Goal: Task Accomplishment & Management: Manage account settings

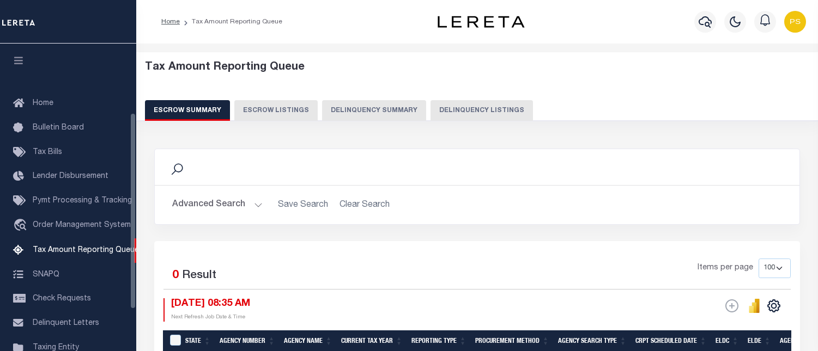
select select "100"
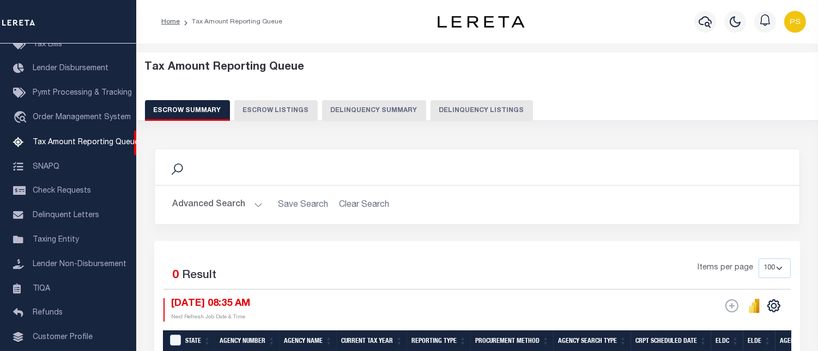
click at [459, 112] on button "Delinquency Listings" at bounding box center [481, 110] width 102 height 21
select select "100"
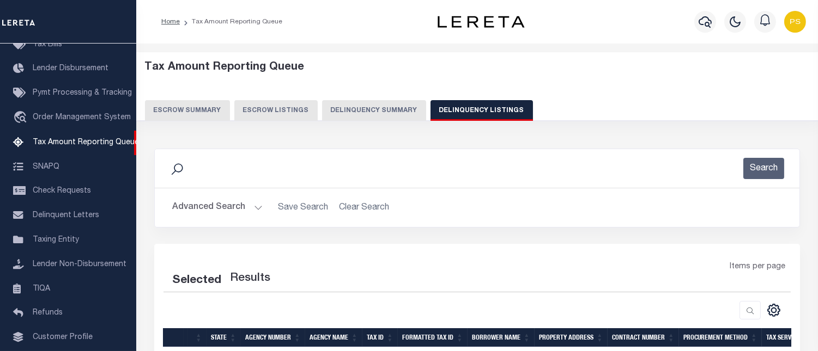
select select "100"
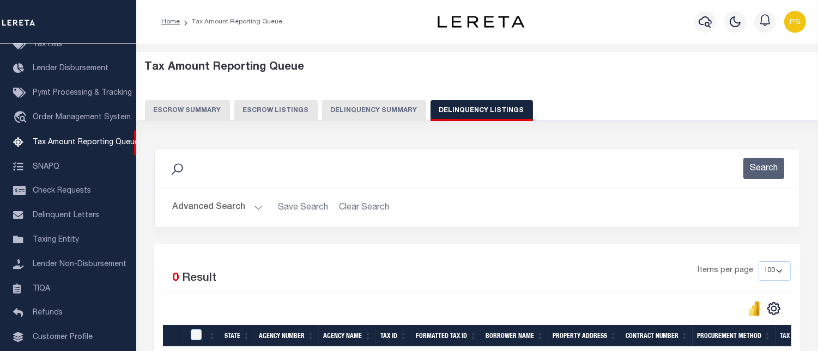
click at [224, 212] on button "Advanced Search" at bounding box center [217, 207] width 90 height 21
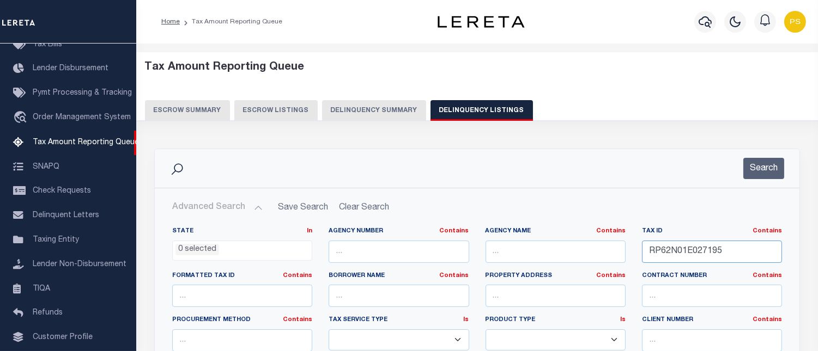
click at [678, 248] on input "RP62N01E027195" at bounding box center [712, 252] width 140 height 22
paste input "text"
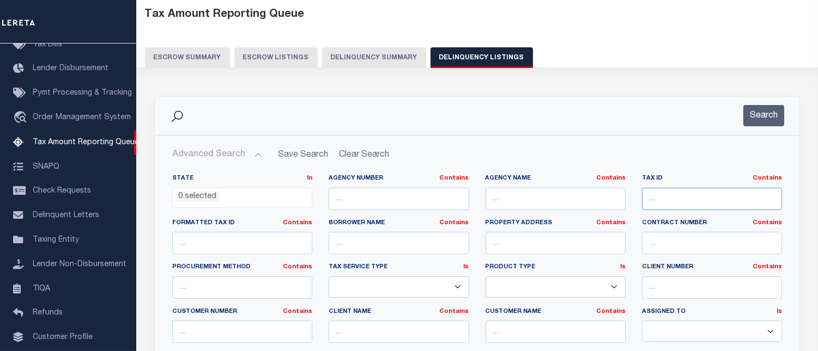
scroll to position [0, 0]
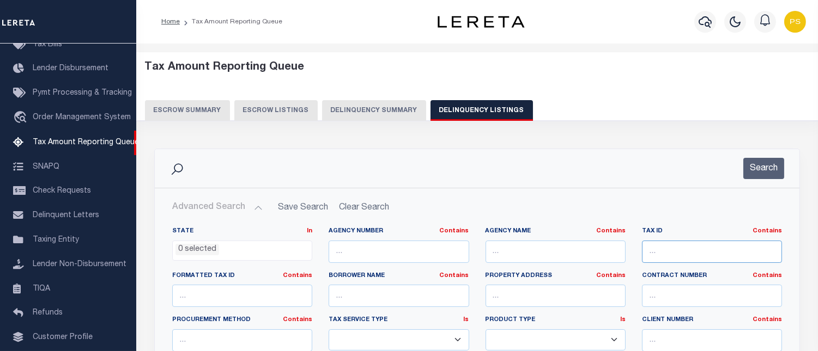
paste input "RP61N02E182500"
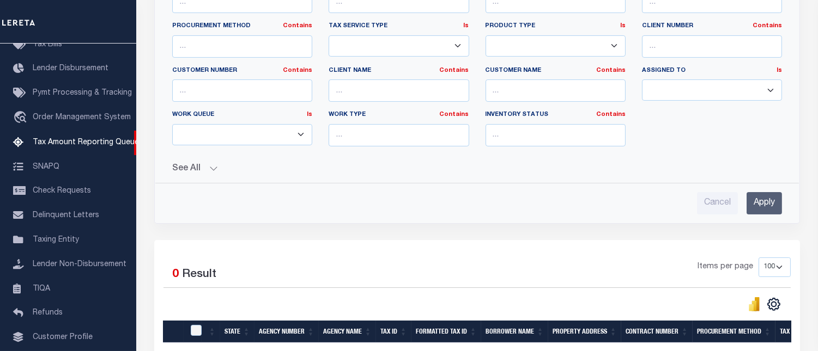
scroll to position [302, 0]
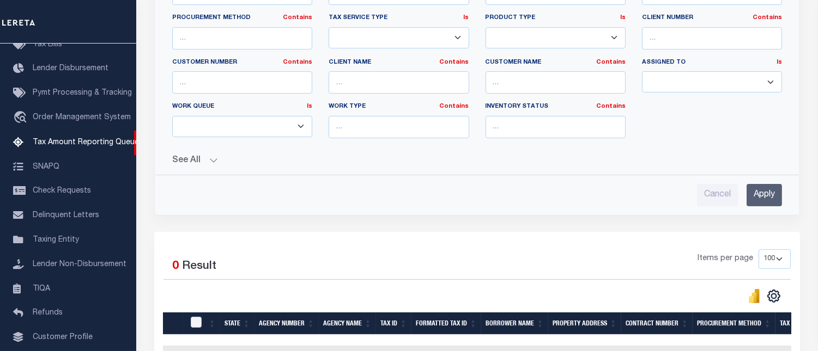
type input "RP61N02E182500"
click at [758, 190] on input "Apply" at bounding box center [763, 195] width 35 height 22
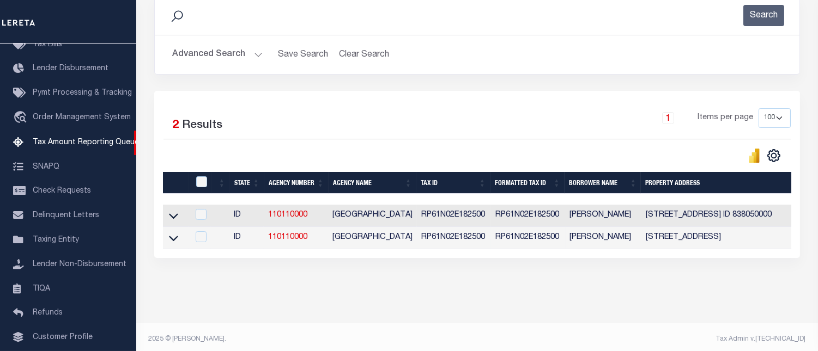
scroll to position [167, 0]
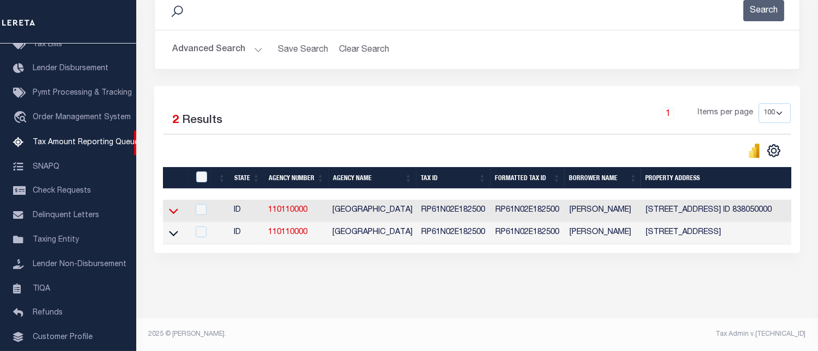
click at [171, 205] on icon at bounding box center [173, 210] width 9 height 11
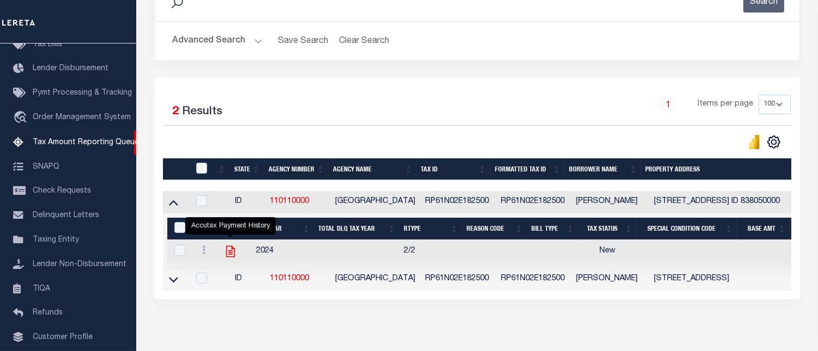
click at [229, 254] on icon "" at bounding box center [230, 252] width 14 height 14
checkbox input "true"
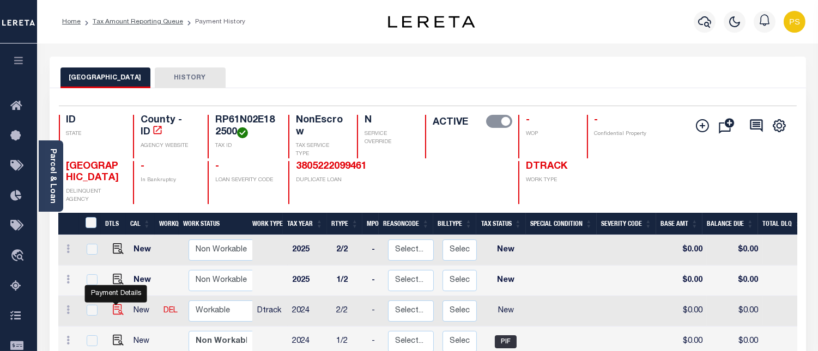
click at [116, 308] on img "" at bounding box center [118, 309] width 11 height 11
checkbox input "true"
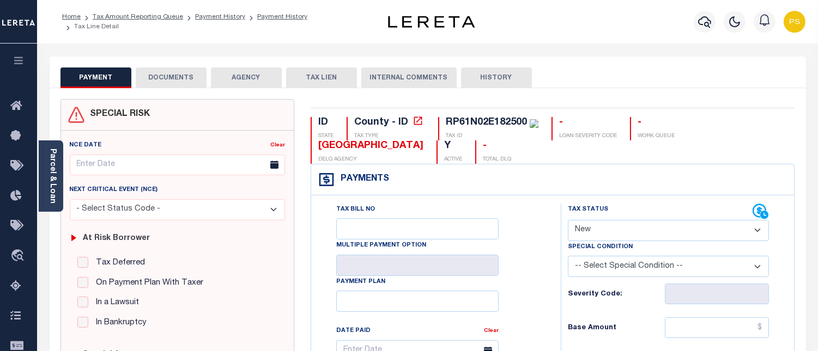
click at [614, 233] on select "- Select Status Code - Open Due/Unpaid Paid Incomplete No Tax Due Internal Refu…" at bounding box center [668, 230] width 201 height 21
select select "PYD"
click at [568, 221] on select "- Select Status Code - Open Due/Unpaid Paid Incomplete No Tax Due Internal Refu…" at bounding box center [668, 230] width 201 height 21
type input "[DATE]"
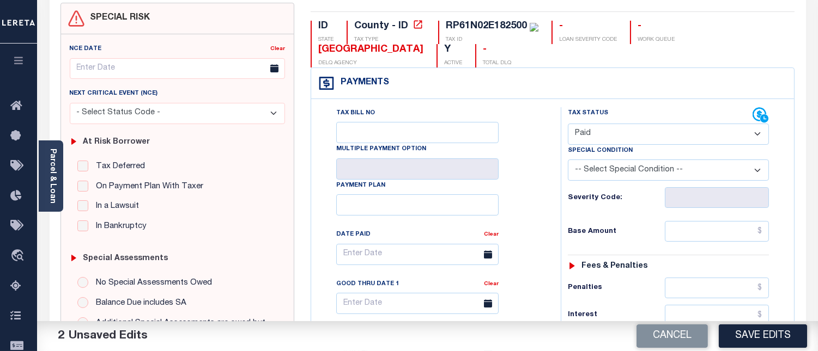
scroll to position [181, 0]
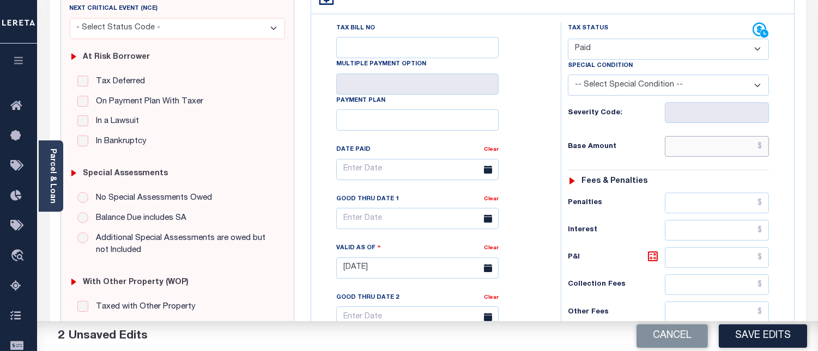
click at [764, 148] on input "text" at bounding box center [716, 146] width 104 height 21
type input "$0.00"
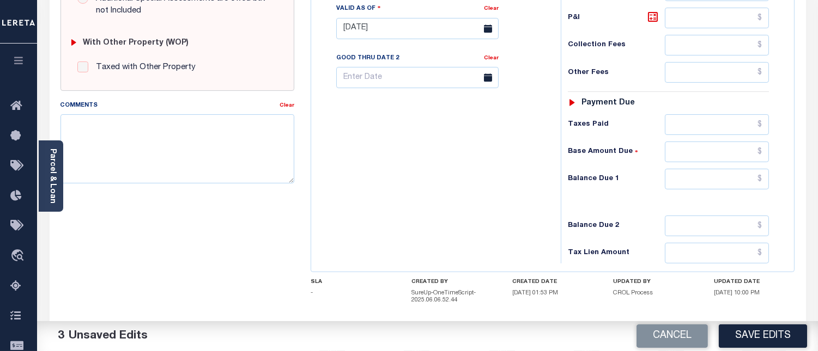
scroll to position [423, 0]
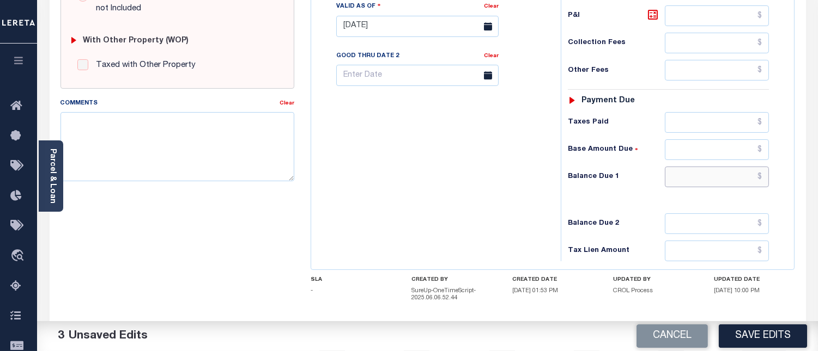
drag, startPoint x: 761, startPoint y: 176, endPoint x: 761, endPoint y: 183, distance: 7.1
click at [761, 176] on input "text" at bounding box center [716, 177] width 104 height 21
type input "$0.00"
click at [169, 160] on textarea "Comments" at bounding box center [177, 146] width 234 height 69
click at [119, 149] on textarea "Comments" at bounding box center [177, 146] width 234 height 69
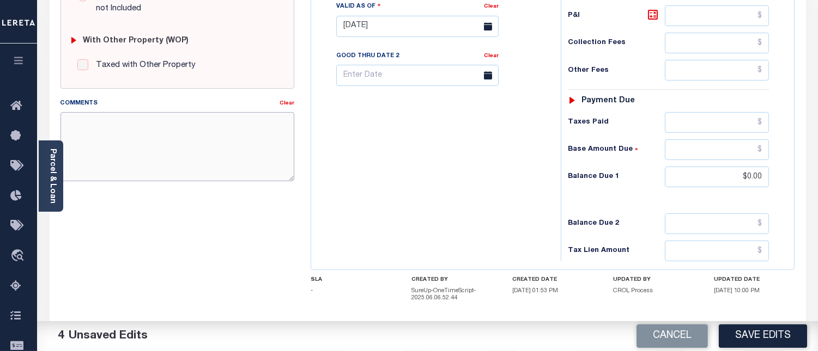
paste textarea "08/14/2025 - Per Sharon at BOUNDARY COUNTY properties have been paid current fo…"
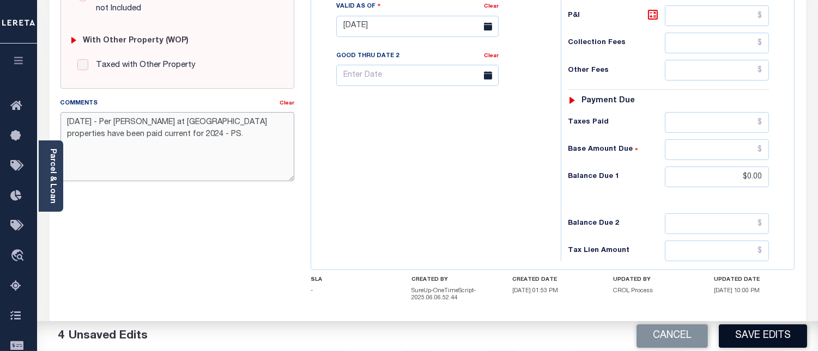
type textarea "08/14/2025 - Per Sharon at BOUNDARY COUNTY properties have been paid current fo…"
click at [765, 333] on button "Save Edits" at bounding box center [762, 336] width 88 height 23
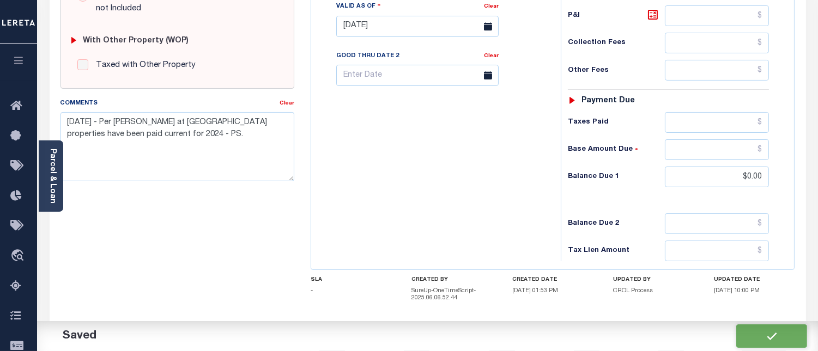
checkbox input "false"
type input "$0"
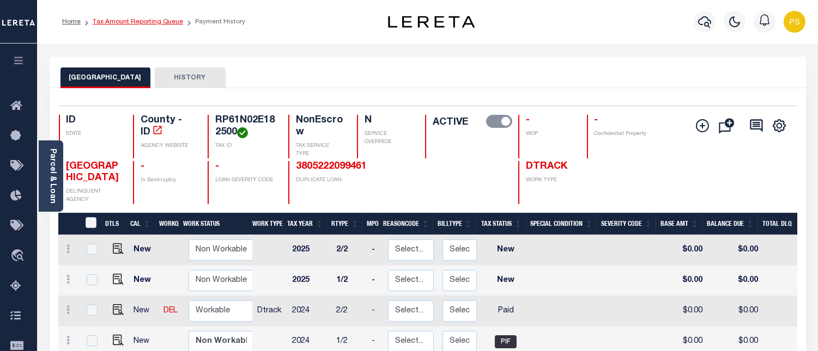
click at [127, 21] on link "Tax Amount Reporting Queue" at bounding box center [138, 22] width 90 height 7
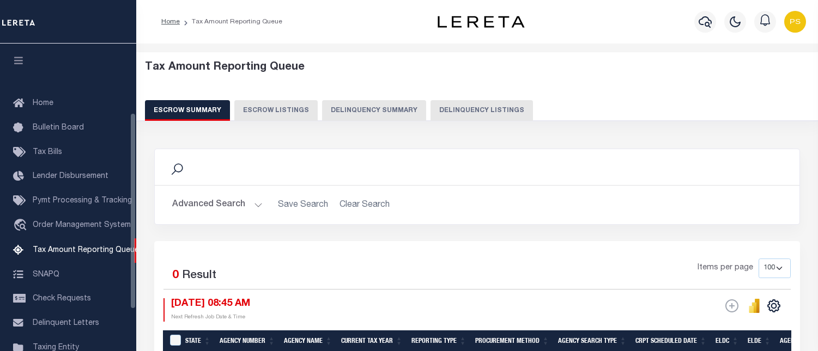
select select "100"
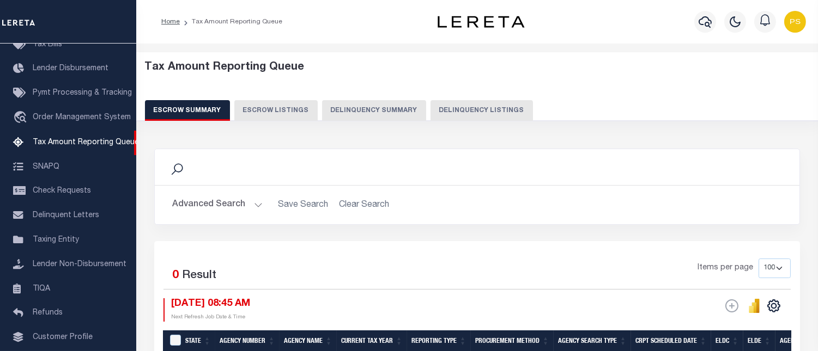
click at [508, 113] on button "Delinquency Listings" at bounding box center [481, 110] width 102 height 21
select select "100"
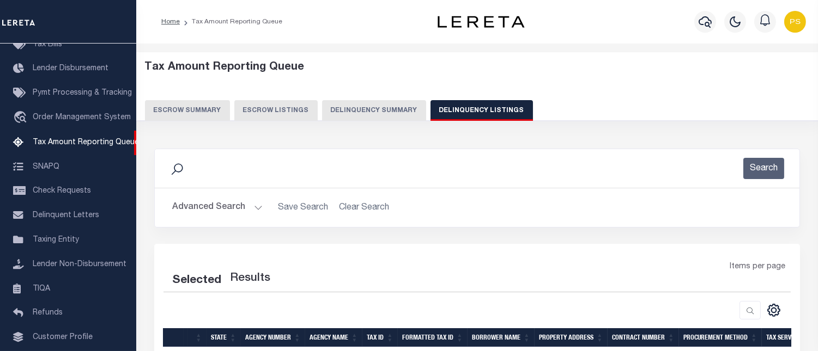
select select "100"
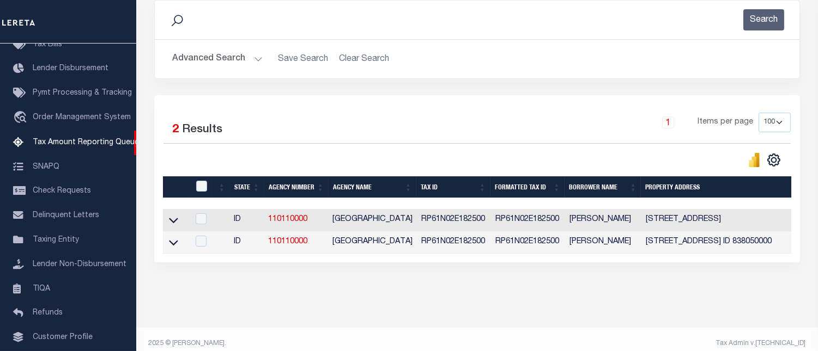
scroll to position [167, 0]
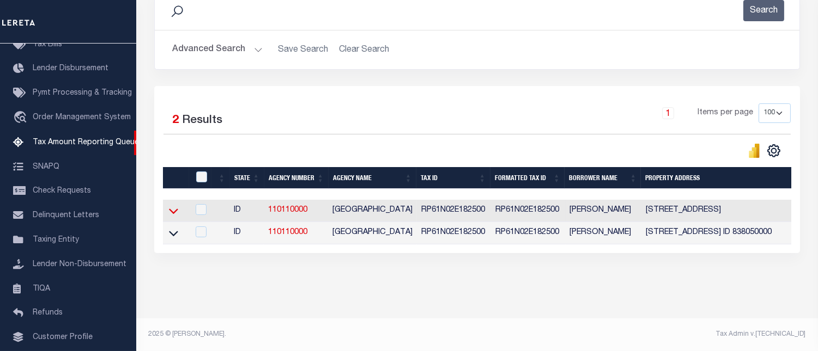
click at [173, 205] on icon at bounding box center [173, 210] width 9 height 11
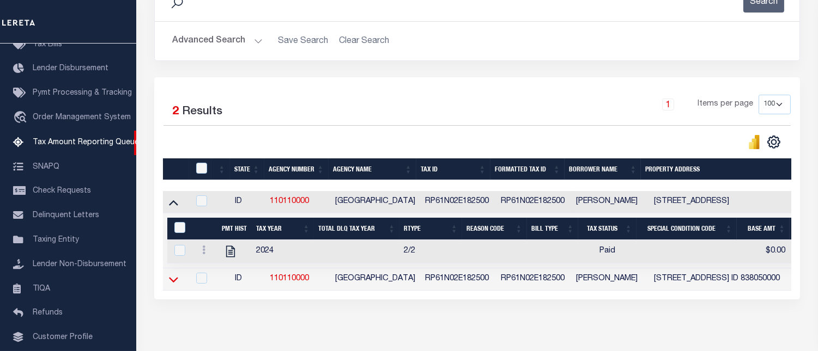
click at [173, 282] on icon at bounding box center [173, 279] width 9 height 11
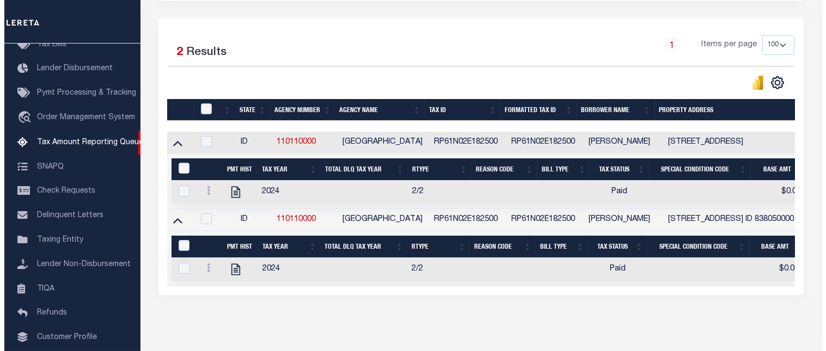
scroll to position [227, 0]
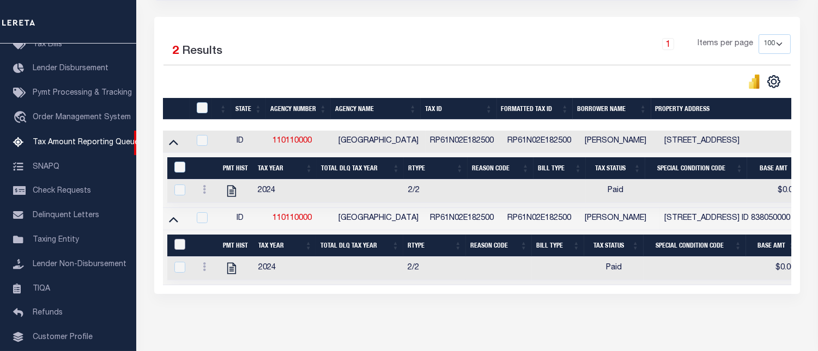
click at [178, 250] on input "&nbsp;" at bounding box center [179, 244] width 11 height 11
checkbox input "true"
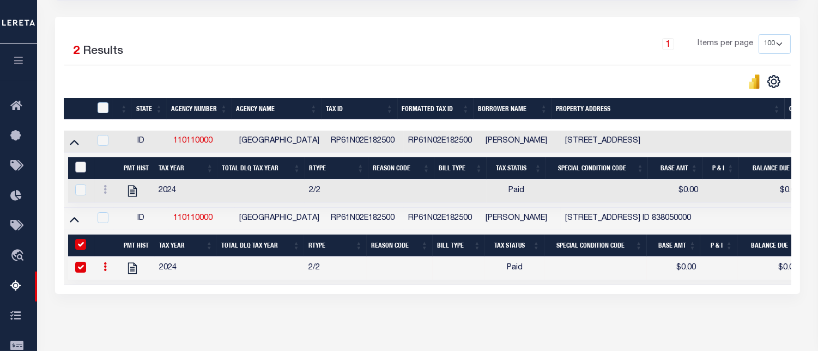
click at [78, 170] on input "&nbsp;" at bounding box center [80, 167] width 11 height 11
checkbox input "true"
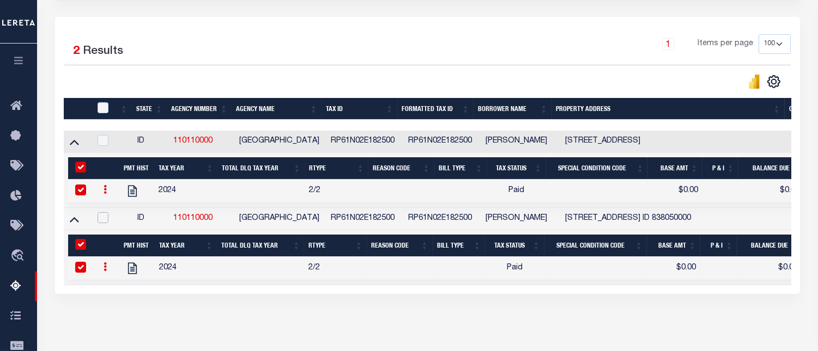
click at [104, 222] on input "checkbox" at bounding box center [102, 217] width 11 height 11
checkbox input "true"
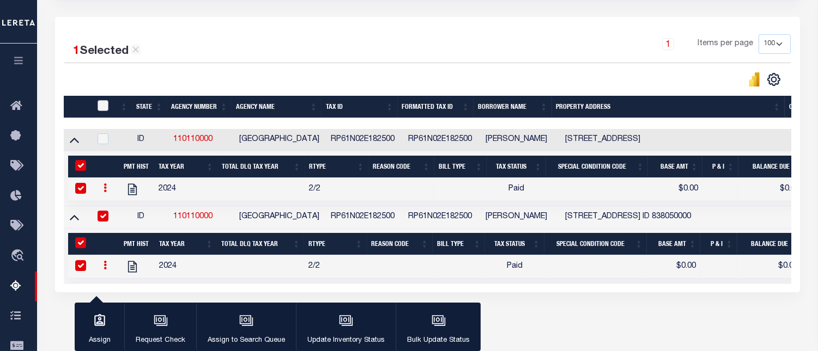
click at [102, 107] on input "checkbox" at bounding box center [102, 105] width 11 height 11
checkbox input "true"
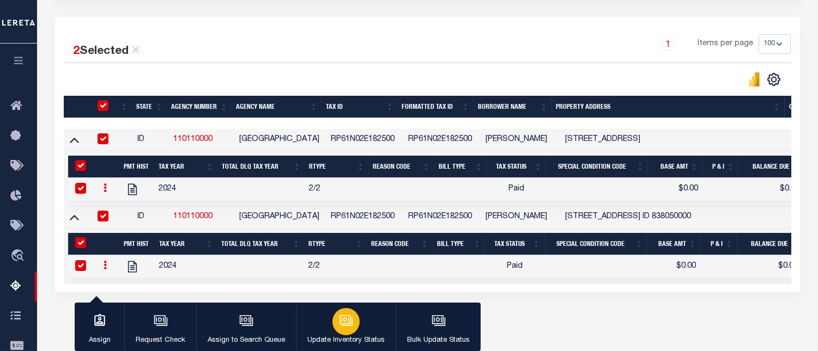
click at [351, 325] on icon "button" at bounding box center [346, 321] width 14 height 14
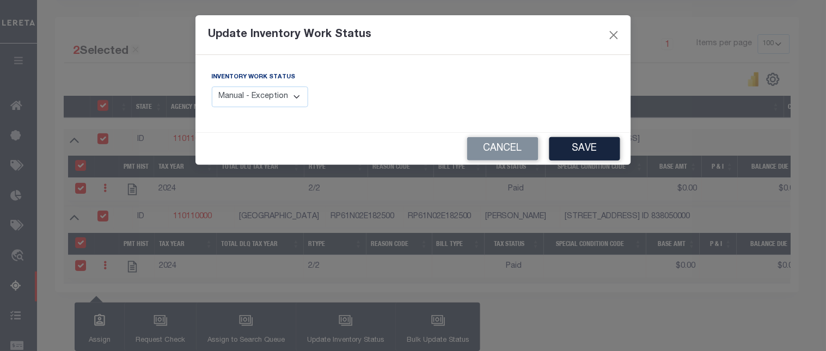
drag, startPoint x: 265, startPoint y: 100, endPoint x: 265, endPoint y: 106, distance: 5.5
click at [265, 100] on select "Manual - Exception Pended - Awaiting Search Late Add Exception Completed" at bounding box center [260, 97] width 97 height 21
select select "4"
click at [212, 87] on select "Manual - Exception Pended - Awaiting Search Late Add Exception Completed" at bounding box center [260, 97] width 97 height 21
click at [581, 146] on button "Save" at bounding box center [585, 148] width 71 height 23
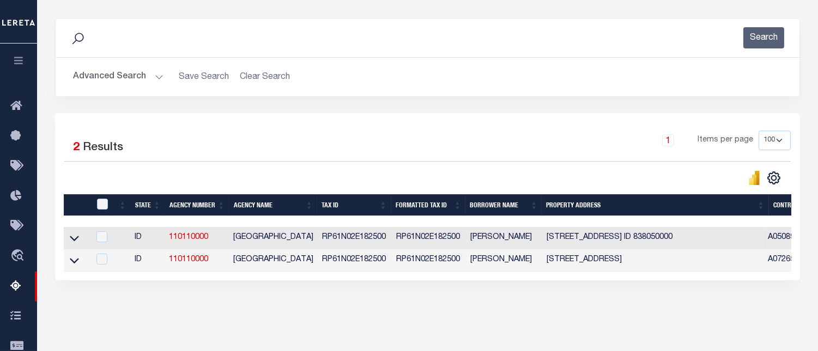
scroll to position [105, 0]
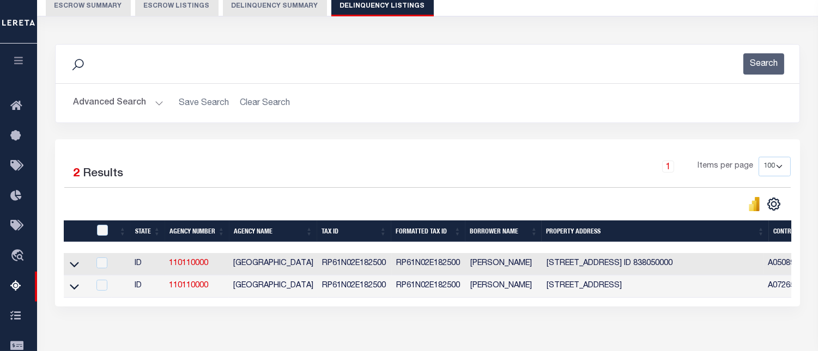
click at [107, 103] on button "Advanced Search" at bounding box center [118, 103] width 90 height 21
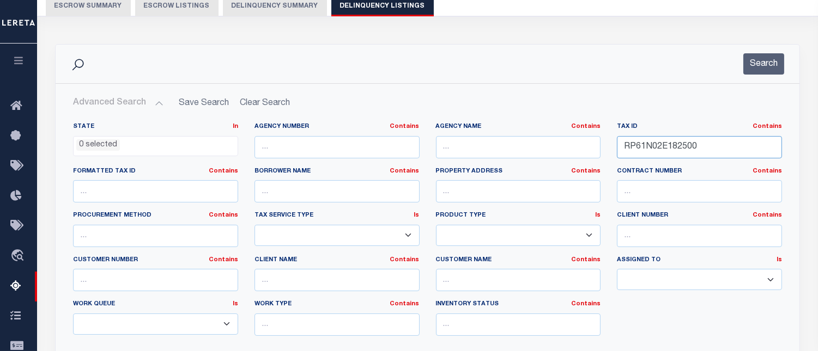
click at [646, 149] on input "RP61N02E182500" at bounding box center [699, 147] width 165 height 22
paste input "3E04001"
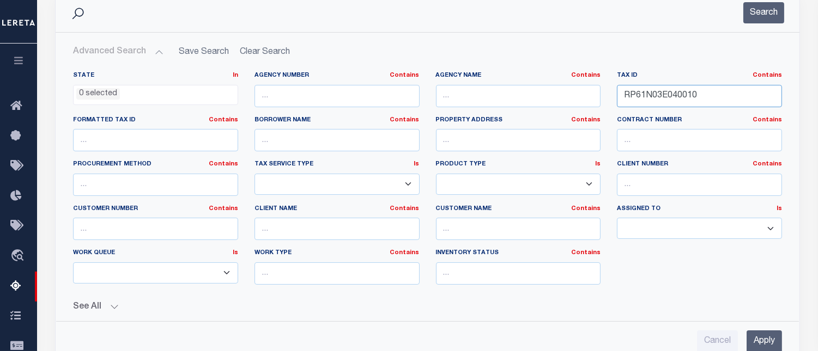
scroll to position [225, 0]
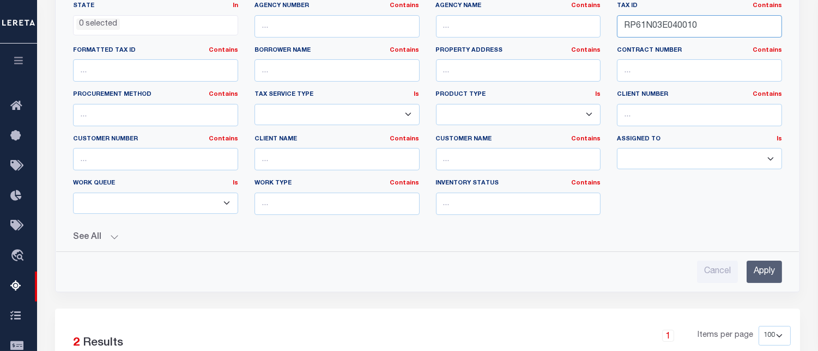
type input "RP61N03E040010"
click at [763, 278] on input "Apply" at bounding box center [763, 272] width 35 height 22
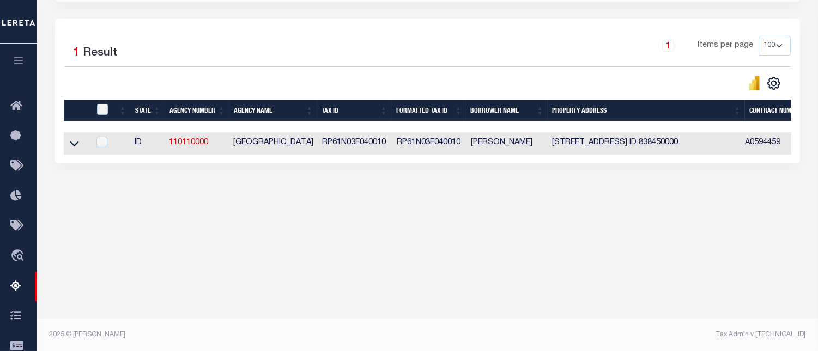
drag, startPoint x: 75, startPoint y: 150, endPoint x: 75, endPoint y: 161, distance: 11.4
click at [75, 149] on icon at bounding box center [74, 143] width 9 height 11
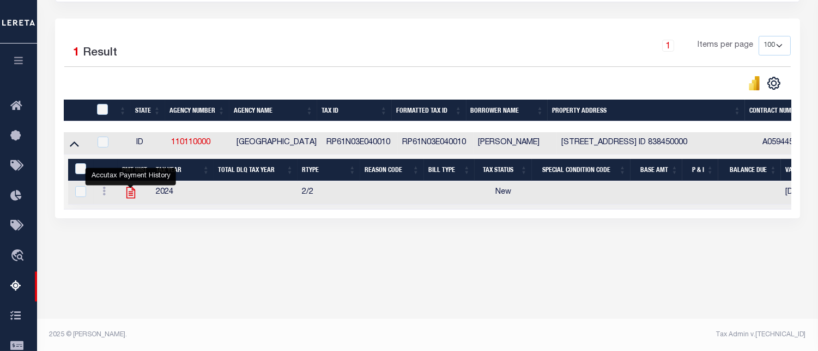
click at [130, 196] on icon "" at bounding box center [130, 192] width 9 height 11
checkbox input "true"
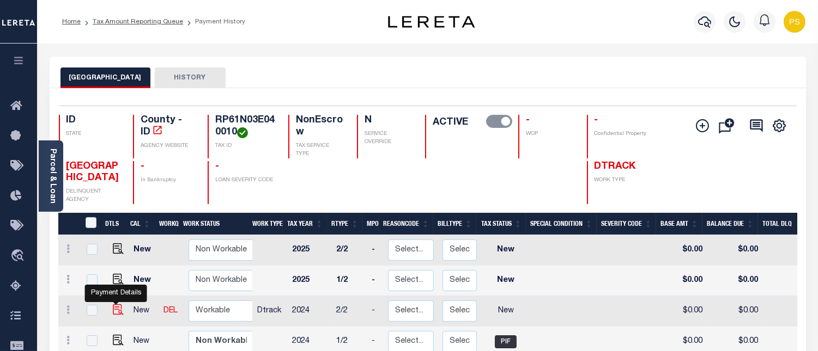
click at [115, 309] on img "" at bounding box center [118, 309] width 11 height 11
checkbox input "true"
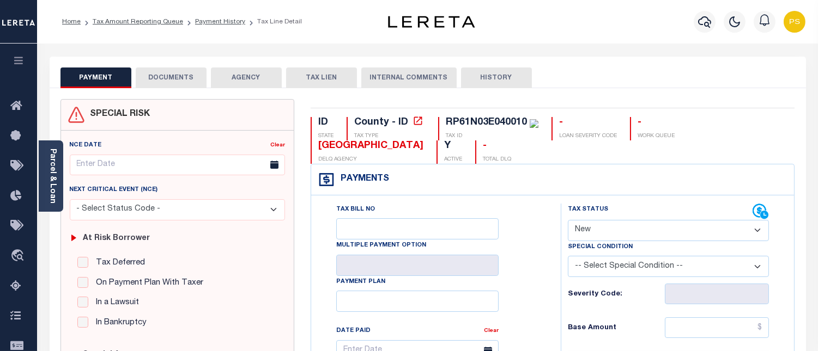
click at [628, 228] on select "- Select Status Code - Open Due/Unpaid Paid Incomplete No Tax Due Internal Refu…" at bounding box center [668, 230] width 201 height 21
select select "PYD"
click at [568, 221] on select "- Select Status Code - Open Due/Unpaid Paid Incomplete No Tax Due Internal Refu…" at bounding box center [668, 230] width 201 height 21
type input "[DATE]"
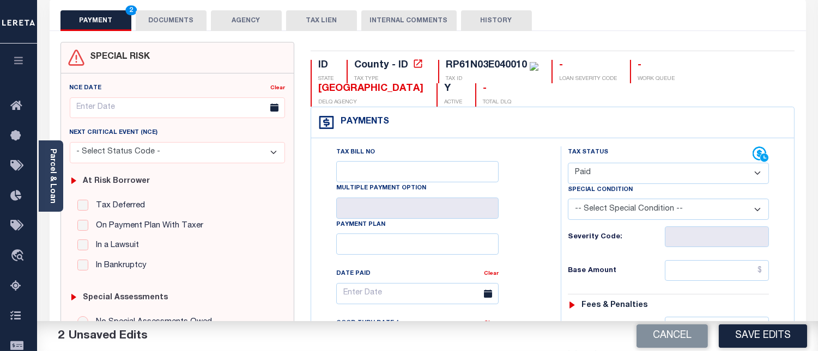
scroll to position [60, 0]
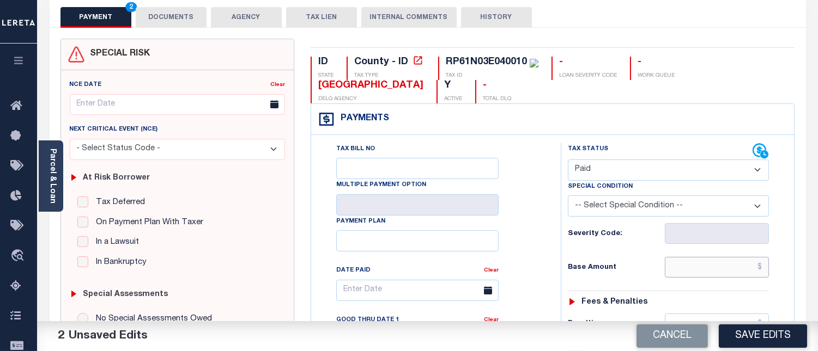
click at [763, 269] on input "text" at bounding box center [716, 267] width 104 height 21
type input "$0.00"
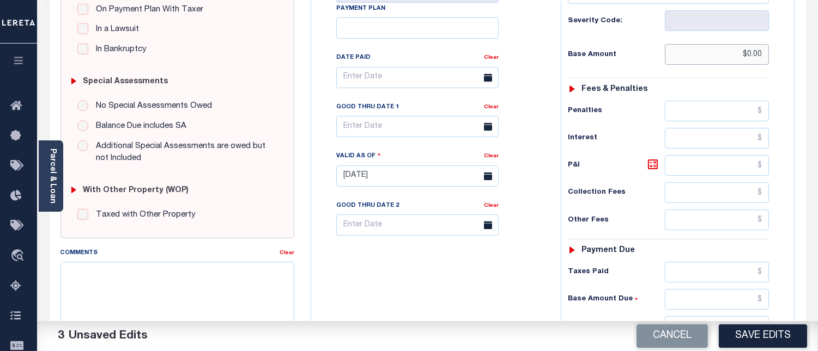
scroll to position [302, 0]
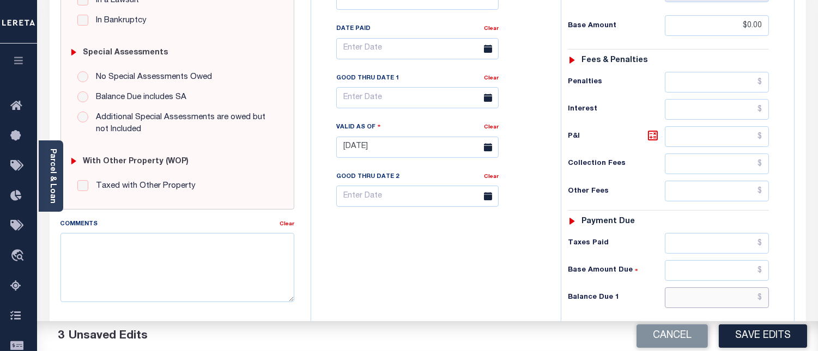
click at [761, 293] on input "text" at bounding box center [716, 298] width 104 height 21
type input "$0.00"
click at [214, 240] on textarea "Comments" at bounding box center [177, 267] width 234 height 69
click at [181, 260] on textarea "Comments" at bounding box center [177, 267] width 234 height 69
paste textarea "[DATE] - Per [PERSON_NAME] at [GEOGRAPHIC_DATA] properties have been paid curre…"
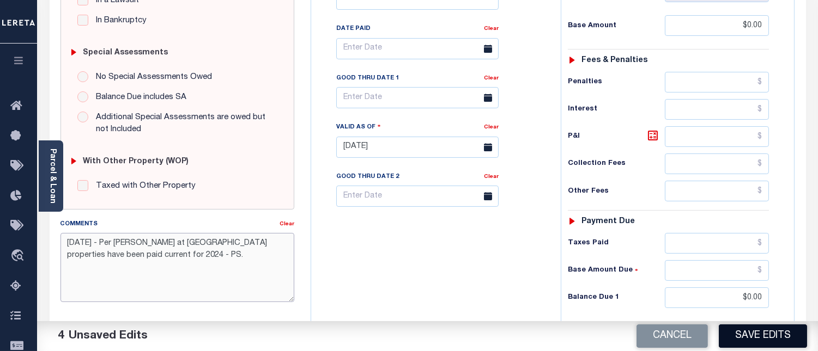
type textarea "[DATE] - Per [PERSON_NAME] at [GEOGRAPHIC_DATA] properties have been paid curre…"
click at [774, 333] on button "Save Edits" at bounding box center [762, 336] width 88 height 23
checkbox input "false"
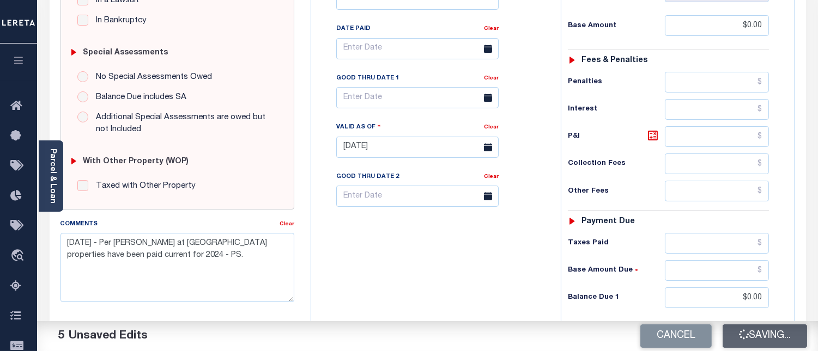
checkbox input "false"
type input "$0"
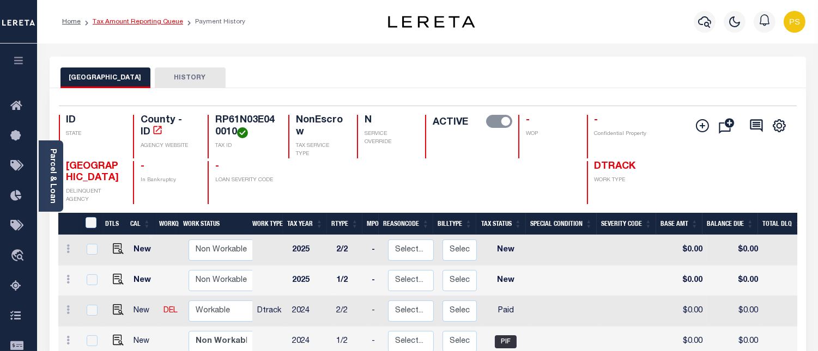
click at [130, 23] on link "Tax Amount Reporting Queue" at bounding box center [138, 22] width 90 height 7
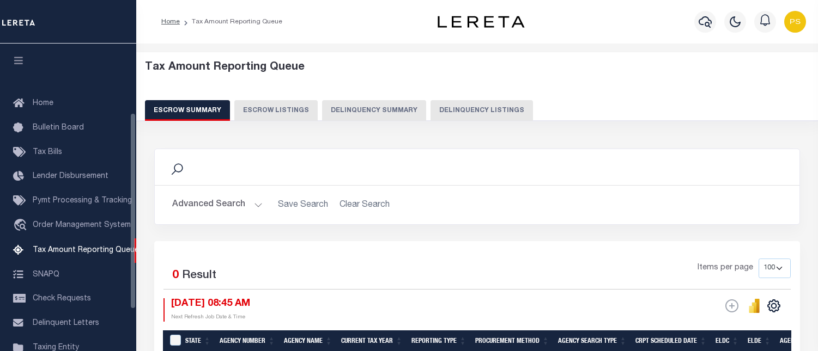
select select "100"
click at [467, 117] on button "Delinquency Listings" at bounding box center [481, 110] width 102 height 21
select select "100"
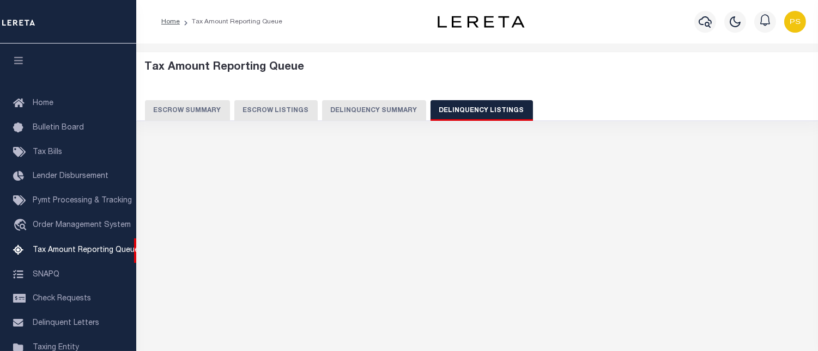
scroll to position [108, 0]
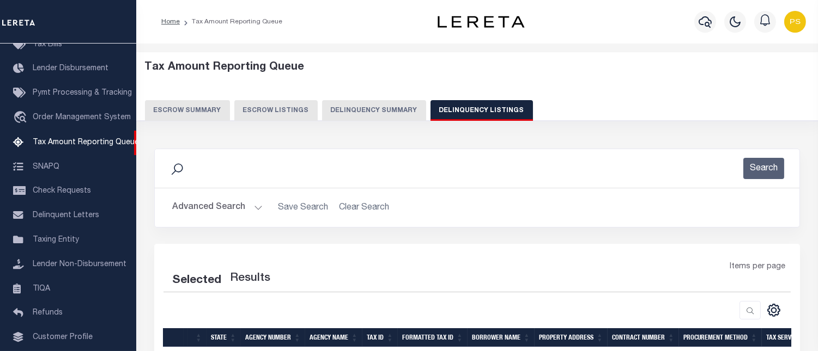
select select "100"
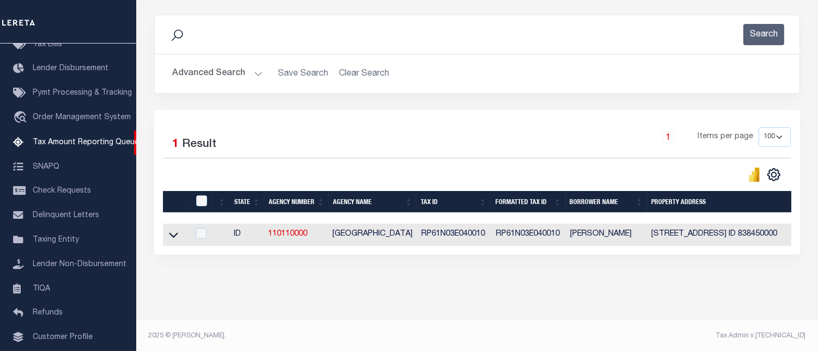
scroll to position [144, 0]
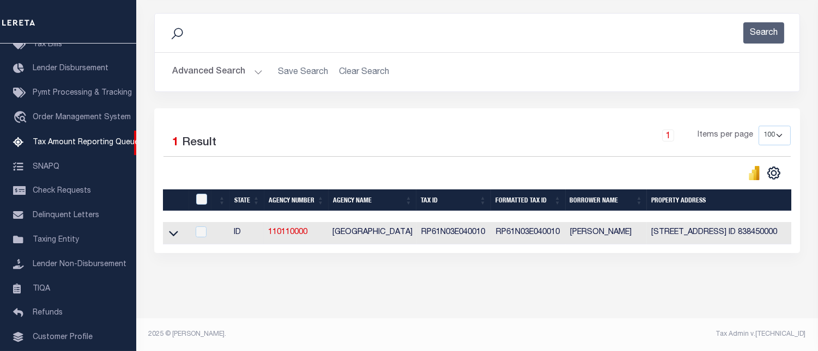
click at [172, 230] on icon at bounding box center [173, 233] width 9 height 11
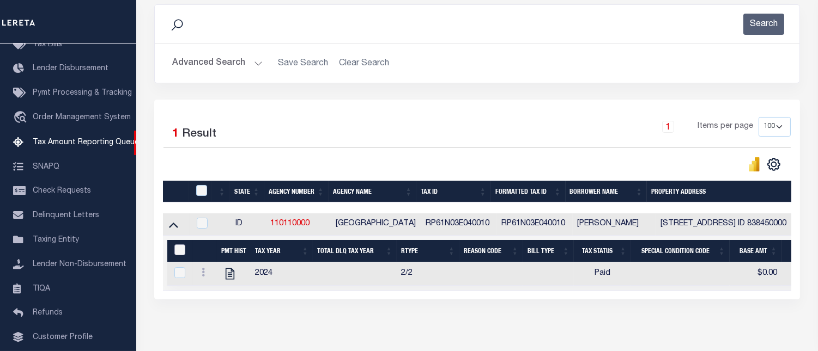
click at [177, 251] on input "&nbsp;" at bounding box center [179, 250] width 11 height 11
checkbox input "true"
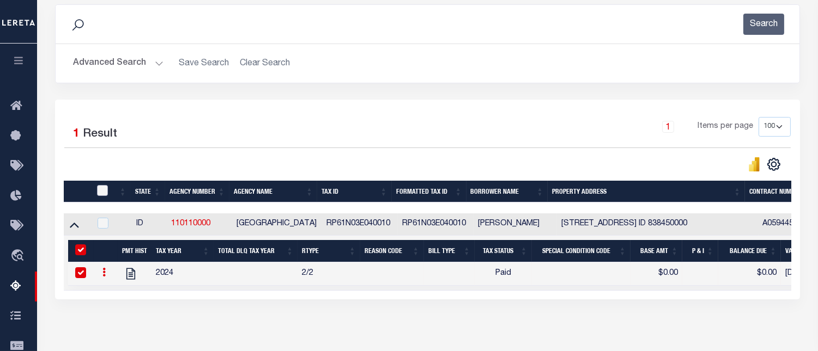
click at [100, 191] on input "checkbox" at bounding box center [102, 190] width 11 height 11
checkbox input "true"
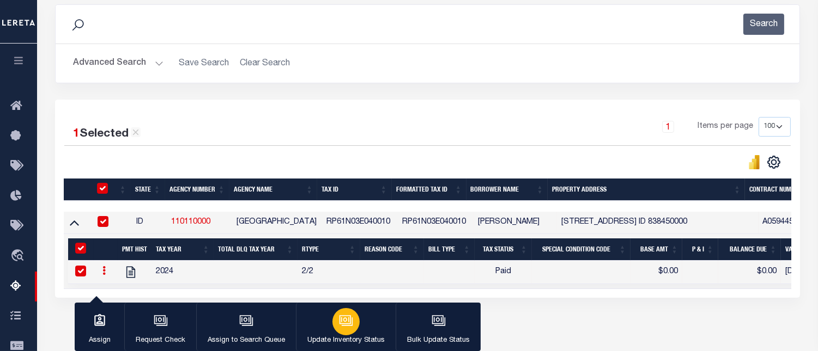
click at [342, 331] on div "button" at bounding box center [345, 321] width 27 height 27
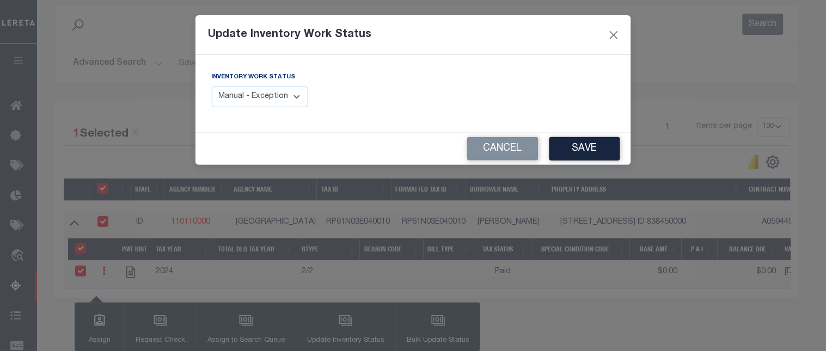
drag, startPoint x: 274, startPoint y: 90, endPoint x: 280, endPoint y: 100, distance: 11.8
click at [274, 90] on select "Manual - Exception Pended - Awaiting Search Late Add Exception Completed" at bounding box center [260, 97] width 97 height 21
select select "4"
click at [212, 87] on select "Manual - Exception Pended - Awaiting Search Late Add Exception Completed" at bounding box center [260, 97] width 97 height 21
click at [582, 153] on button "Save" at bounding box center [585, 148] width 71 height 23
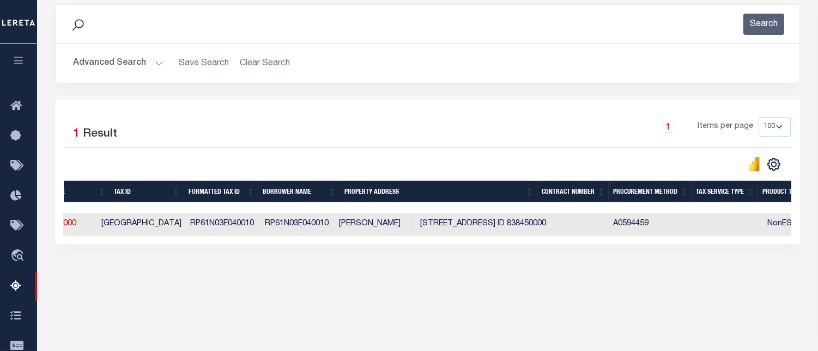
scroll to position [0, 132]
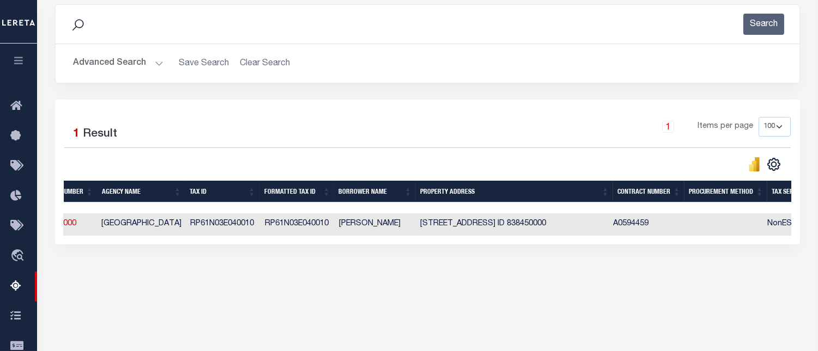
click at [100, 61] on button "Advanced Search" at bounding box center [118, 63] width 90 height 21
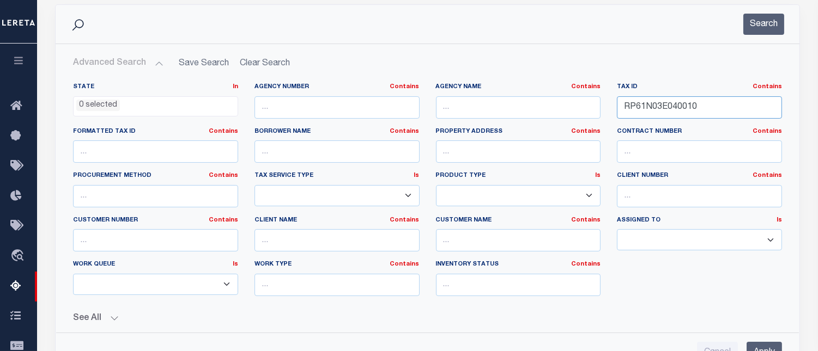
click at [679, 106] on input "RP61N03E040010" at bounding box center [699, 107] width 165 height 22
paste input "24"
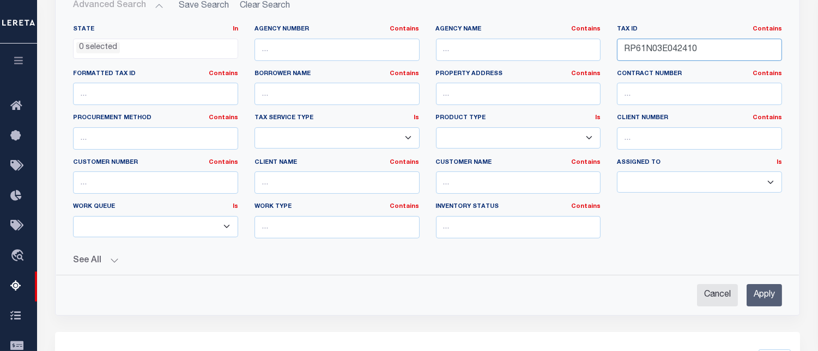
scroll to position [205, 0]
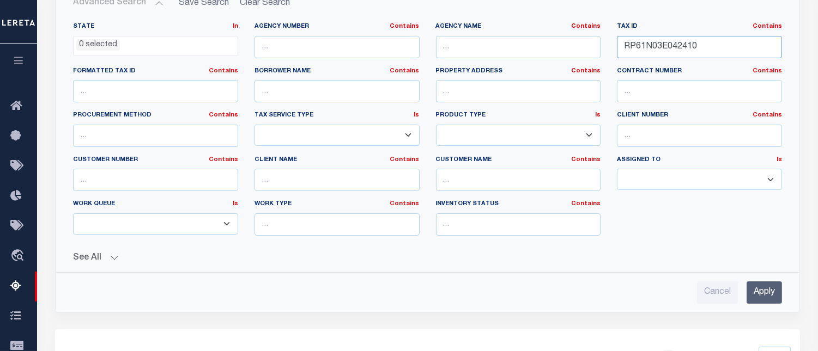
type input "RP61N03E042410"
click at [769, 287] on input "Apply" at bounding box center [763, 293] width 35 height 22
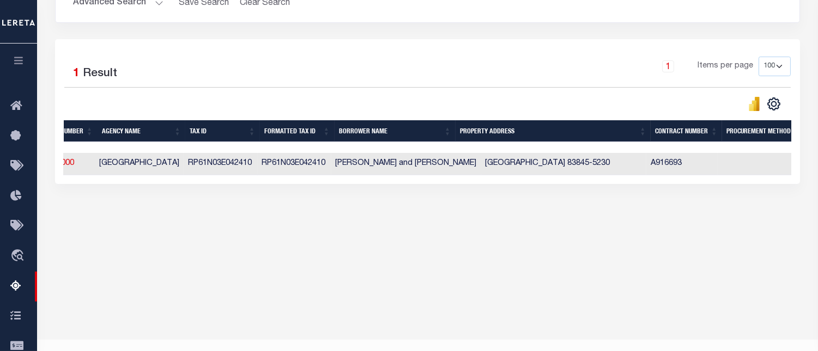
scroll to position [0, 0]
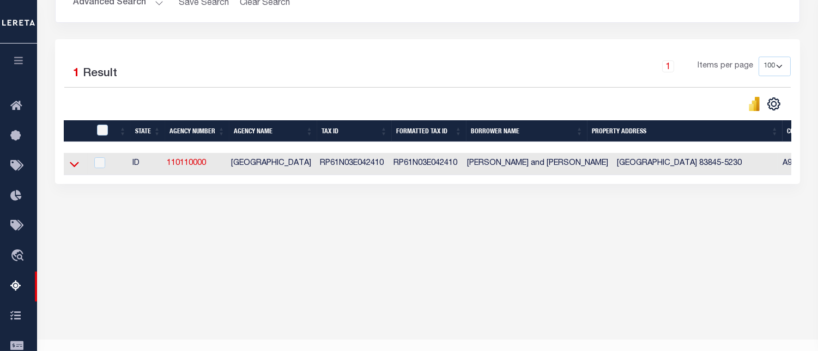
click at [74, 167] on icon at bounding box center [74, 163] width 9 height 11
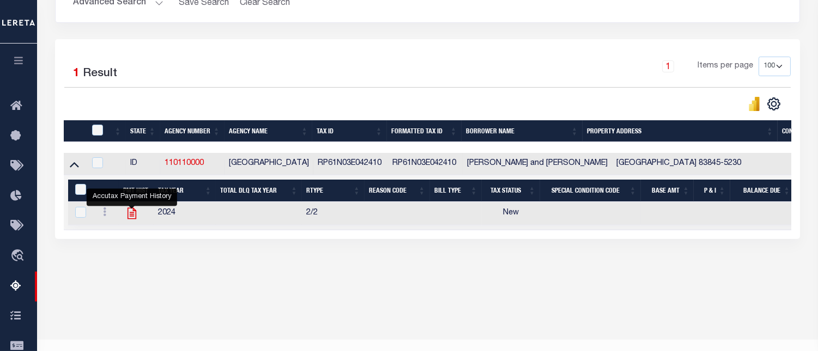
click at [130, 217] on icon "" at bounding box center [131, 213] width 9 height 11
checkbox input "true"
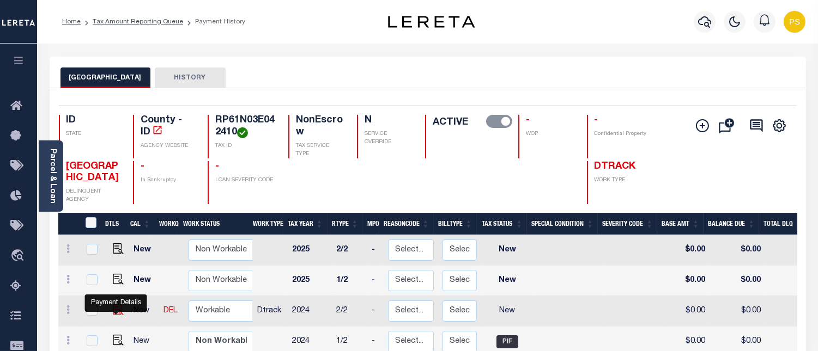
click at [117, 313] on img "" at bounding box center [118, 309] width 11 height 11
checkbox input "true"
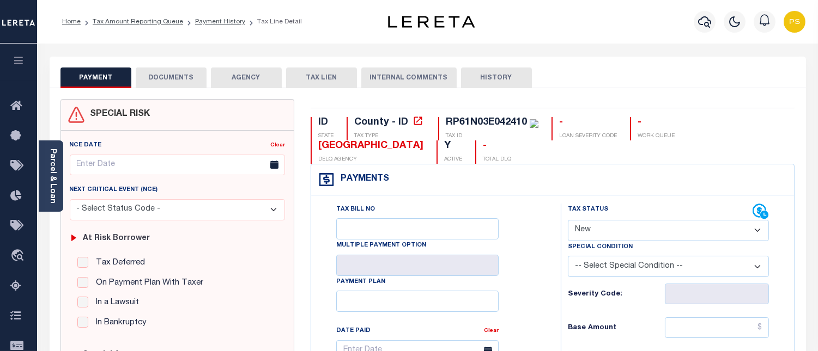
click at [635, 240] on select "- Select Status Code - Open Due/Unpaid Paid Incomplete No Tax Due Internal Refu…" at bounding box center [668, 230] width 201 height 21
select select "PYD"
click at [568, 221] on select "- Select Status Code - Open Due/Unpaid Paid Incomplete No Tax Due Internal Refu…" at bounding box center [668, 230] width 201 height 21
type input "[DATE]"
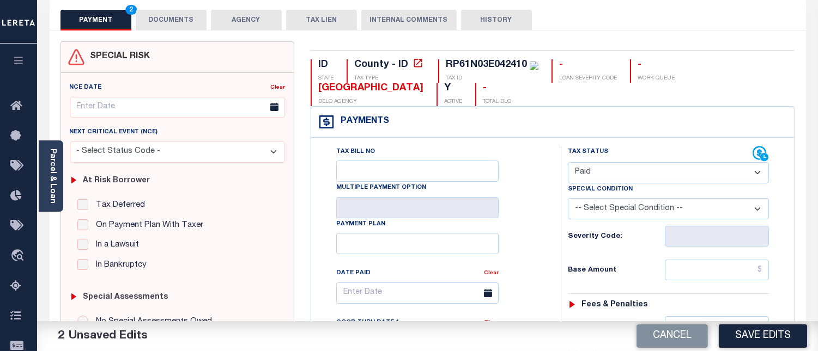
scroll to position [121, 0]
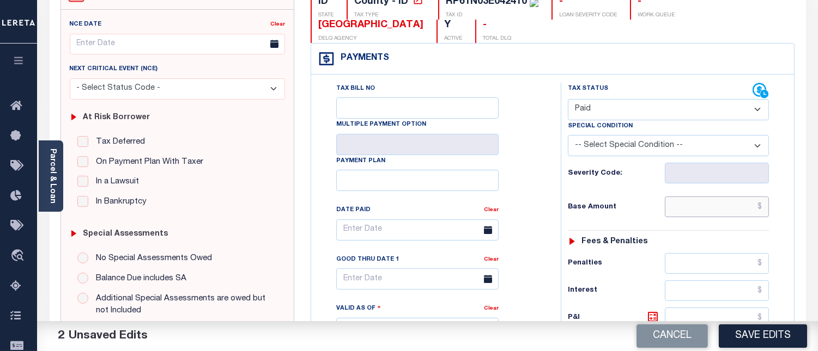
click at [759, 208] on input "text" at bounding box center [716, 207] width 104 height 21
type input "$0.00"
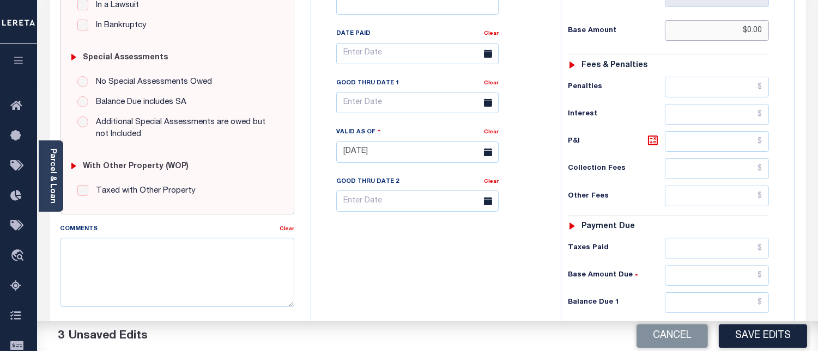
scroll to position [302, 0]
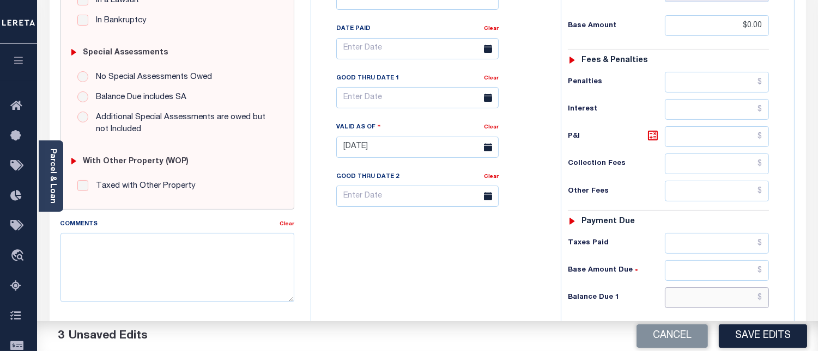
click at [761, 297] on input "text" at bounding box center [716, 298] width 104 height 21
type input "$0.00"
click at [172, 271] on textarea "Comments" at bounding box center [177, 267] width 234 height 69
click at [145, 269] on textarea "Comments" at bounding box center [177, 267] width 234 height 69
paste textarea "08/14/2025 - Per Sharon at BOUNDARY COUNTY properties have been paid current fo…"
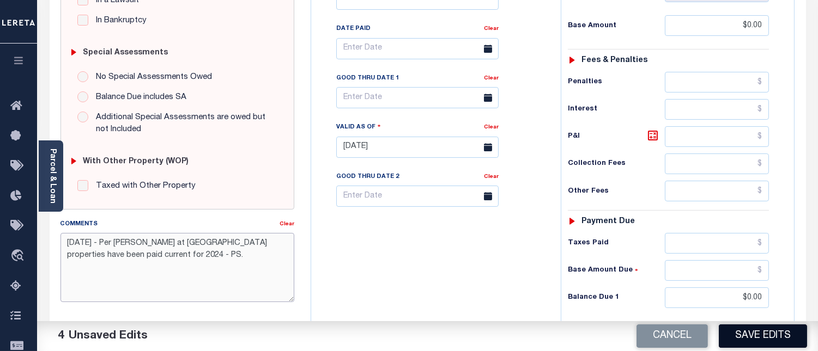
type textarea "08/14/2025 - Per Sharon at BOUNDARY COUNTY properties have been paid current fo…"
click at [743, 333] on button "Save Edits" at bounding box center [762, 336] width 88 height 23
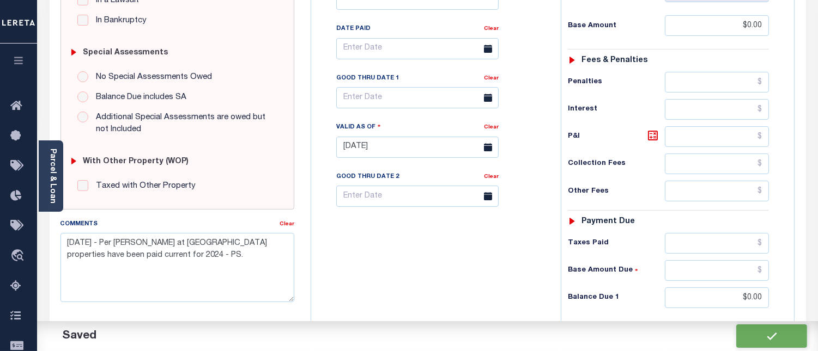
checkbox input "false"
type input "$0"
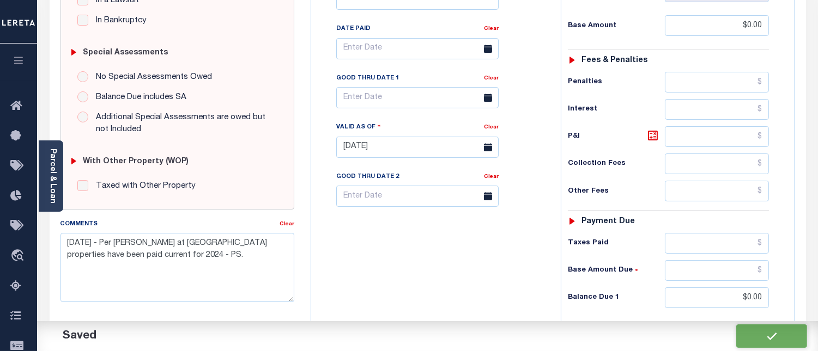
type input "$0"
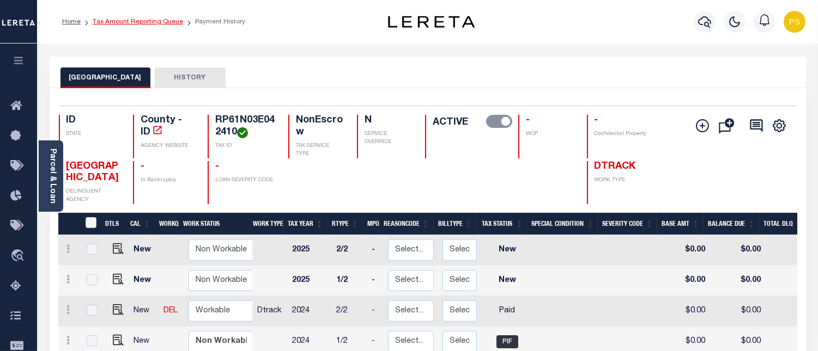
click at [149, 21] on link "Tax Amount Reporting Queue" at bounding box center [138, 22] width 90 height 7
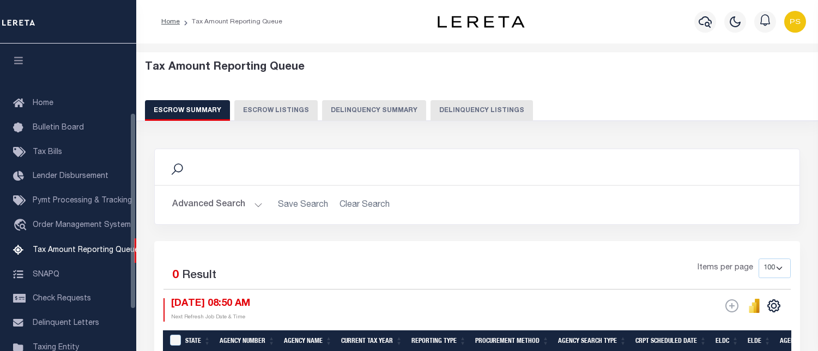
select select "100"
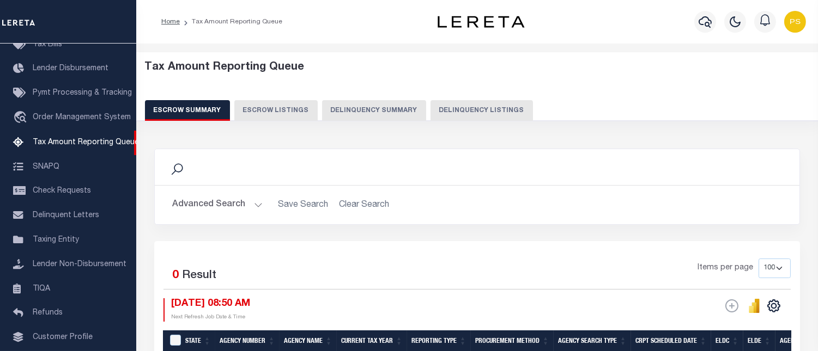
click at [478, 112] on button "Delinquency Listings" at bounding box center [481, 110] width 102 height 21
select select "100"
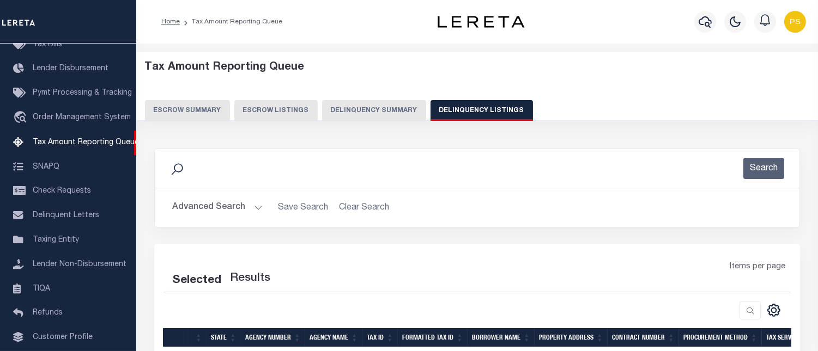
select select "100"
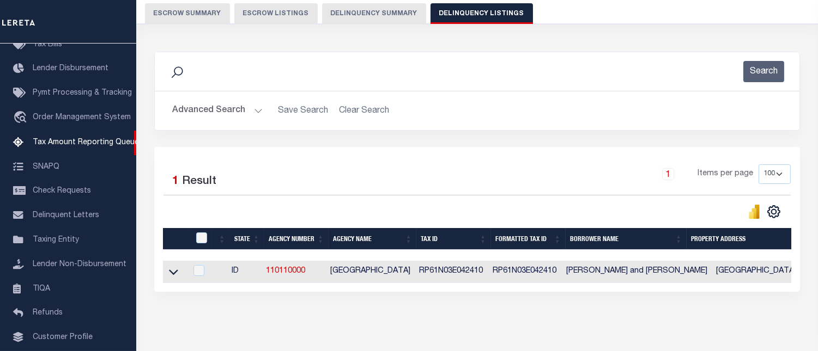
scroll to position [144, 0]
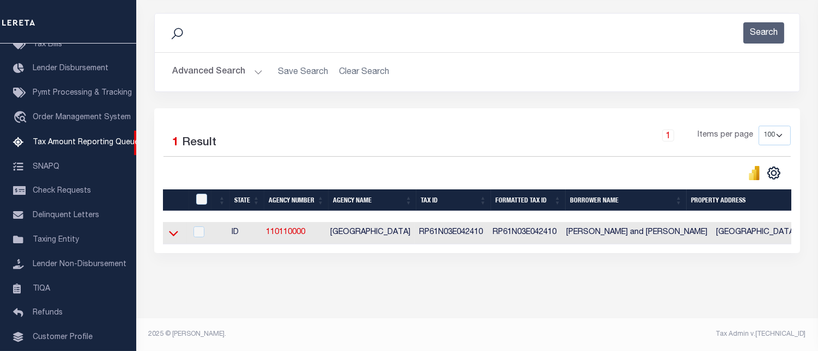
click at [174, 230] on icon at bounding box center [173, 233] width 9 height 11
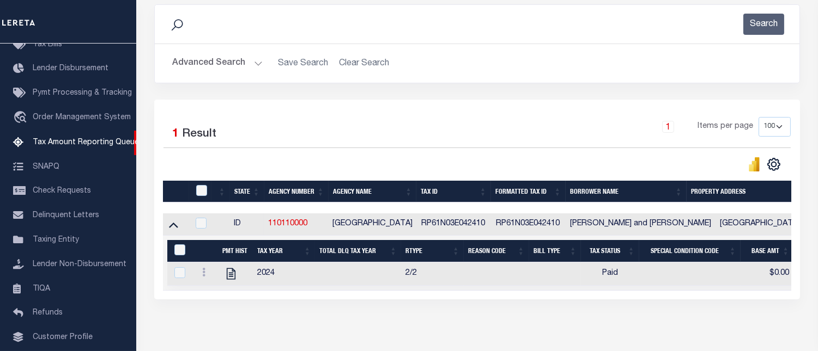
scroll to position [199, 0]
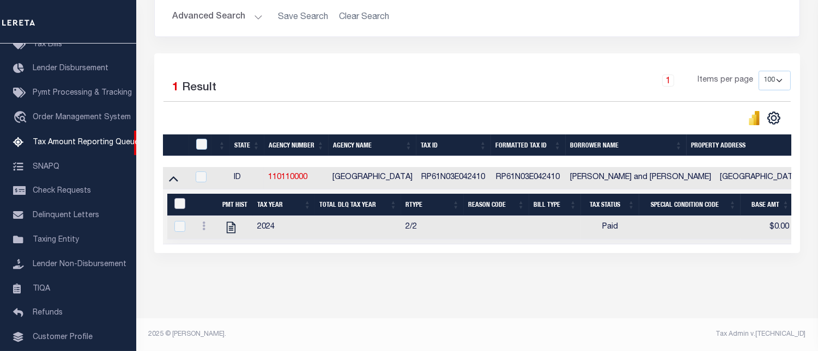
click at [181, 199] on input "&nbsp;" at bounding box center [179, 203] width 11 height 11
checkbox input "true"
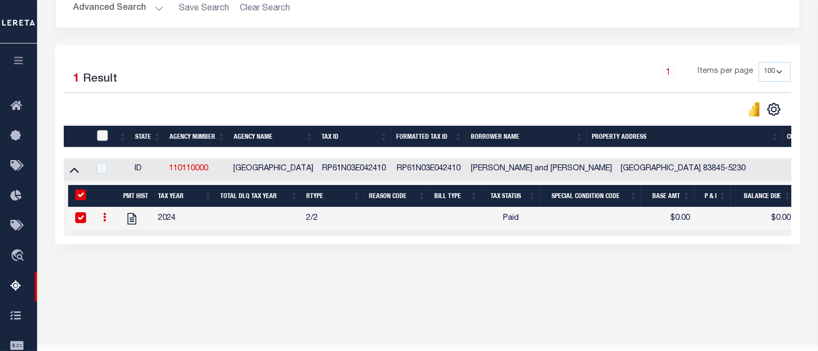
click at [97, 137] on input "checkbox" at bounding box center [102, 135] width 11 height 11
checkbox input "true"
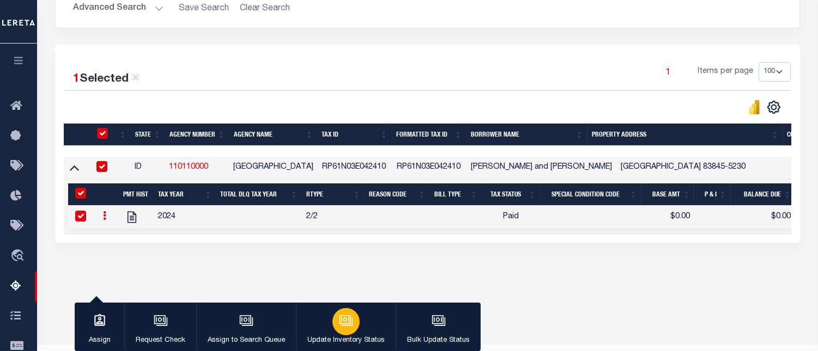
click at [349, 319] on icon "button" at bounding box center [346, 321] width 14 height 14
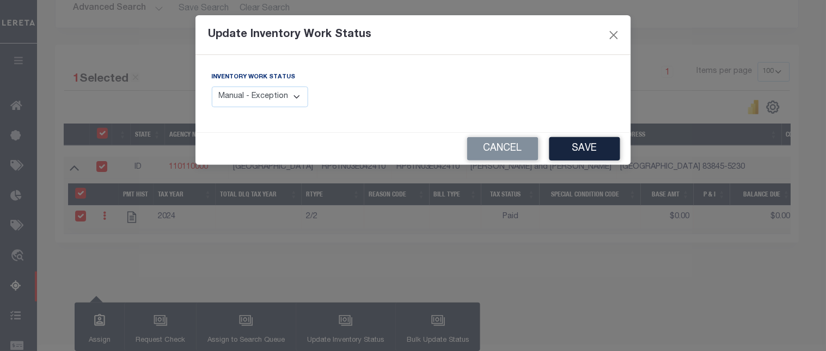
click at [269, 72] on div "Inventory Work Status Manual - Exception Pended - Awaiting Search Late Add Exce…" at bounding box center [260, 89] width 97 height 36
select select "4"
click at [212, 87] on select "Manual - Exception Pended - Awaiting Search Late Add Exception Completed" at bounding box center [260, 97] width 97 height 21
click at [594, 158] on button "Save" at bounding box center [585, 148] width 71 height 23
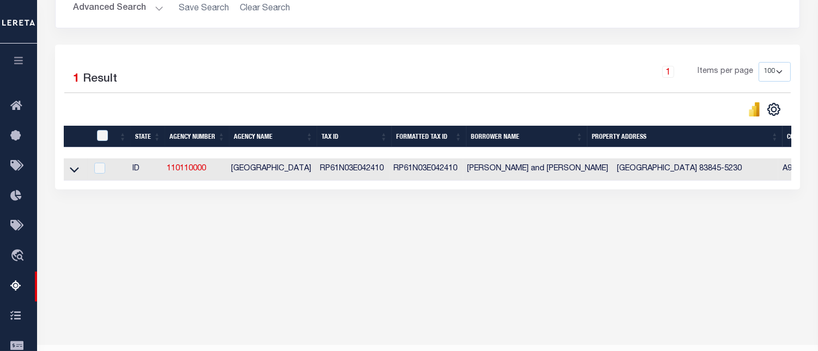
drag, startPoint x: 115, startPoint y: 10, endPoint x: 121, endPoint y: 13, distance: 6.4
click at [115, 10] on button "Advanced Search" at bounding box center [118, 8] width 90 height 21
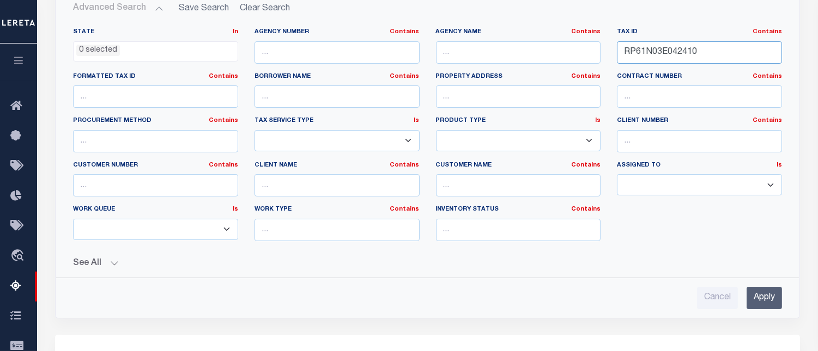
click at [646, 54] on input "RP61N03E042410" at bounding box center [699, 52] width 165 height 22
paste input "2N01E0275"
type input "RP62N01E027510"
click at [773, 296] on input "Apply" at bounding box center [763, 298] width 35 height 22
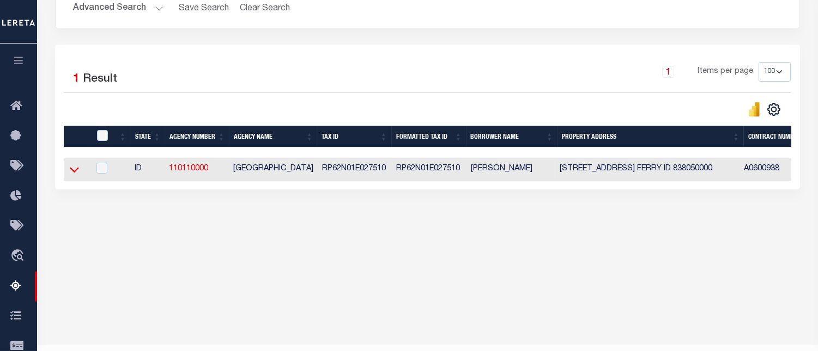
click at [72, 172] on icon at bounding box center [74, 169] width 9 height 11
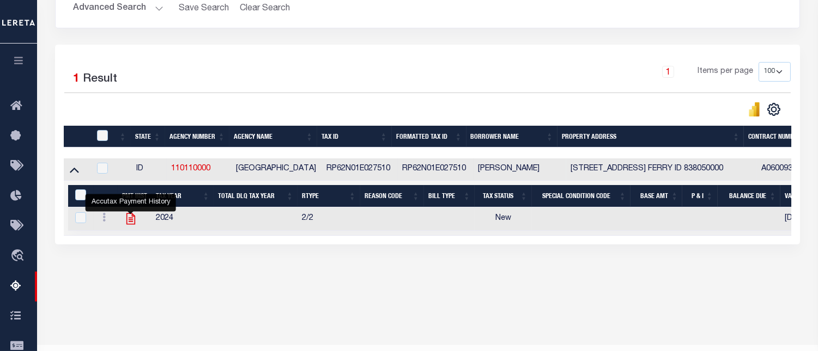
click at [131, 221] on icon "" at bounding box center [131, 219] width 14 height 14
checkbox input "true"
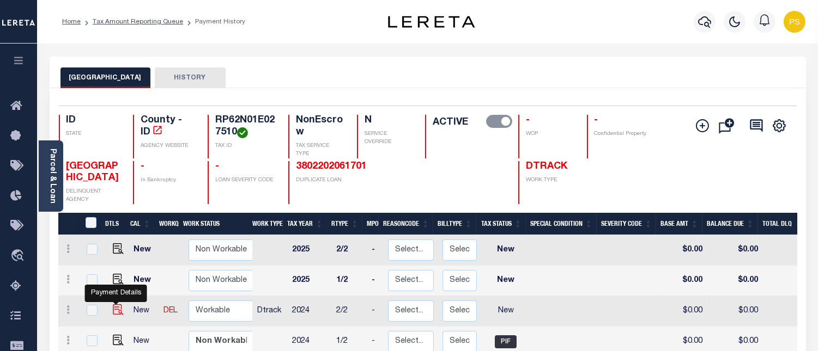
click at [113, 312] on img "" at bounding box center [118, 309] width 11 height 11
checkbox input "true"
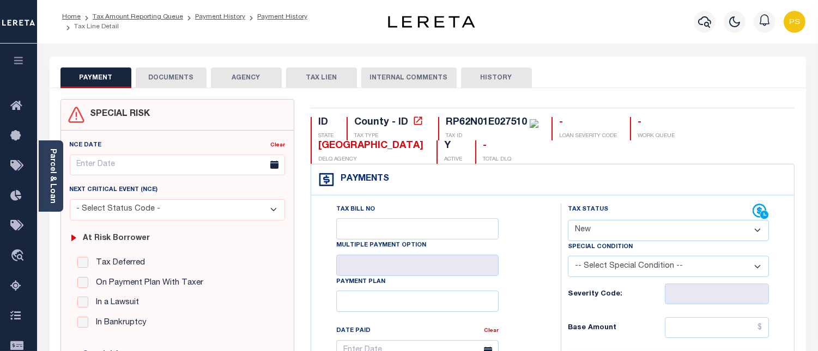
click at [596, 234] on select "- Select Status Code - Open Due/Unpaid Paid Incomplete No Tax Due Internal Refu…" at bounding box center [668, 230] width 201 height 21
select select "PYD"
click at [568, 221] on select "- Select Status Code - Open Due/Unpaid Paid Incomplete No Tax Due Internal Refu…" at bounding box center [668, 230] width 201 height 21
type input "[DATE]"
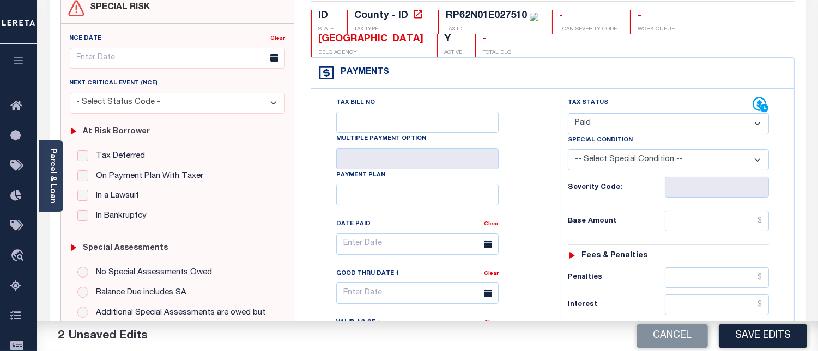
scroll to position [121, 0]
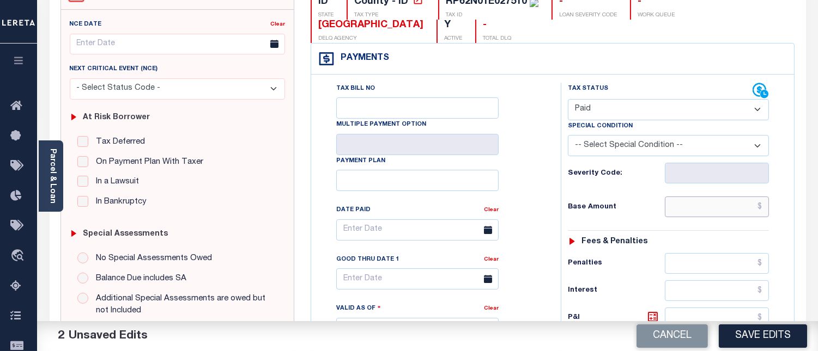
click at [764, 208] on input "text" at bounding box center [716, 207] width 104 height 21
type input "$0.00"
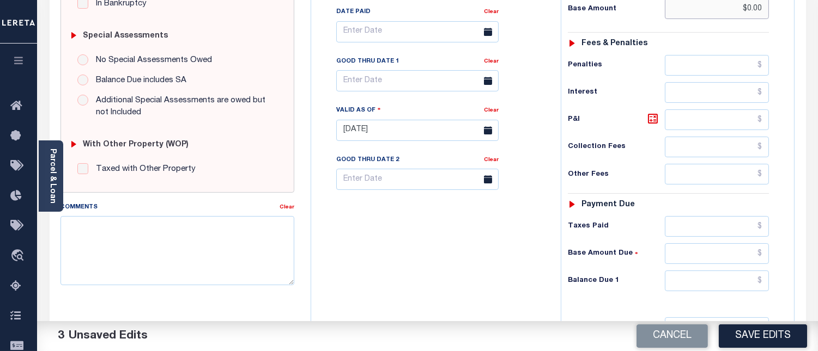
scroll to position [363, 0]
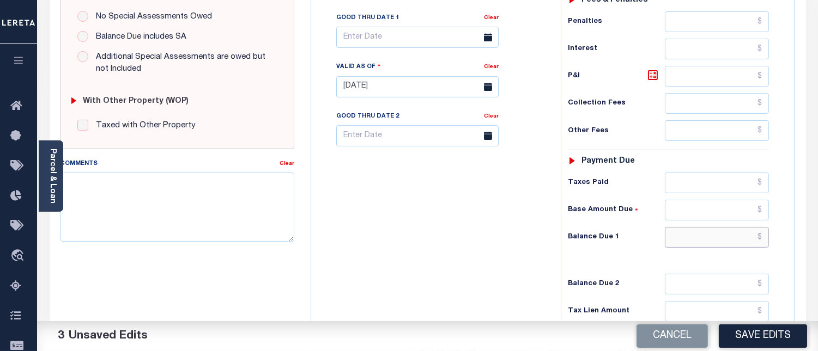
click at [754, 237] on input "text" at bounding box center [716, 237] width 104 height 21
type input "$0.00"
click at [155, 211] on textarea "Comments" at bounding box center [177, 207] width 234 height 69
click at [120, 205] on textarea "Comments" at bounding box center [177, 207] width 234 height 69
paste textarea "[DATE] - Per [PERSON_NAME] at [GEOGRAPHIC_DATA] properties have been paid curre…"
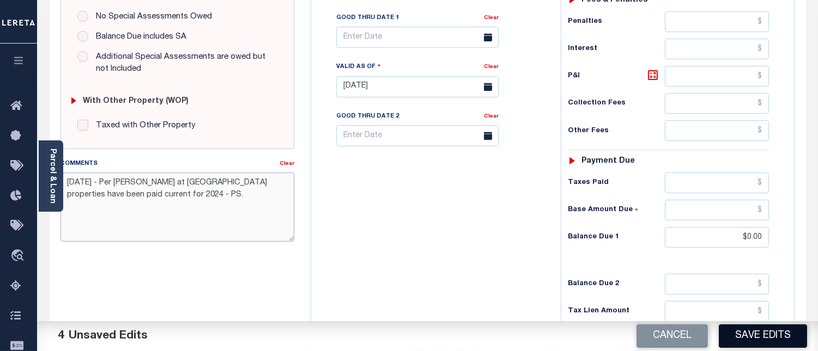
type textarea "[DATE] - Per [PERSON_NAME] at [GEOGRAPHIC_DATA] properties have been paid curre…"
click at [769, 336] on button "Save Edits" at bounding box center [762, 336] width 88 height 23
checkbox input "false"
type input "$0"
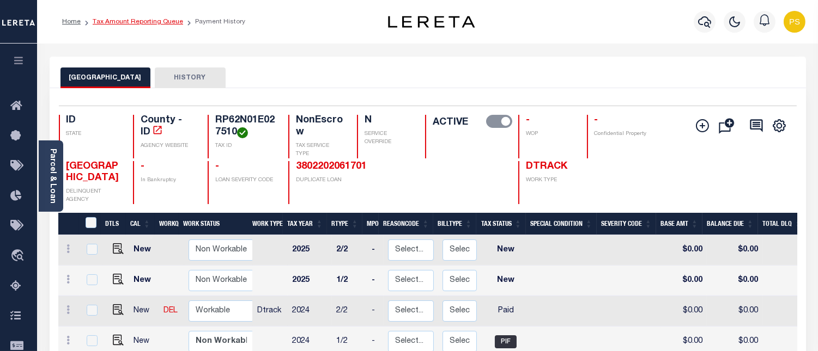
click at [153, 22] on link "Tax Amount Reporting Queue" at bounding box center [138, 22] width 90 height 7
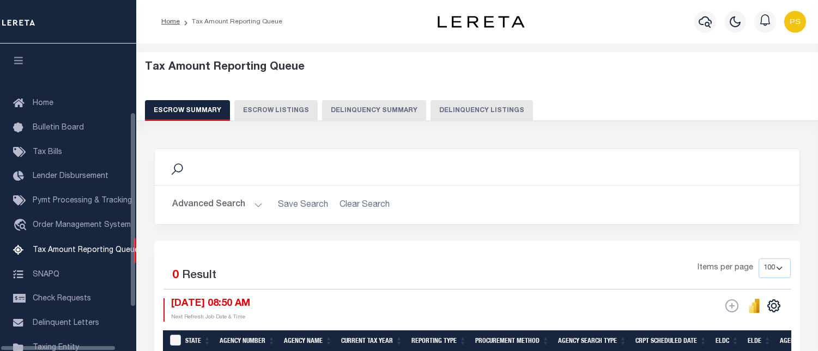
select select "100"
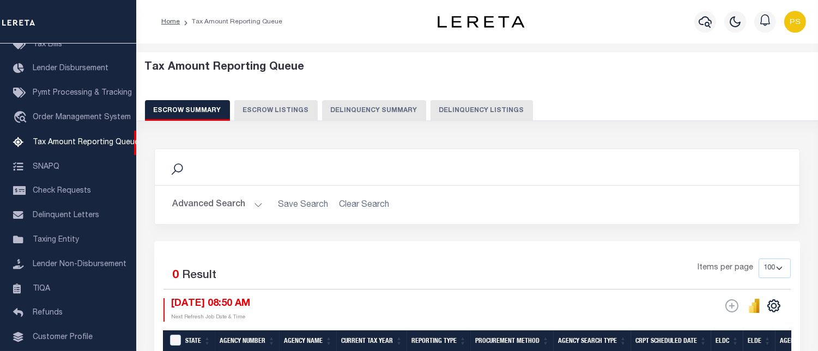
click at [477, 113] on button "Delinquency Listings" at bounding box center [481, 110] width 102 height 21
select select "100"
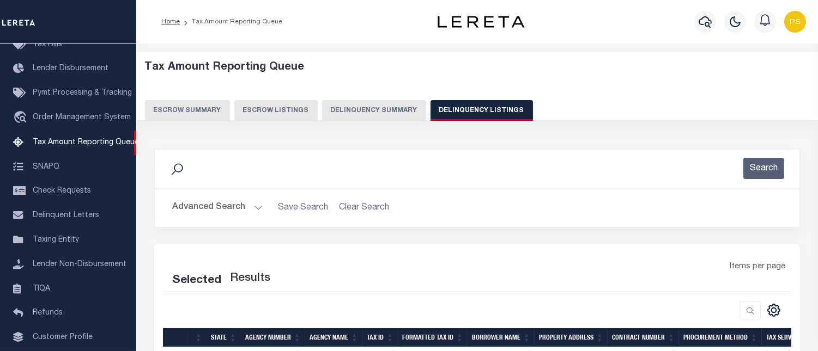
select select "100"
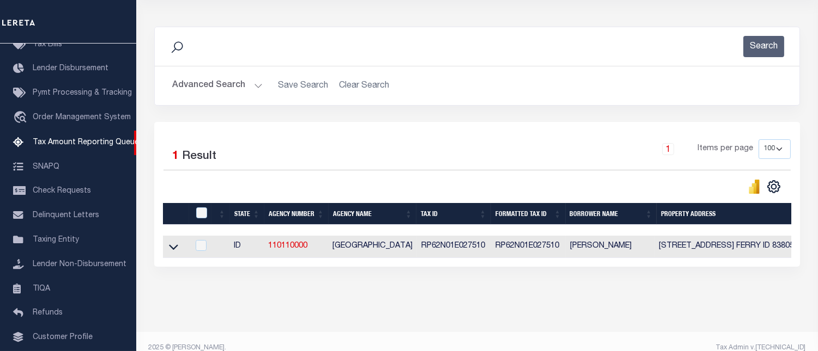
scroll to position [144, 0]
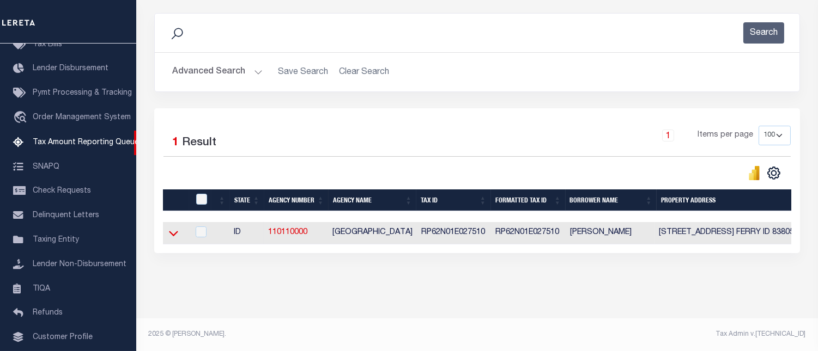
click at [171, 228] on icon at bounding box center [173, 233] width 9 height 11
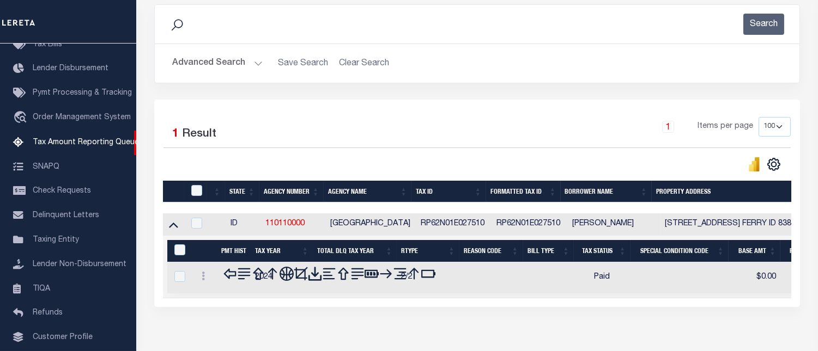
scroll to position [199, 0]
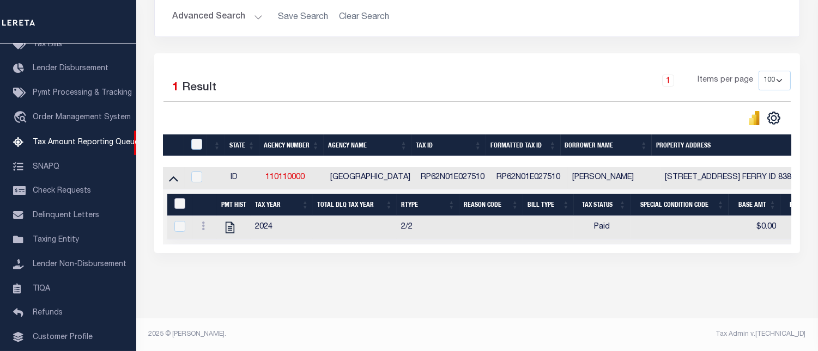
click at [177, 198] on input "&nbsp;" at bounding box center [179, 203] width 11 height 11
checkbox input "true"
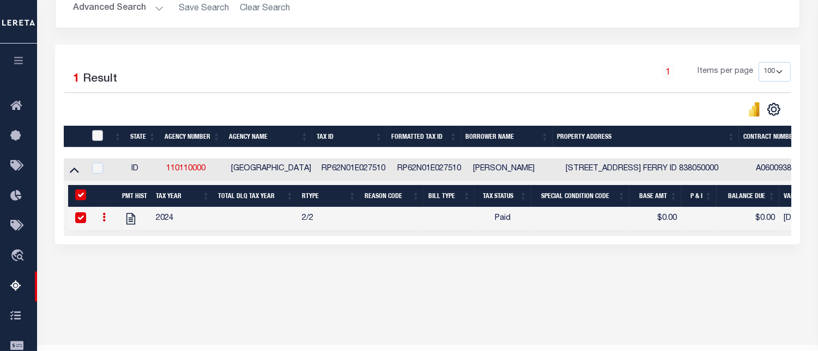
click at [95, 139] on input "checkbox" at bounding box center [97, 135] width 11 height 11
checkbox input "true"
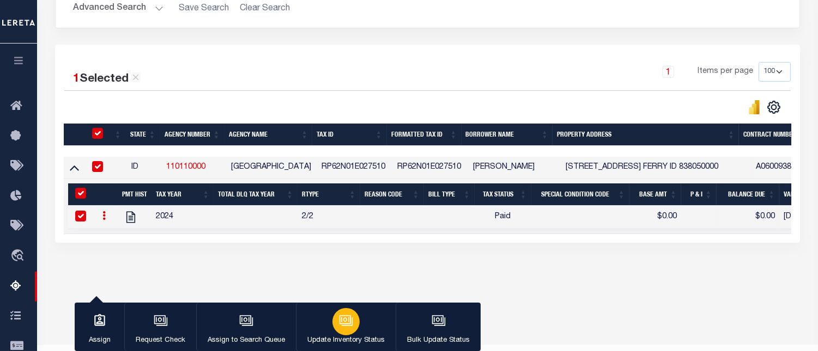
click at [339, 326] on icon "button" at bounding box center [346, 321] width 14 height 14
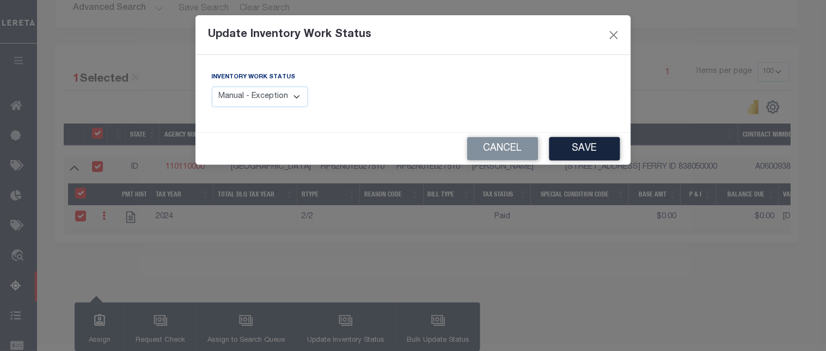
drag, startPoint x: 258, startPoint y: 97, endPoint x: 260, endPoint y: 106, distance: 9.5
click at [258, 97] on select "Manual - Exception Pended - Awaiting Search Late Add Exception Completed" at bounding box center [260, 97] width 97 height 21
select select "4"
click at [212, 87] on select "Manual - Exception Pended - Awaiting Search Late Add Exception Completed" at bounding box center [260, 97] width 97 height 21
click at [575, 145] on button "Save" at bounding box center [585, 148] width 71 height 23
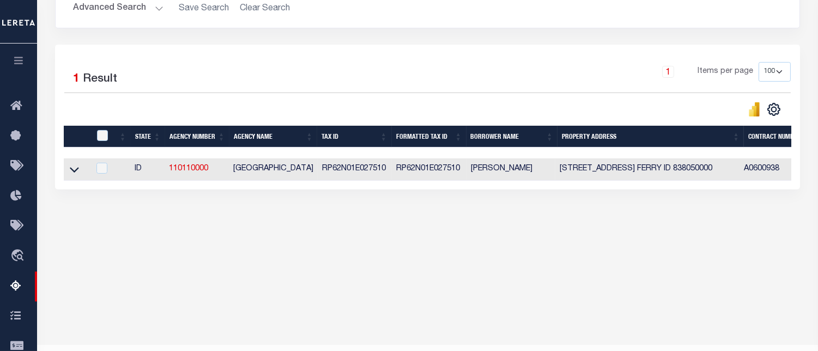
click at [109, 10] on button "Advanced Search" at bounding box center [118, 8] width 90 height 21
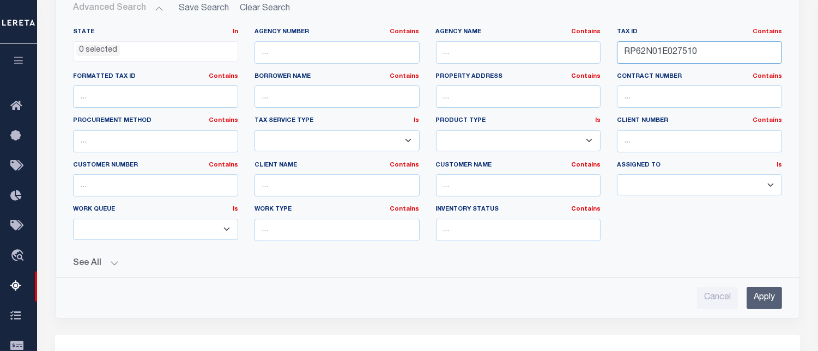
click at [641, 51] on input "RP62N01E027510" at bounding box center [699, 52] width 165 height 22
paste input "3885"
type input "RP62N01E038850"
click at [766, 297] on input "Apply" at bounding box center [763, 298] width 35 height 22
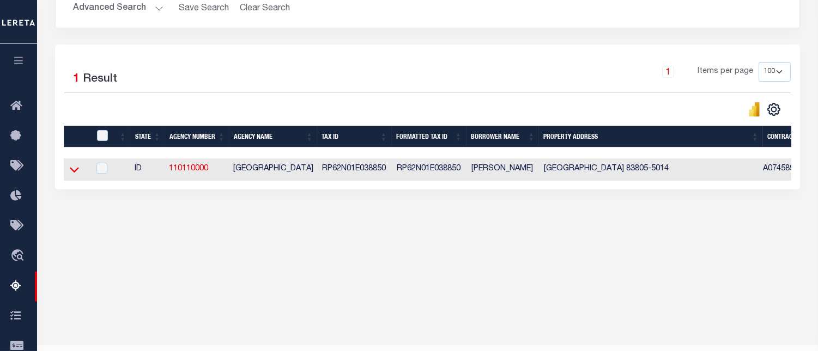
click at [73, 174] on icon at bounding box center [74, 169] width 9 height 11
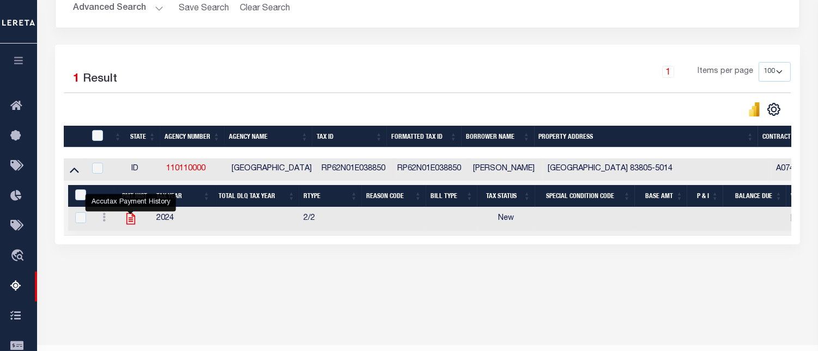
click at [131, 222] on icon "" at bounding box center [130, 219] width 9 height 11
checkbox input "true"
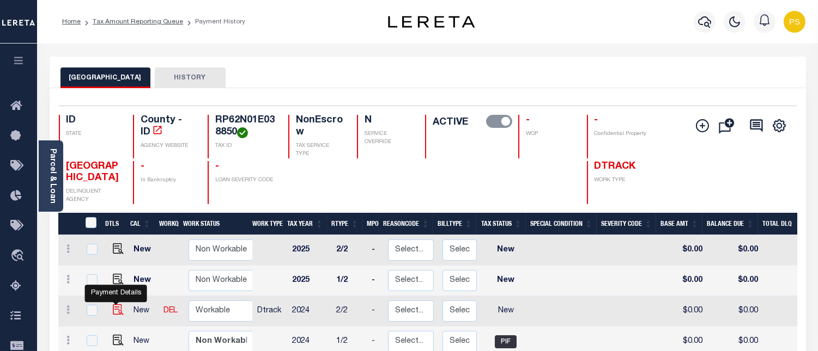
click at [115, 314] on img "" at bounding box center [118, 309] width 11 height 11
checkbox input "true"
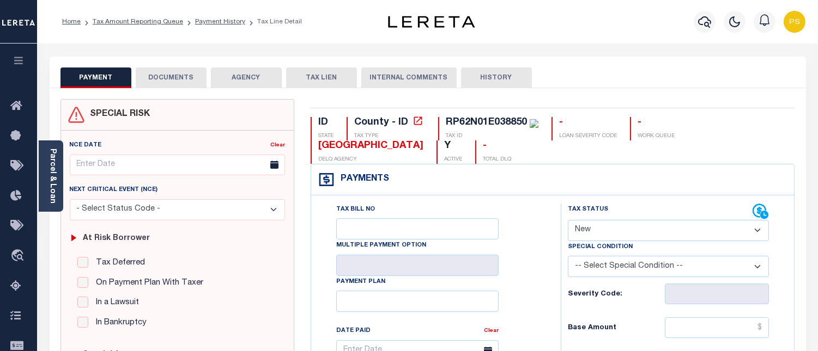
click at [601, 232] on select "- Select Status Code - Open Due/Unpaid Paid Incomplete No Tax Due Internal Refu…" at bounding box center [668, 230] width 201 height 21
select select "PYD"
click at [568, 221] on select "- Select Status Code - Open Due/Unpaid Paid Incomplete No Tax Due Internal Refu…" at bounding box center [668, 230] width 201 height 21
type input "[DATE]"
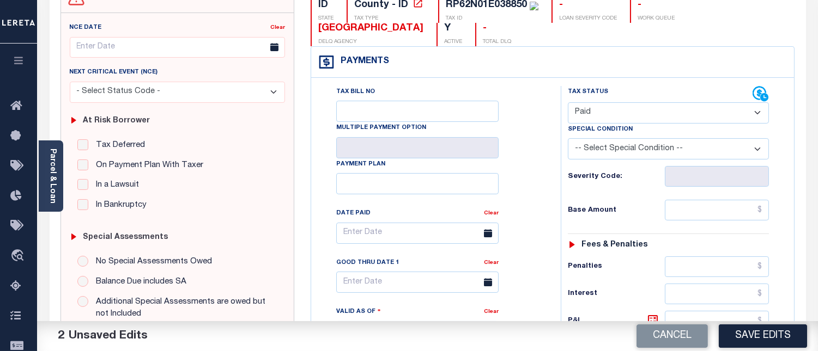
scroll to position [121, 0]
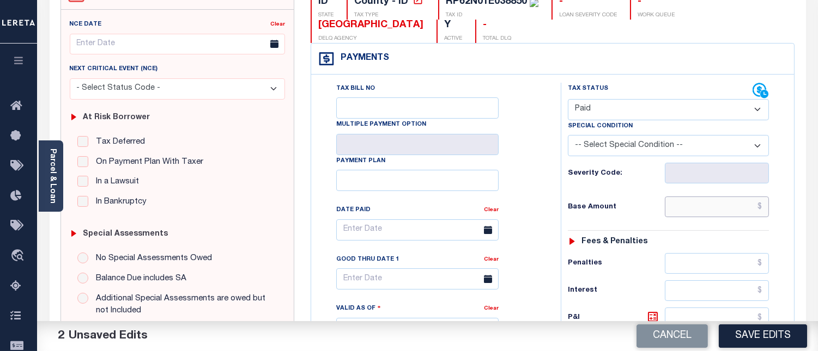
click at [763, 206] on input "text" at bounding box center [716, 207] width 104 height 21
type input "$0.00"
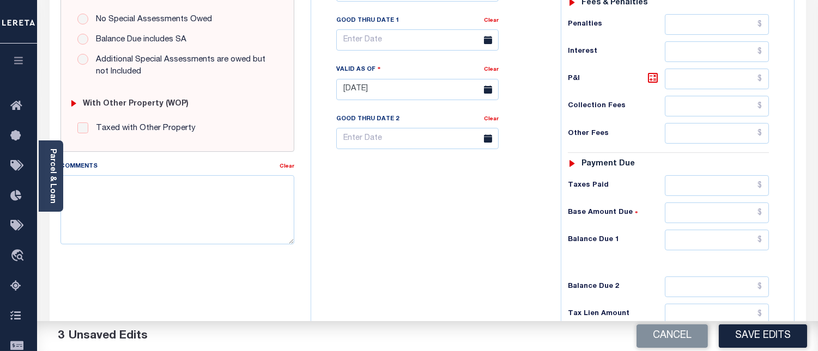
scroll to position [363, 0]
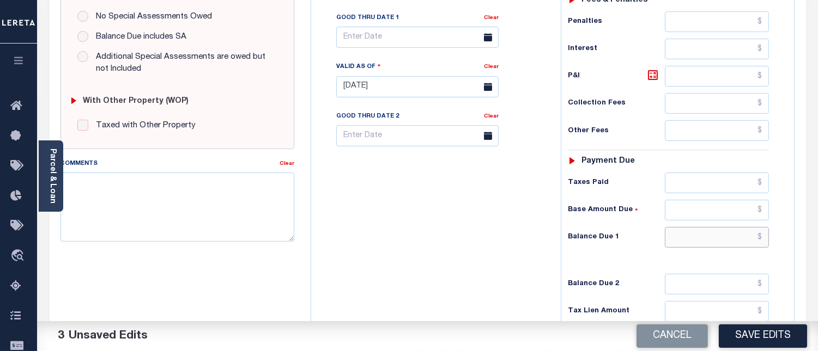
click at [765, 240] on input "text" at bounding box center [716, 237] width 104 height 21
type input "$0.00"
click at [221, 193] on textarea "Comments" at bounding box center [177, 207] width 234 height 69
click at [145, 216] on textarea "Comments" at bounding box center [177, 207] width 234 height 69
paste textarea "08/14/2025 - Per Sharon at BOUNDARY COUNTY properties have been paid current fo…"
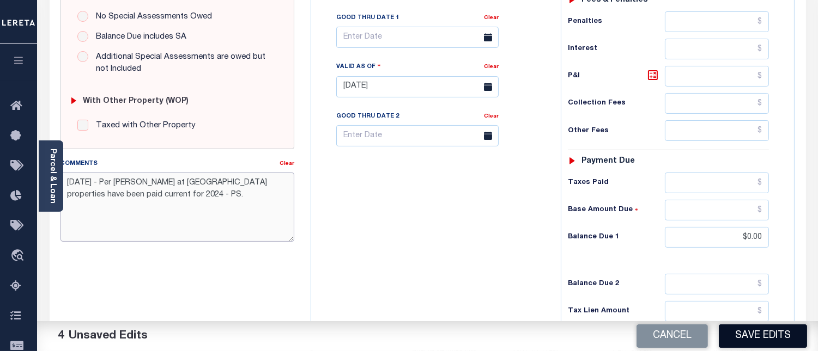
type textarea "08/14/2025 - Per Sharon at BOUNDARY COUNTY properties have been paid current fo…"
click at [750, 336] on button "Save Edits" at bounding box center [762, 336] width 88 height 23
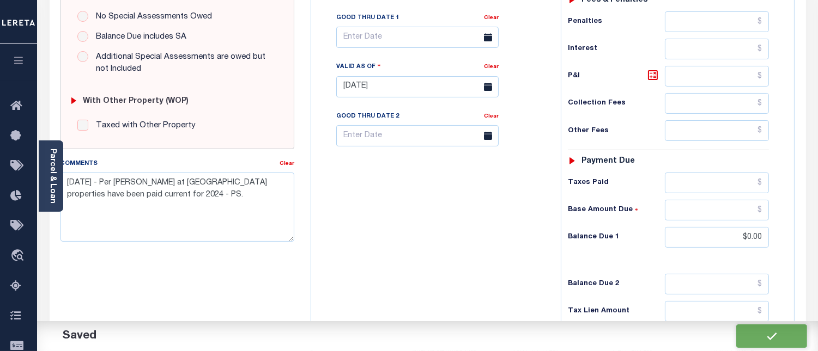
checkbox input "false"
type input "$0"
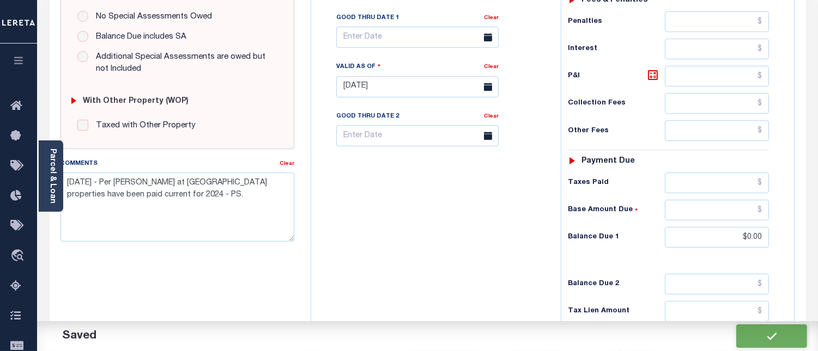
type input "$0"
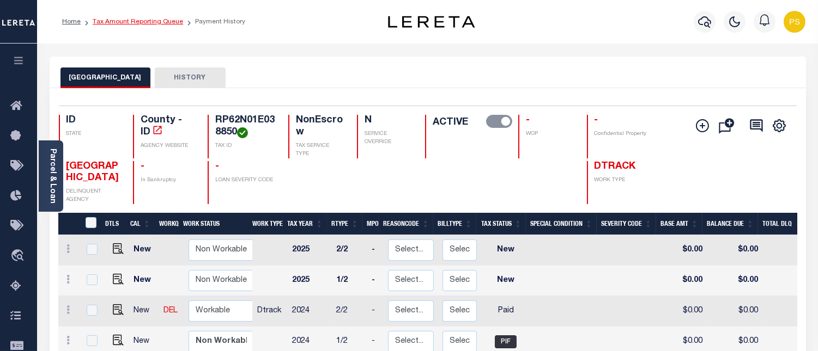
click at [154, 24] on link "Tax Amount Reporting Queue" at bounding box center [138, 22] width 90 height 7
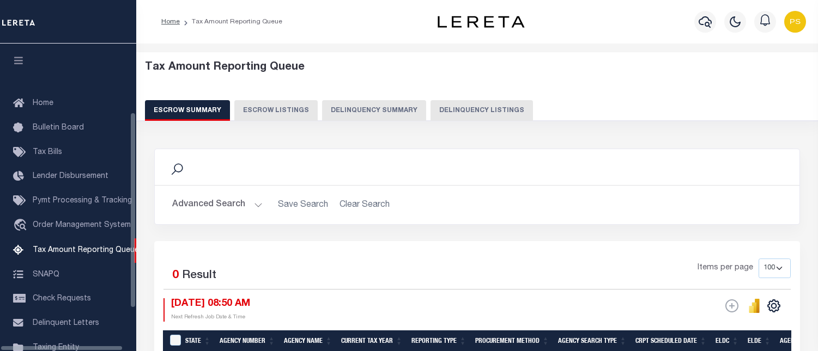
select select "100"
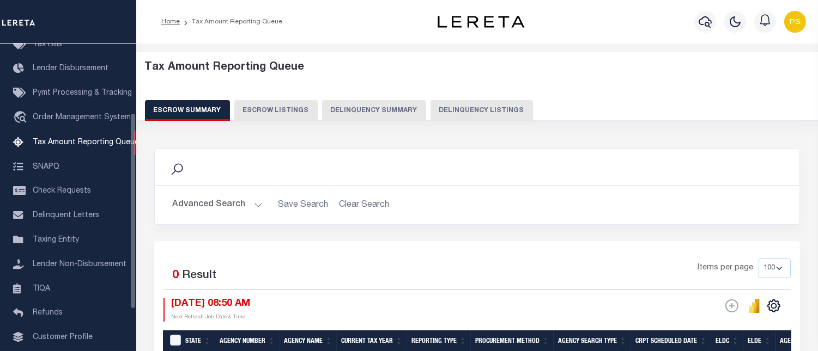
click at [474, 106] on button "Delinquency Listings" at bounding box center [481, 110] width 102 height 21
select select "100"
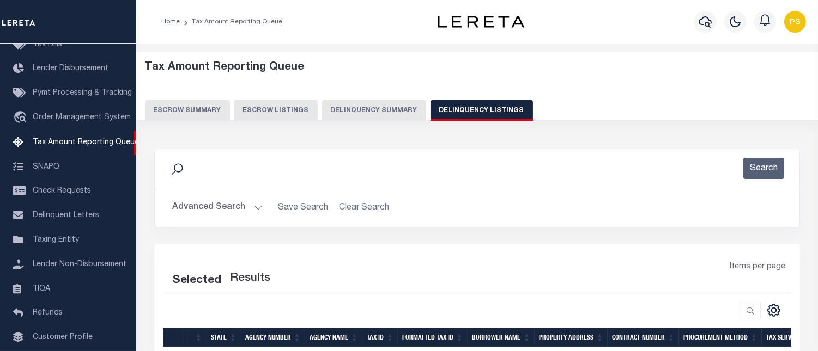
select select "100"
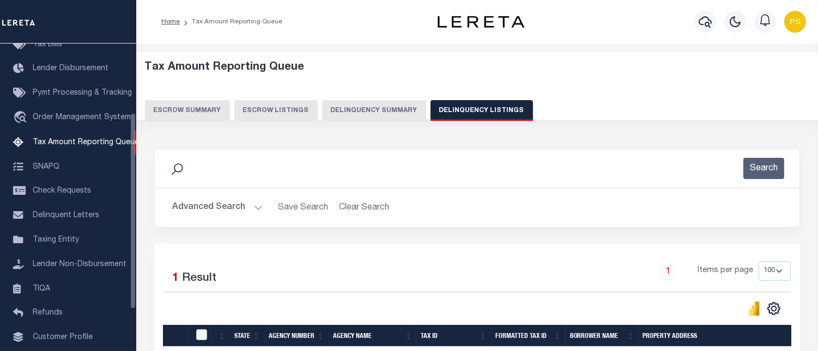
scroll to position [144, 0]
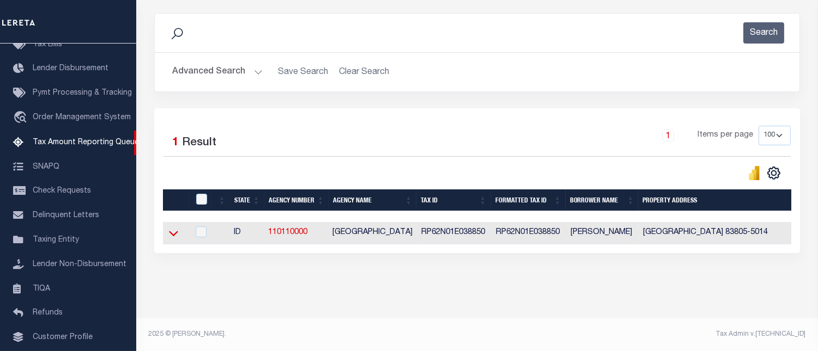
click at [174, 231] on icon at bounding box center [173, 233] width 9 height 5
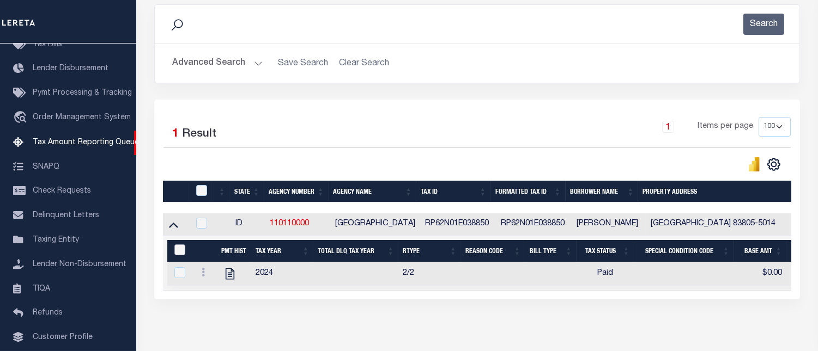
click at [176, 254] on input "&nbsp;" at bounding box center [179, 250] width 11 height 11
checkbox input "true"
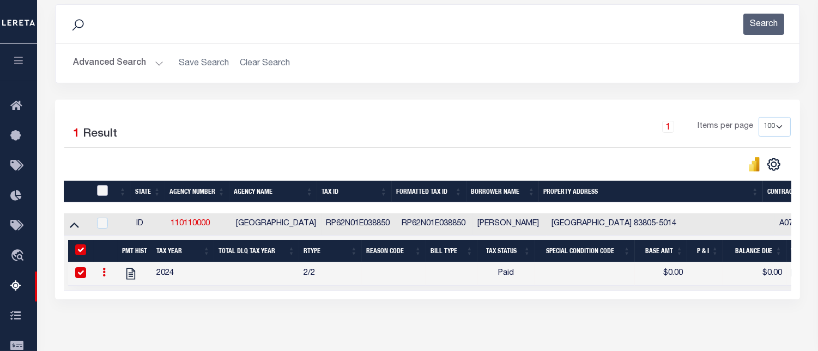
click at [100, 191] on input "checkbox" at bounding box center [102, 190] width 11 height 11
checkbox input "true"
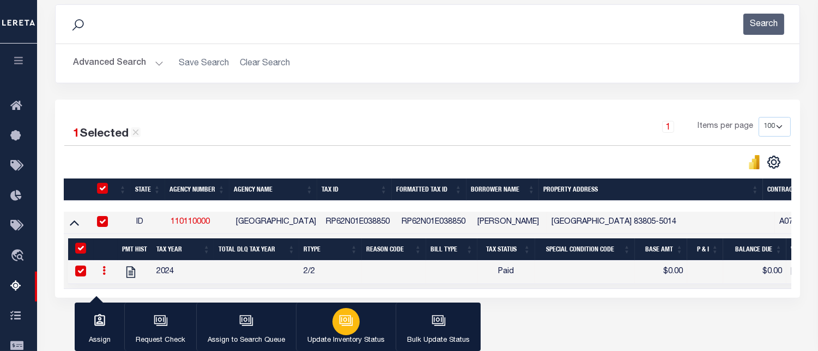
click at [332, 324] on div "button" at bounding box center [345, 321] width 27 height 27
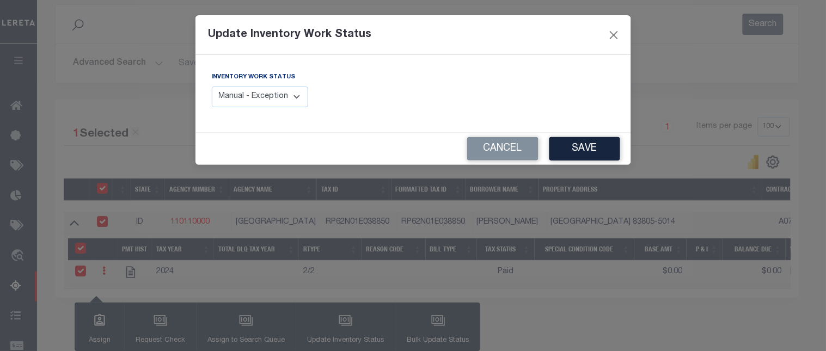
click at [265, 102] on select "Manual - Exception Pended - Awaiting Search Late Add Exception Completed" at bounding box center [260, 97] width 97 height 21
select select "4"
click at [212, 87] on select "Manual - Exception Pended - Awaiting Search Late Add Exception Completed" at bounding box center [260, 97] width 97 height 21
click at [570, 148] on button "Save" at bounding box center [585, 148] width 71 height 23
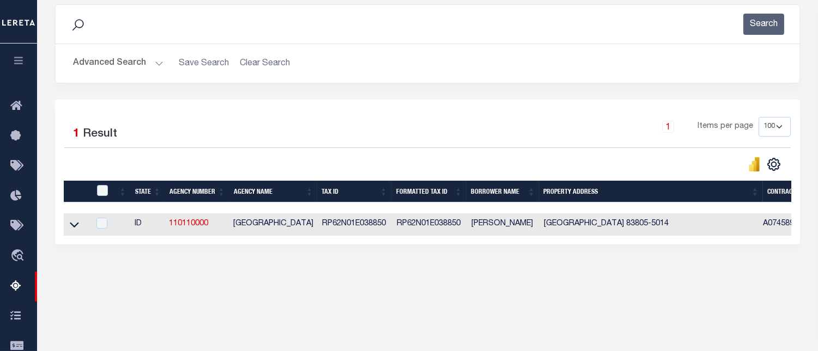
click at [124, 66] on button "Advanced Search" at bounding box center [118, 63] width 90 height 21
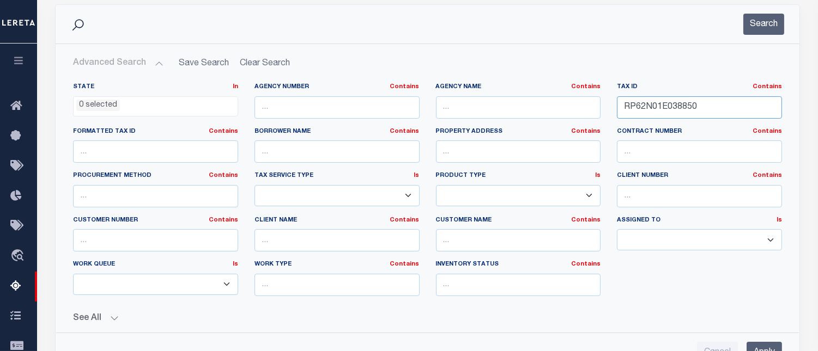
click at [666, 106] on input "RP62N01E038850" at bounding box center [699, 107] width 165 height 22
paste input "4301"
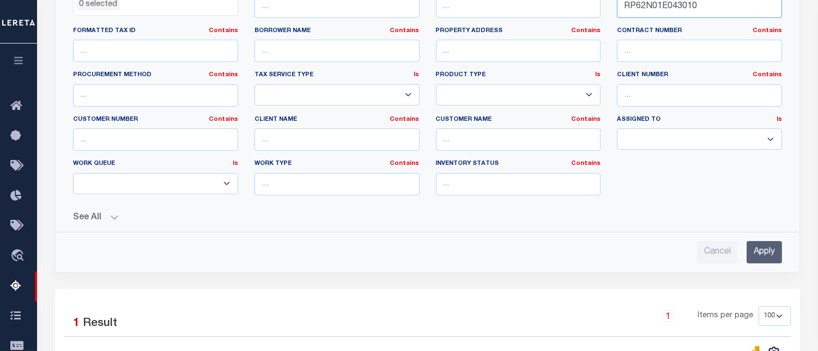
scroll to position [326, 0]
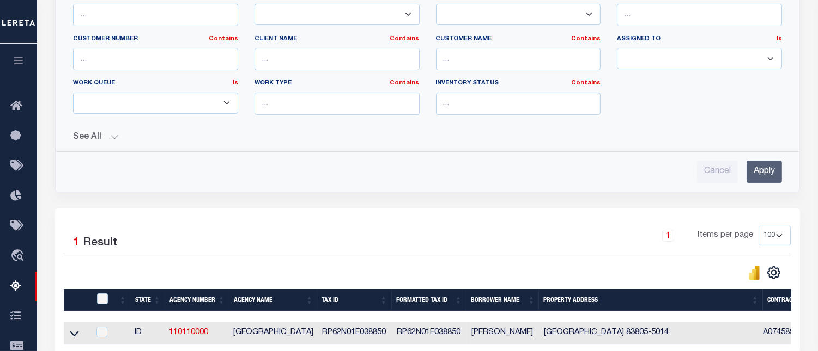
type input "RP62N01E043010"
click at [768, 180] on input "Apply" at bounding box center [763, 172] width 35 height 22
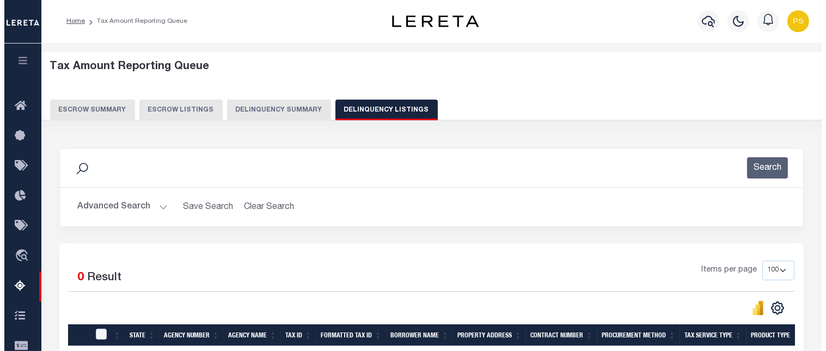
scroll to position [0, 0]
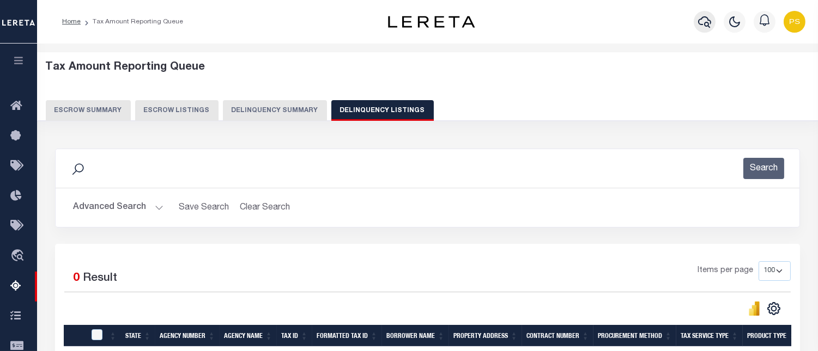
click at [703, 23] on icon "button" at bounding box center [704, 21] width 13 height 13
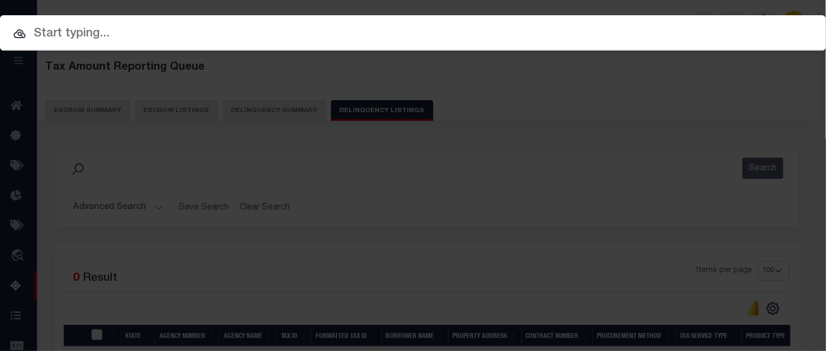
paste input "3812202075693"
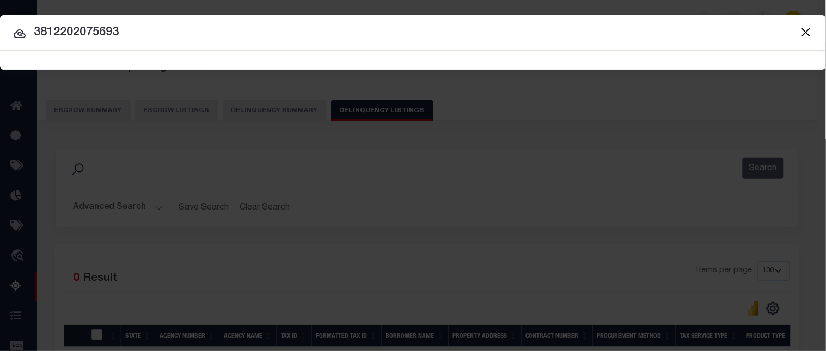
type input "3812202075693"
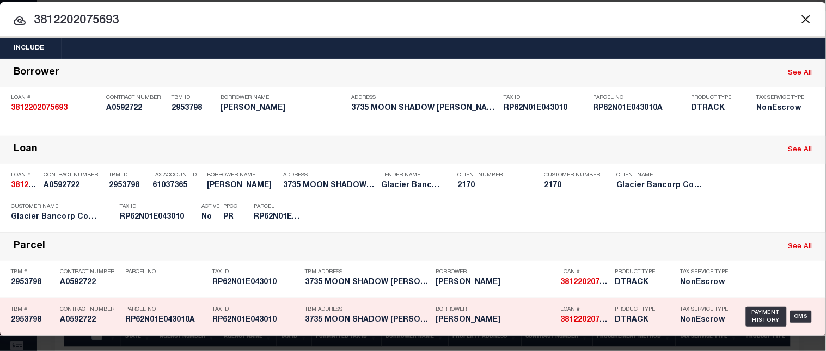
scroll to position [57, 0]
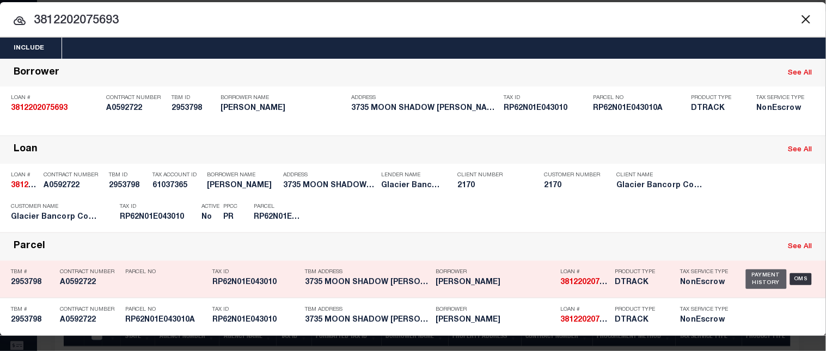
click at [749, 279] on div "Payment History" at bounding box center [766, 280] width 41 height 20
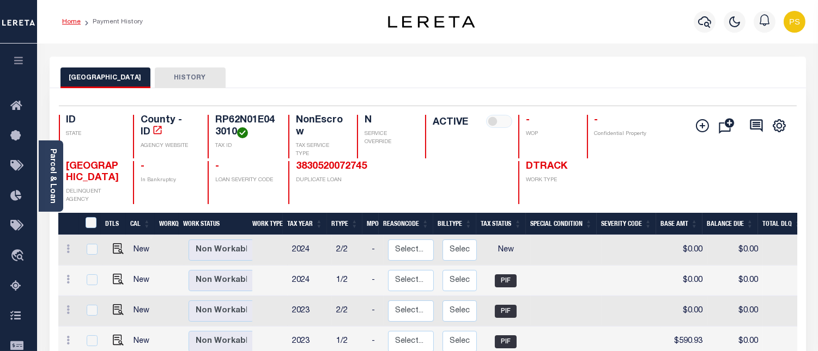
click at [70, 22] on link "Home" at bounding box center [71, 22] width 19 height 7
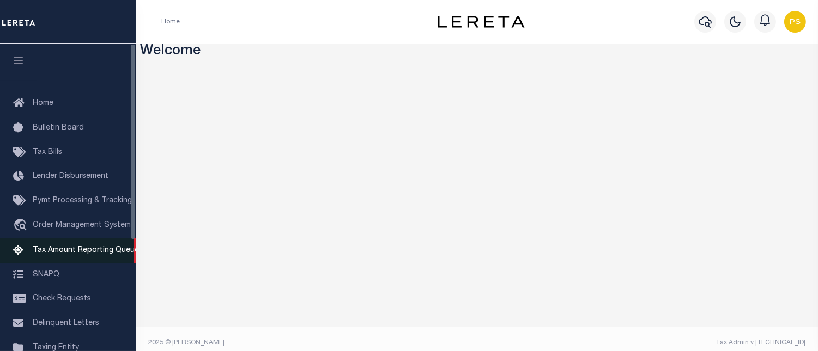
click at [64, 254] on span "Tax Amount Reporting Queue" at bounding box center [86, 251] width 106 height 8
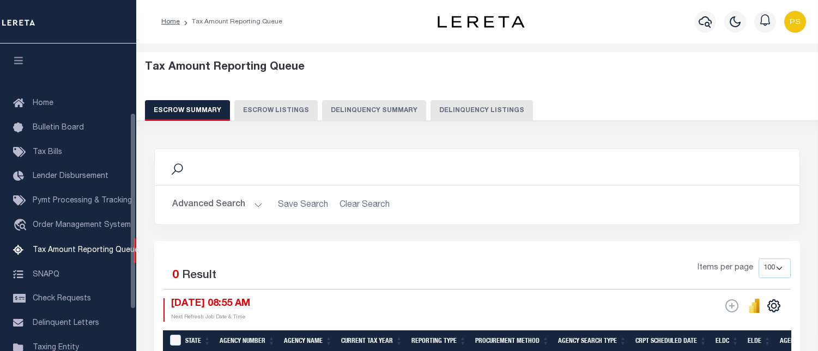
select select "100"
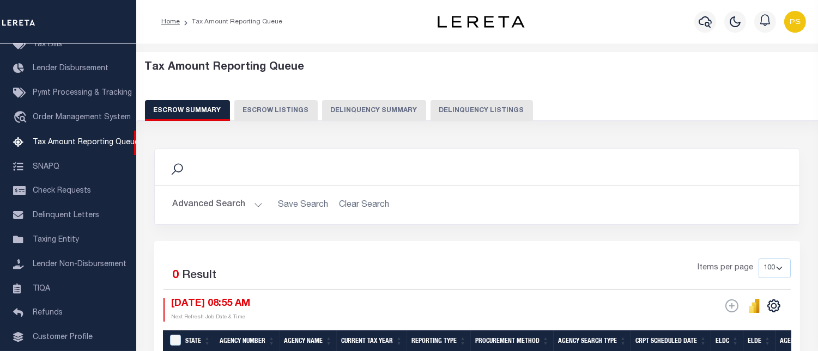
click at [499, 113] on button "Delinquency Listings" at bounding box center [481, 110] width 102 height 21
select select
select select "100"
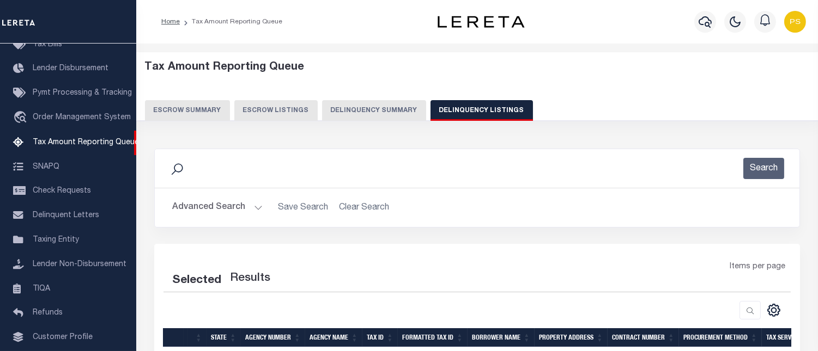
select select "100"
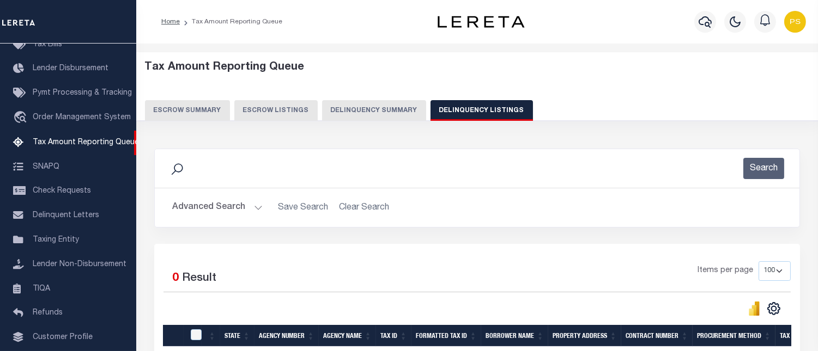
scroll to position [121, 0]
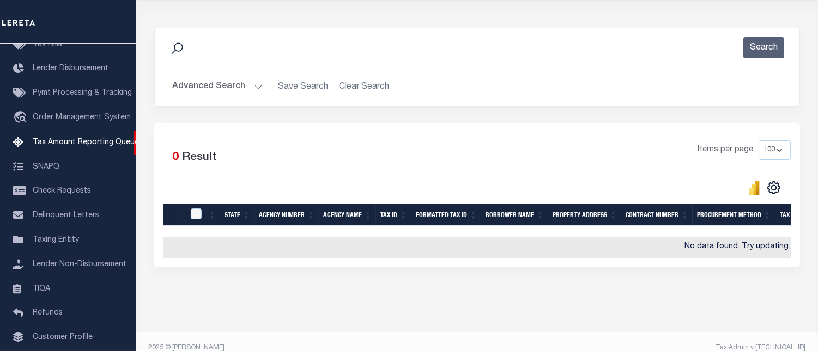
click at [216, 85] on button "Advanced Search" at bounding box center [217, 86] width 90 height 21
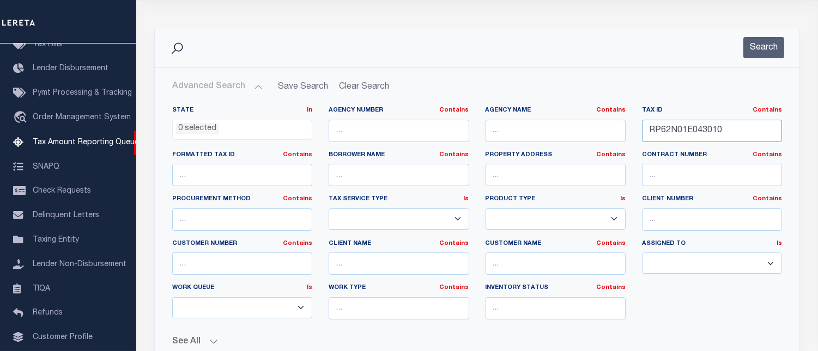
click at [680, 135] on input "RP62N01E043010" at bounding box center [712, 131] width 140 height 22
paste input "9916"
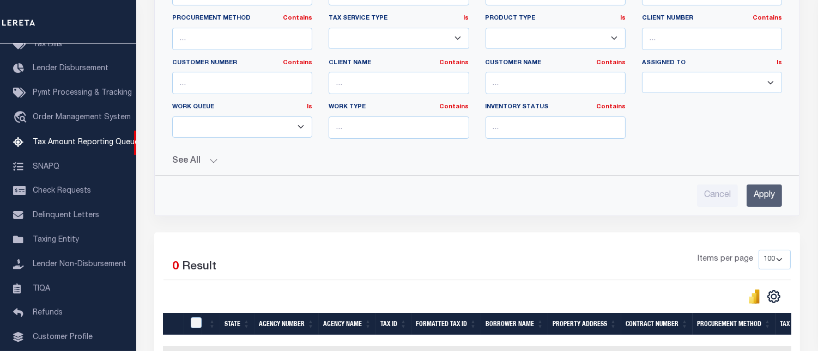
scroll to position [302, 0]
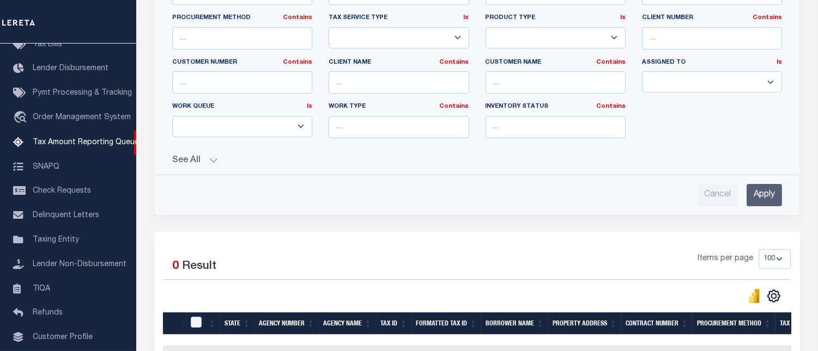
type input "RP62N01E099160"
click at [759, 200] on input "Apply" at bounding box center [763, 195] width 35 height 22
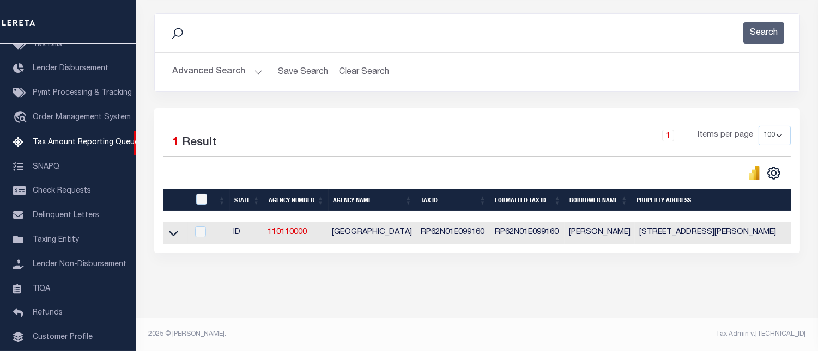
scroll to position [144, 0]
click at [175, 231] on icon at bounding box center [173, 233] width 9 height 5
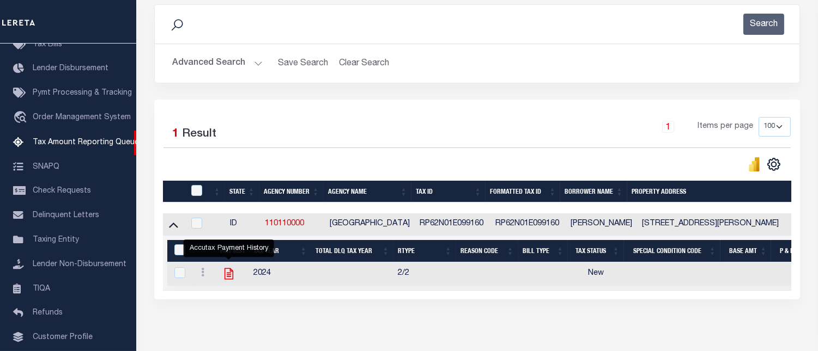
click at [228, 276] on icon "" at bounding box center [229, 274] width 14 height 14
checkbox input "true"
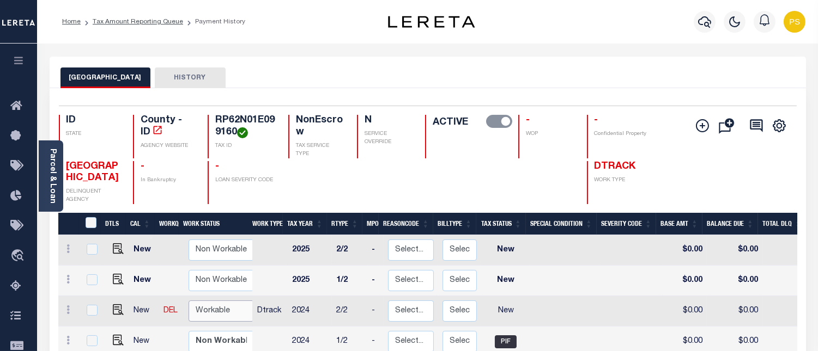
click at [221, 308] on select "Non Workable Workable" at bounding box center [220, 311] width 65 height 21
checkbox input "true"
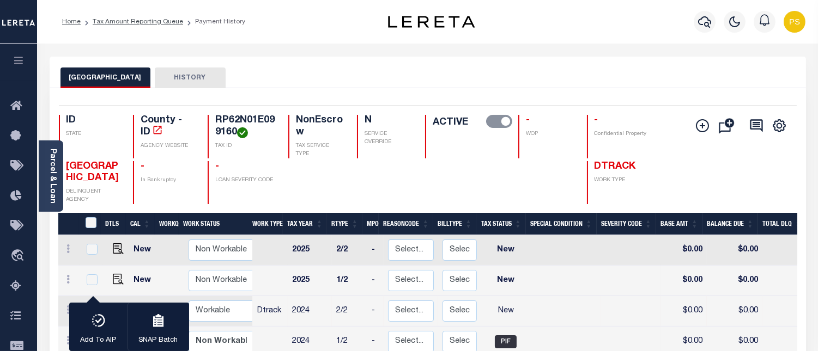
click at [258, 264] on td at bounding box center [270, 250] width 35 height 31
checkbox input "true"
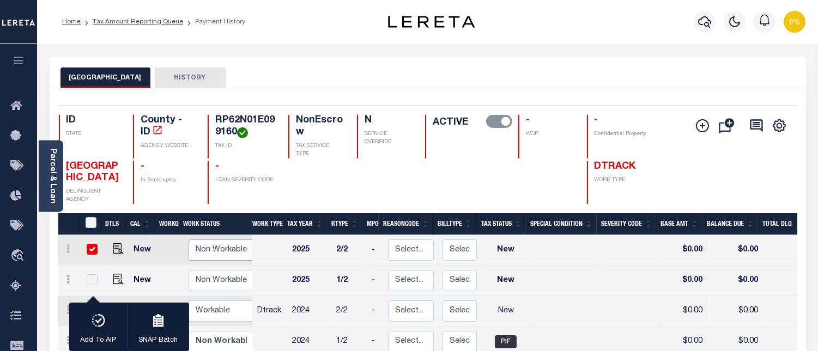
click at [229, 248] on select "Non Workable Workable" at bounding box center [220, 250] width 65 height 21
checkbox input "false"
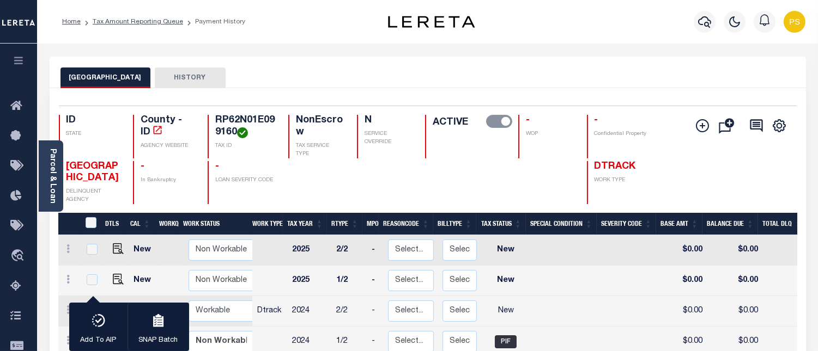
click at [274, 275] on td at bounding box center [270, 281] width 35 height 31
checkbox input "true"
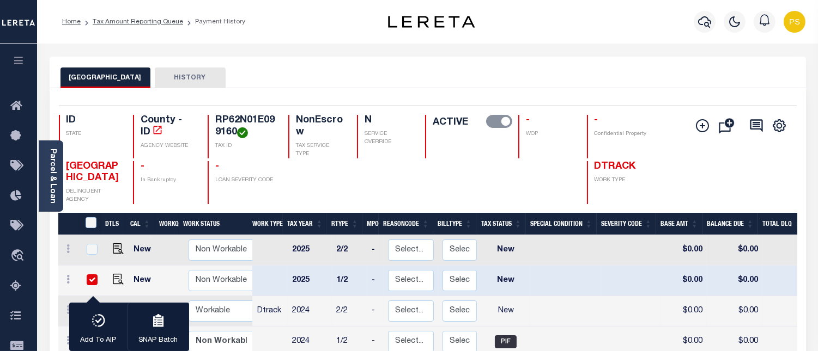
scroll to position [2, 0]
click at [89, 269] on td at bounding box center [91, 280] width 23 height 31
checkbox input "false"
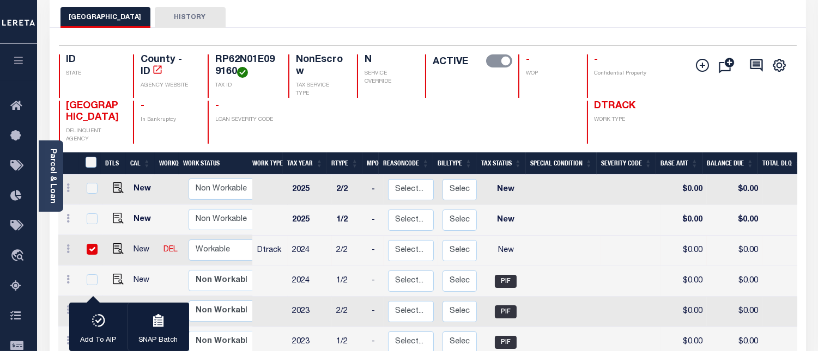
scroll to position [181, 0]
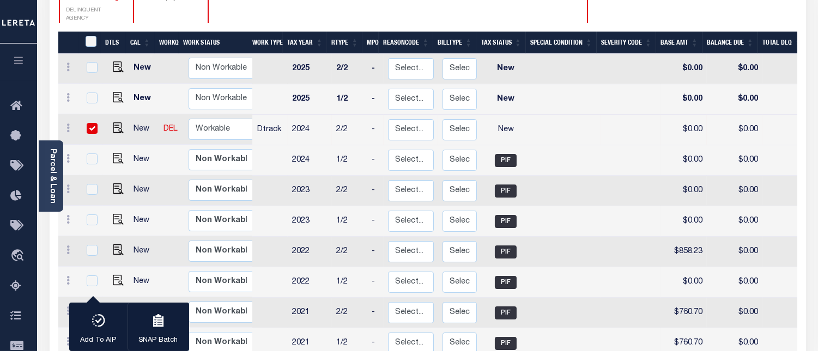
click at [90, 125] on input "checkbox" at bounding box center [92, 128] width 11 height 11
checkbox input "false"
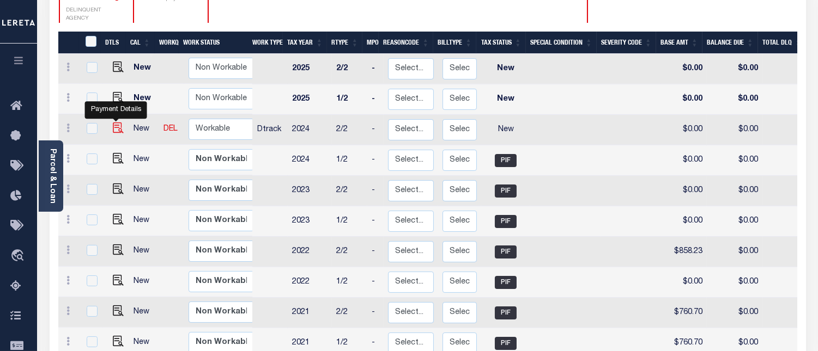
click at [117, 129] on img "" at bounding box center [118, 128] width 11 height 11
checkbox input "true"
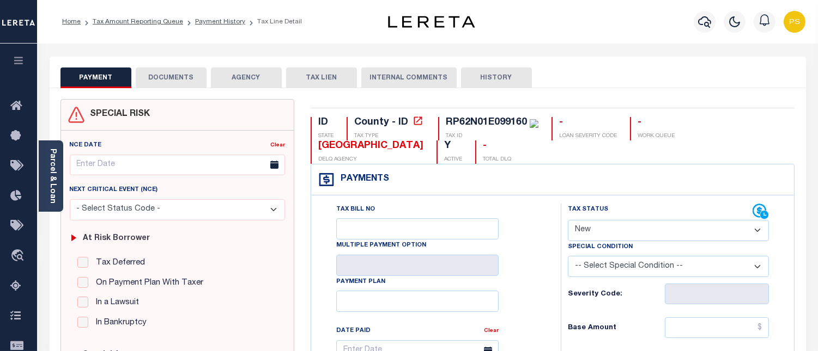
click at [605, 233] on select "- Select Status Code - Open Due/Unpaid Paid Incomplete No Tax Due Internal Refu…" at bounding box center [668, 230] width 201 height 21
select select "PYD"
click at [568, 221] on select "- Select Status Code - Open Due/Unpaid Paid Incomplete No Tax Due Internal Refu…" at bounding box center [668, 230] width 201 height 21
type input "[DATE]"
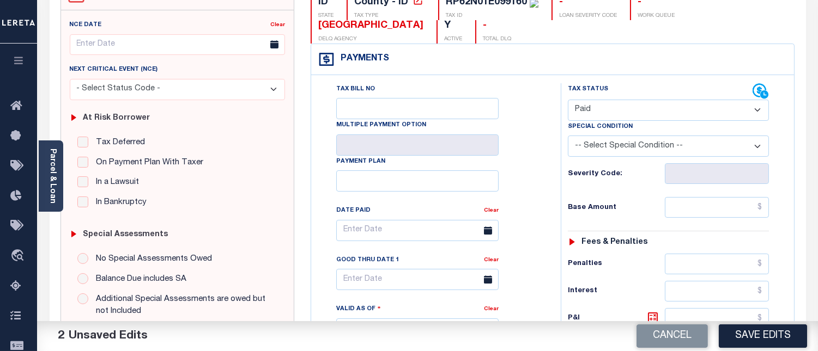
scroll to position [121, 0]
click at [765, 269] on input "text" at bounding box center [716, 263] width 104 height 21
click at [764, 208] on input "text" at bounding box center [716, 207] width 104 height 21
type input "$0.00"
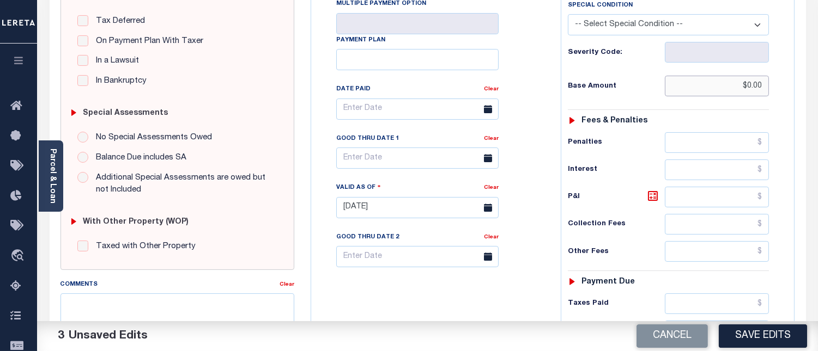
scroll to position [423, 0]
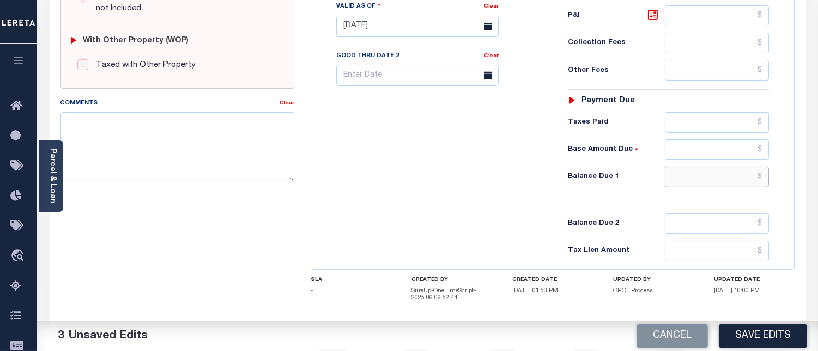
click at [764, 180] on input "text" at bounding box center [716, 177] width 104 height 21
type input "$0.00"
click at [147, 146] on textarea "Comments" at bounding box center [177, 146] width 234 height 69
click at [144, 143] on textarea "Comments" at bounding box center [177, 146] width 234 height 69
paste textarea "[DATE] - Per [PERSON_NAME] at [GEOGRAPHIC_DATA] properties have been paid curre…"
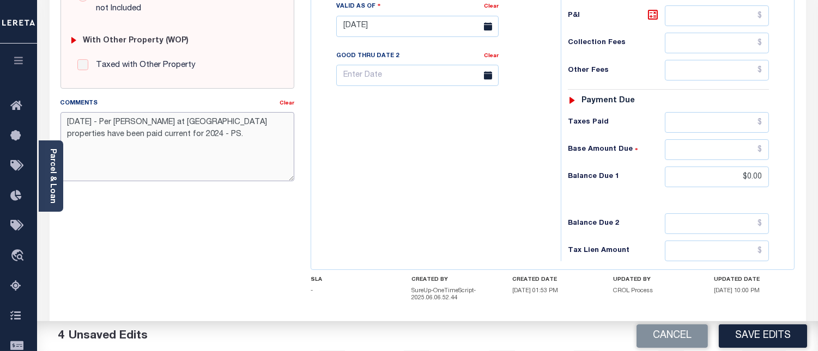
type textarea "[DATE] - Per [PERSON_NAME] at [GEOGRAPHIC_DATA] properties have been paid curre…"
click at [755, 336] on button "Save Edits" at bounding box center [762, 336] width 88 height 23
checkbox input "false"
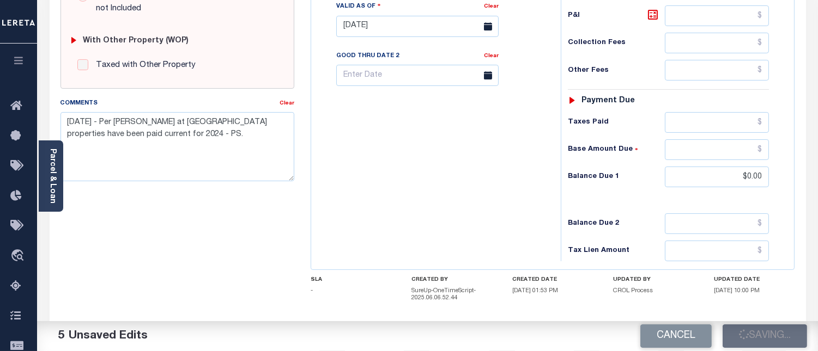
checkbox input "false"
type input "$0"
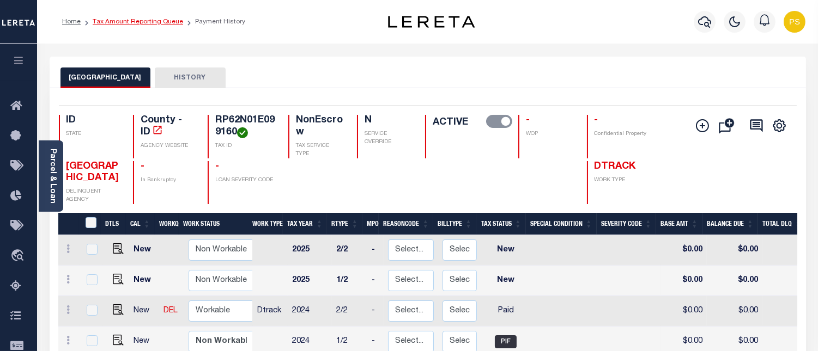
click at [161, 23] on link "Tax Amount Reporting Queue" at bounding box center [138, 22] width 90 height 7
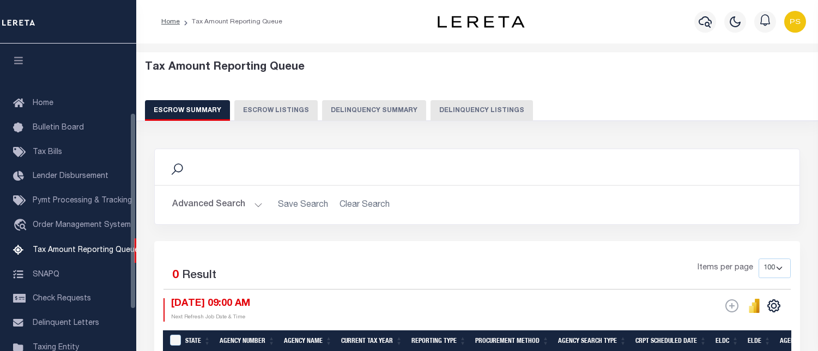
select select "100"
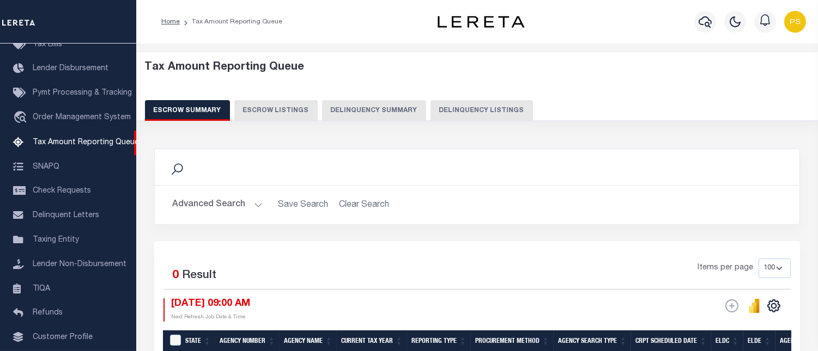
click at [496, 111] on button "Delinquency Listings" at bounding box center [481, 110] width 102 height 21
select select "100"
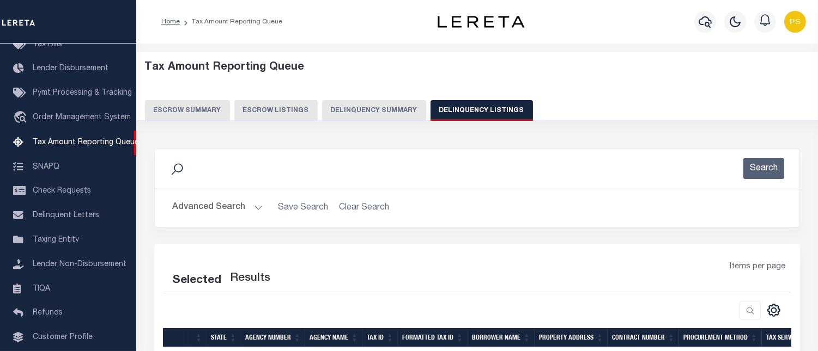
select select "100"
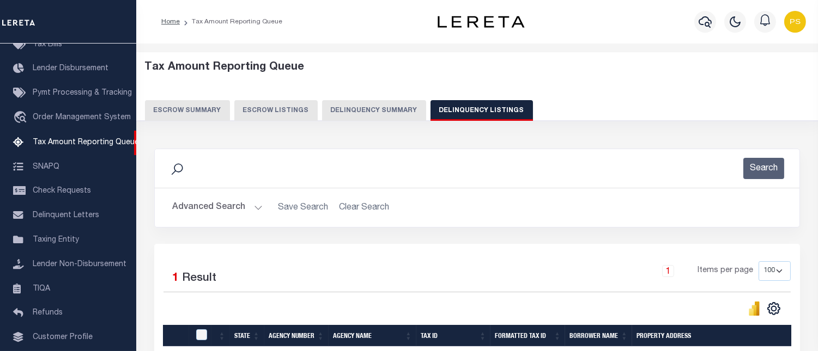
scroll to position [144, 0]
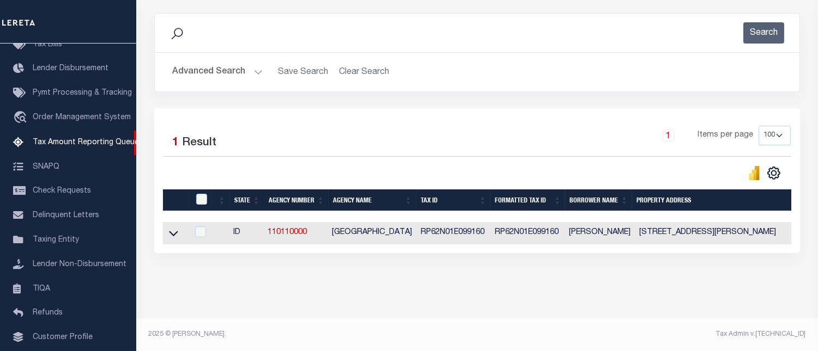
click at [176, 231] on icon at bounding box center [173, 233] width 9 height 5
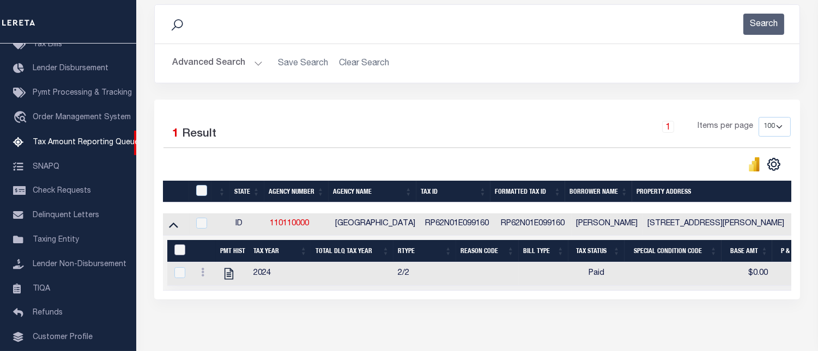
click at [179, 255] on input "&nbsp;" at bounding box center [179, 250] width 11 height 11
checkbox input "true"
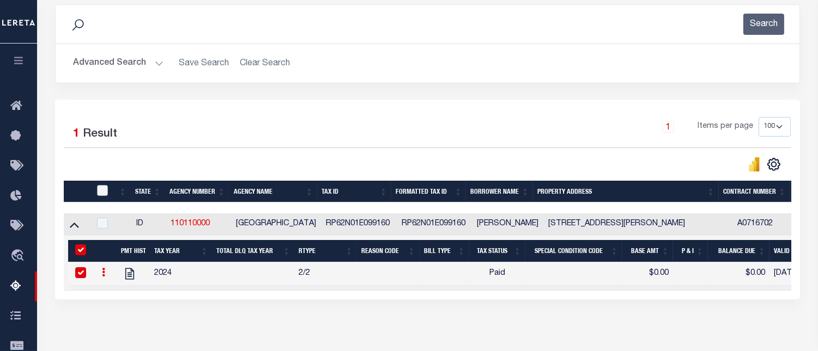
click at [100, 190] on input "checkbox" at bounding box center [102, 190] width 11 height 11
checkbox input "true"
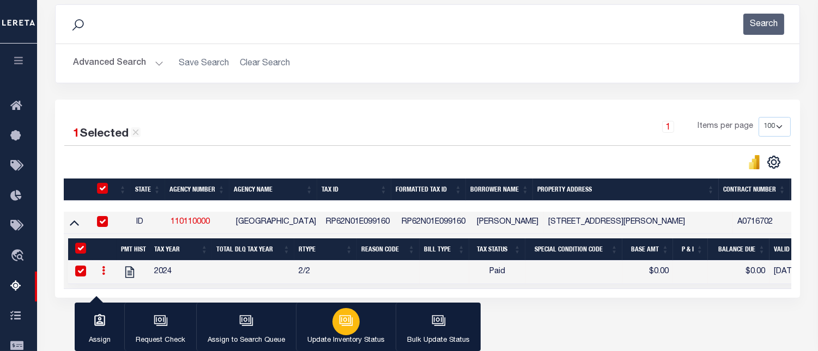
click at [349, 322] on icon "button" at bounding box center [346, 321] width 14 height 14
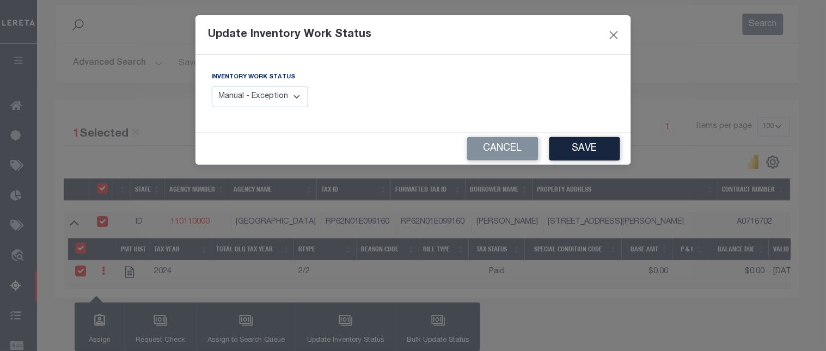
click at [275, 105] on select "Manual - Exception Pended - Awaiting Search Late Add Exception Completed" at bounding box center [260, 97] width 97 height 21
select select "4"
click at [212, 87] on select "Manual - Exception Pended - Awaiting Search Late Add Exception Completed" at bounding box center [260, 97] width 97 height 21
click at [576, 149] on button "Save" at bounding box center [585, 148] width 71 height 23
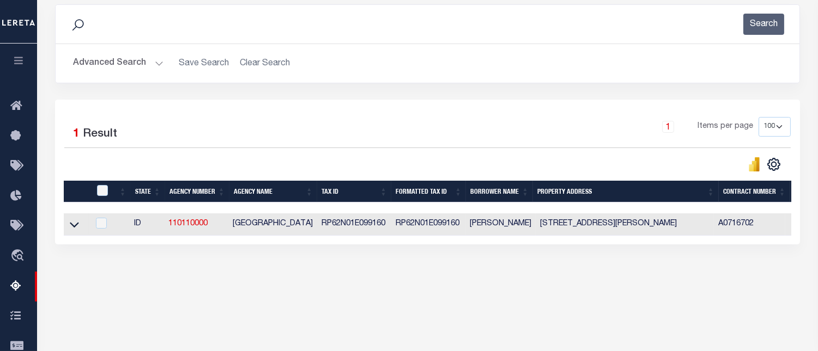
click at [102, 60] on button "Advanced Search" at bounding box center [118, 63] width 90 height 21
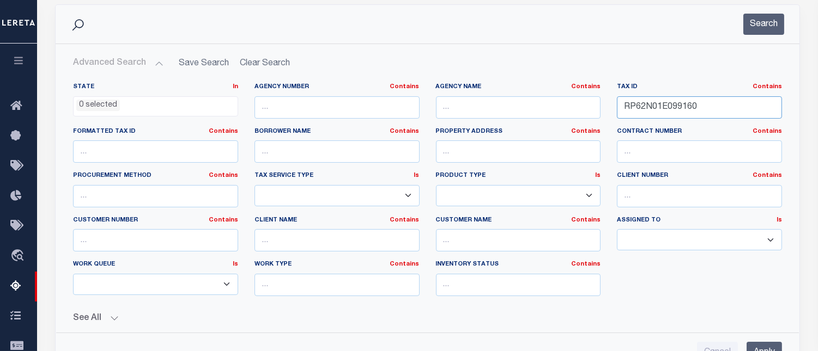
click at [644, 108] on input "RP62N01E099160" at bounding box center [699, 107] width 165 height 22
paste input "106011"
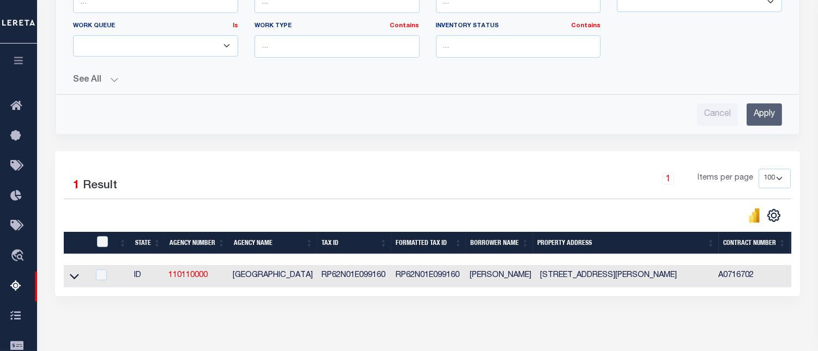
scroll to position [387, 0]
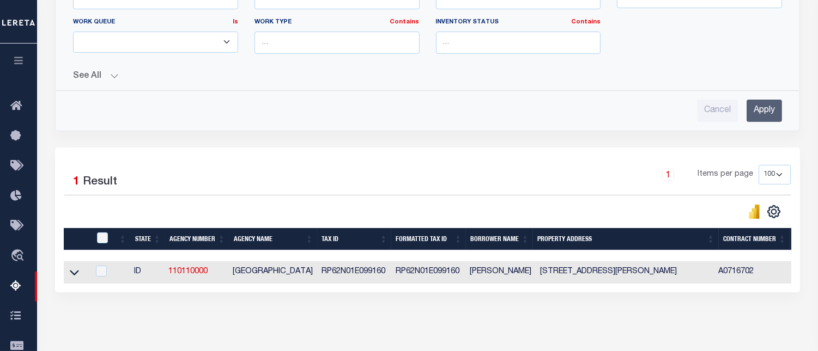
type input "RP62N01E106011"
click at [765, 105] on input "Apply" at bounding box center [763, 111] width 35 height 22
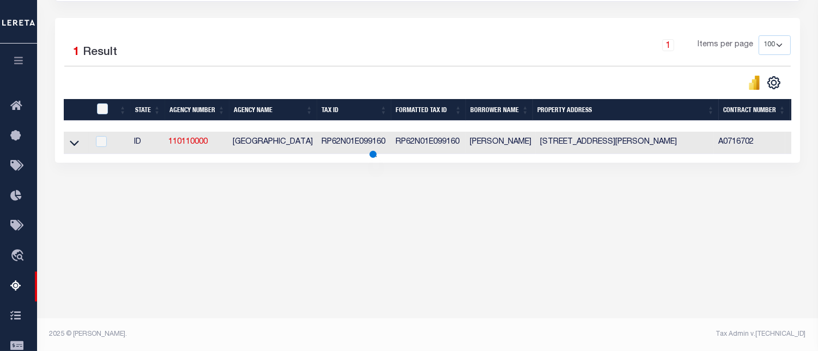
scroll to position [225, 0]
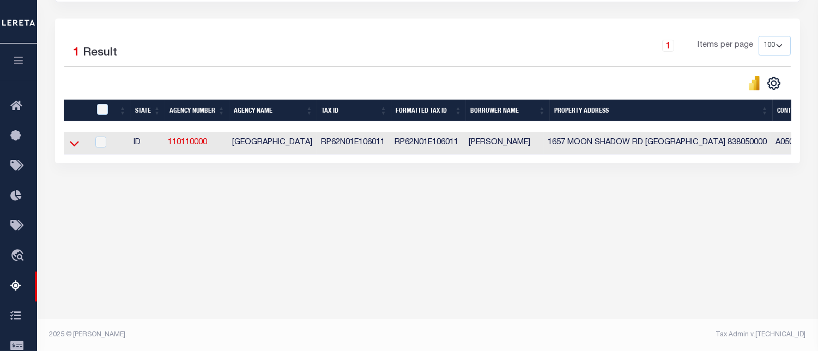
click at [74, 149] on icon at bounding box center [74, 143] width 9 height 11
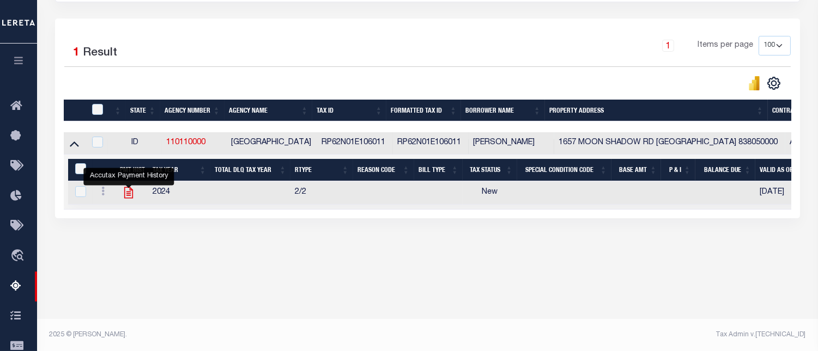
click at [129, 194] on icon "" at bounding box center [128, 192] width 9 height 11
checkbox input "true"
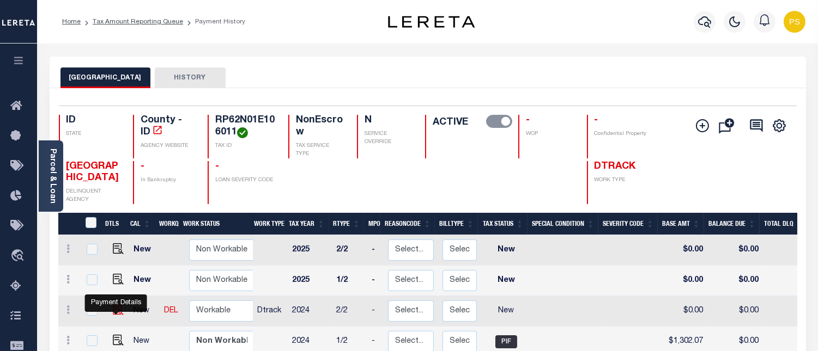
click at [115, 311] on img "" at bounding box center [118, 309] width 11 height 11
checkbox input "true"
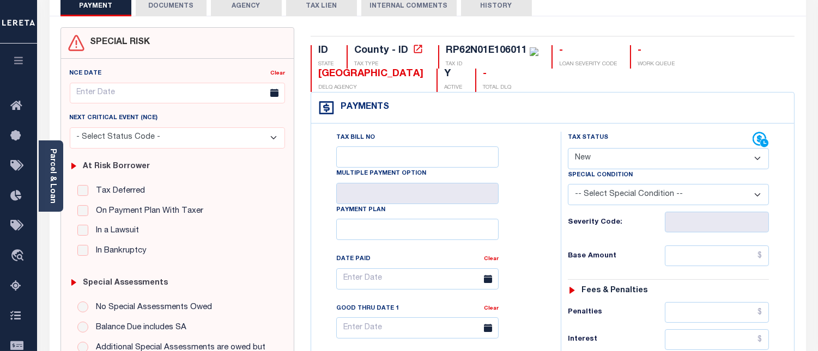
scroll to position [121, 0]
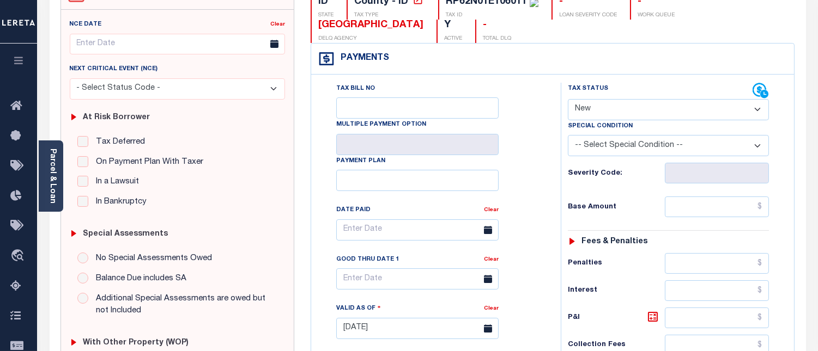
click at [605, 117] on select "- Select Status Code - Open Due/Unpaid Paid Incomplete No Tax Due Internal Refu…" at bounding box center [668, 109] width 201 height 21
select select "PYD"
click at [568, 99] on select "- Select Status Code - Open Due/Unpaid Paid Incomplete No Tax Due Internal Refu…" at bounding box center [668, 109] width 201 height 21
type input "[DATE]"
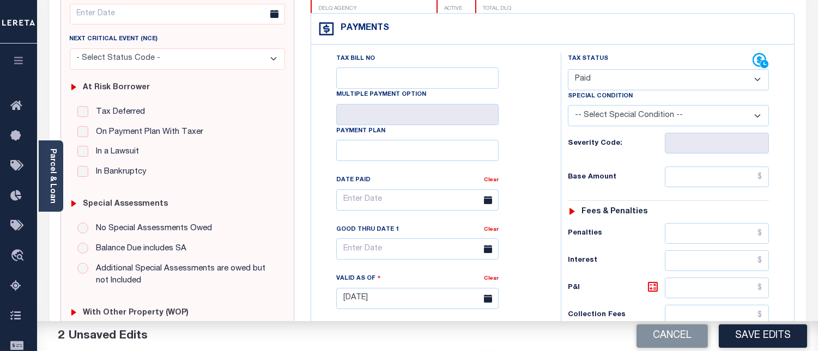
scroll to position [181, 0]
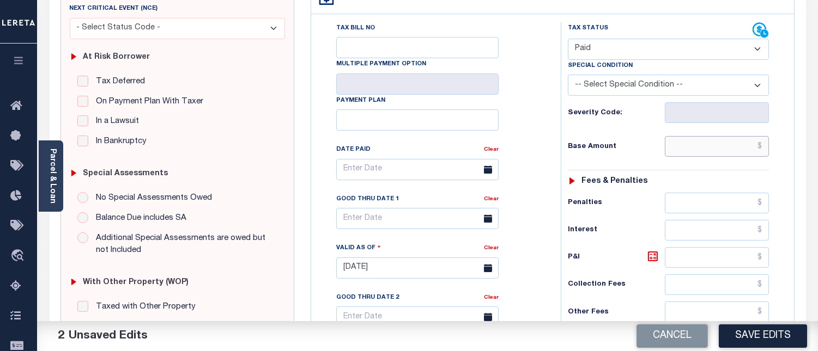
click at [764, 146] on input "text" at bounding box center [716, 146] width 104 height 21
type input "$0.00"
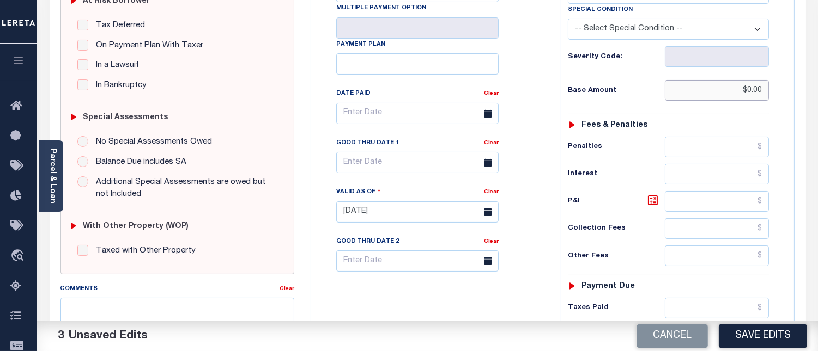
scroll to position [302, 0]
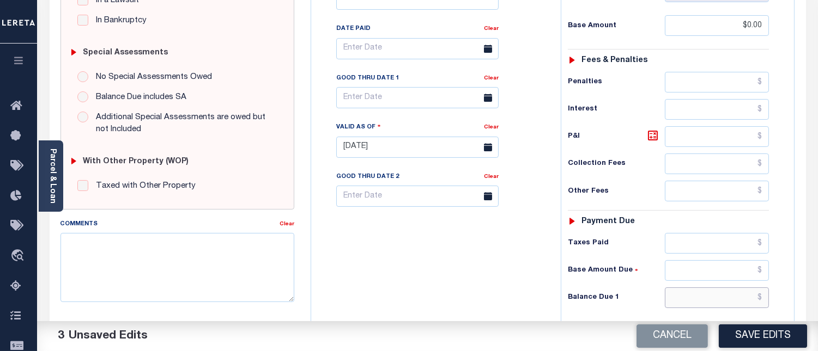
click at [764, 298] on input "text" at bounding box center [716, 298] width 104 height 21
type input "$0.00"
click at [230, 258] on textarea "Comments" at bounding box center [177, 267] width 234 height 69
click at [149, 262] on textarea "Comments" at bounding box center [177, 267] width 234 height 69
paste textarea "[DATE] - Per [PERSON_NAME] at [GEOGRAPHIC_DATA] properties have been paid curre…"
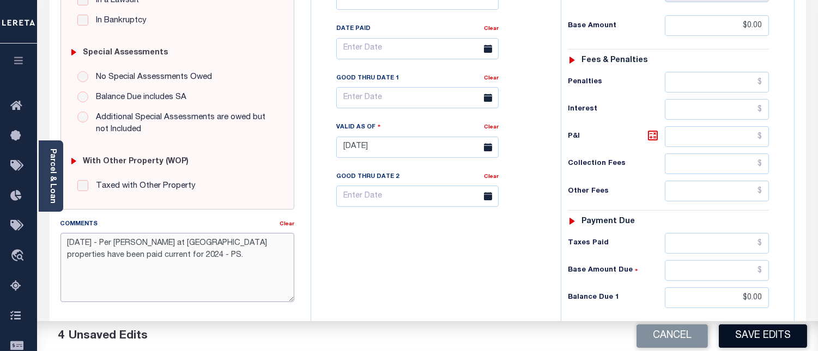
type textarea "[DATE] - Per [PERSON_NAME] at [GEOGRAPHIC_DATA] properties have been paid curre…"
click at [774, 336] on button "Save Edits" at bounding box center [762, 336] width 88 height 23
checkbox input "false"
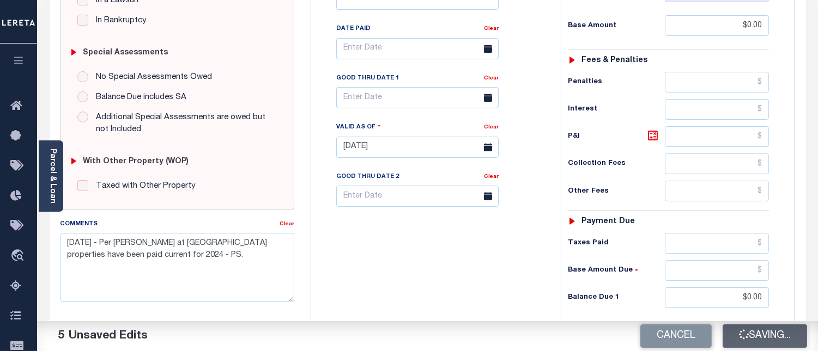
checkbox input "false"
type input "$0"
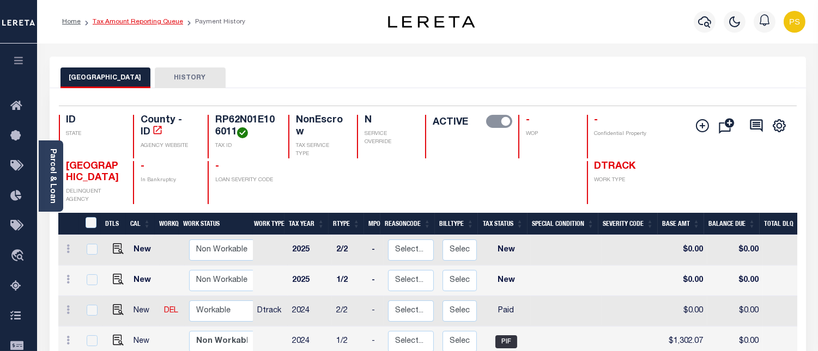
click at [160, 23] on link "Tax Amount Reporting Queue" at bounding box center [138, 22] width 90 height 7
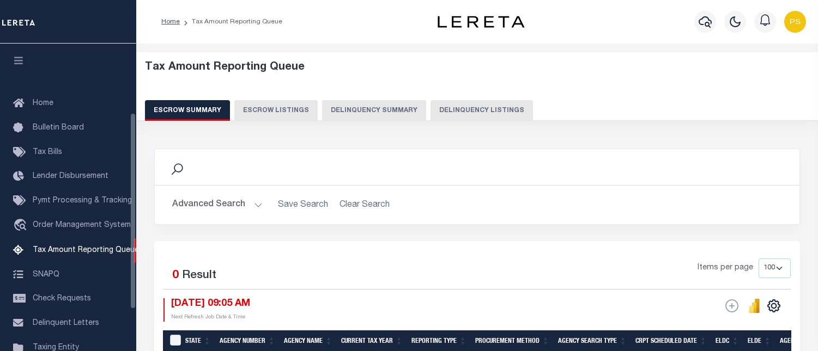
select select "100"
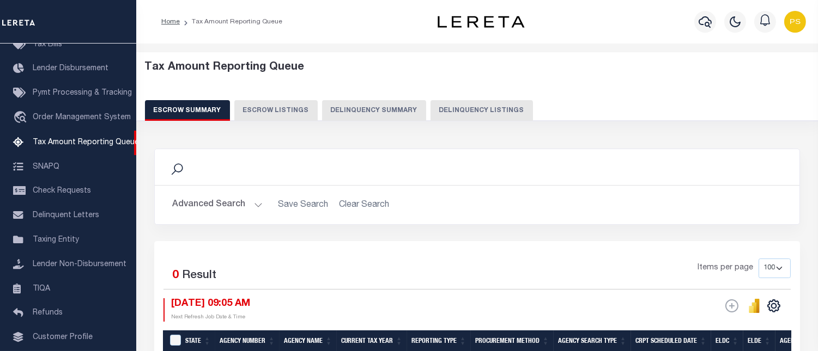
click at [494, 110] on button "Delinquency Listings" at bounding box center [481, 110] width 102 height 21
select select "100"
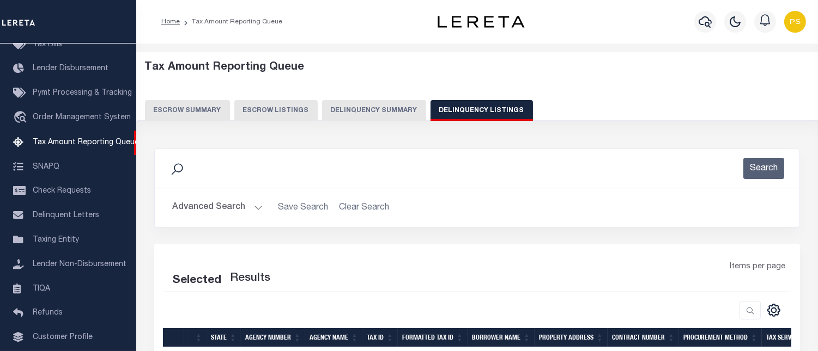
select select "100"
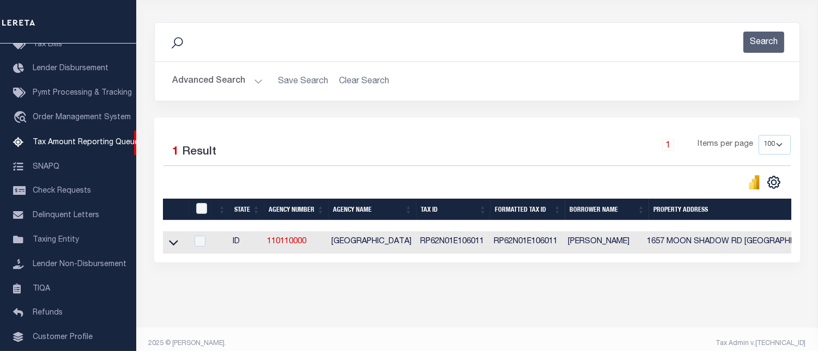
scroll to position [144, 0]
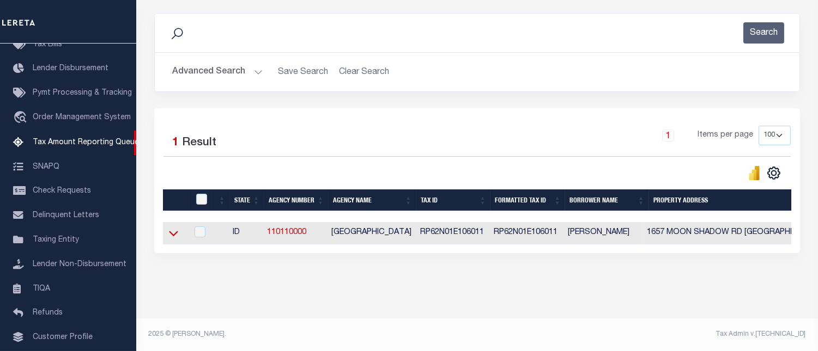
click at [176, 231] on icon at bounding box center [173, 233] width 9 height 5
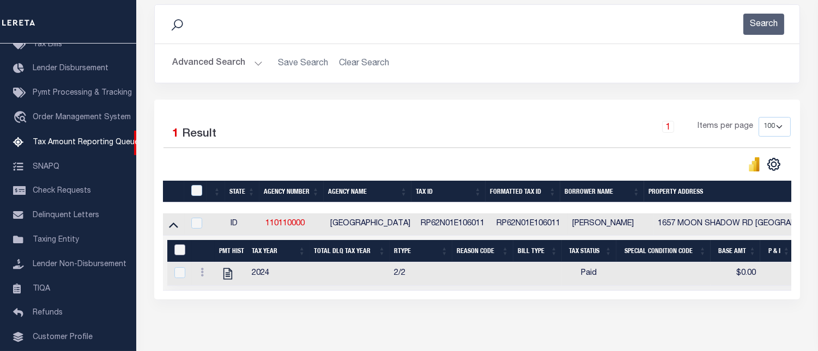
click at [180, 248] on input "&nbsp;" at bounding box center [179, 250] width 11 height 11
checkbox input "true"
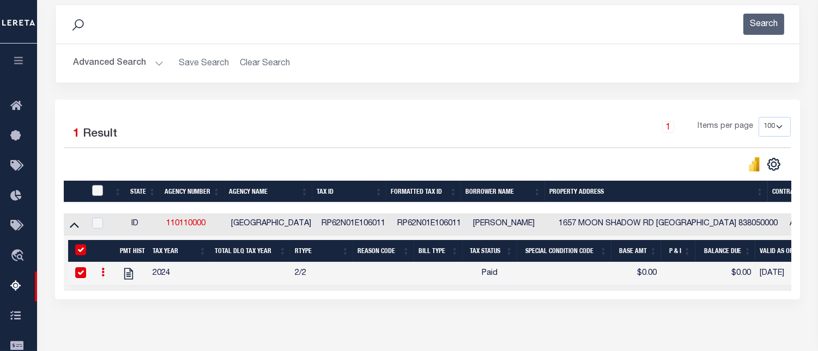
click at [92, 188] on input "checkbox" at bounding box center [97, 190] width 11 height 11
checkbox input "true"
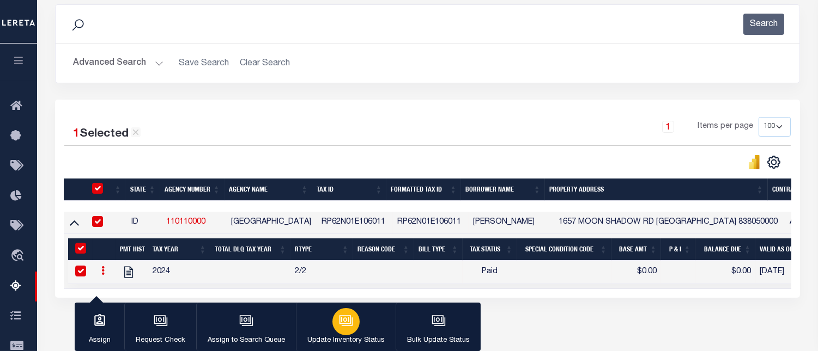
click at [352, 318] on div "button" at bounding box center [345, 321] width 27 height 27
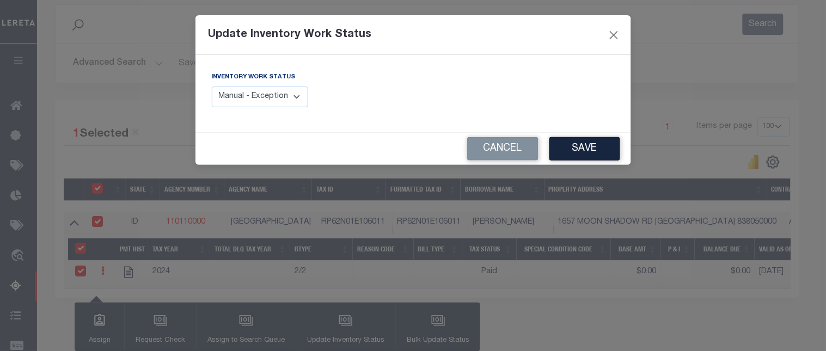
click at [263, 100] on select "Manual - Exception Pended - Awaiting Search Late Add Exception Completed" at bounding box center [260, 97] width 97 height 21
select select "4"
click at [212, 87] on select "Manual - Exception Pended - Awaiting Search Late Add Exception Completed" at bounding box center [260, 97] width 97 height 21
click at [568, 149] on button "Save" at bounding box center [585, 148] width 71 height 23
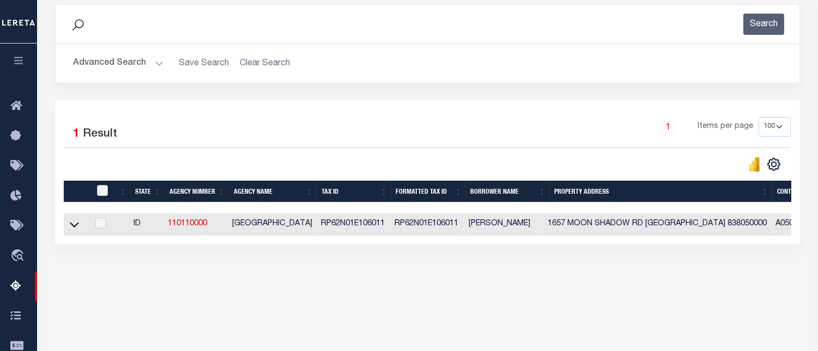
click at [112, 63] on button "Advanced Search" at bounding box center [118, 63] width 90 height 21
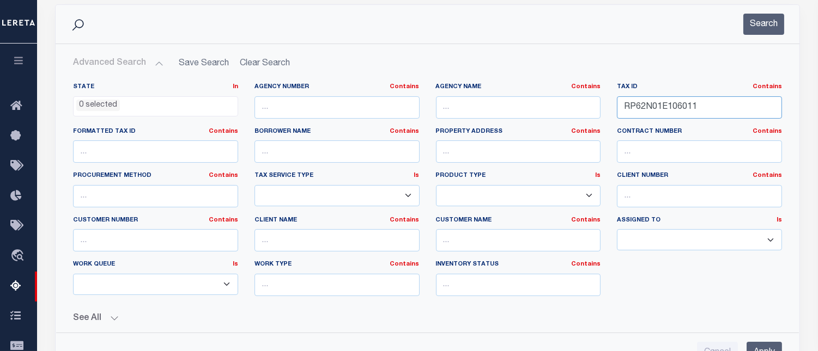
click at [650, 109] on input "RP62N01E106011" at bounding box center [699, 107] width 165 height 22
paste input "614"
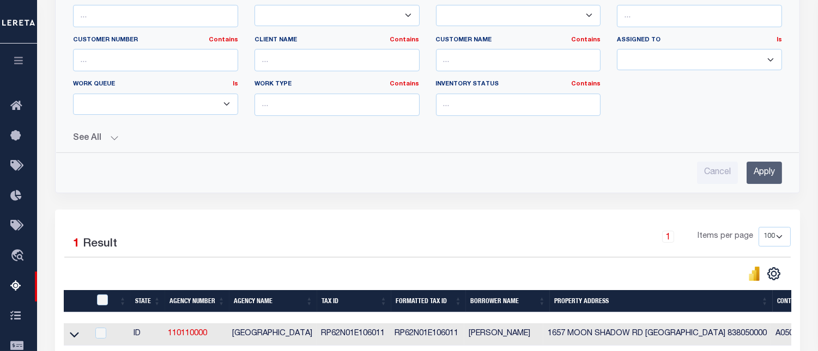
scroll to position [326, 0]
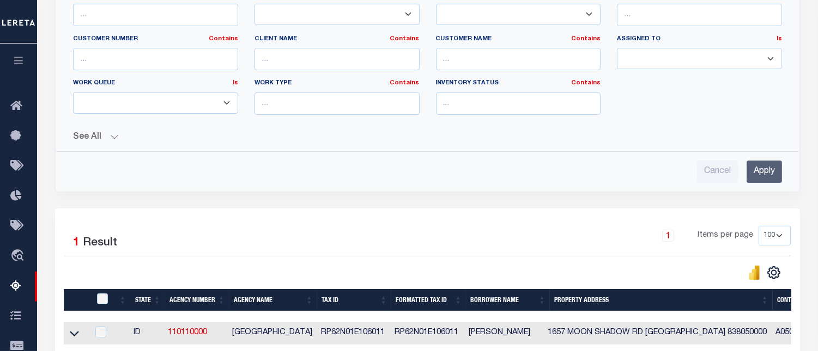
type input "RP62N01E106614"
click at [758, 178] on input "Apply" at bounding box center [763, 172] width 35 height 22
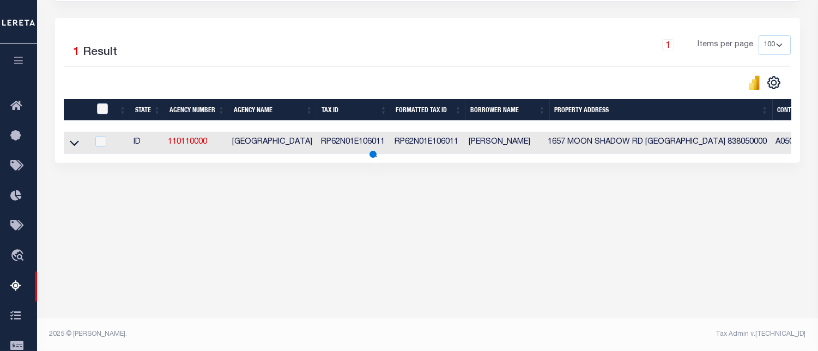
scroll to position [225, 0]
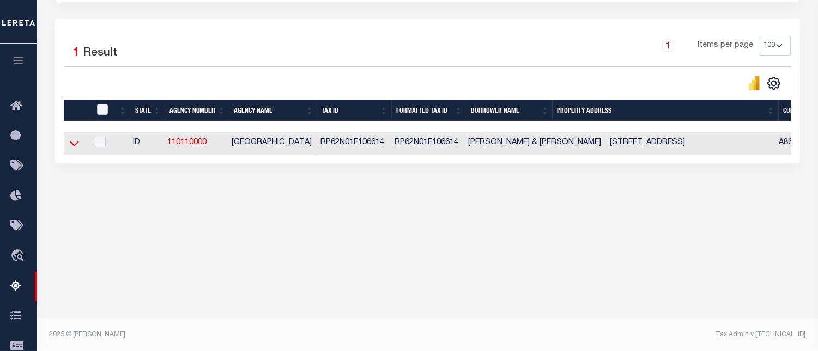
click at [75, 147] on icon at bounding box center [74, 144] width 9 height 5
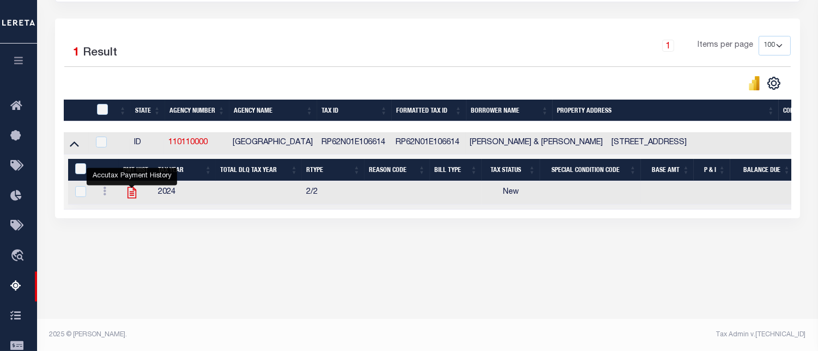
click at [127, 196] on icon "" at bounding box center [131, 192] width 9 height 11
checkbox input "true"
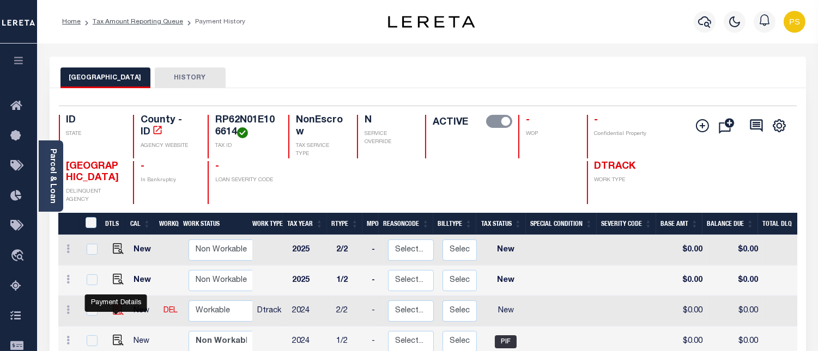
click at [115, 313] on img "" at bounding box center [118, 309] width 11 height 11
checkbox input "true"
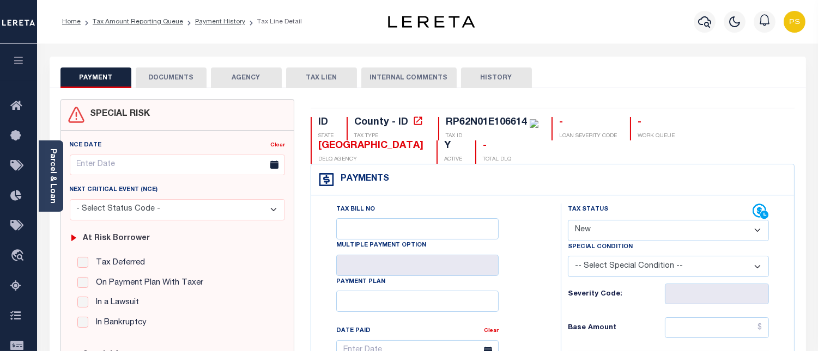
click at [596, 231] on select "- Select Status Code - Open Due/Unpaid Paid Incomplete No Tax Due Internal Refu…" at bounding box center [668, 230] width 201 height 21
select select "PYD"
click at [568, 221] on select "- Select Status Code - Open Due/Unpaid Paid Incomplete No Tax Due Internal Refu…" at bounding box center [668, 230] width 201 height 21
type input "[DATE]"
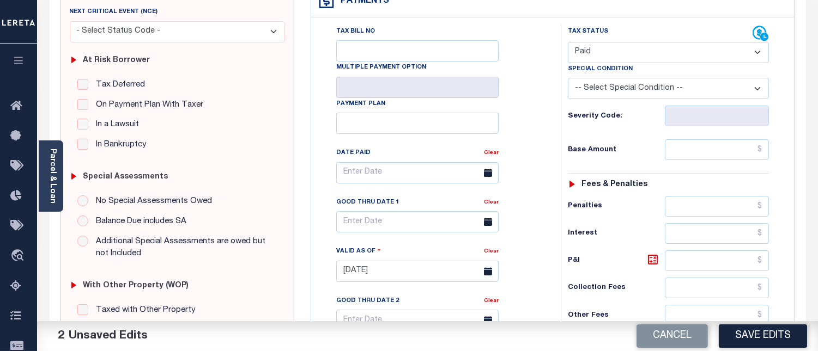
scroll to position [181, 0]
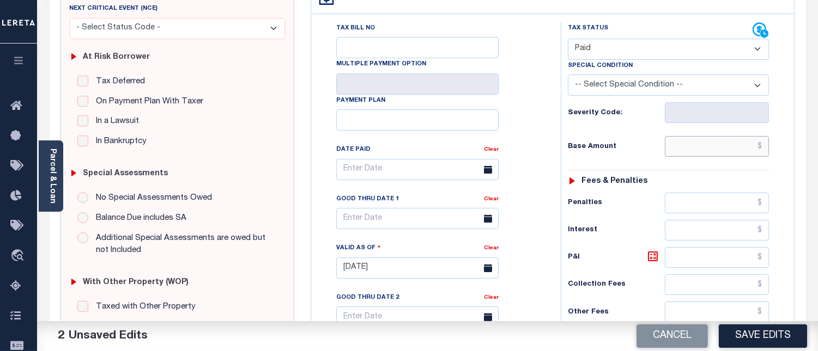
drag, startPoint x: 765, startPoint y: 144, endPoint x: 760, endPoint y: 154, distance: 11.0
click at [765, 145] on input "text" at bounding box center [716, 146] width 104 height 21
type input "$0.00"
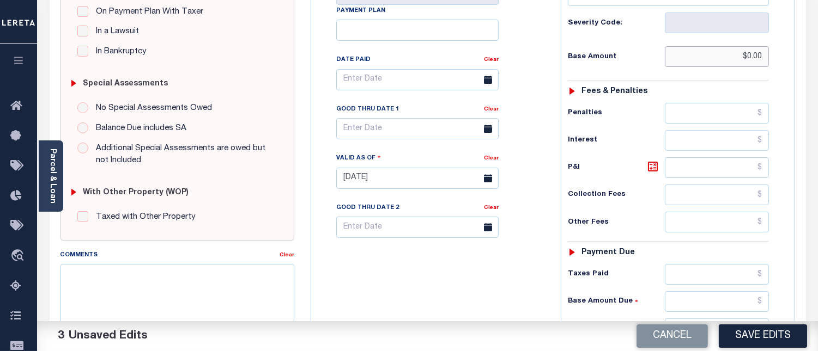
scroll to position [302, 0]
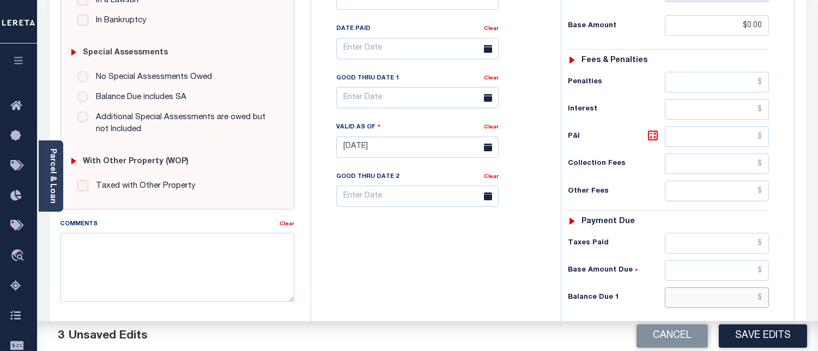
drag, startPoint x: 761, startPoint y: 301, endPoint x: 754, endPoint y: 296, distance: 8.3
click at [761, 301] on input "text" at bounding box center [716, 298] width 104 height 21
type input "$0.00"
click at [234, 254] on textarea "Comments" at bounding box center [177, 267] width 234 height 69
click at [148, 286] on textarea "Comments" at bounding box center [177, 267] width 234 height 69
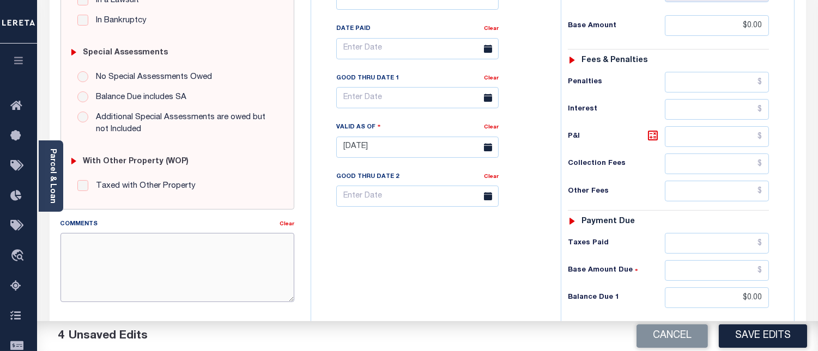
paste textarea "[DATE] - Per [PERSON_NAME] at [GEOGRAPHIC_DATA] properties have been paid curre…"
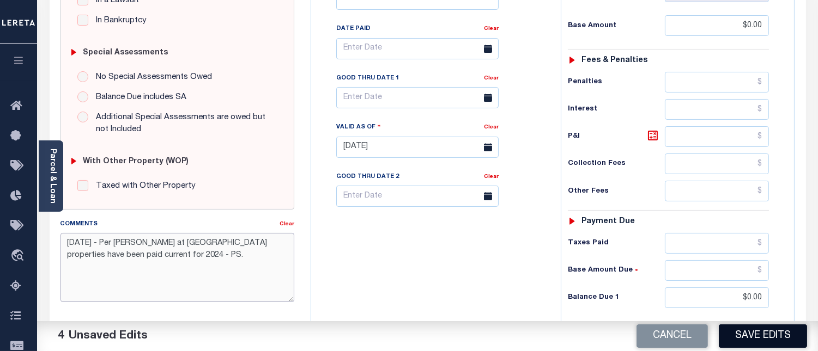
type textarea "[DATE] - Per [PERSON_NAME] at [GEOGRAPHIC_DATA] properties have been paid curre…"
click at [755, 336] on button "Save Edits" at bounding box center [762, 336] width 88 height 23
checkbox input "false"
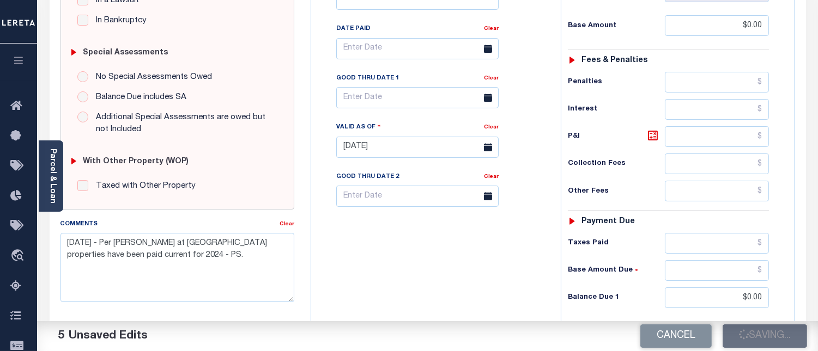
checkbox input "false"
type input "$0"
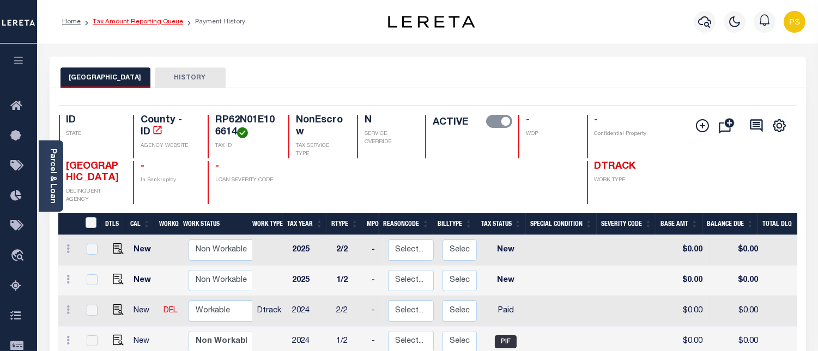
click at [158, 23] on link "Tax Amount Reporting Queue" at bounding box center [138, 22] width 90 height 7
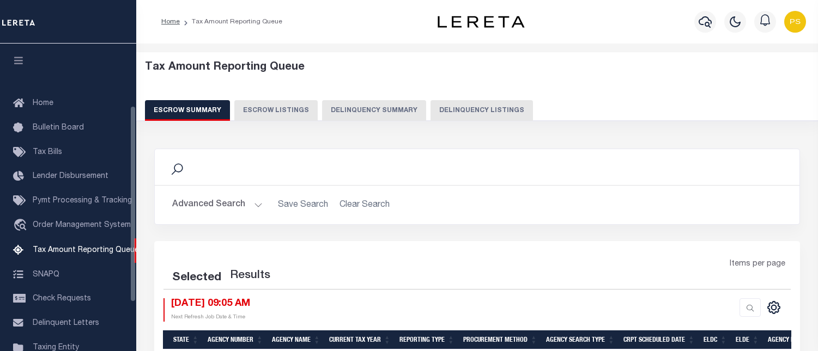
select select "100"
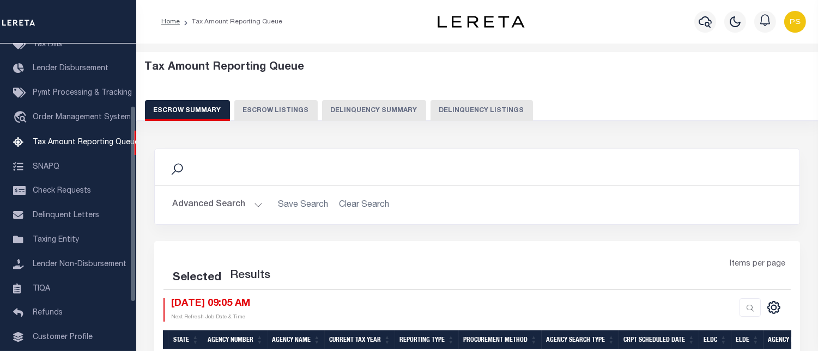
select select "100"
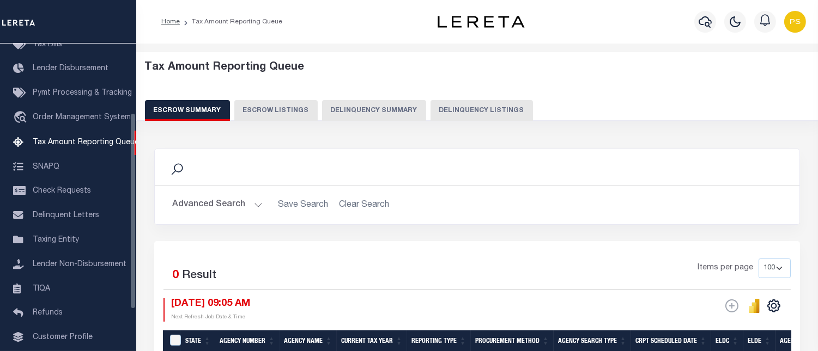
click at [490, 111] on button "Delinquency Listings" at bounding box center [481, 110] width 102 height 21
select select "100"
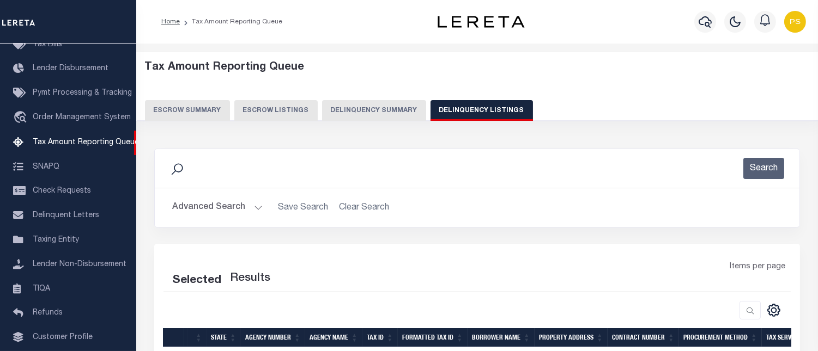
select select "100"
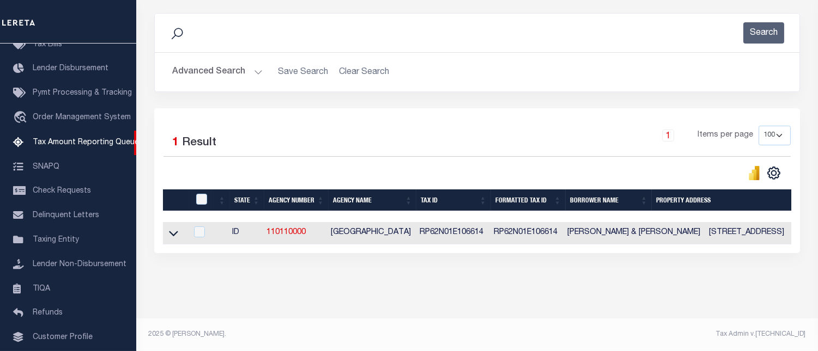
scroll to position [144, 0]
click at [173, 228] on icon at bounding box center [173, 233] width 9 height 11
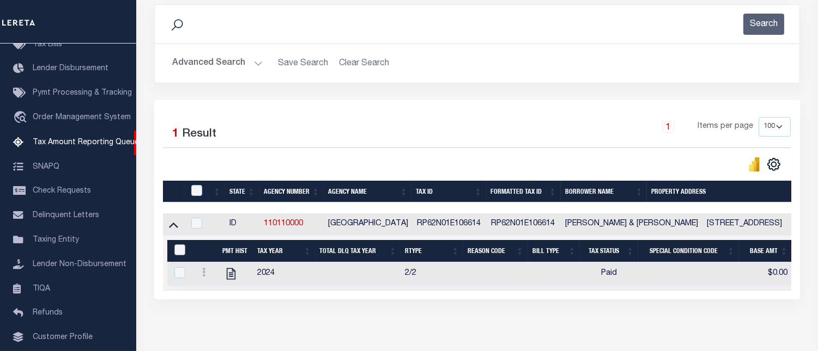
click at [179, 251] on input "&nbsp;" at bounding box center [179, 250] width 11 height 11
checkbox input "true"
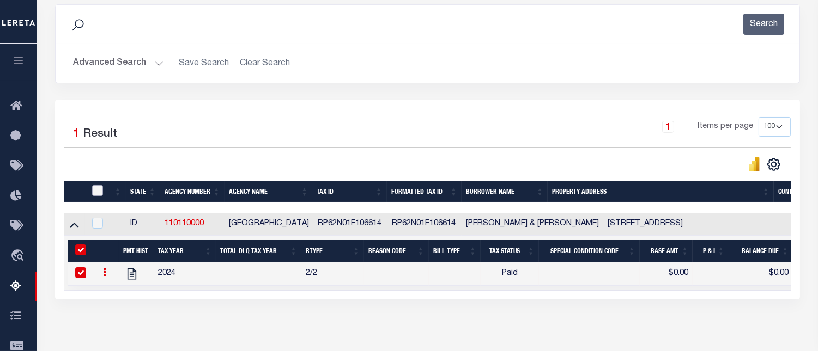
click at [100, 191] on input "checkbox" at bounding box center [97, 190] width 11 height 11
checkbox input "true"
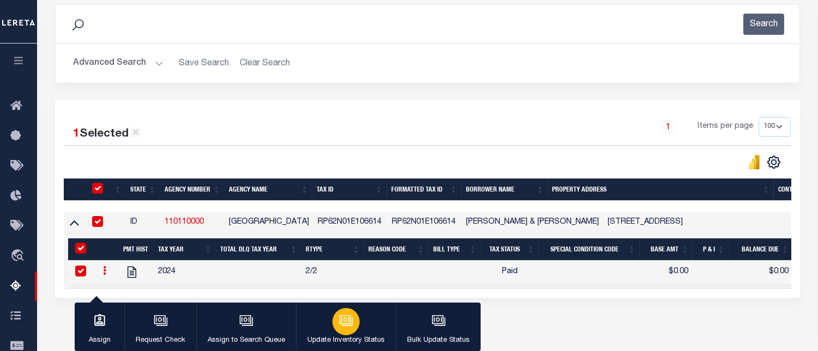
click at [351, 320] on div "button" at bounding box center [345, 321] width 27 height 27
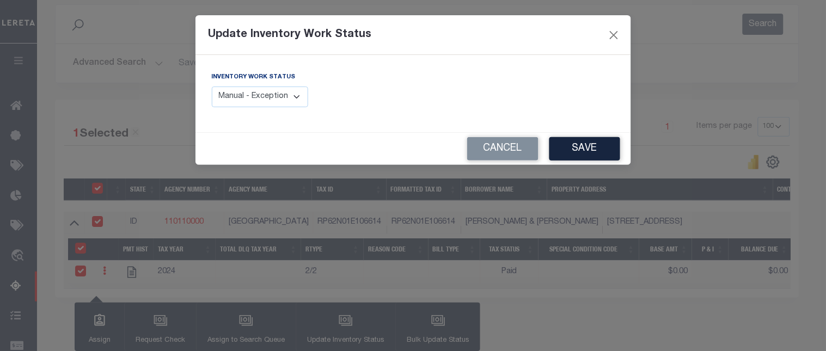
click at [279, 96] on select "Manual - Exception Pended - Awaiting Search Late Add Exception Completed" at bounding box center [260, 97] width 97 height 21
select select "4"
click at [212, 87] on select "Manual - Exception Pended - Awaiting Search Late Add Exception Completed" at bounding box center [260, 97] width 97 height 21
click at [586, 147] on button "Save" at bounding box center [585, 148] width 71 height 23
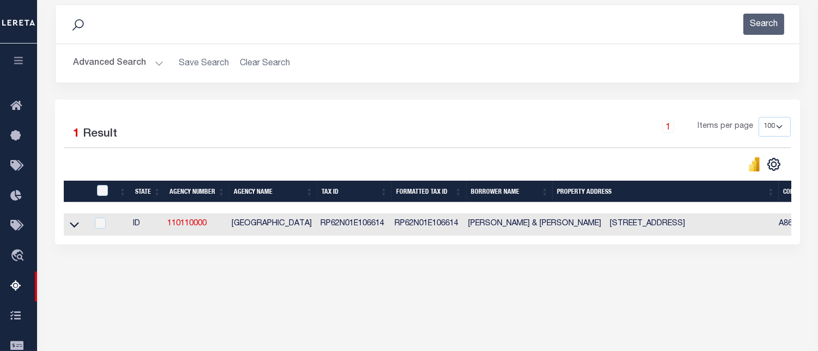
click at [115, 62] on button "Advanced Search" at bounding box center [118, 63] width 90 height 21
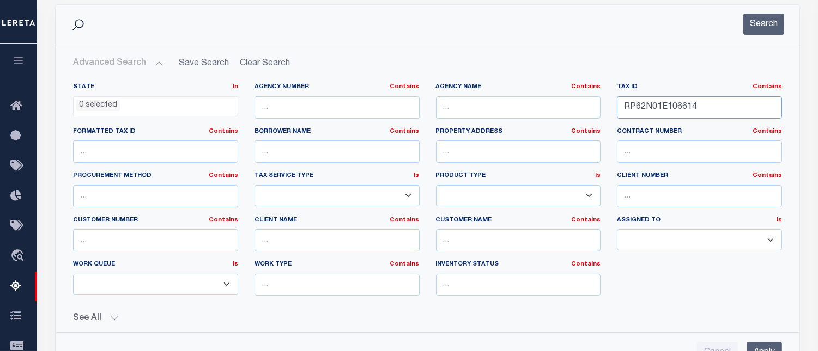
click at [652, 106] on input "RP62N01E106614" at bounding box center [699, 107] width 165 height 22
paste input "8700"
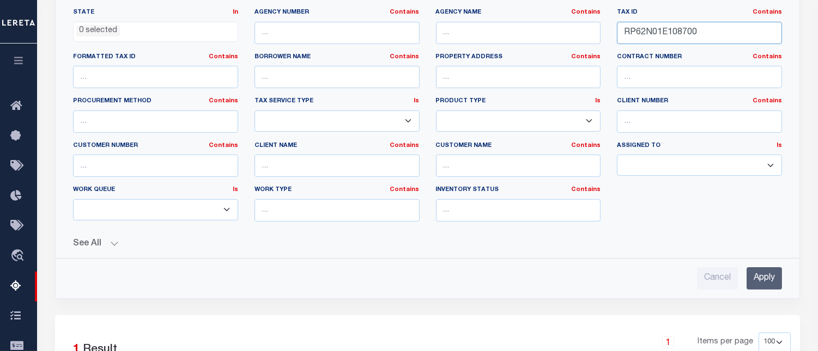
scroll to position [265, 0]
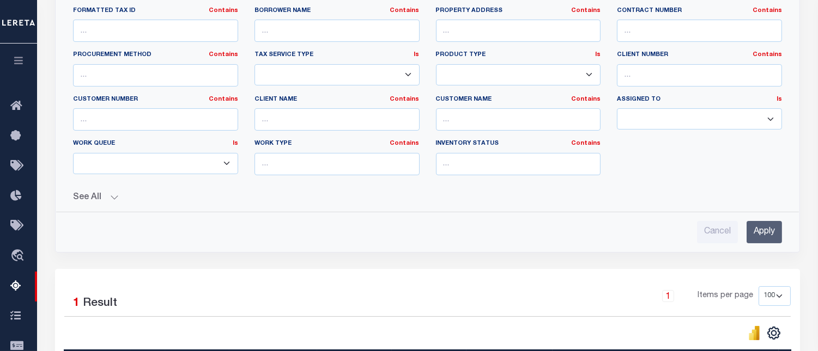
type input "RP62N01E108700"
click at [765, 239] on input "Apply" at bounding box center [763, 232] width 35 height 22
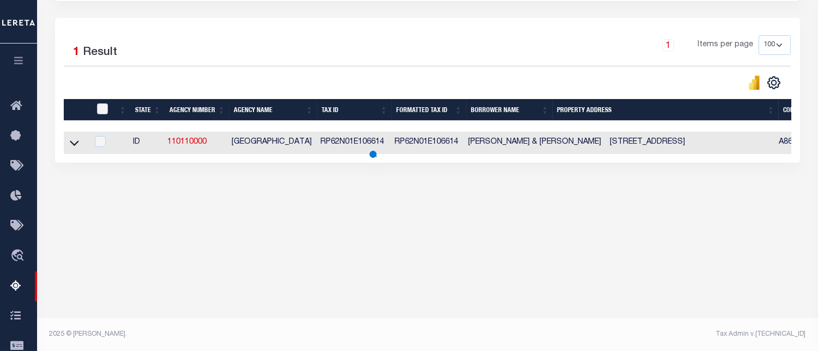
scroll to position [225, 0]
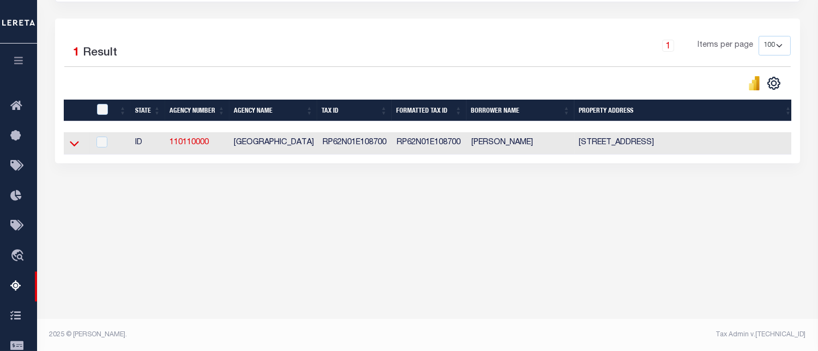
click at [72, 145] on icon at bounding box center [74, 143] width 9 height 11
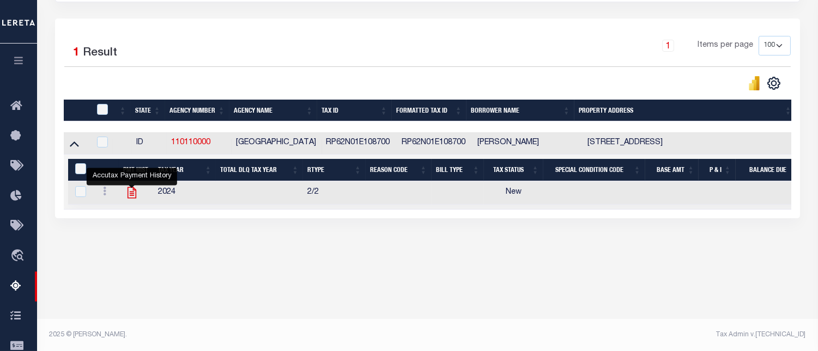
click at [129, 195] on icon "" at bounding box center [132, 193] width 14 height 14
checkbox input "true"
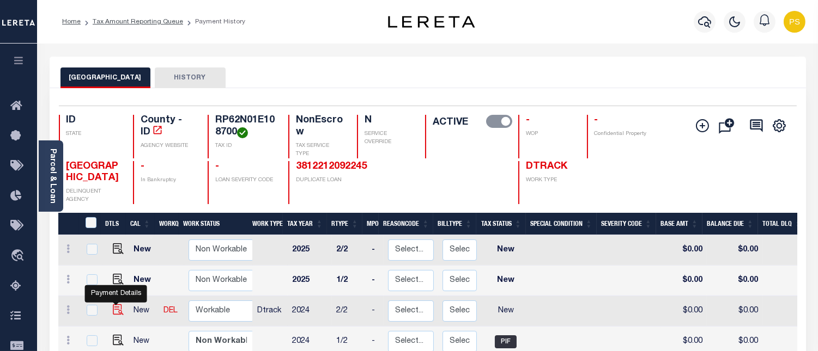
click at [113, 310] on img "" at bounding box center [118, 309] width 11 height 11
checkbox input "true"
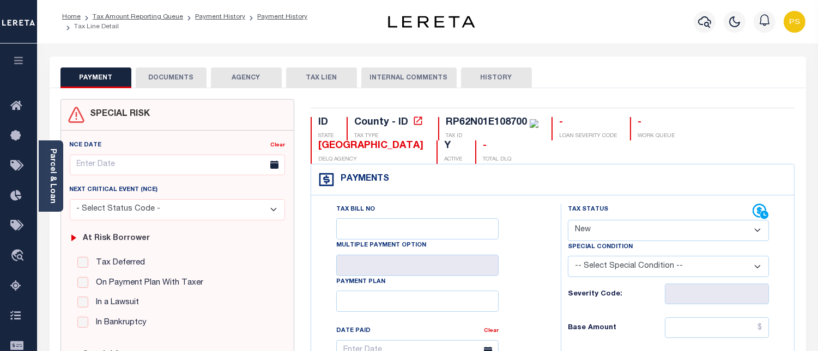
click at [644, 229] on select "- Select Status Code - Open Due/Unpaid Paid Incomplete No Tax Due Internal Refu…" at bounding box center [668, 230] width 201 height 21
select select "PYD"
click at [568, 221] on select "- Select Status Code - Open Due/Unpaid Paid Incomplete No Tax Due Internal Refu…" at bounding box center [668, 230] width 201 height 21
type input "[DATE]"
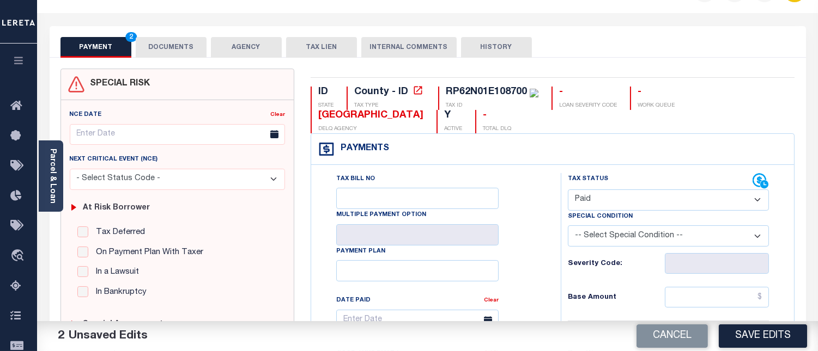
scroll to position [121, 0]
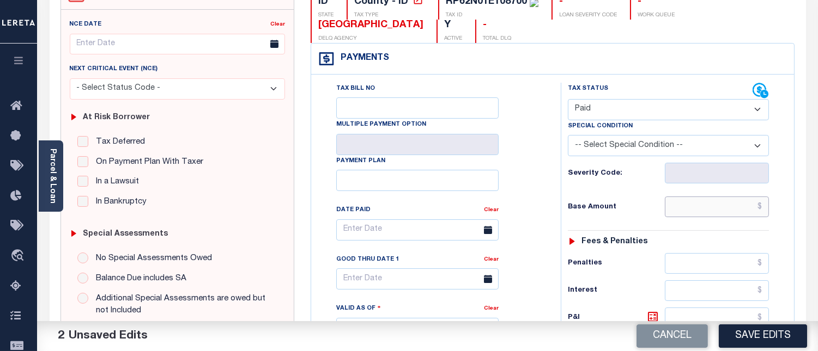
drag, startPoint x: 764, startPoint y: 208, endPoint x: 759, endPoint y: 213, distance: 7.3
click at [764, 208] on input "text" at bounding box center [716, 207] width 104 height 21
type input "$0.00"
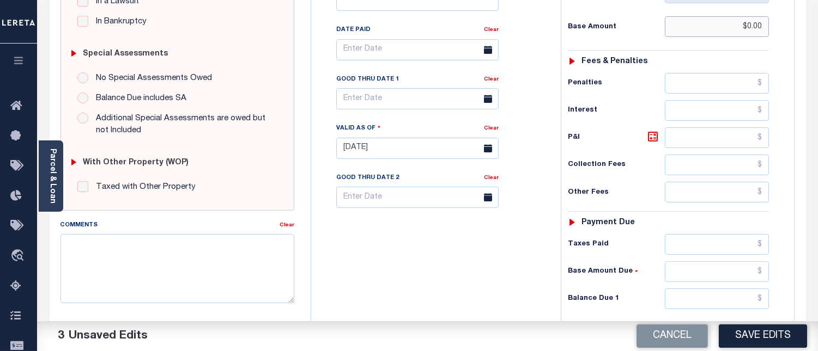
scroll to position [302, 0]
click at [763, 295] on input "text" at bounding box center [716, 298] width 104 height 21
type input "$0.00"
click at [202, 245] on textarea "Comments" at bounding box center [177, 267] width 234 height 69
click at [179, 286] on textarea "Comments" at bounding box center [177, 267] width 234 height 69
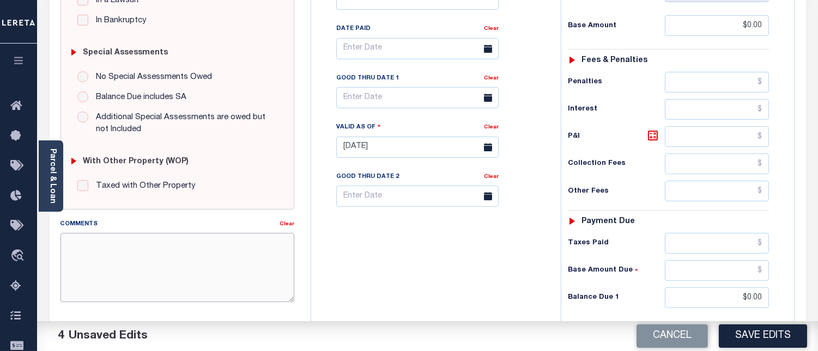
paste textarea "[DATE] - Per [PERSON_NAME] at [GEOGRAPHIC_DATA] properties have been paid curre…"
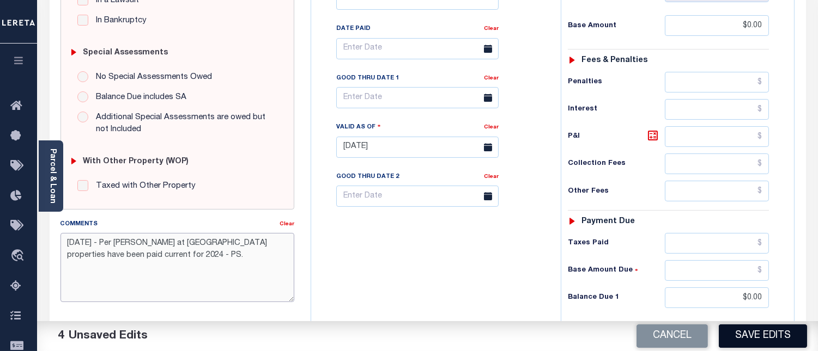
type textarea "[DATE] - Per [PERSON_NAME] at [GEOGRAPHIC_DATA] properties have been paid curre…"
click at [752, 334] on button "Save Edits" at bounding box center [762, 336] width 88 height 23
checkbox input "false"
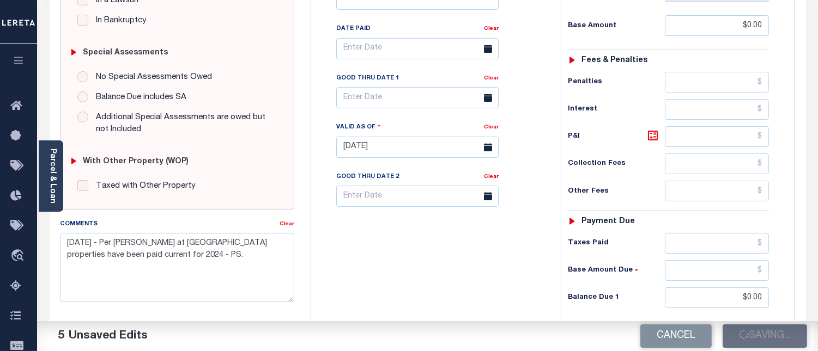
checkbox input "false"
type input "$0"
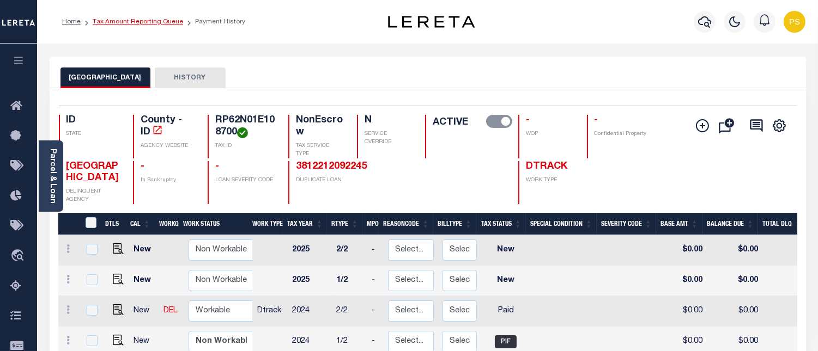
click at [139, 25] on link "Tax Amount Reporting Queue" at bounding box center [138, 22] width 90 height 7
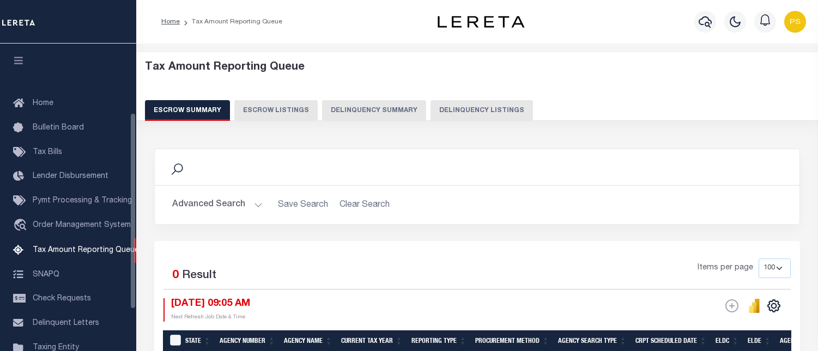
select select "100"
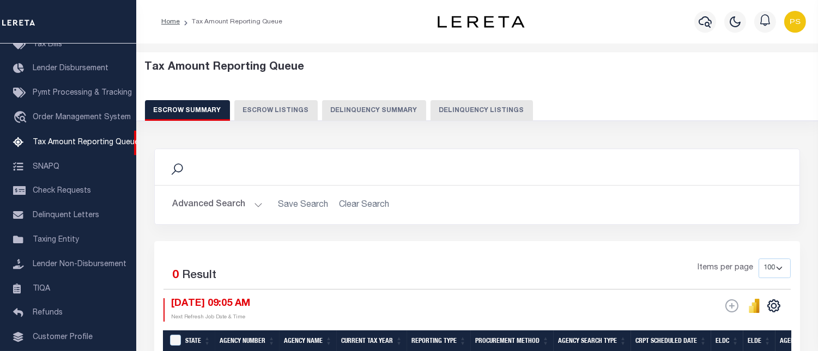
click at [480, 112] on button "Delinquency Listings" at bounding box center [481, 110] width 102 height 21
select select "100"
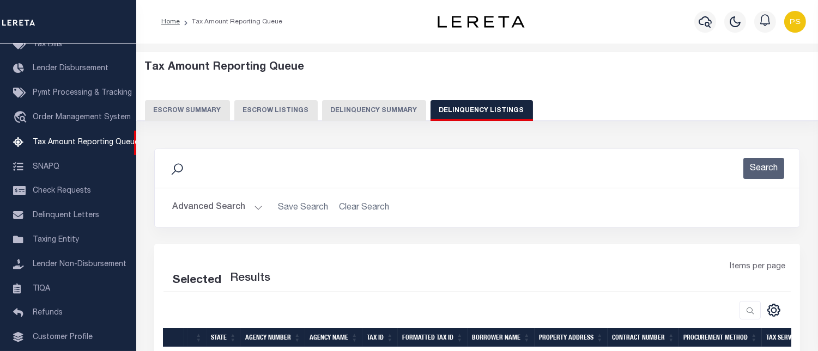
select select "100"
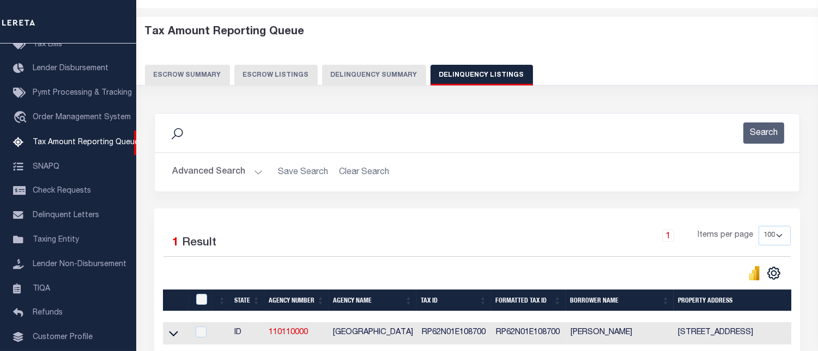
scroll to position [144, 0]
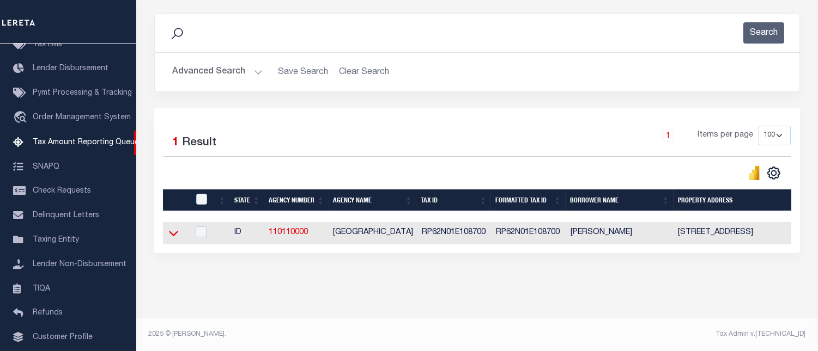
click at [171, 231] on icon at bounding box center [173, 233] width 9 height 5
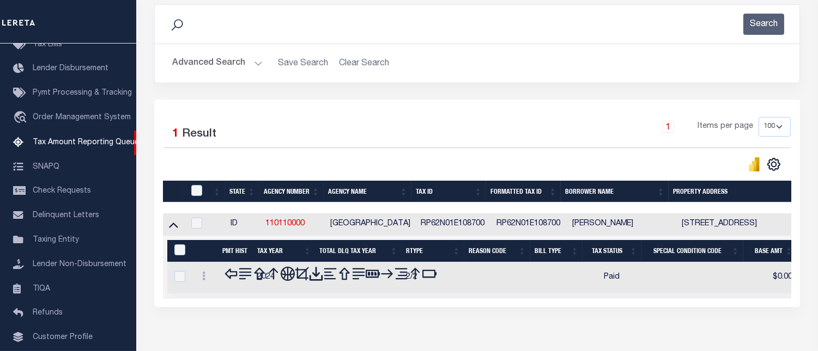
scroll to position [199, 0]
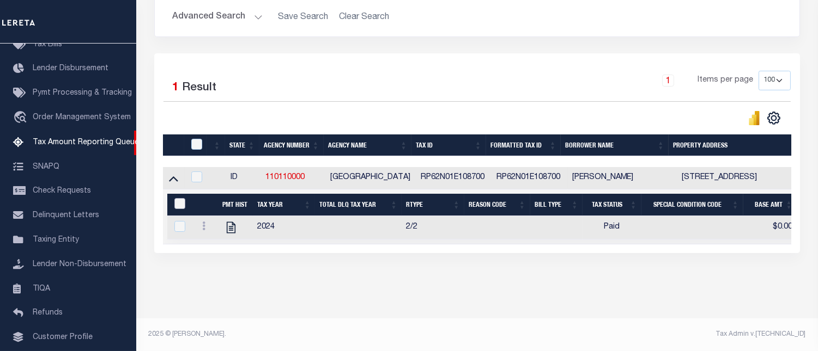
click at [180, 199] on input "&nbsp;" at bounding box center [179, 203] width 11 height 11
checkbox input "true"
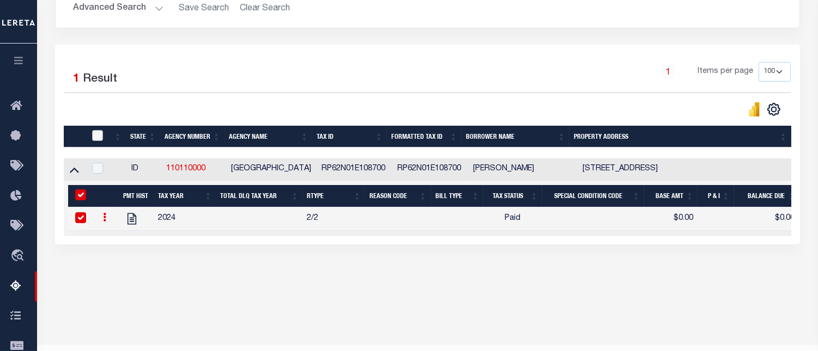
click at [100, 137] on input "checkbox" at bounding box center [97, 135] width 11 height 11
checkbox input "true"
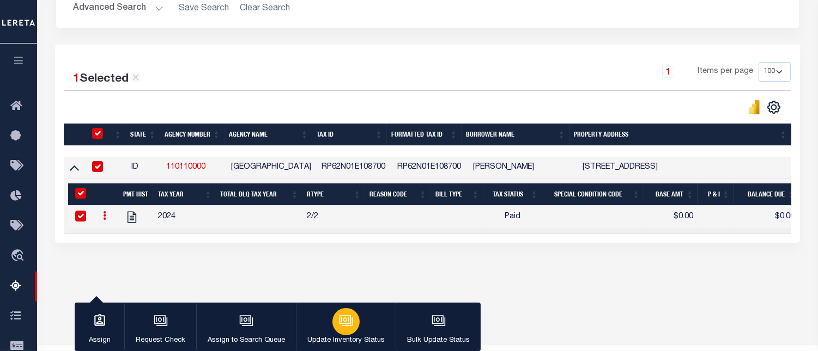
click at [349, 331] on div "button" at bounding box center [345, 321] width 27 height 27
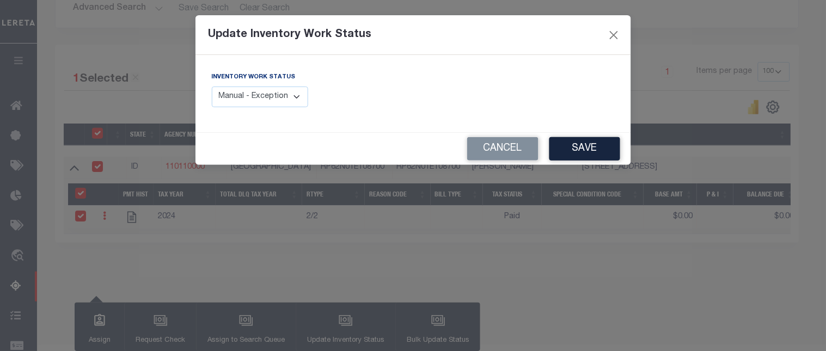
click at [284, 107] on select "Manual - Exception Pended - Awaiting Search Late Add Exception Completed" at bounding box center [260, 97] width 97 height 21
select select "4"
click at [212, 87] on select "Manual - Exception Pended - Awaiting Search Late Add Exception Completed" at bounding box center [260, 97] width 97 height 21
click at [586, 153] on button "Save" at bounding box center [585, 148] width 71 height 23
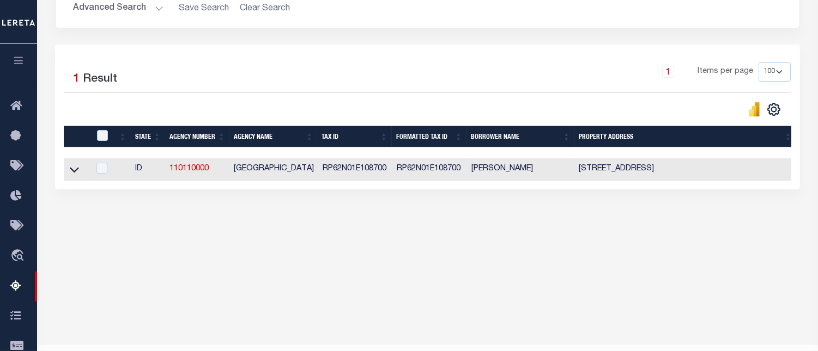
click at [100, 9] on button "Advanced Search" at bounding box center [118, 8] width 90 height 21
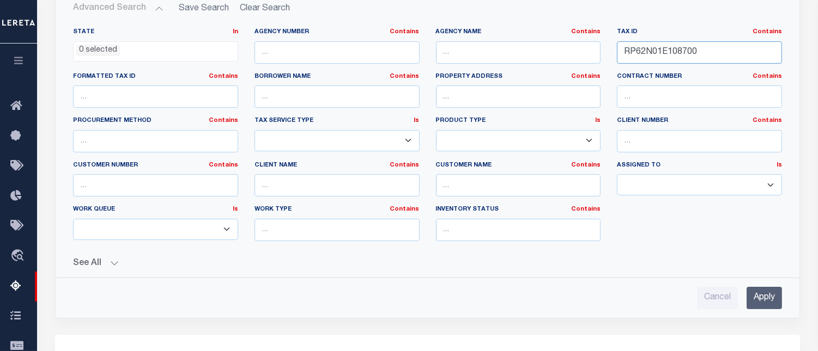
click at [668, 53] on input "RP62N01E108700" at bounding box center [699, 52] width 165 height 22
paste input "11202"
type input "RP62N01E111202"
click at [765, 302] on input "Apply" at bounding box center [763, 298] width 35 height 22
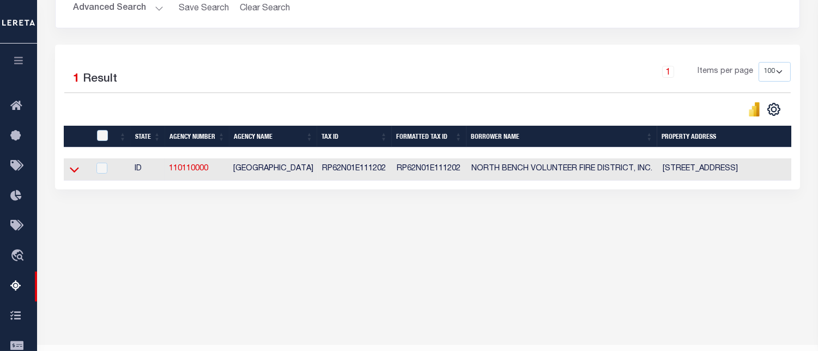
click at [71, 172] on icon at bounding box center [74, 170] width 9 height 5
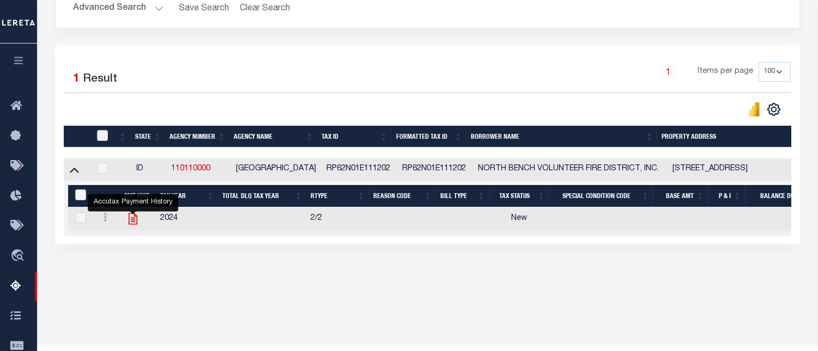
click at [130, 223] on icon "" at bounding box center [133, 219] width 14 height 14
checkbox input "true"
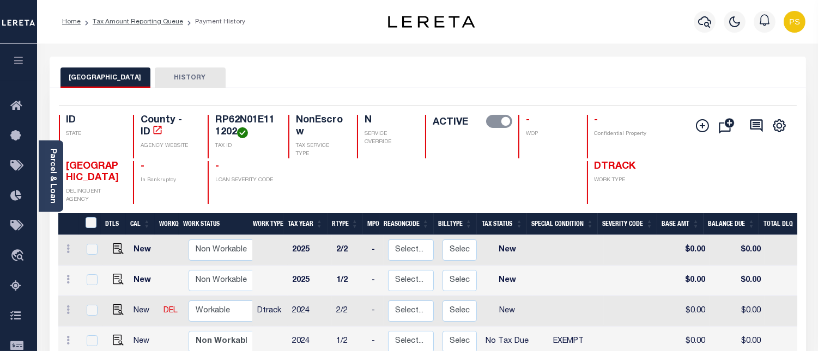
scroll to position [2, 0]
click at [115, 312] on img "" at bounding box center [118, 308] width 11 height 11
checkbox input "true"
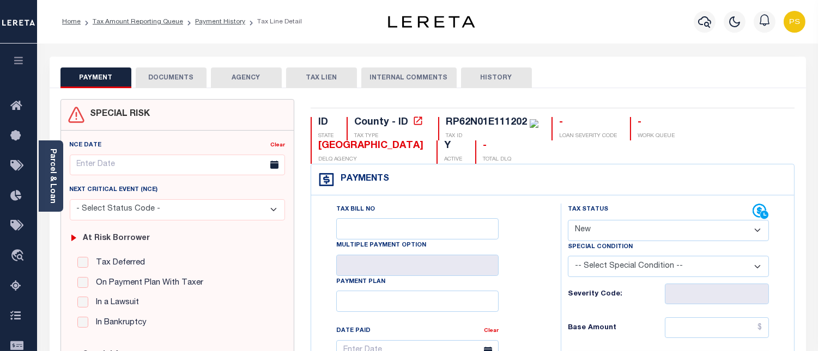
click at [593, 227] on select "- Select Status Code - Open Due/Unpaid Paid Incomplete No Tax Due Internal Refu…" at bounding box center [668, 230] width 201 height 21
select select "PYD"
click at [568, 221] on select "- Select Status Code - Open Due/Unpaid Paid Incomplete No Tax Due Internal Refu…" at bounding box center [668, 230] width 201 height 21
type input "[DATE]"
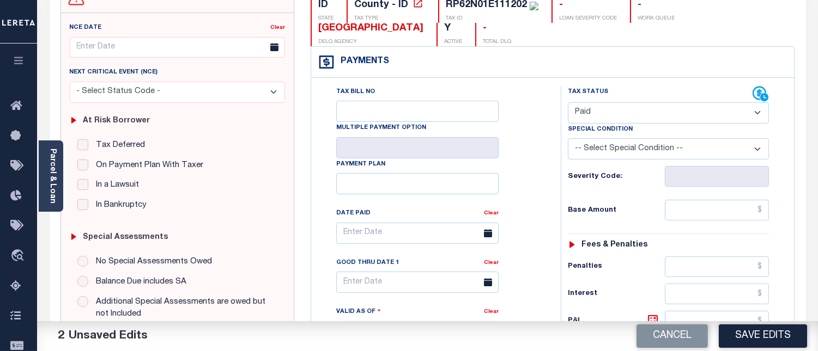
scroll to position [121, 0]
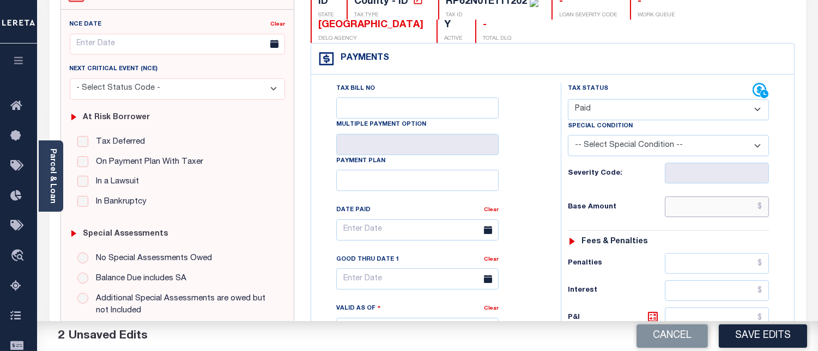
click at [763, 206] on input "text" at bounding box center [716, 207] width 104 height 21
type input "$0.00"
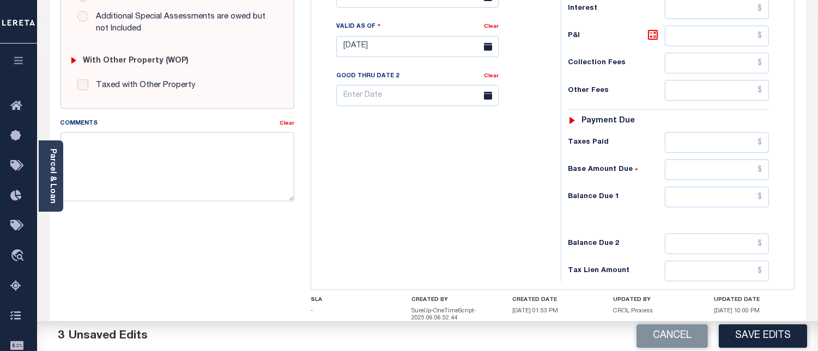
scroll to position [423, 0]
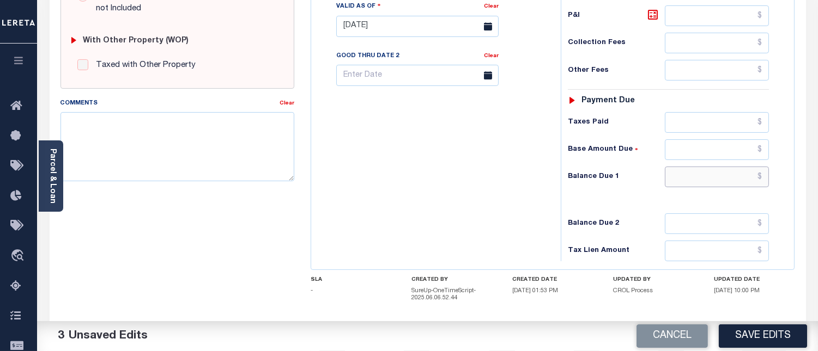
click at [763, 176] on input "text" at bounding box center [716, 177] width 104 height 21
type input "$0.00"
click at [265, 137] on textarea "Comments" at bounding box center [177, 146] width 234 height 69
click at [144, 149] on textarea "Comments" at bounding box center [177, 146] width 234 height 69
paste textarea "[DATE] - Per [PERSON_NAME] at [GEOGRAPHIC_DATA] properties have been paid curre…"
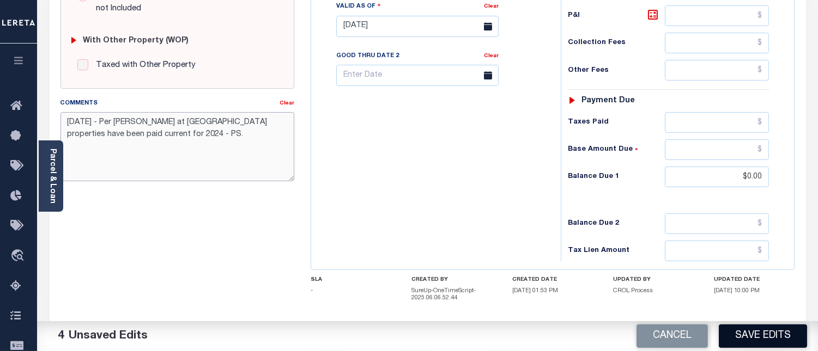
type textarea "[DATE] - Per [PERSON_NAME] at [GEOGRAPHIC_DATA] properties have been paid curre…"
click at [779, 341] on button "Save Edits" at bounding box center [762, 336] width 88 height 23
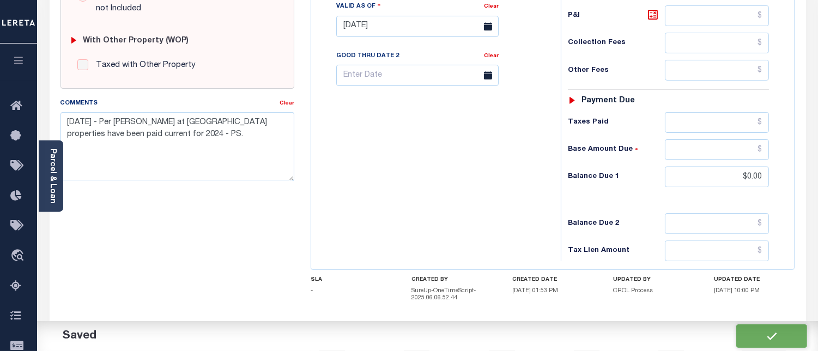
checkbox input "false"
type input "$0"
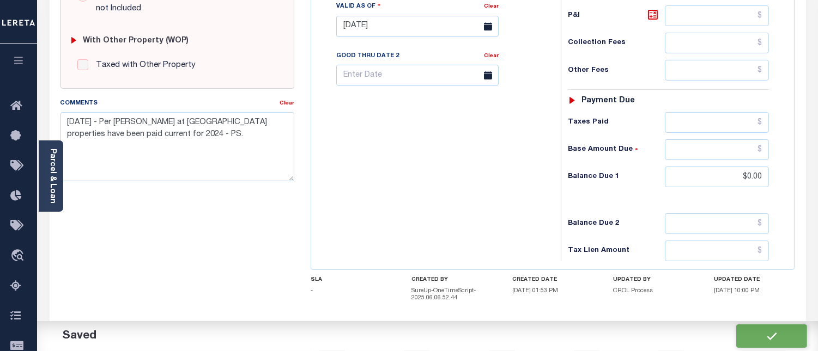
type input "$0"
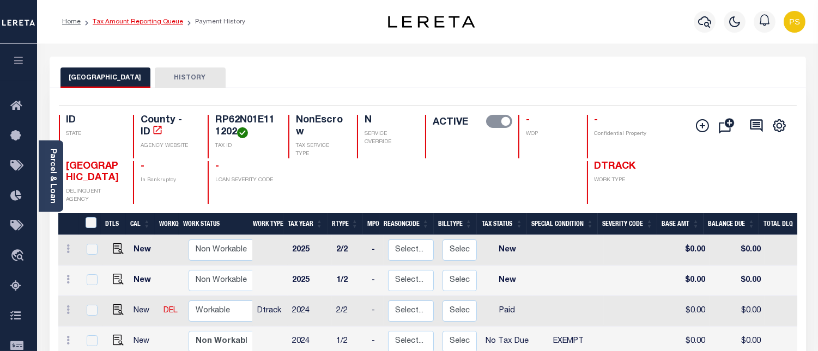
click at [156, 22] on link "Tax Amount Reporting Queue" at bounding box center [138, 22] width 90 height 7
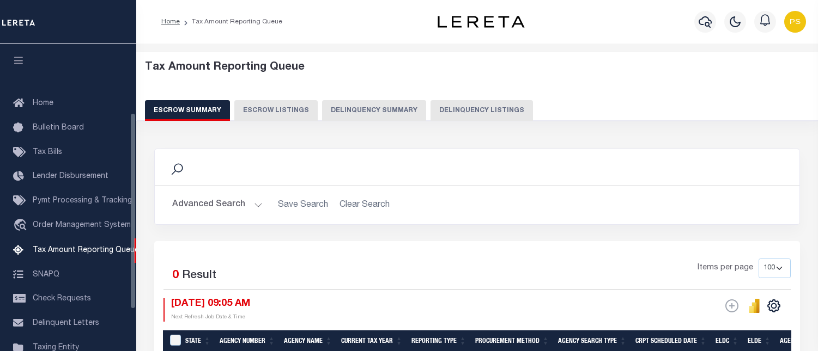
select select "100"
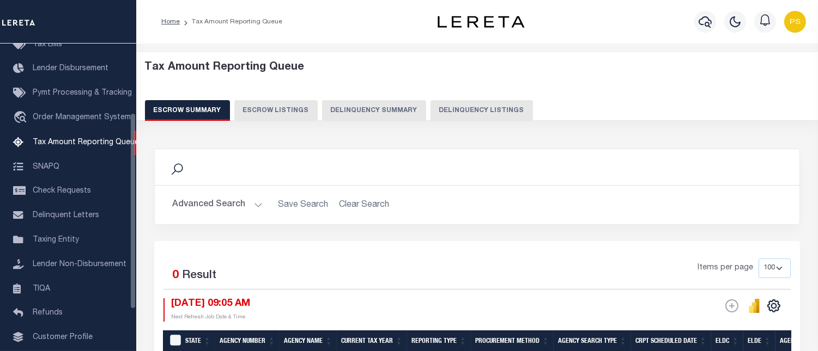
click at [463, 113] on button "Delinquency Listings" at bounding box center [481, 110] width 102 height 21
select select "100"
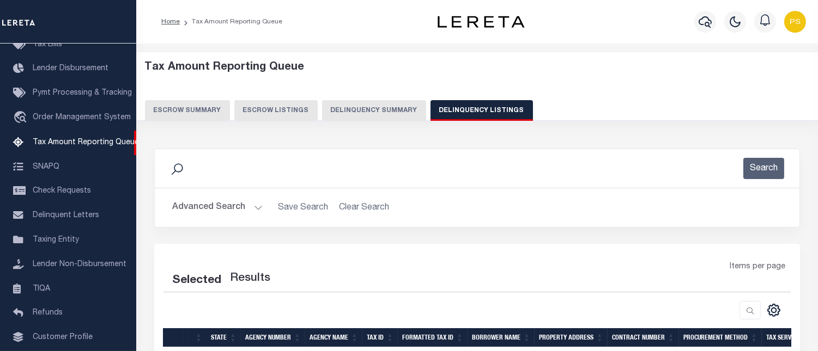
select select "100"
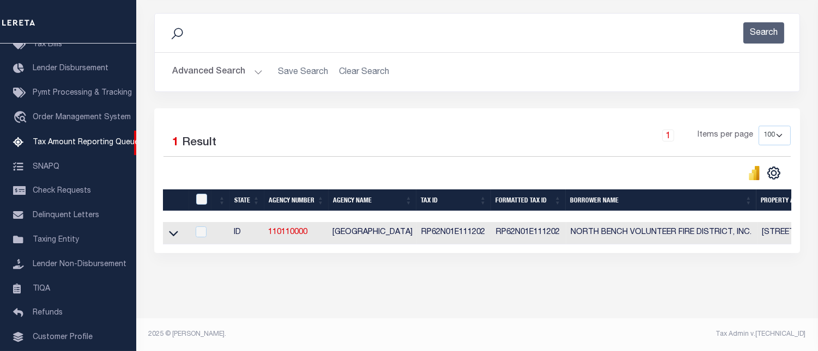
scroll to position [142, 0]
click at [169, 229] on icon at bounding box center [173, 233] width 9 height 11
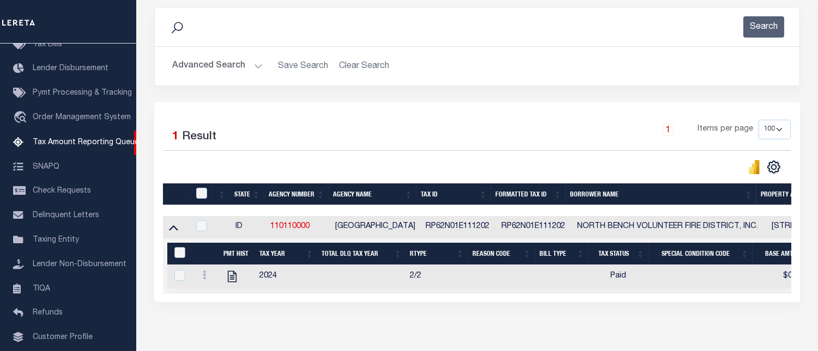
click at [178, 257] on input "&nbsp;" at bounding box center [179, 252] width 11 height 11
checkbox input "true"
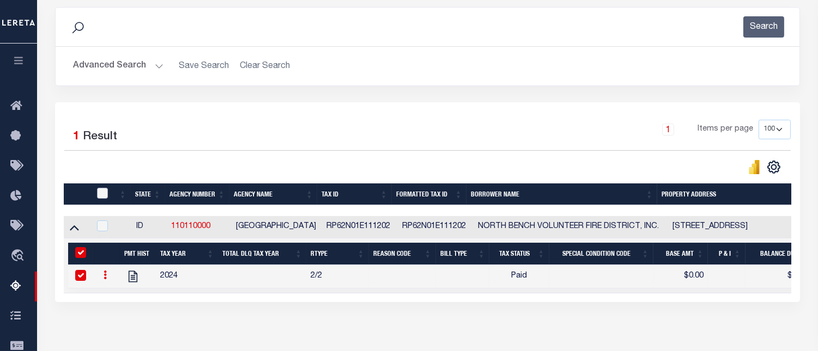
click at [105, 194] on input "checkbox" at bounding box center [102, 193] width 11 height 11
checkbox input "true"
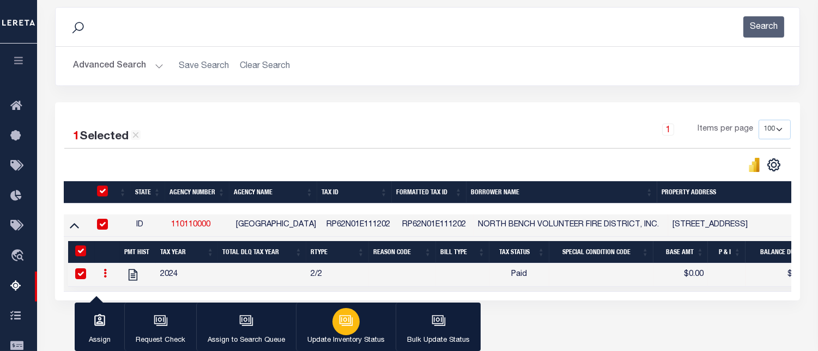
click at [349, 321] on icon "button" at bounding box center [344, 319] width 11 height 9
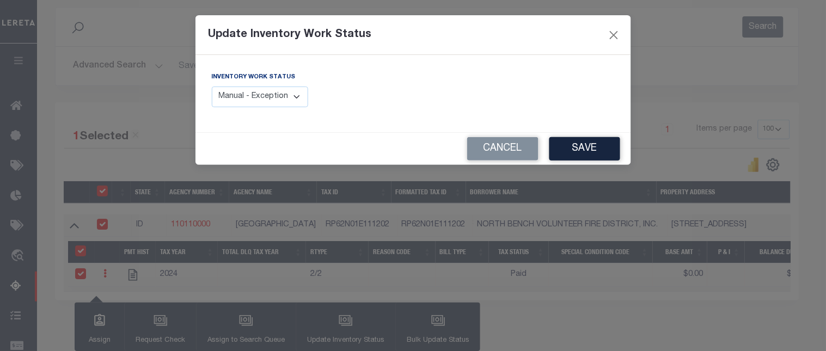
drag, startPoint x: 247, startPoint y: 100, endPoint x: 248, endPoint y: 107, distance: 7.2
click at [247, 100] on select "Manual - Exception Pended - Awaiting Search Late Add Exception Completed" at bounding box center [260, 97] width 97 height 21
select select "4"
click at [212, 87] on select "Manual - Exception Pended - Awaiting Search Late Add Exception Completed" at bounding box center [260, 97] width 97 height 21
click at [578, 145] on button "Save" at bounding box center [585, 148] width 71 height 23
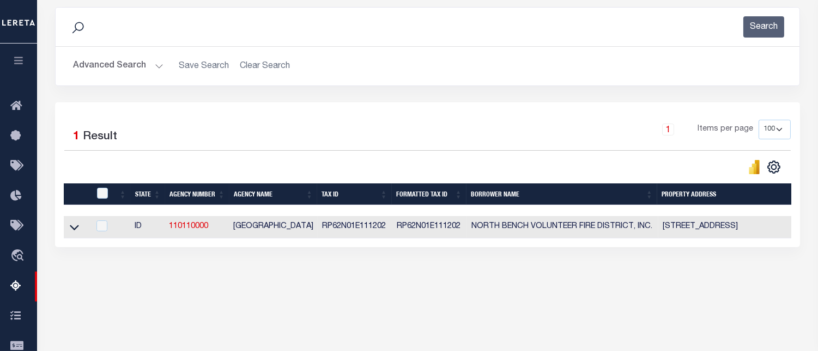
click at [108, 68] on button "Advanced Search" at bounding box center [118, 66] width 90 height 21
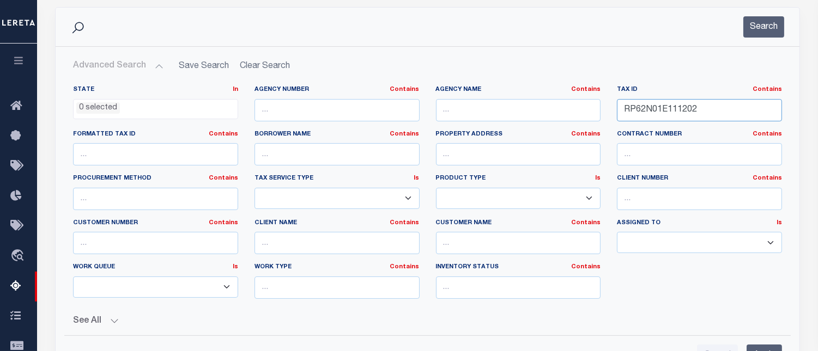
click at [645, 111] on input "RP62N01E111202" at bounding box center [699, 110] width 165 height 22
paste input "3911"
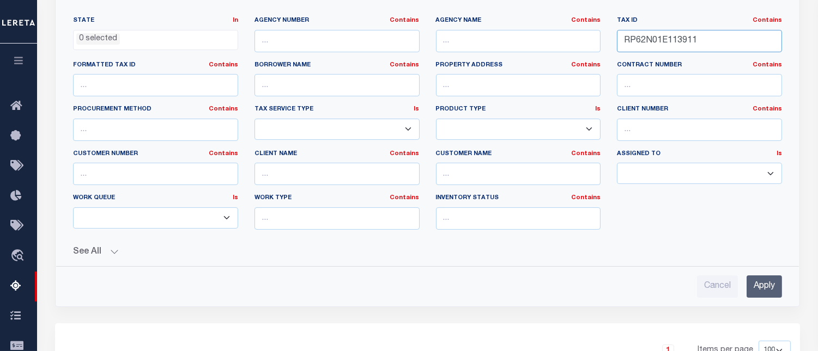
scroll to position [323, 0]
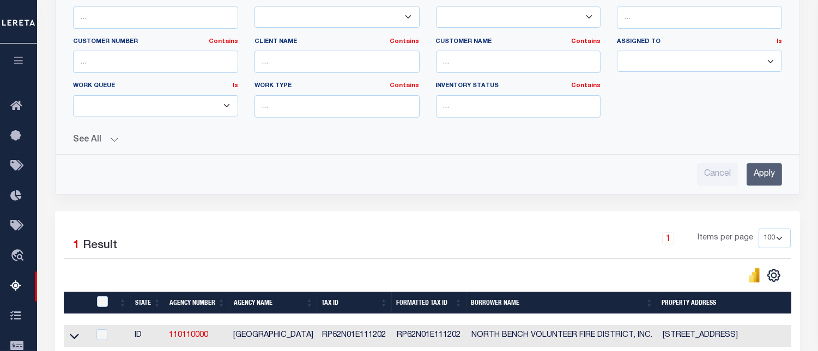
type input "RP62N01E113911"
click at [759, 180] on input "Apply" at bounding box center [763, 174] width 35 height 22
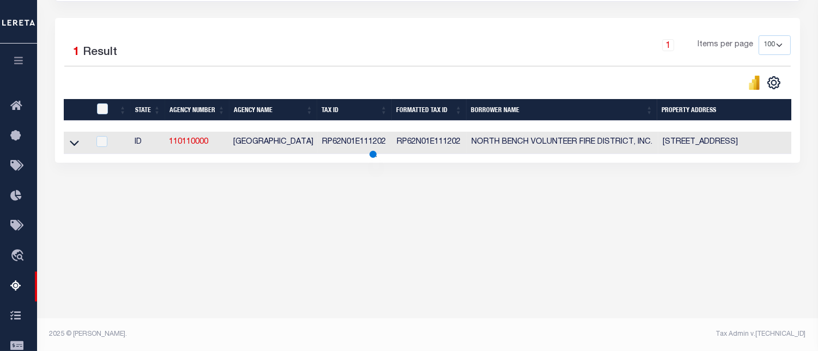
scroll to position [225, 0]
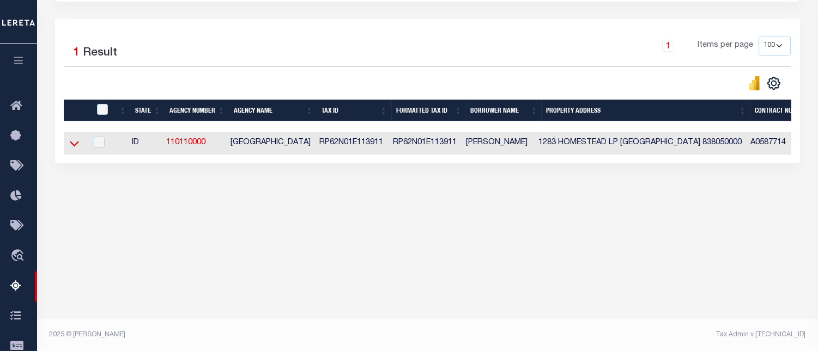
click at [73, 149] on icon at bounding box center [74, 143] width 9 height 11
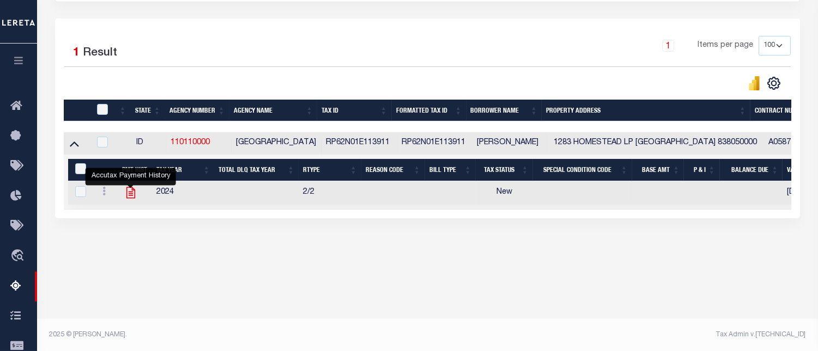
click at [129, 197] on icon "" at bounding box center [130, 192] width 9 height 11
checkbox input "true"
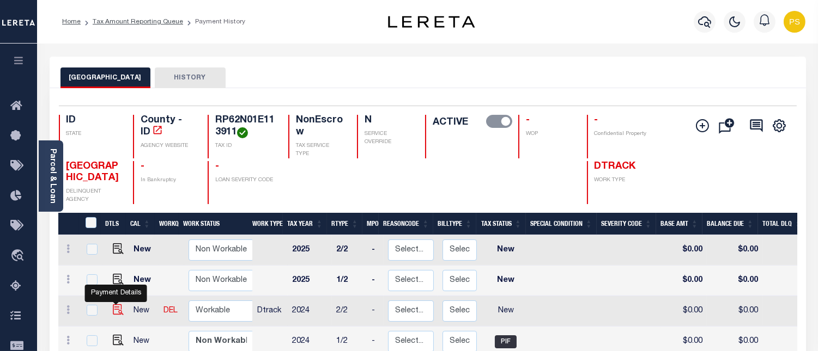
click at [117, 313] on img "" at bounding box center [118, 309] width 11 height 11
checkbox input "true"
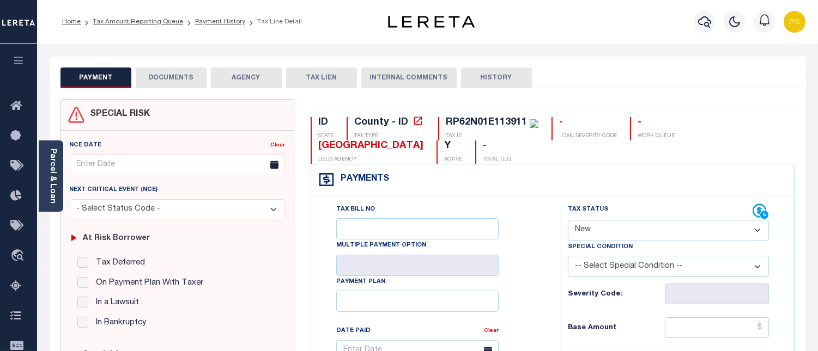
click at [612, 230] on select "- Select Status Code - Open Due/Unpaid Paid Incomplete No Tax Due Internal Refu…" at bounding box center [668, 230] width 201 height 21
select select "PYD"
click at [568, 221] on select "- Select Status Code - Open Due/Unpaid Paid Incomplete No Tax Due Internal Refu…" at bounding box center [668, 230] width 201 height 21
type input "[DATE]"
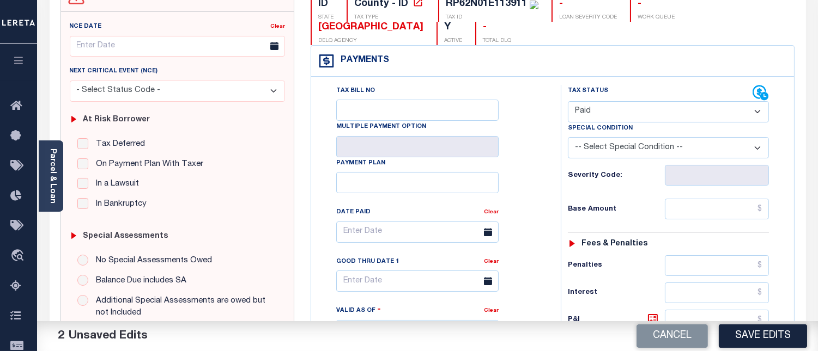
scroll to position [121, 0]
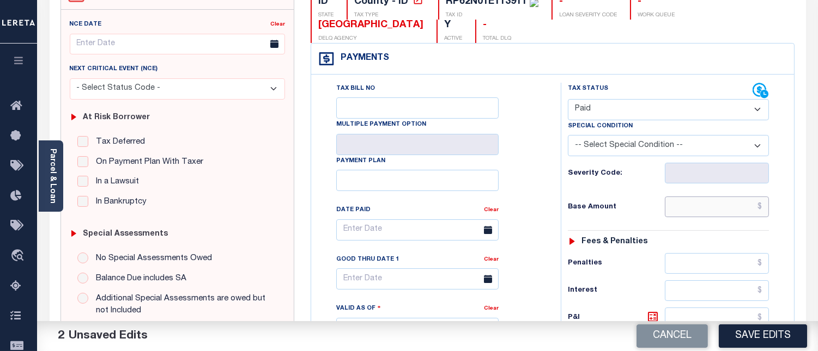
click at [763, 210] on input "text" at bounding box center [716, 207] width 104 height 21
type input "$0.00"
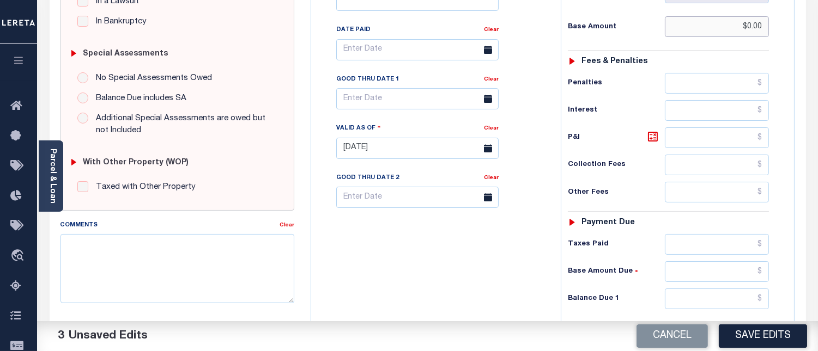
scroll to position [302, 0]
click at [763, 298] on input "text" at bounding box center [716, 298] width 104 height 21
type input "$0.00"
click at [224, 265] on textarea "Comments" at bounding box center [177, 267] width 234 height 69
click at [186, 257] on textarea "Comments" at bounding box center [177, 267] width 234 height 69
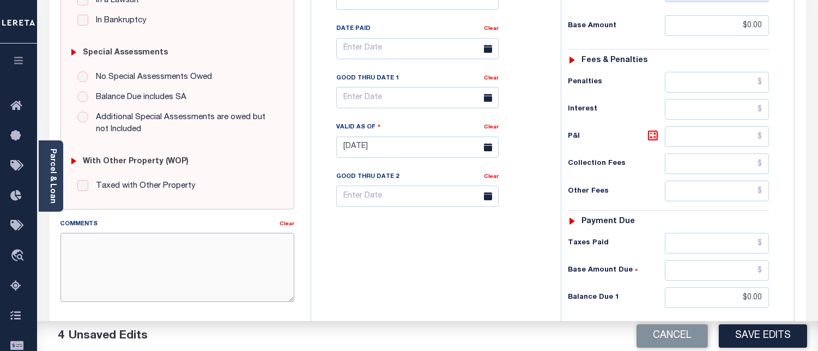
paste textarea "08/14/2025 - Per Sharon at BOUNDARY COUNTY properties have been paid current fo…"
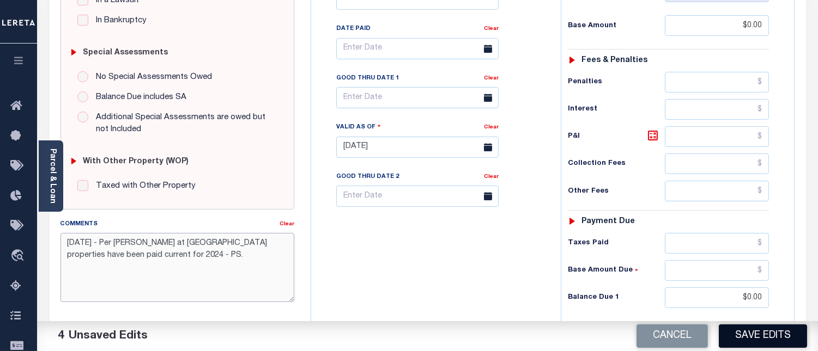
type textarea "08/14/2025 - Per Sharon at BOUNDARY COUNTY properties have been paid current fo…"
click at [764, 340] on button "Save Edits" at bounding box center [762, 336] width 88 height 23
checkbox input "false"
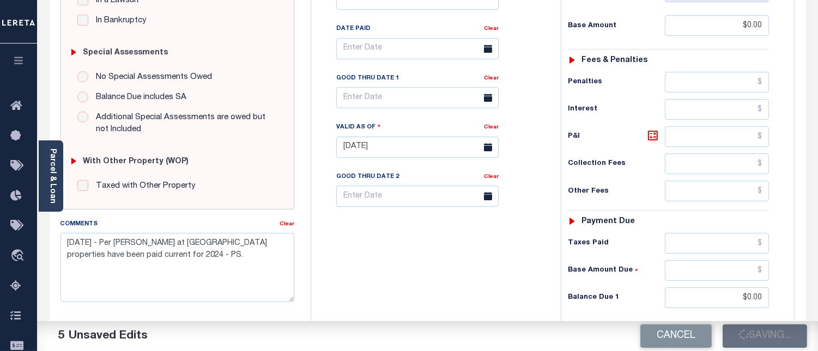
checkbox input "false"
type input "$0"
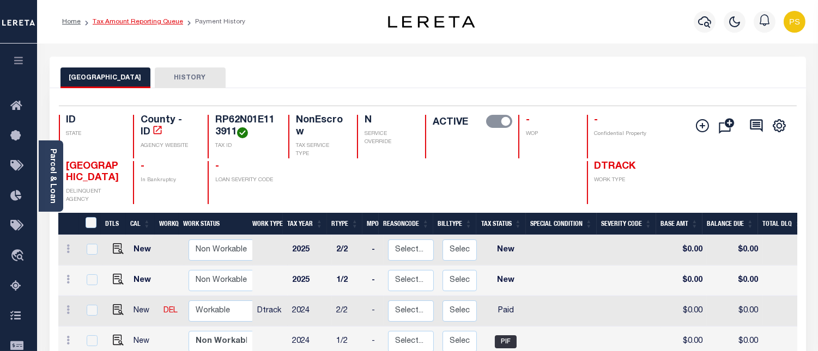
click at [146, 24] on link "Tax Amount Reporting Queue" at bounding box center [138, 22] width 90 height 7
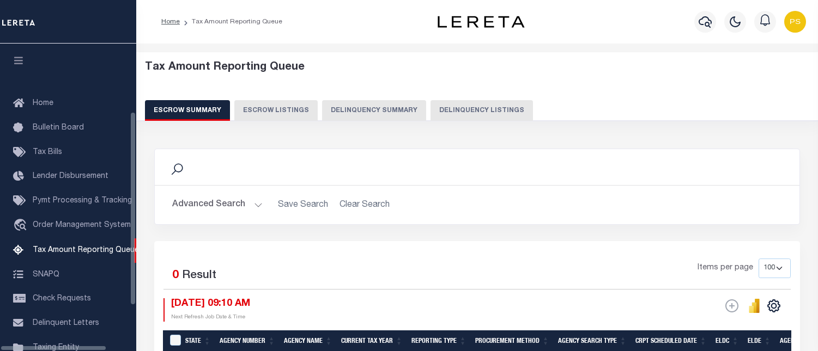
select select "100"
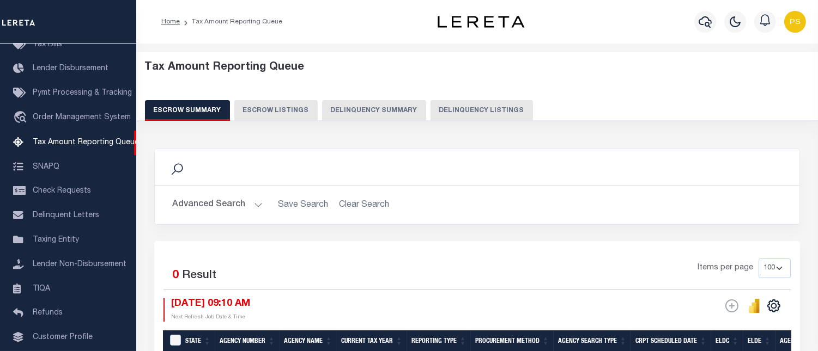
click at [466, 109] on button "Delinquency Listings" at bounding box center [481, 110] width 102 height 21
select select "100"
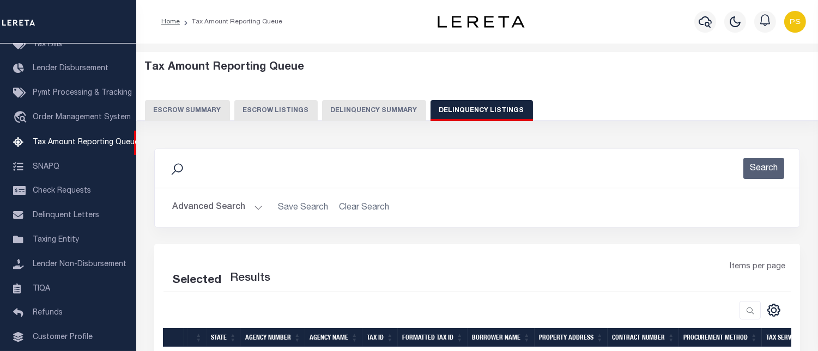
select select "100"
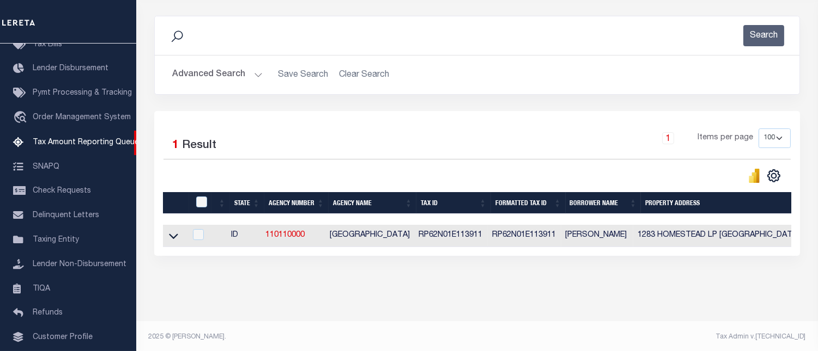
scroll to position [144, 0]
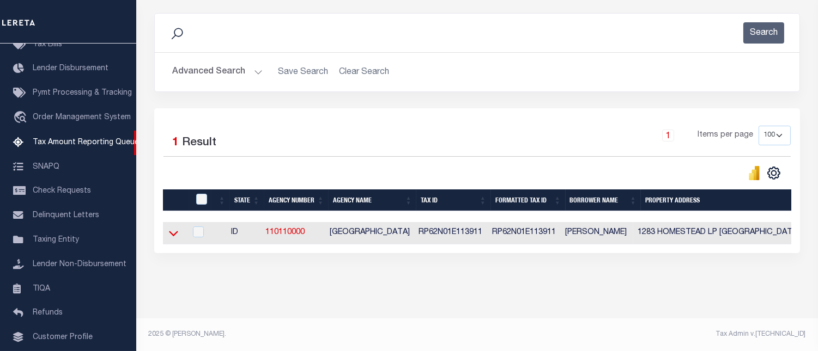
click at [173, 230] on icon at bounding box center [173, 233] width 9 height 11
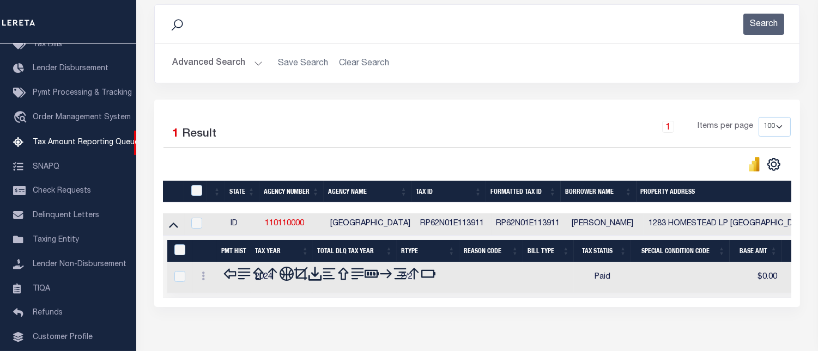
scroll to position [199, 0]
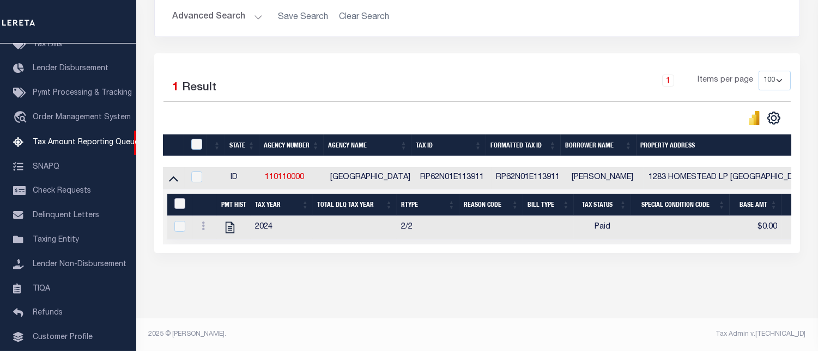
click at [178, 199] on input "&nbsp;" at bounding box center [179, 203] width 11 height 11
checkbox input "true"
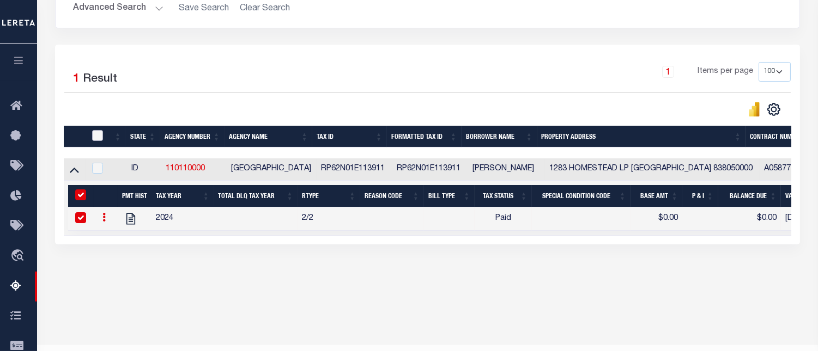
click at [100, 137] on input "checkbox" at bounding box center [97, 135] width 11 height 11
checkbox input "true"
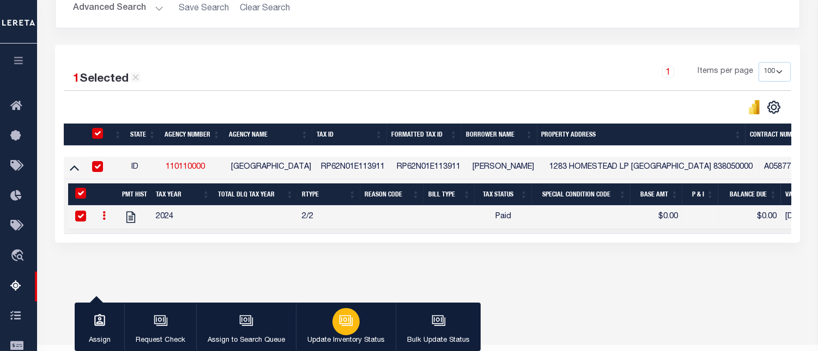
click at [327, 318] on button "Update Inventory Status" at bounding box center [346, 327] width 100 height 49
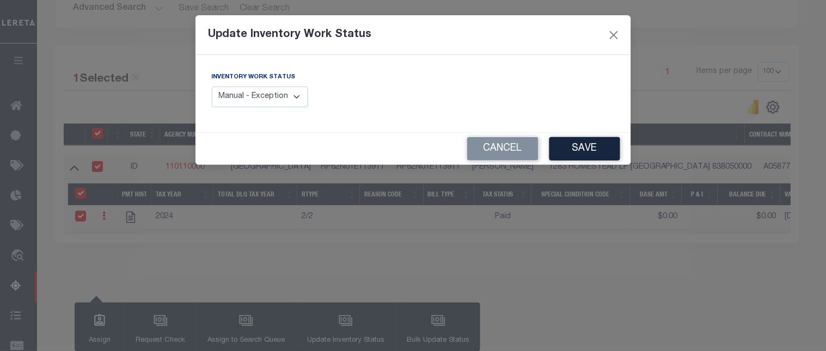
click at [270, 100] on select "Manual - Exception Pended - Awaiting Search Late Add Exception Completed" at bounding box center [260, 97] width 97 height 21
select select "4"
click at [212, 87] on select "Manual - Exception Pended - Awaiting Search Late Add Exception Completed" at bounding box center [260, 97] width 97 height 21
click at [586, 151] on button "Save" at bounding box center [585, 148] width 71 height 23
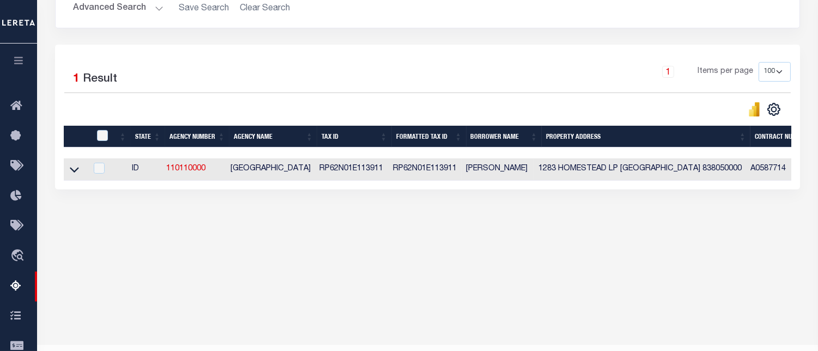
click at [107, 9] on button "Advanced Search" at bounding box center [118, 8] width 90 height 21
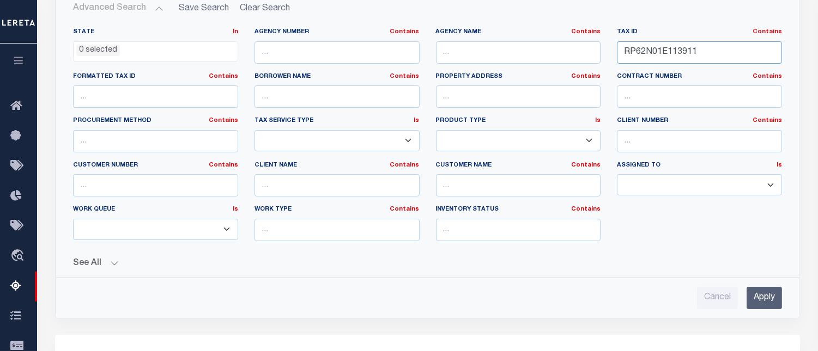
click at [646, 49] on input "RP62N01E113911" at bounding box center [699, 52] width 165 height 22
paste input "2"
type input "RP62N01E113912"
click at [766, 298] on input "Apply" at bounding box center [763, 298] width 35 height 22
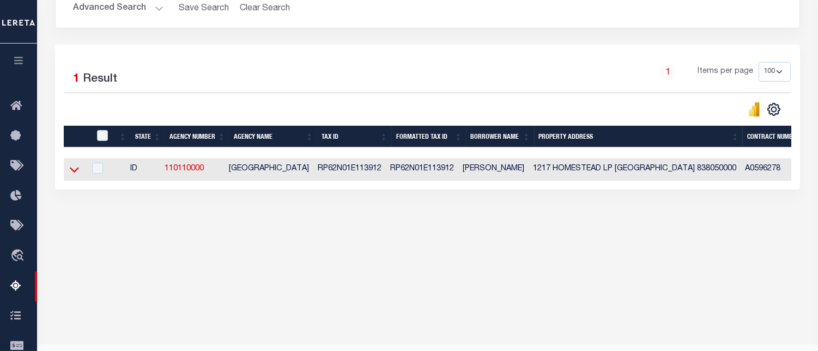
drag, startPoint x: 72, startPoint y: 170, endPoint x: 84, endPoint y: 187, distance: 20.8
click at [72, 170] on icon at bounding box center [74, 169] width 9 height 11
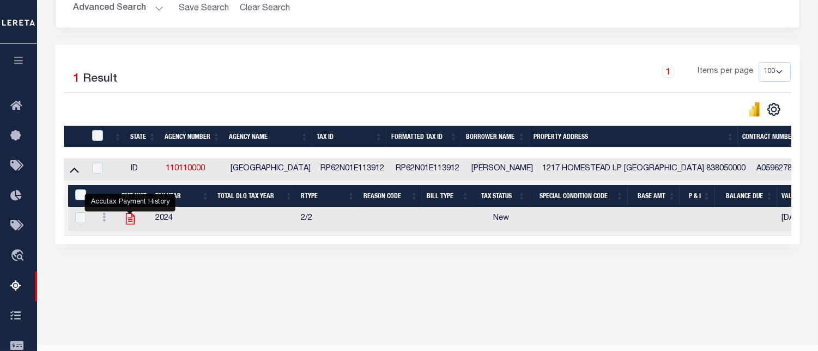
click at [131, 221] on icon "" at bounding box center [130, 219] width 14 height 14
checkbox input "true"
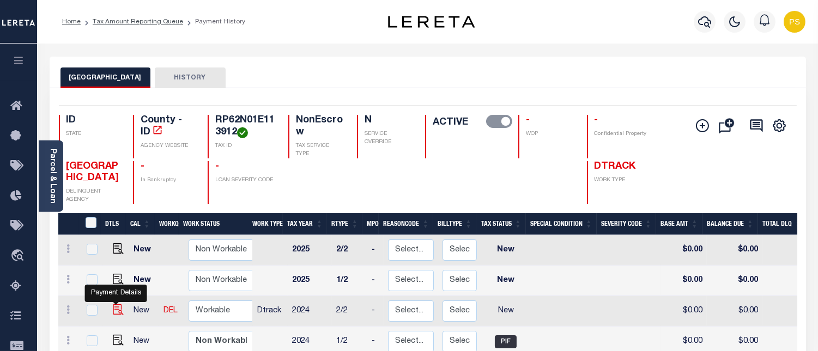
click at [115, 313] on img "" at bounding box center [118, 309] width 11 height 11
checkbox input "true"
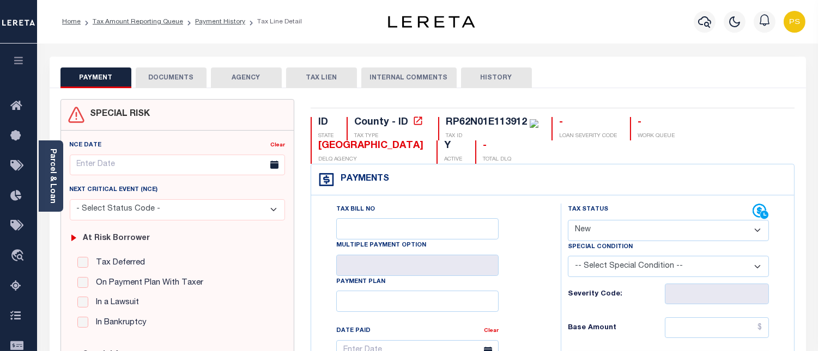
click at [602, 222] on select "- Select Status Code - Open Due/Unpaid Paid Incomplete No Tax Due Internal Refu…" at bounding box center [668, 230] width 201 height 21
select select "PYD"
click at [568, 221] on select "- Select Status Code - Open Due/Unpaid Paid Incomplete No Tax Due Internal Refu…" at bounding box center [668, 230] width 201 height 21
type input "[DATE]"
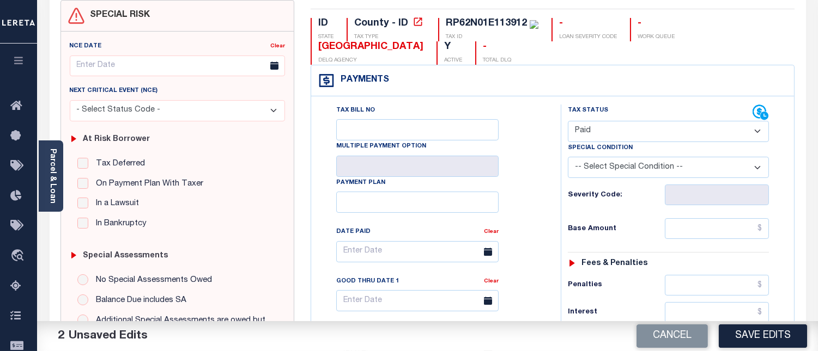
scroll to position [121, 0]
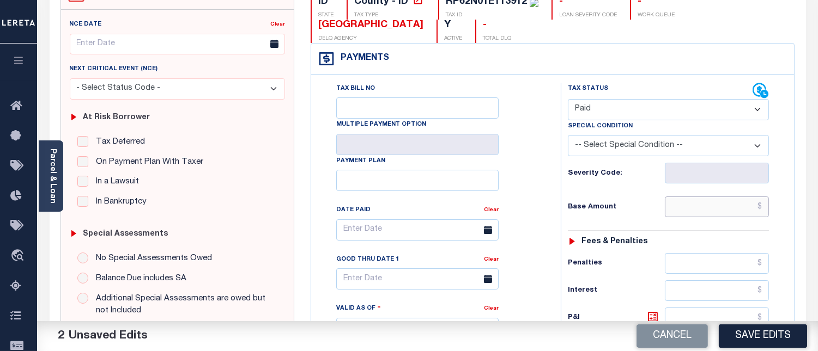
click at [760, 208] on input "text" at bounding box center [716, 207] width 104 height 21
type input "$0.00"
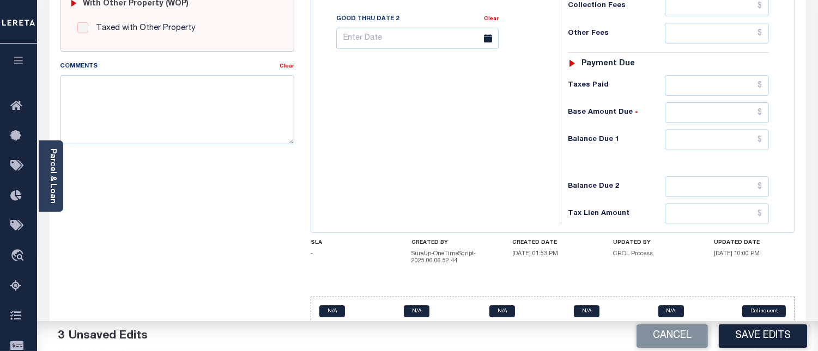
scroll to position [482, 0]
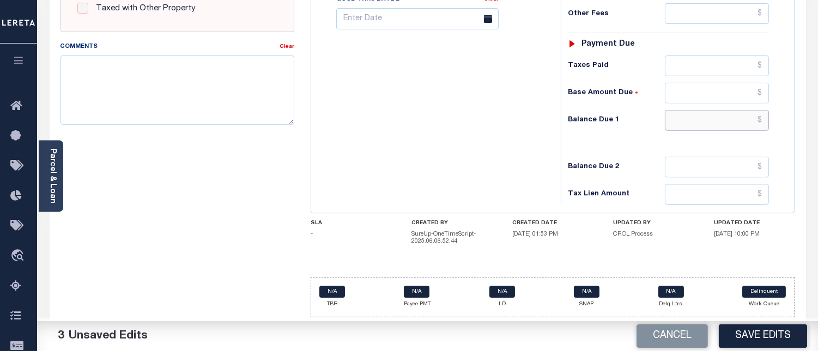
click at [764, 120] on input "text" at bounding box center [716, 120] width 104 height 21
type input "$0.00"
click at [141, 82] on textarea "Comments" at bounding box center [177, 90] width 234 height 69
paste textarea "08/14/2025 - Per Sharon at BOUNDARY COUNTY properties have been paid current fo…"
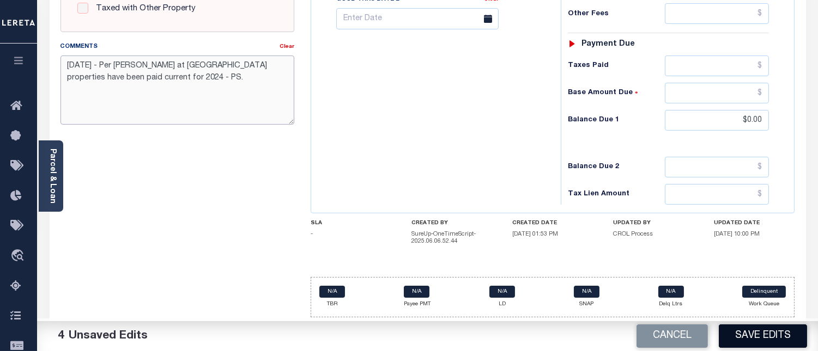
type textarea "08/14/2025 - Per Sharon at BOUNDARY COUNTY properties have been paid current fo…"
click at [750, 334] on button "Save Edits" at bounding box center [762, 336] width 88 height 23
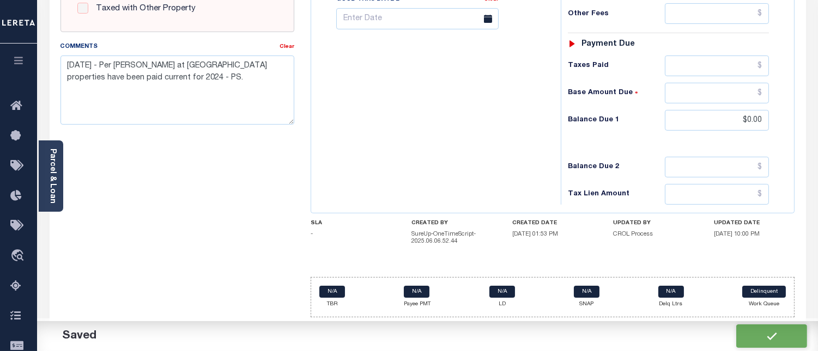
checkbox input "false"
type input "$0"
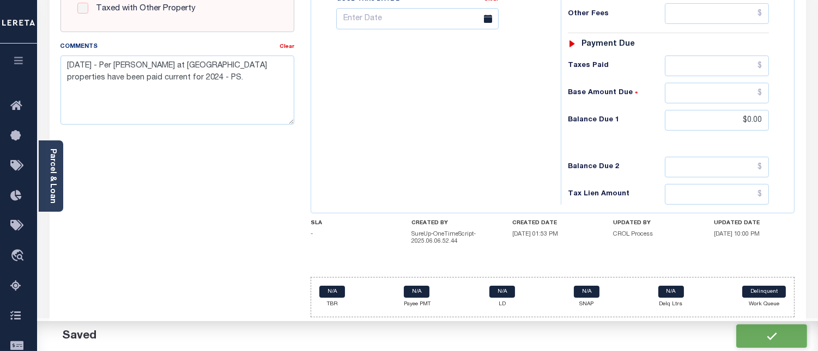
type input "$0"
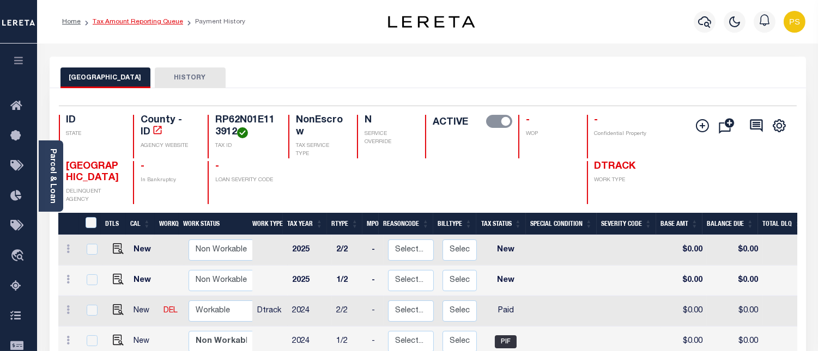
click at [150, 21] on link "Tax Amount Reporting Queue" at bounding box center [138, 22] width 90 height 7
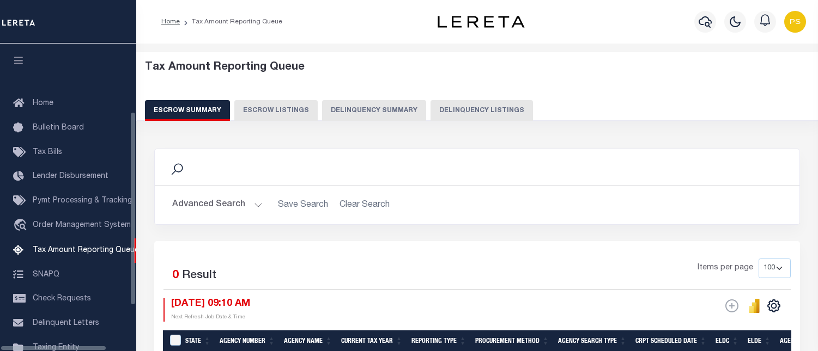
select select "100"
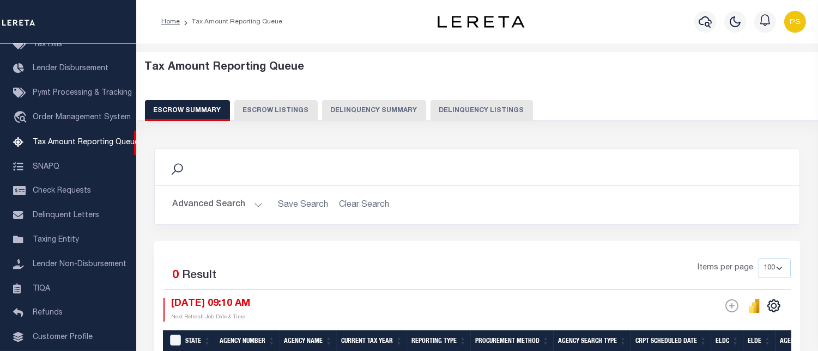
click at [473, 113] on button "Delinquency Listings" at bounding box center [481, 110] width 102 height 21
select select "100"
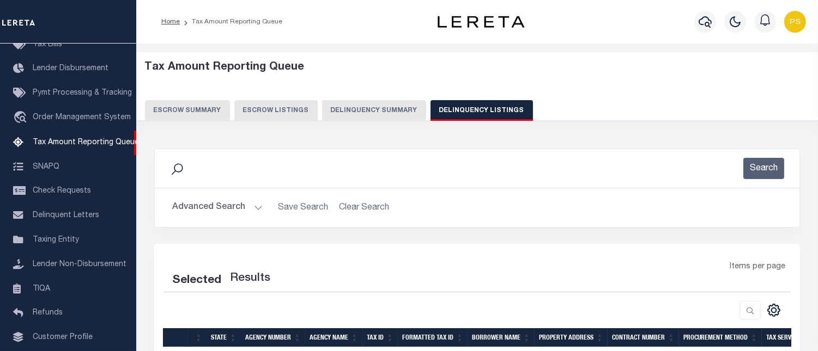
select select "100"
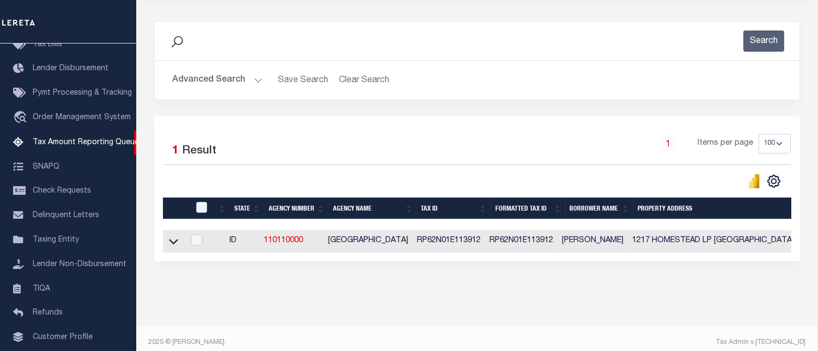
scroll to position [144, 0]
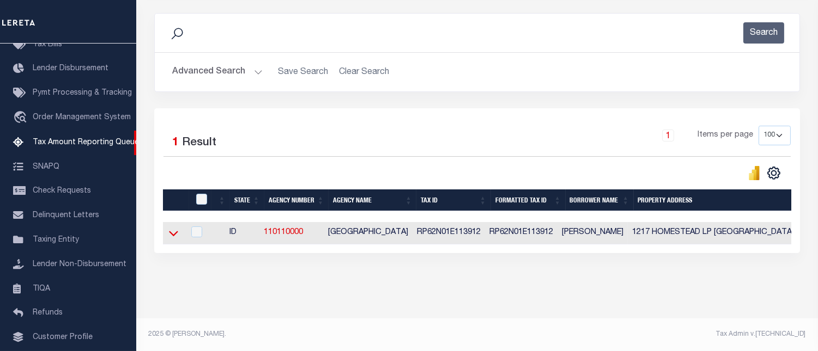
click at [172, 228] on icon at bounding box center [173, 233] width 9 height 11
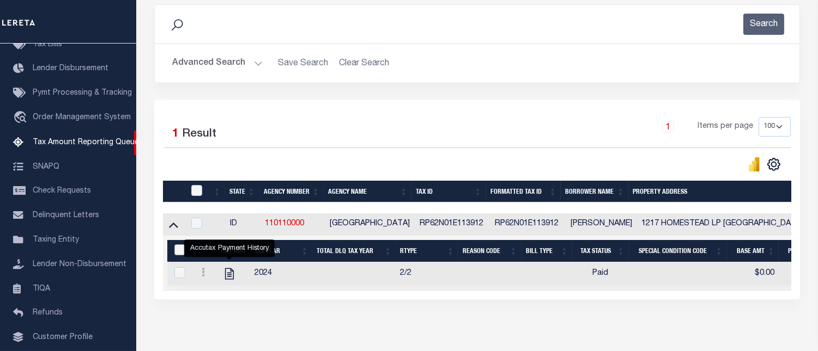
click at [179, 252] on input "&nbsp;" at bounding box center [179, 250] width 11 height 11
checkbox input "true"
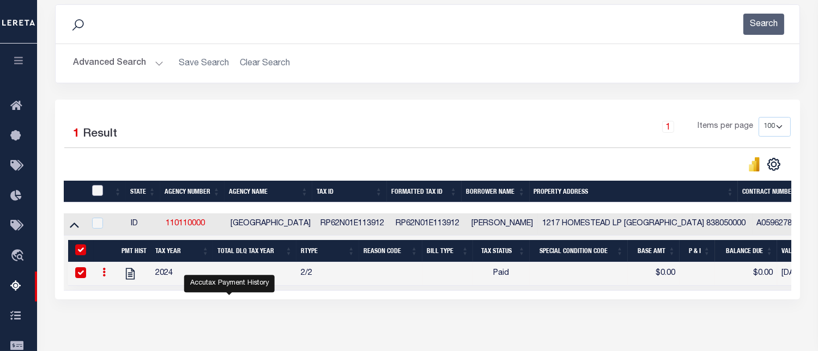
click at [98, 191] on input "checkbox" at bounding box center [97, 190] width 11 height 11
checkbox input "true"
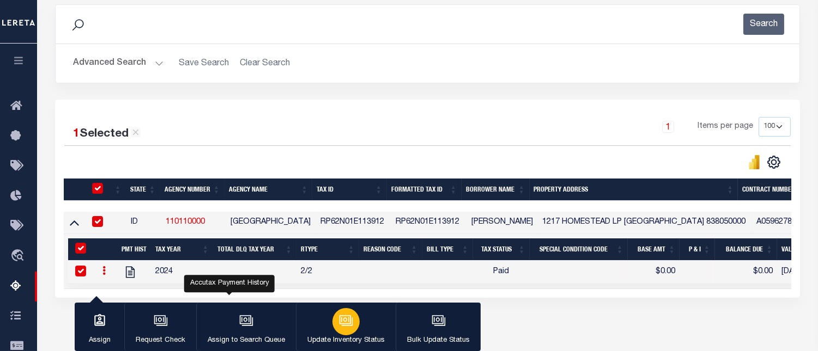
click at [349, 326] on icon "button" at bounding box center [346, 322] width 11 height 8
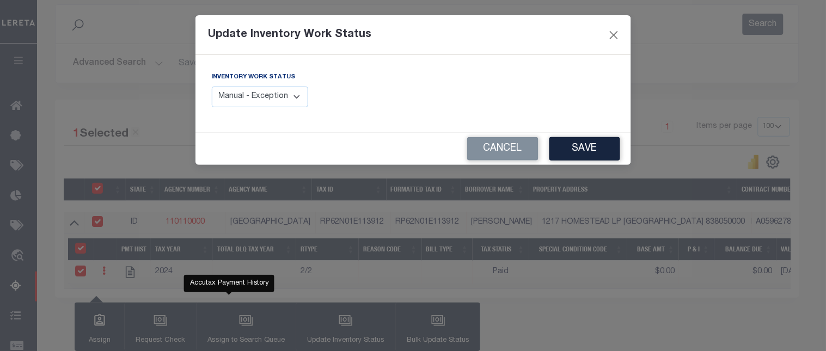
drag, startPoint x: 253, startPoint y: 101, endPoint x: 256, endPoint y: 106, distance: 5.6
click at [253, 101] on select "Manual - Exception Pended - Awaiting Search Late Add Exception Completed" at bounding box center [260, 97] width 97 height 21
select select "4"
click at [212, 87] on select "Manual - Exception Pended - Awaiting Search Late Add Exception Completed" at bounding box center [260, 97] width 97 height 21
click at [593, 150] on button "Save" at bounding box center [585, 148] width 71 height 23
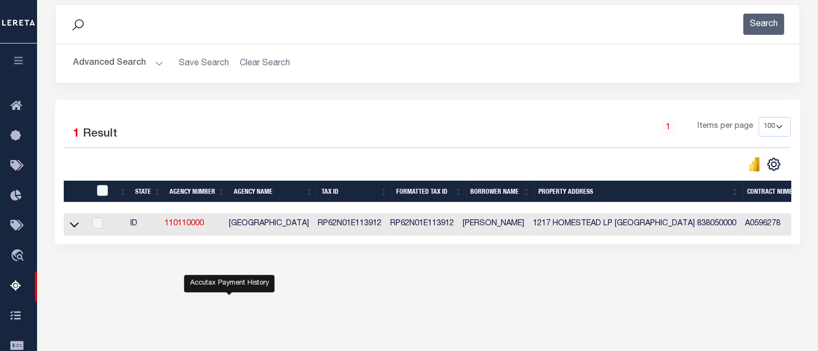
click at [107, 60] on button "Advanced Search" at bounding box center [118, 63] width 90 height 21
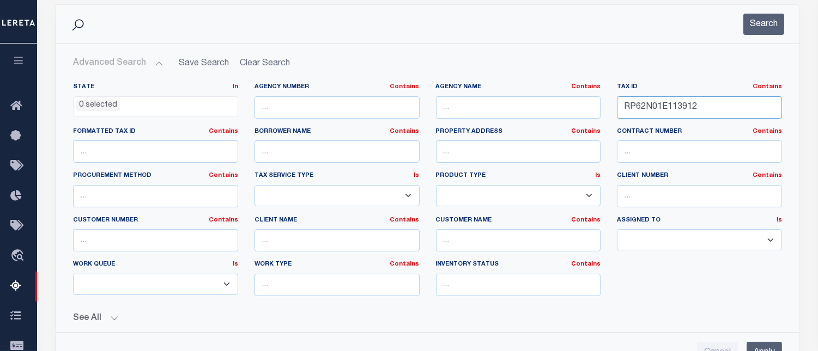
click at [670, 105] on input "RP62N01E113912" at bounding box center [699, 107] width 165 height 22
paste input "7051"
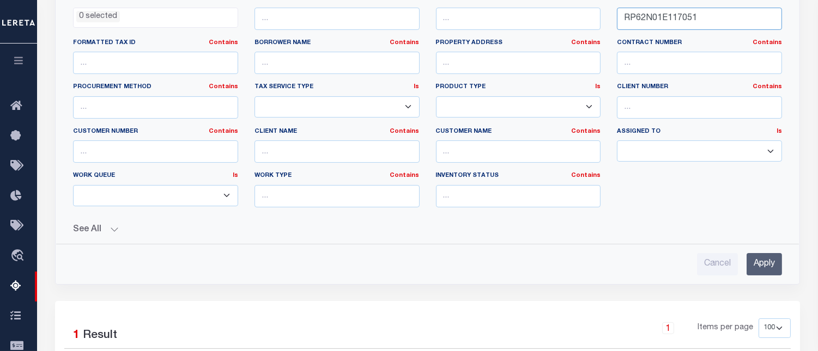
scroll to position [265, 0]
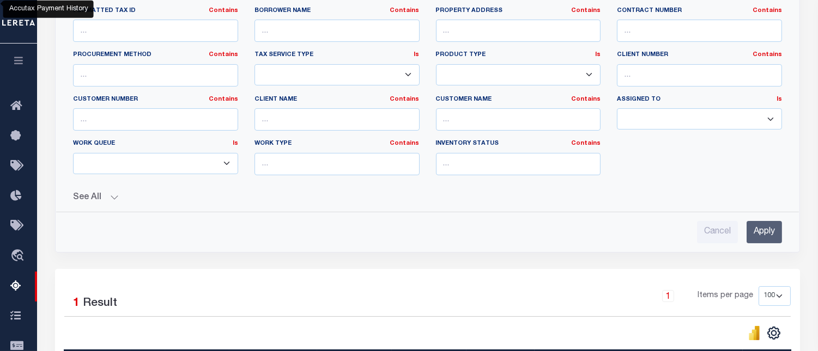
type input "RP62N01E117051"
click at [766, 235] on input "Apply" at bounding box center [763, 232] width 35 height 22
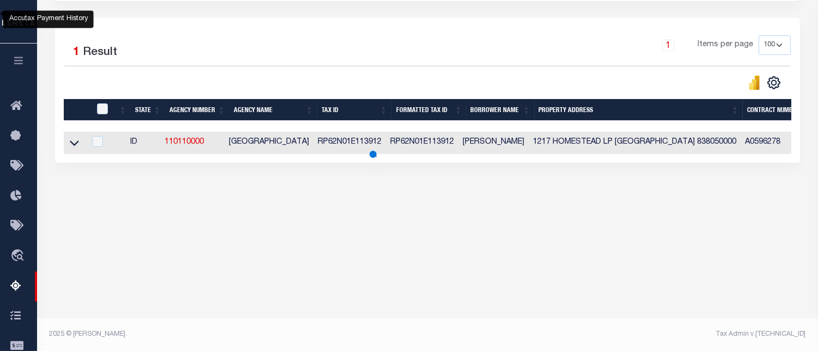
scroll to position [225, 0]
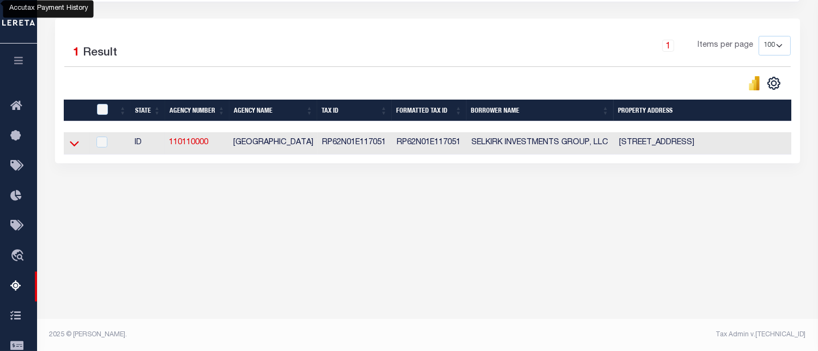
click at [74, 145] on icon at bounding box center [74, 143] width 9 height 11
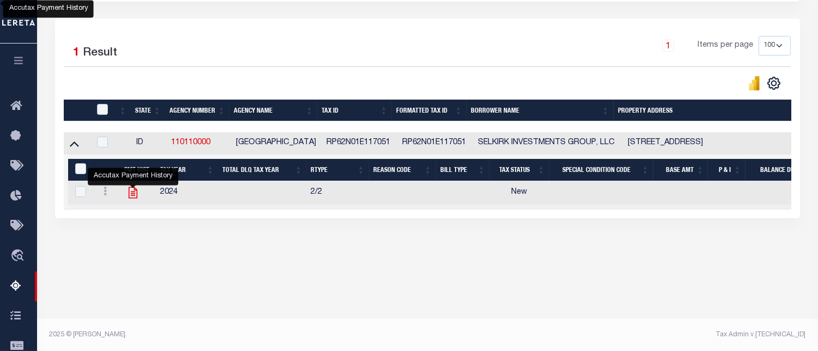
click at [131, 193] on icon "" at bounding box center [133, 193] width 14 height 14
checkbox input "true"
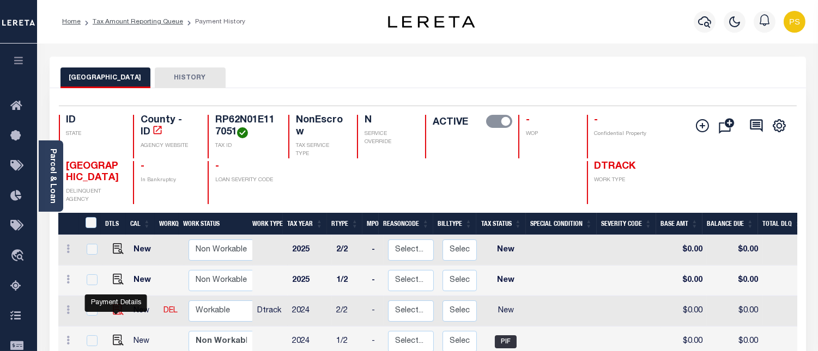
click at [118, 311] on img "" at bounding box center [118, 309] width 11 height 11
checkbox input "true"
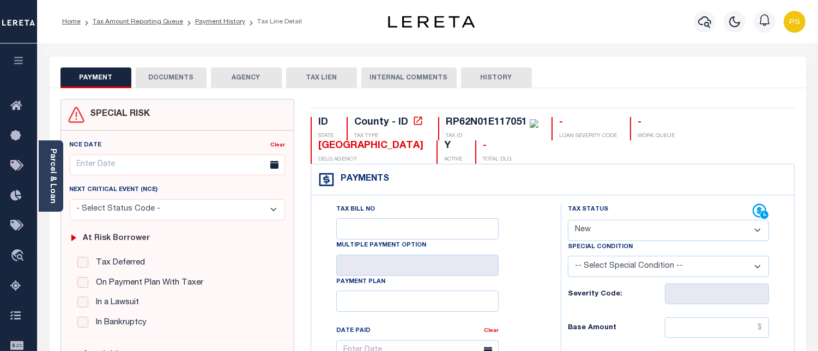
click at [611, 229] on select "- Select Status Code - Open Due/Unpaid Paid Incomplete No Tax Due Internal Refu…" at bounding box center [668, 230] width 201 height 21
select select "PYD"
click at [568, 221] on select "- Select Status Code - Open Due/Unpaid Paid Incomplete No Tax Due Internal Refu…" at bounding box center [668, 230] width 201 height 21
type input "[DATE]"
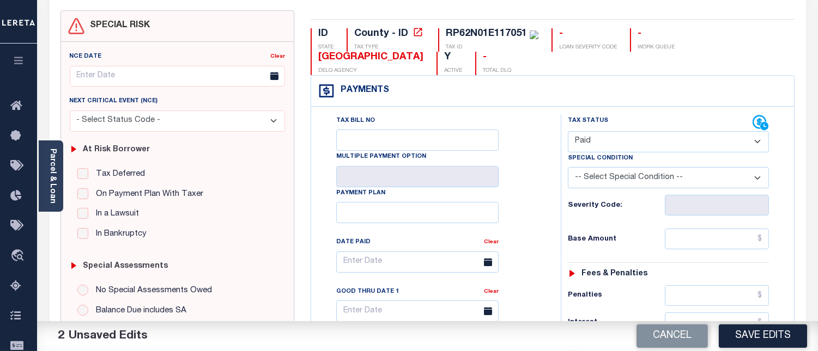
scroll to position [121, 0]
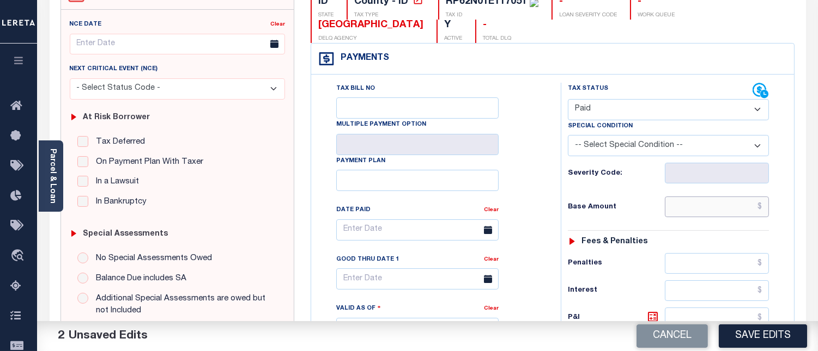
click at [765, 206] on input "text" at bounding box center [716, 207] width 104 height 21
type input "$0.00"
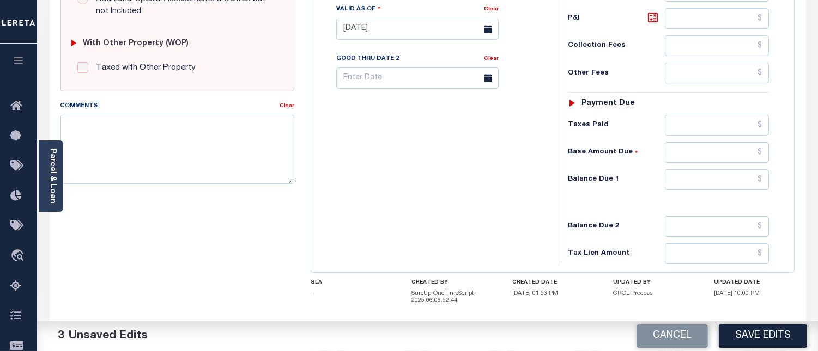
scroll to position [423, 0]
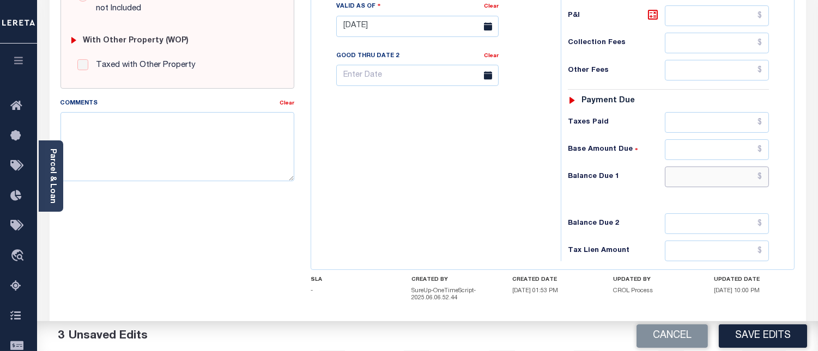
click at [761, 179] on input "text" at bounding box center [716, 177] width 104 height 21
type input "$0.00"
click at [248, 145] on textarea "Comments" at bounding box center [177, 146] width 234 height 69
click at [131, 159] on textarea "Comments" at bounding box center [177, 146] width 234 height 69
paste textarea "08/14/2025 - Per Sharon at BOUNDARY COUNTY properties have been paid current fo…"
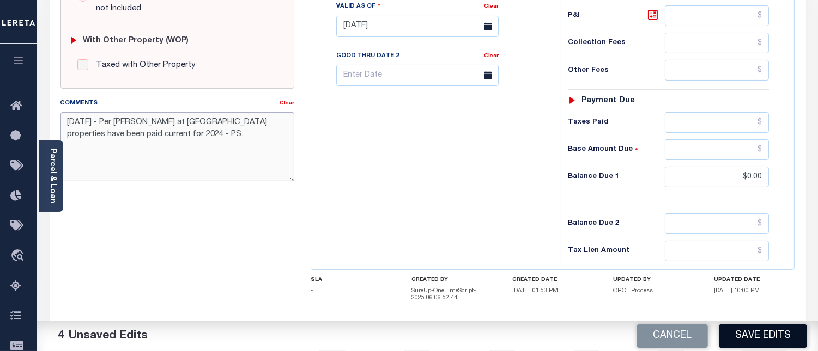
type textarea "08/14/2025 - Per Sharon at BOUNDARY COUNTY properties have been paid current fo…"
click at [751, 336] on button "Save Edits" at bounding box center [762, 336] width 88 height 23
checkbox input "false"
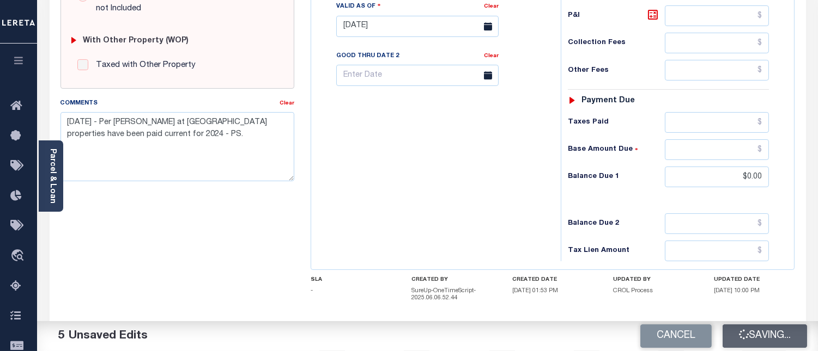
checkbox input "false"
type input "$0"
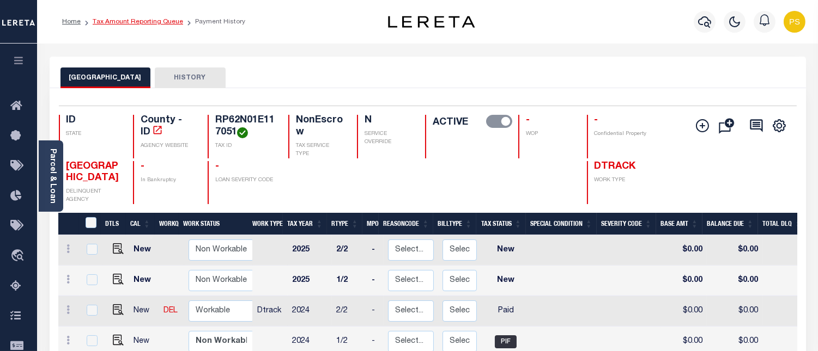
click at [145, 23] on link "Tax Amount Reporting Queue" at bounding box center [138, 22] width 90 height 7
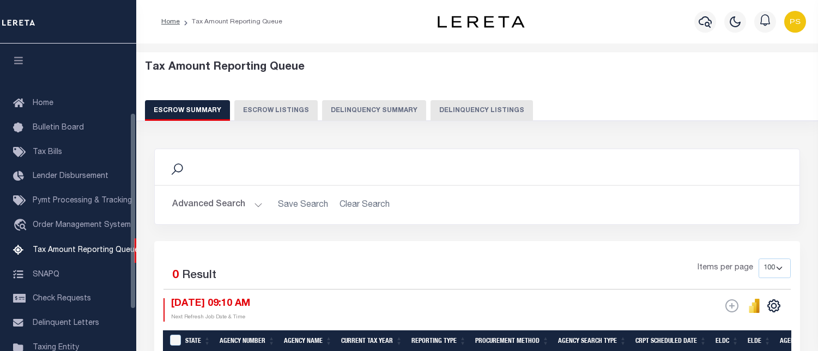
select select "100"
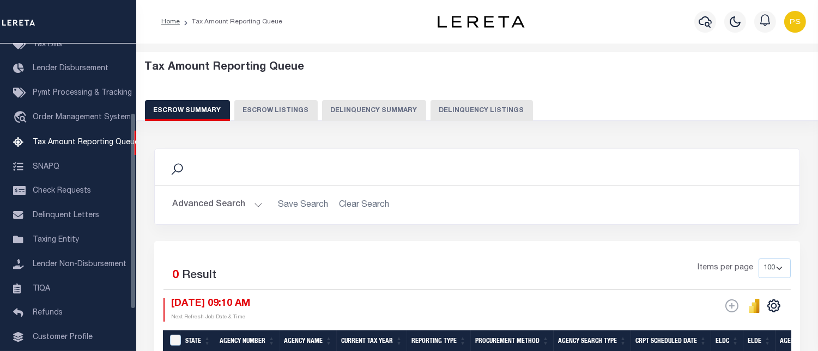
click at [481, 113] on button "Delinquency Listings" at bounding box center [481, 110] width 102 height 21
select select "100"
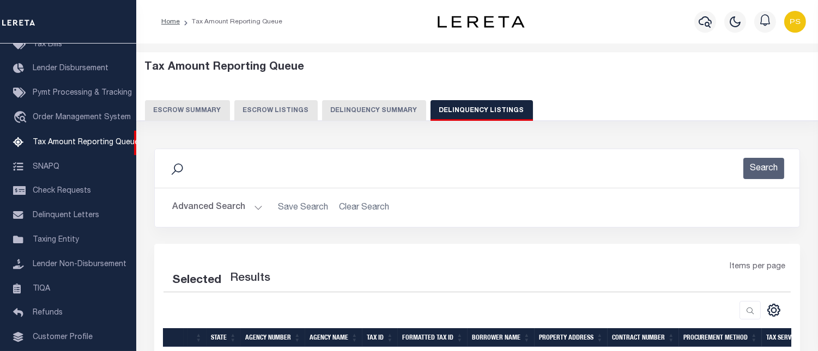
select select "100"
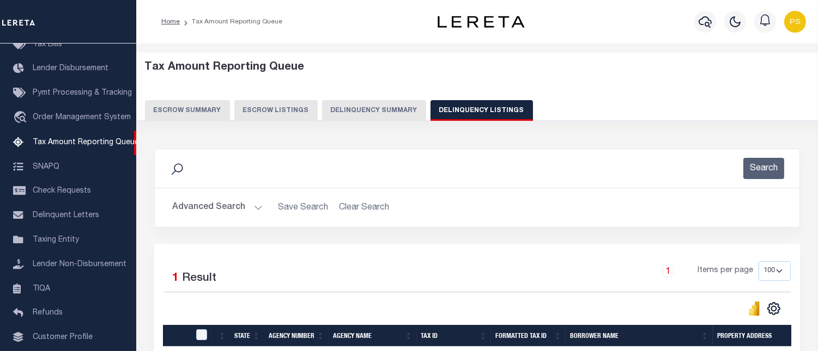
scroll to position [144, 0]
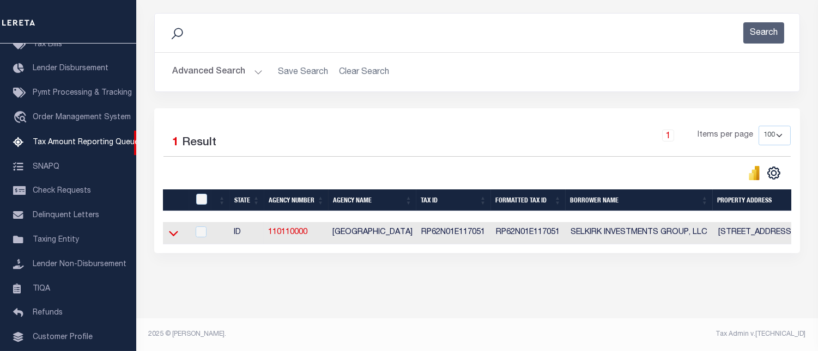
click at [173, 228] on icon at bounding box center [173, 233] width 9 height 11
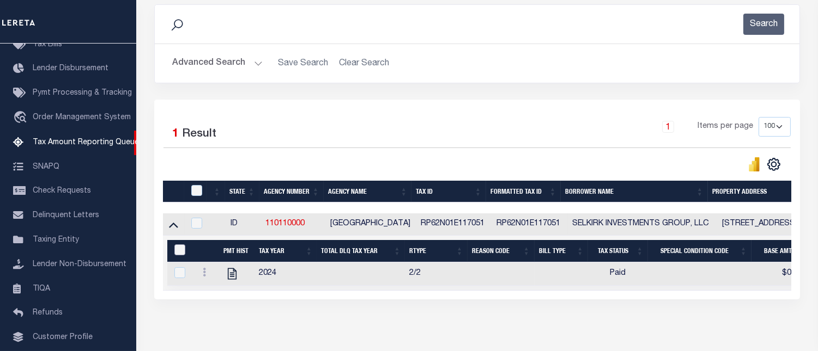
click at [179, 253] on input "&nbsp;" at bounding box center [179, 250] width 11 height 11
checkbox input "true"
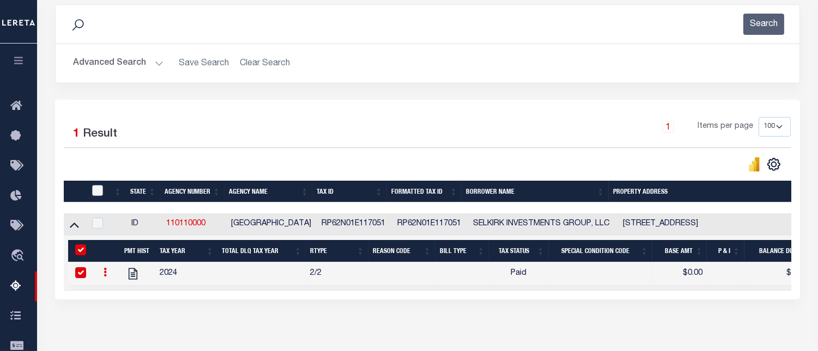
click at [100, 191] on input "checkbox" at bounding box center [97, 190] width 11 height 11
checkbox input "true"
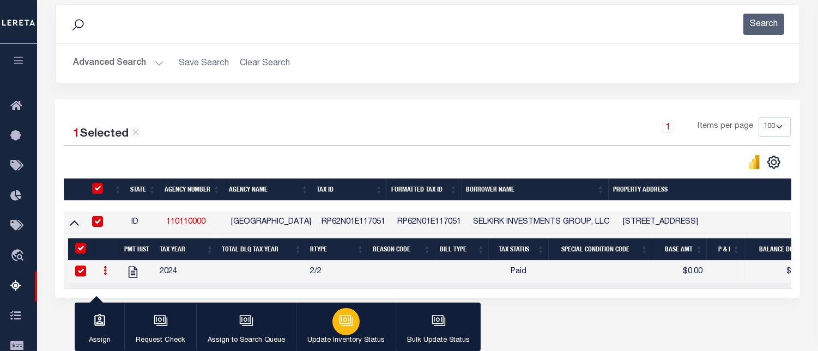
click at [339, 323] on icon "button" at bounding box center [344, 319] width 11 height 9
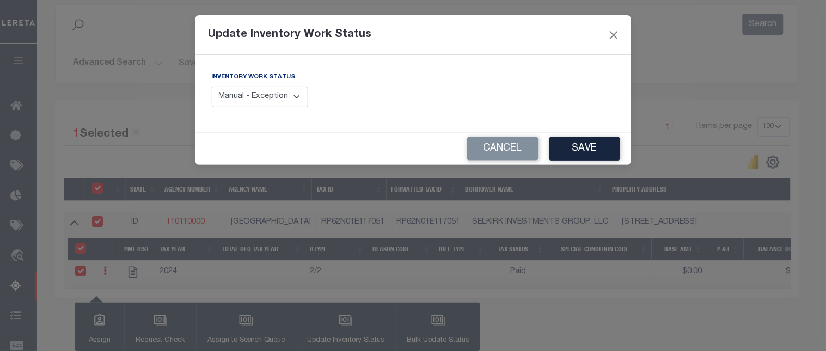
click at [264, 99] on select "Manual - Exception Pended - Awaiting Search Late Add Exception Completed" at bounding box center [260, 97] width 97 height 21
select select "4"
click at [212, 87] on select "Manual - Exception Pended - Awaiting Search Late Add Exception Completed" at bounding box center [260, 97] width 97 height 21
click at [580, 153] on button "Save" at bounding box center [585, 148] width 71 height 23
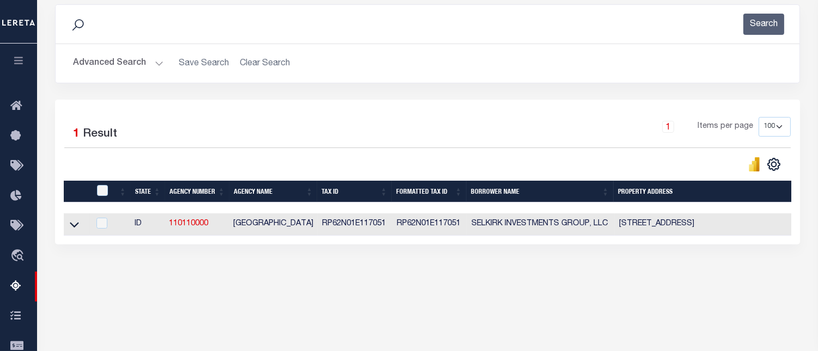
click at [116, 68] on button "Advanced Search" at bounding box center [118, 63] width 90 height 21
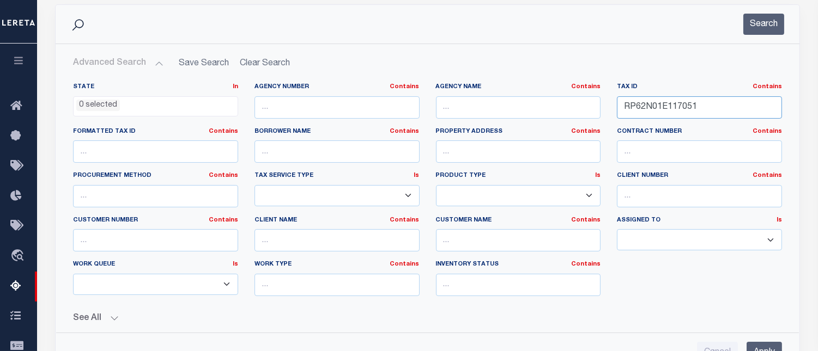
click at [658, 106] on input "RP62N01E117051" at bounding box center [699, 107] width 165 height 22
paste input "200"
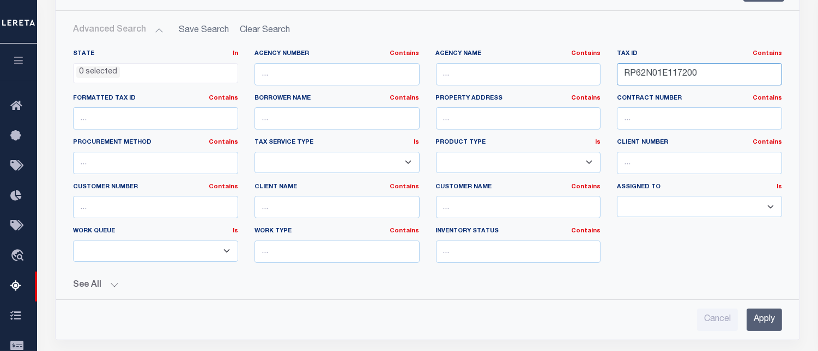
scroll to position [265, 0]
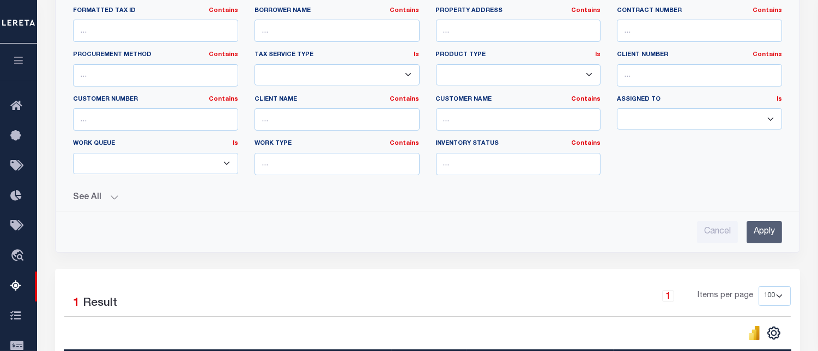
click at [758, 237] on input "Apply" at bounding box center [763, 232] width 35 height 22
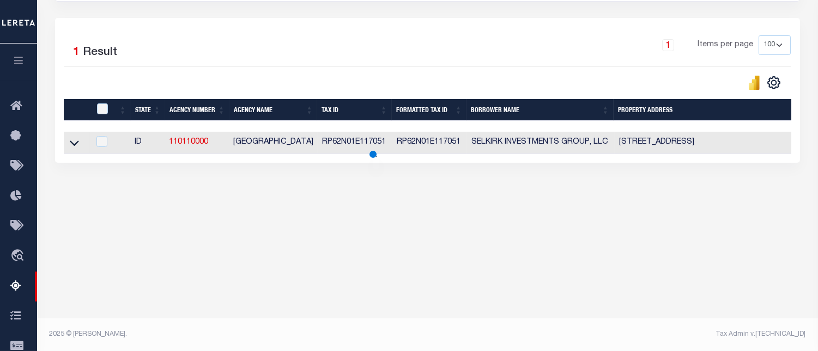
scroll to position [225, 0]
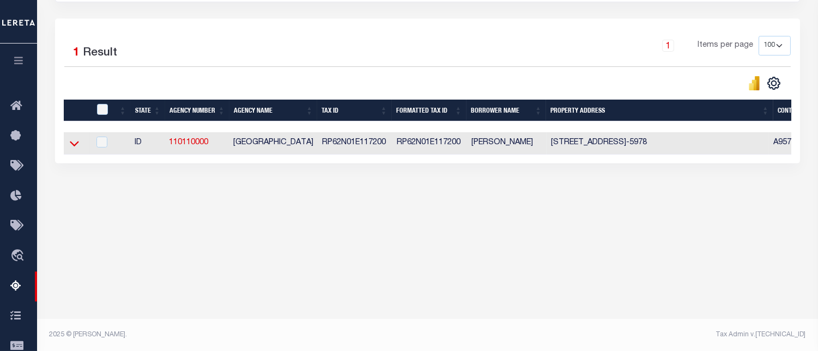
click at [74, 146] on icon at bounding box center [74, 143] width 9 height 11
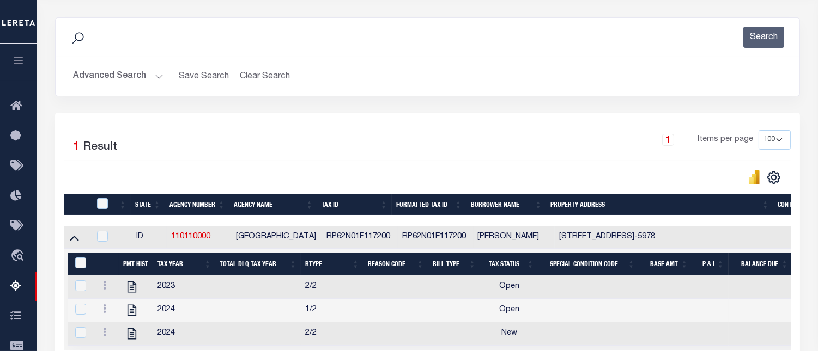
scroll to position [105, 0]
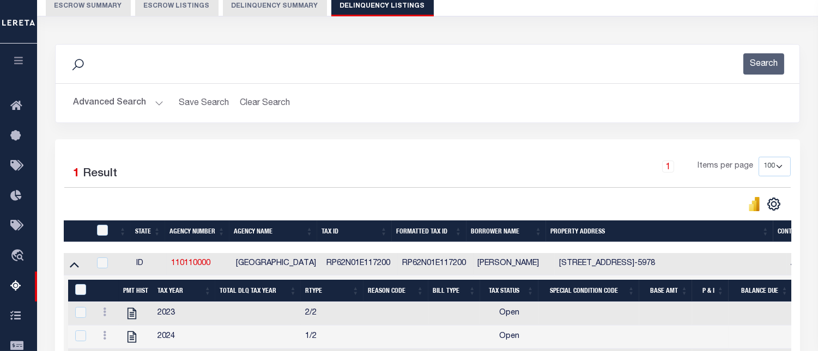
click at [120, 105] on button "Advanced Search" at bounding box center [118, 103] width 90 height 21
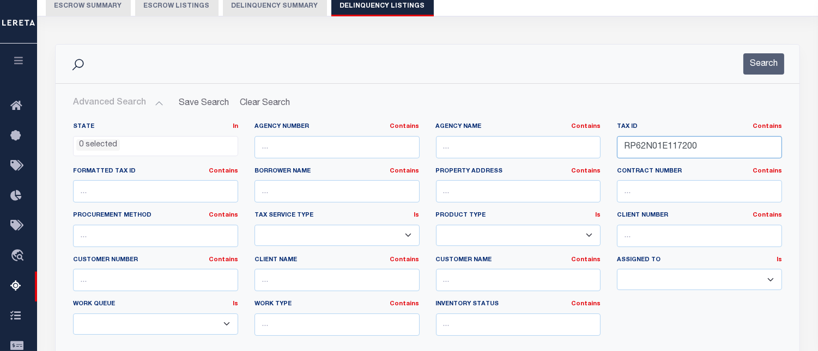
click at [650, 149] on input "RP62N01E117200" at bounding box center [699, 147] width 165 height 22
paste input "25"
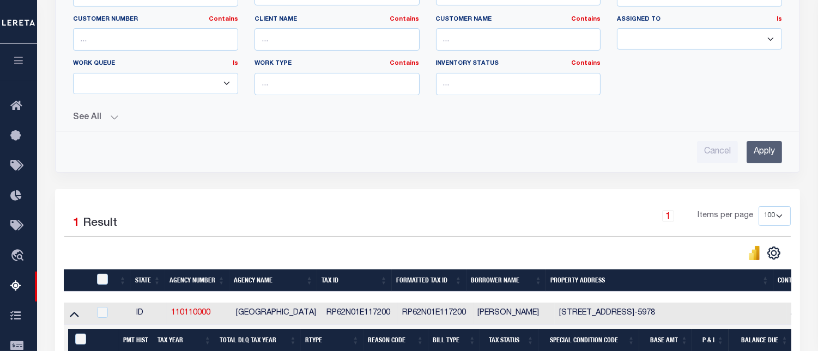
scroll to position [346, 0]
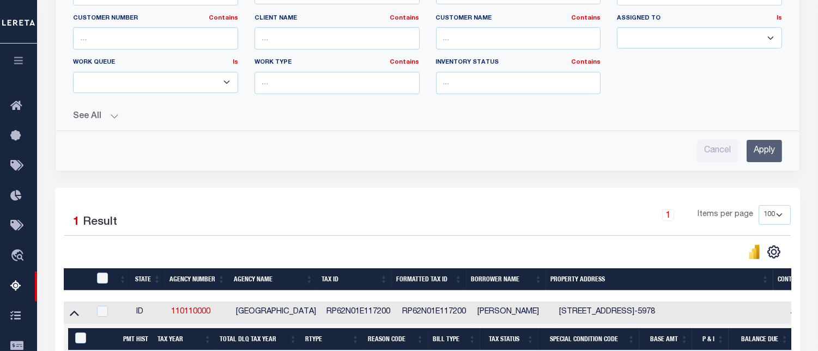
type input "RP62N01E117225"
click at [761, 160] on input "Apply" at bounding box center [763, 151] width 35 height 22
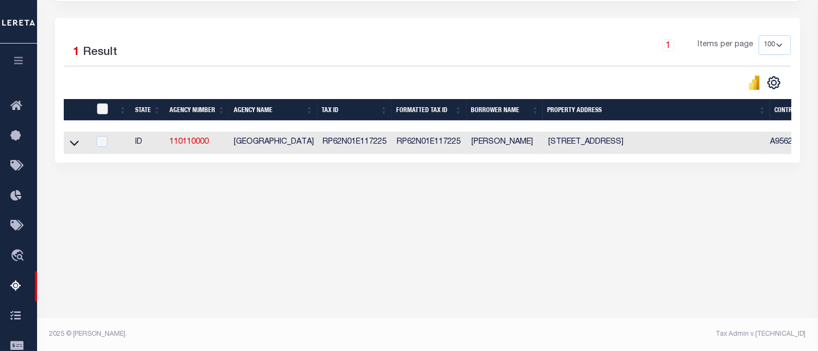
scroll to position [225, 0]
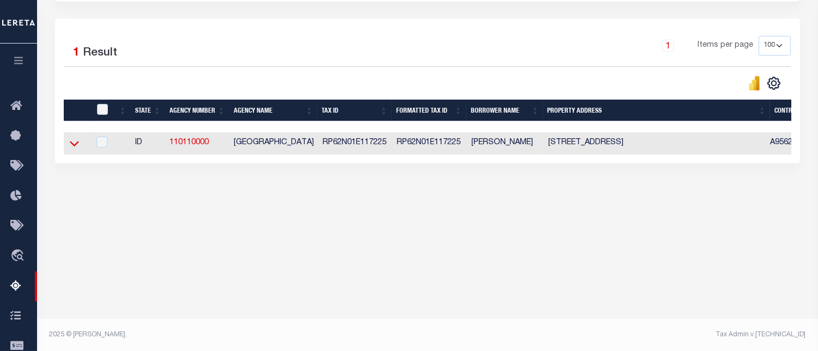
click at [74, 145] on icon at bounding box center [74, 143] width 9 height 11
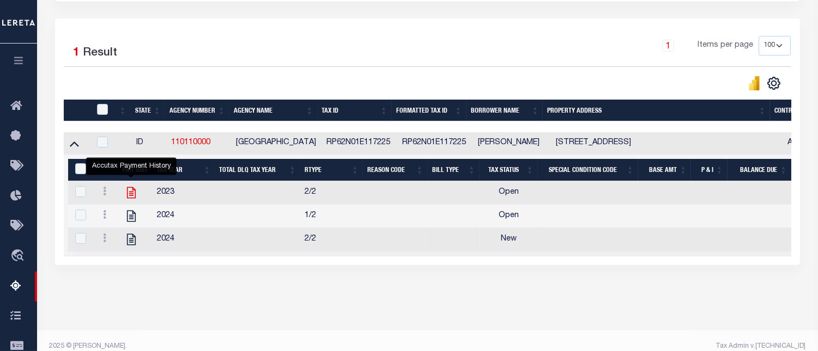
click at [133, 198] on icon "" at bounding box center [131, 193] width 14 height 14
checkbox input "false"
checkbox input "true"
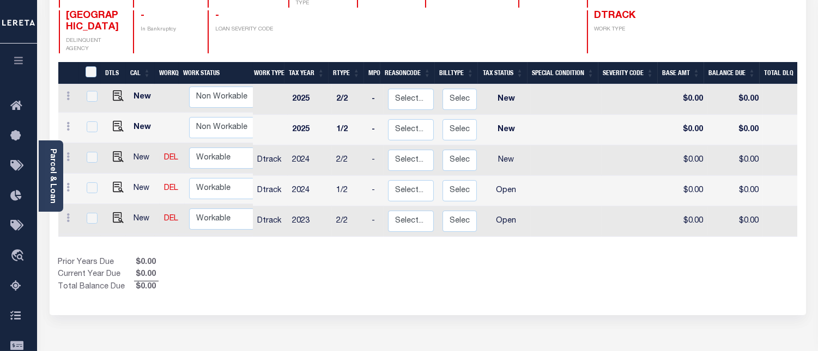
scroll to position [181, 0]
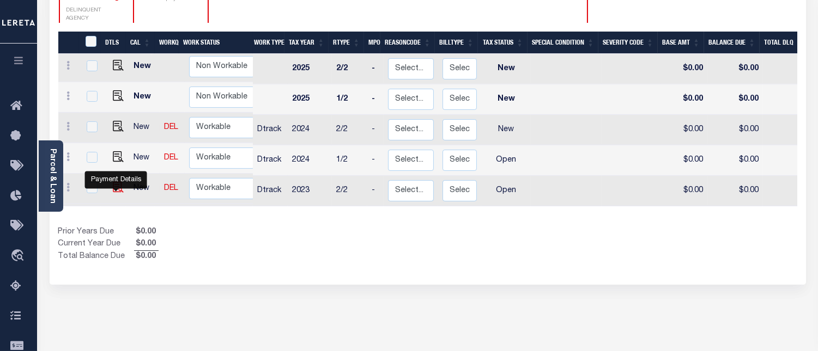
click at [116, 185] on img "" at bounding box center [118, 187] width 11 height 11
checkbox input "true"
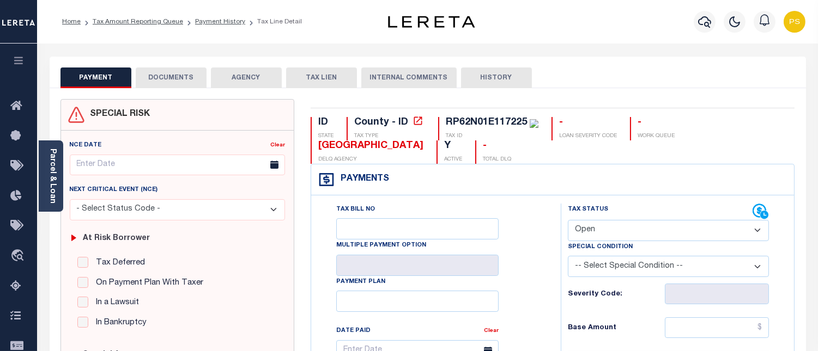
click at [616, 227] on select "- Select Status Code - Open Due/Unpaid Paid Incomplete No Tax Due Internal Refu…" at bounding box center [668, 230] width 201 height 21
select select "PYD"
click at [568, 221] on select "- Select Status Code - Open Due/Unpaid Paid Incomplete No Tax Due Internal Refu…" at bounding box center [668, 230] width 201 height 21
type input "[DATE]"
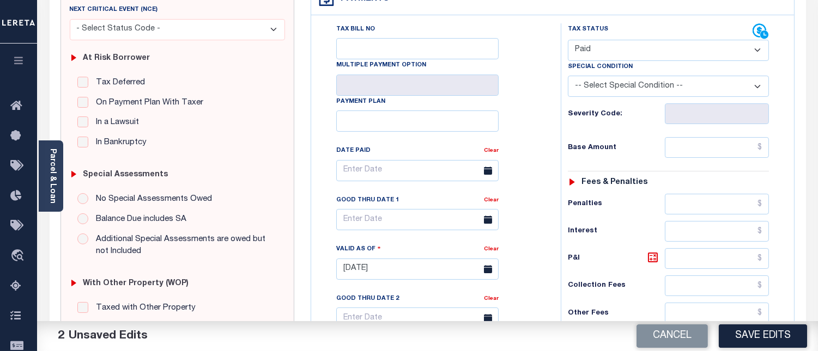
scroll to position [181, 0]
click at [764, 149] on input "text" at bounding box center [716, 146] width 104 height 21
type input "$0.00"
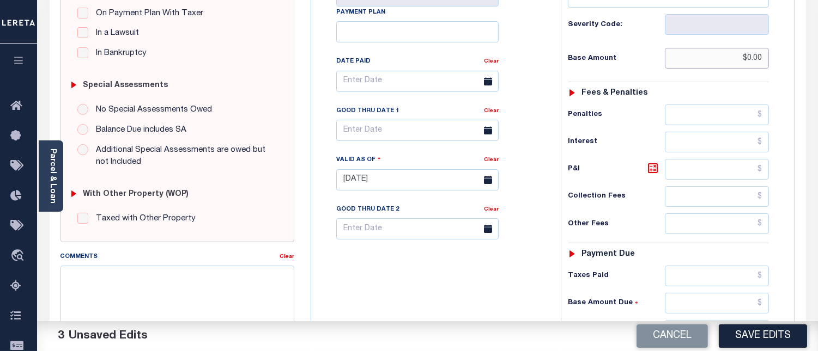
scroll to position [302, 0]
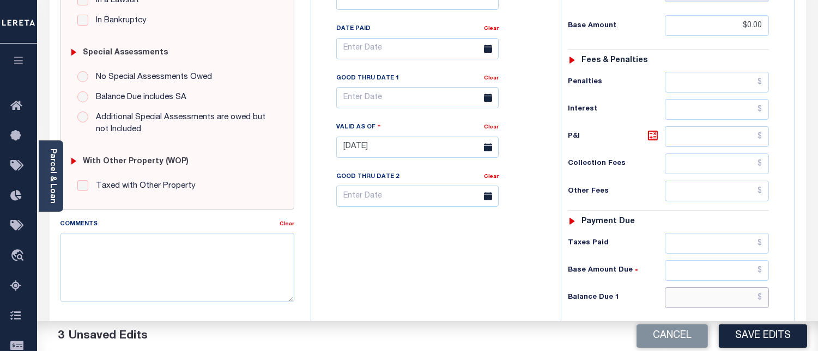
drag, startPoint x: 763, startPoint y: 298, endPoint x: 759, endPoint y: 294, distance: 5.8
click at [763, 298] on input "text" at bounding box center [716, 298] width 104 height 21
type input "$0.00"
click at [237, 247] on textarea "Comments" at bounding box center [177, 267] width 234 height 69
click at [129, 268] on textarea "Comments" at bounding box center [177, 267] width 234 height 69
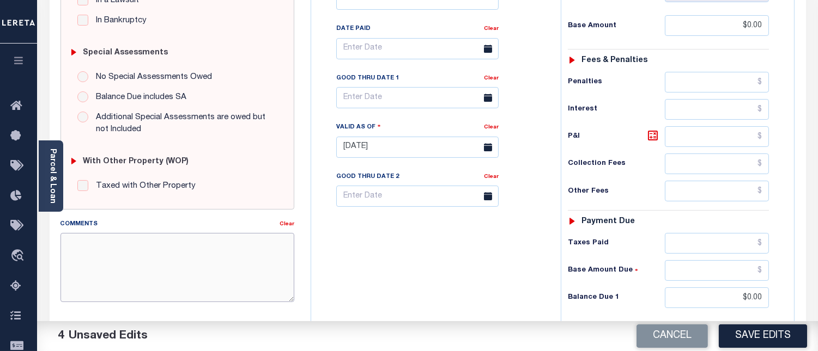
paste textarea "[DATE] - Per [PERSON_NAME] at [GEOGRAPHIC_DATA] properties have been paid curre…"
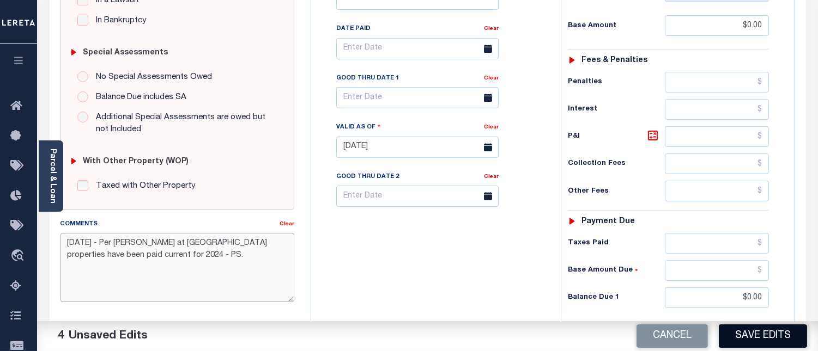
type textarea "[DATE] - Per [PERSON_NAME] at [GEOGRAPHIC_DATA] properties have been paid curre…"
click at [772, 339] on button "Save Edits" at bounding box center [762, 336] width 88 height 23
checkbox input "false"
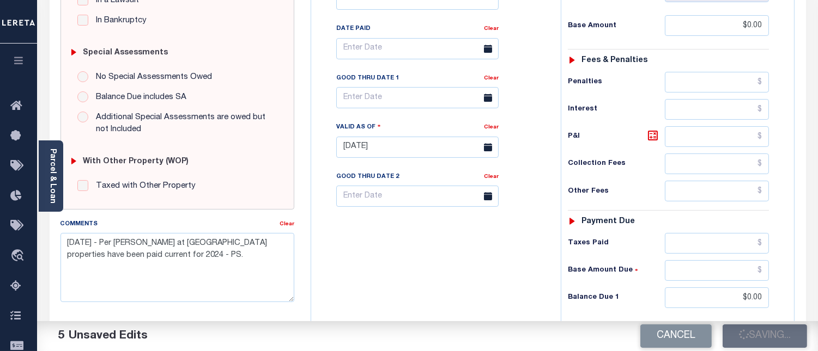
checkbox input "false"
type input "$0"
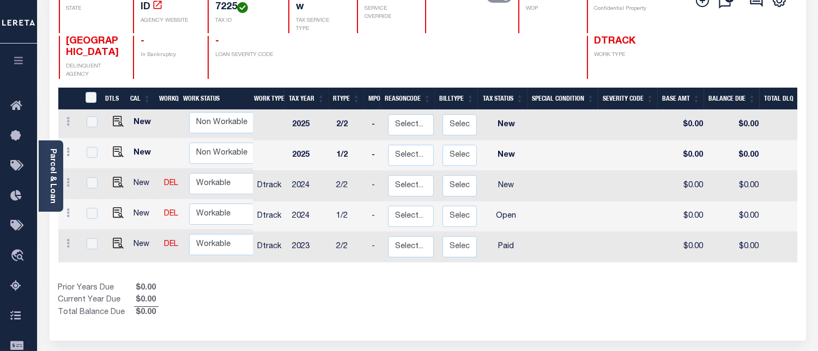
scroll to position [181, 0]
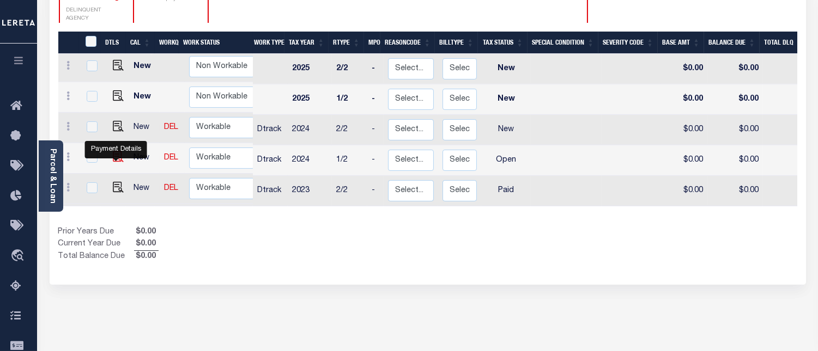
click at [116, 160] on img "" at bounding box center [118, 156] width 11 height 11
checkbox input "true"
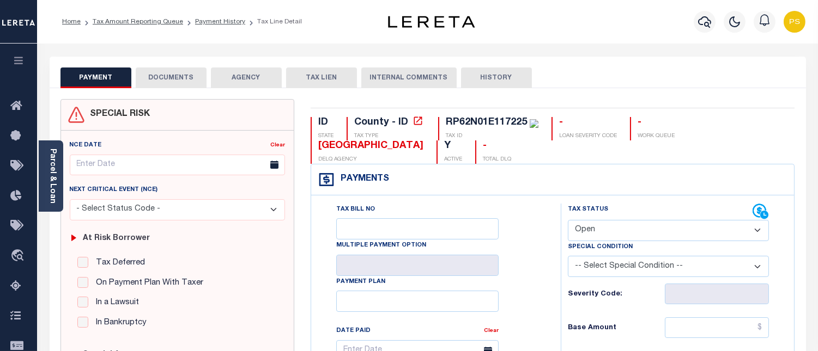
click at [640, 231] on select "- Select Status Code - Open Due/Unpaid Paid Incomplete No Tax Due Internal Refu…" at bounding box center [668, 230] width 201 height 21
select select "PYD"
click at [568, 221] on select "- Select Status Code - Open Due/Unpaid Paid Incomplete No Tax Due Internal Refu…" at bounding box center [668, 230] width 201 height 21
type input "[DATE]"
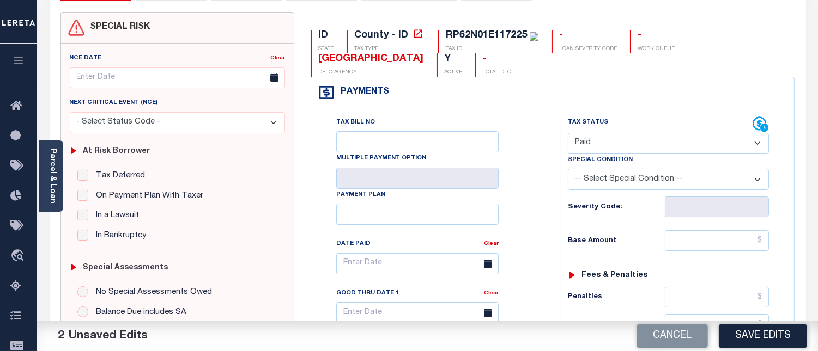
scroll to position [121, 0]
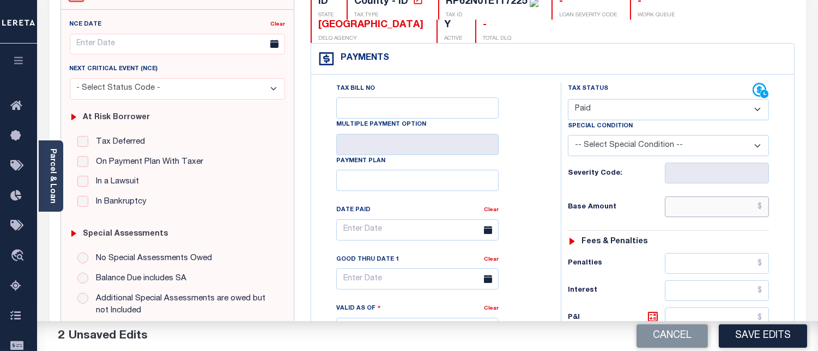
click at [764, 208] on input "text" at bounding box center [716, 207] width 104 height 21
type input "$0.00"
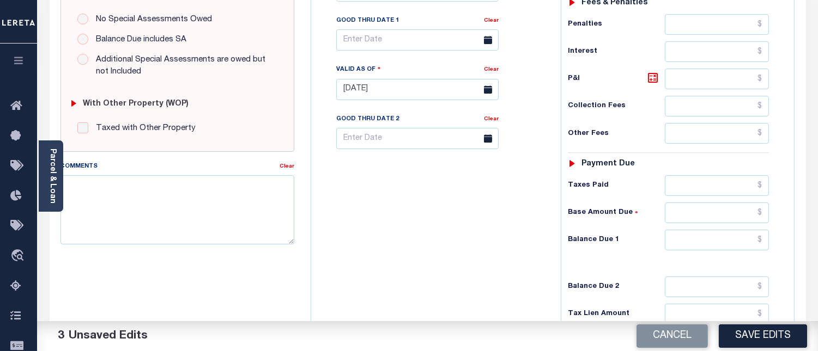
scroll to position [363, 0]
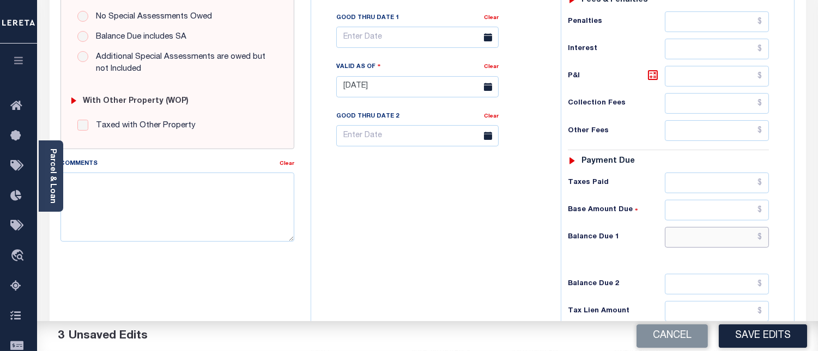
click at [765, 237] on input "text" at bounding box center [716, 237] width 104 height 21
type input "$0.00"
click at [169, 208] on textarea "Comments" at bounding box center [177, 207] width 234 height 69
paste textarea "[DATE] - Per [PERSON_NAME] at [GEOGRAPHIC_DATA] properties have been paid curre…"
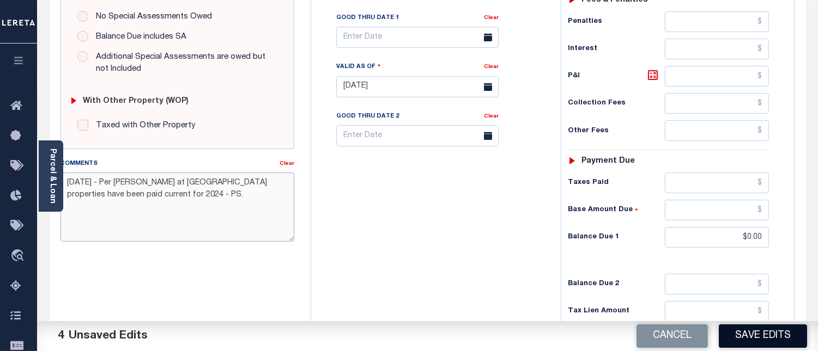
type textarea "[DATE] - Per [PERSON_NAME] at [GEOGRAPHIC_DATA] properties have been paid curre…"
click at [753, 334] on button "Save Edits" at bounding box center [762, 336] width 88 height 23
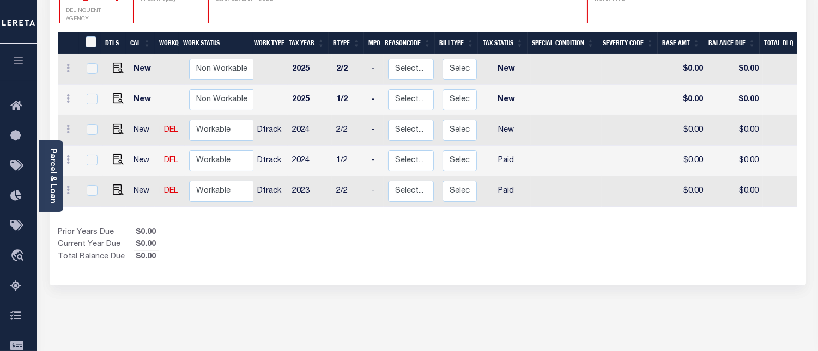
scroll to position [181, 0]
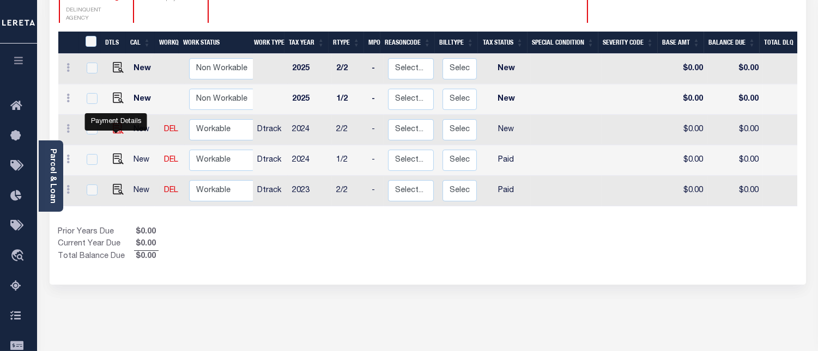
click at [116, 132] on img "" at bounding box center [118, 128] width 11 height 11
checkbox input "true"
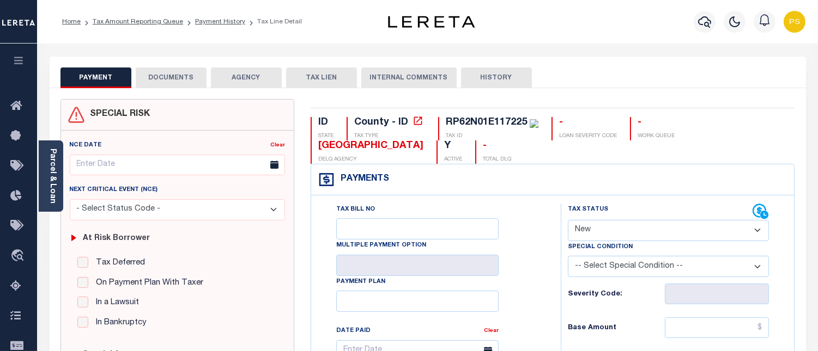
click at [622, 235] on select "- Select Status Code - Open Due/Unpaid Paid Incomplete No Tax Due Internal Refu…" at bounding box center [668, 230] width 201 height 21
select select "PYD"
click at [568, 221] on select "- Select Status Code - Open Due/Unpaid Paid Incomplete No Tax Due Internal Refu…" at bounding box center [668, 230] width 201 height 21
type input "[DATE]"
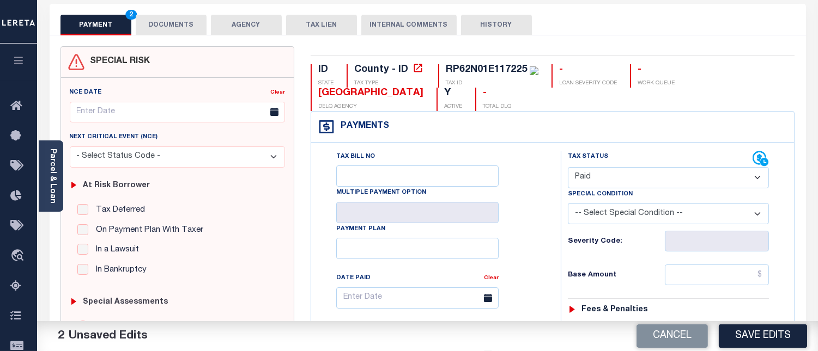
scroll to position [121, 0]
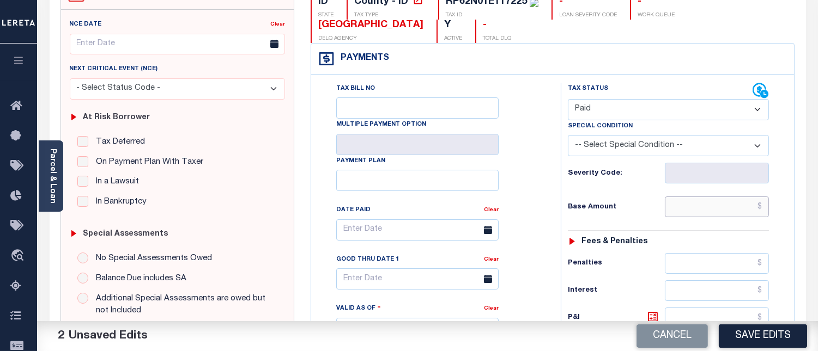
click at [764, 209] on input "text" at bounding box center [716, 207] width 104 height 21
type input "$0.00"
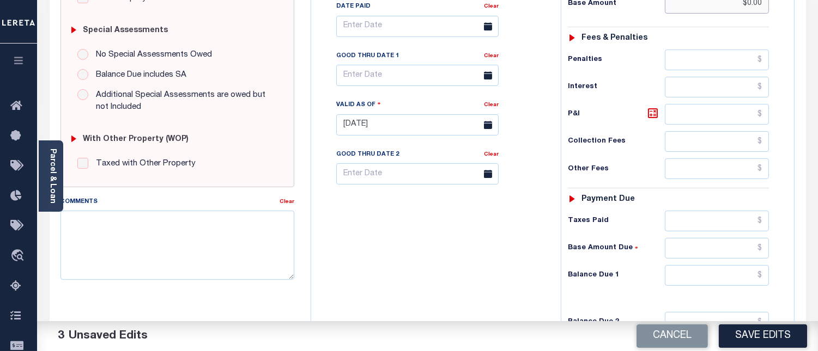
scroll to position [363, 0]
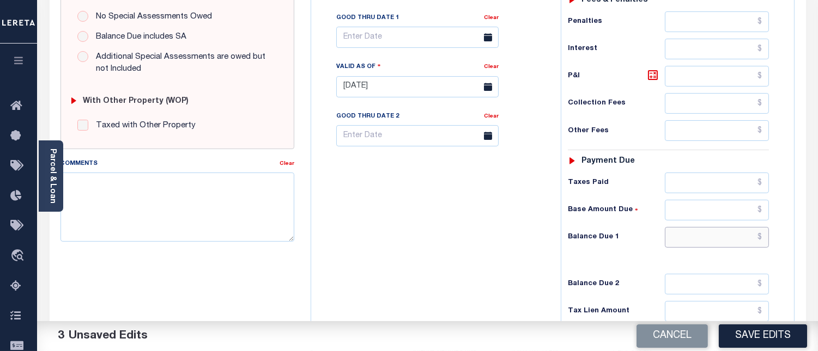
drag, startPoint x: 761, startPoint y: 235, endPoint x: 754, endPoint y: 229, distance: 9.4
click at [761, 235] on input "text" at bounding box center [716, 237] width 104 height 21
type input "$0.00"
click at [200, 224] on textarea "Comments" at bounding box center [177, 207] width 234 height 69
click at [156, 199] on textarea "Comments" at bounding box center [177, 207] width 234 height 69
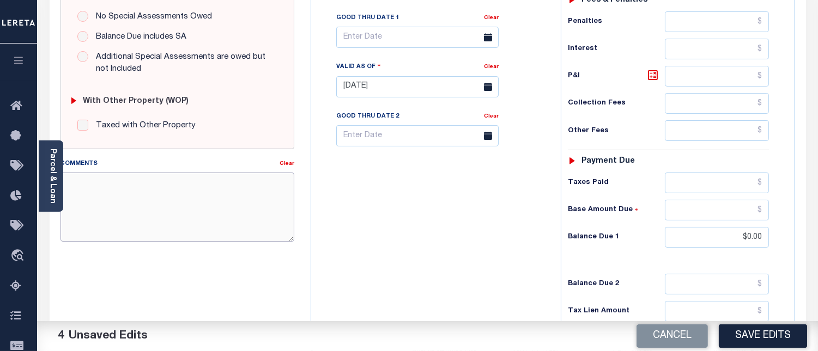
paste textarea "[DATE] - Per [PERSON_NAME] at [GEOGRAPHIC_DATA] properties have been paid curre…"
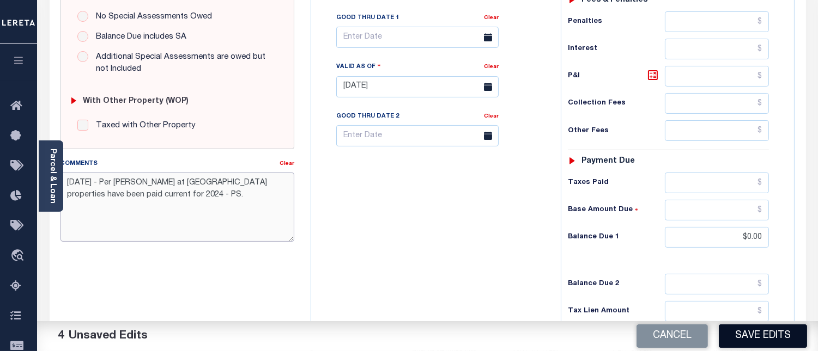
type textarea "[DATE] - Per [PERSON_NAME] at [GEOGRAPHIC_DATA] properties have been paid curre…"
click at [769, 341] on button "Save Edits" at bounding box center [762, 336] width 88 height 23
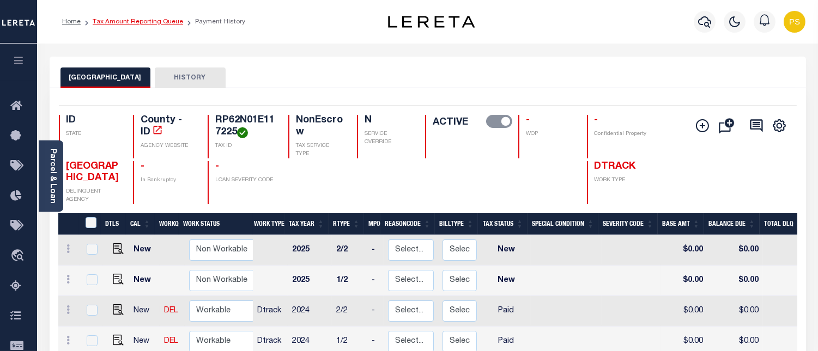
click at [151, 20] on link "Tax Amount Reporting Queue" at bounding box center [138, 22] width 90 height 7
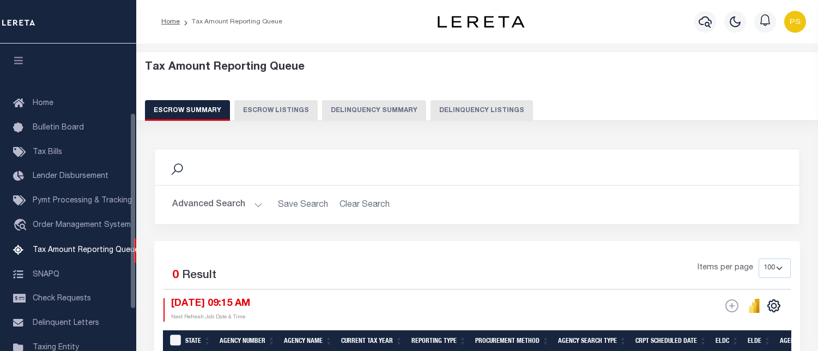
select select "100"
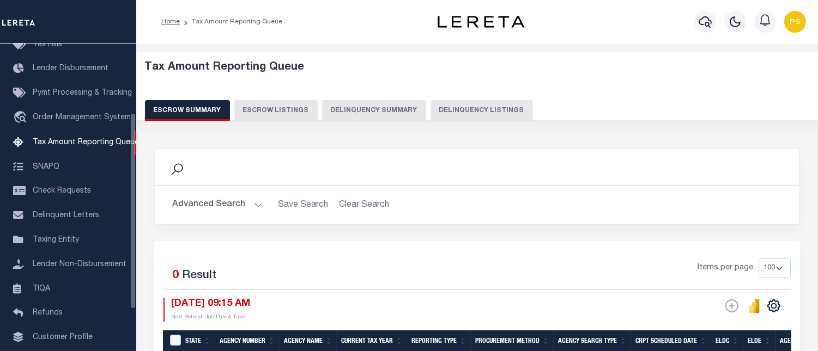
click at [492, 107] on button "Delinquency Listings" at bounding box center [481, 110] width 102 height 21
select select "100"
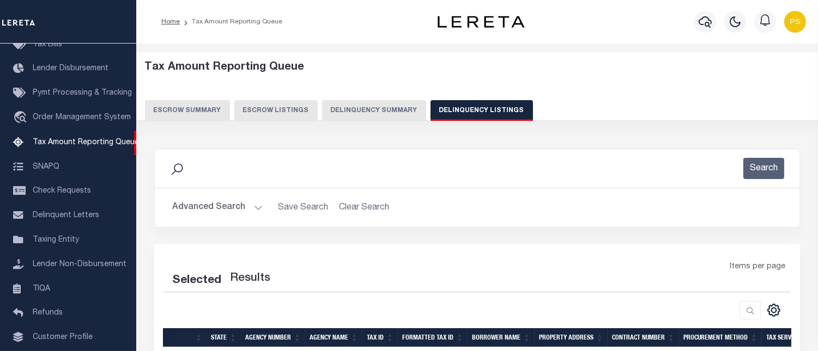
select select "100"
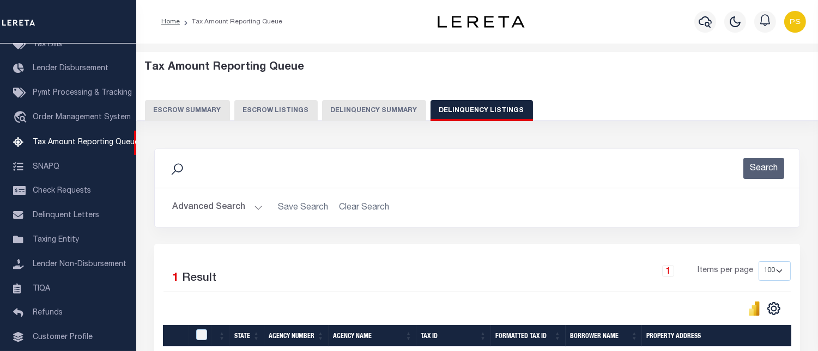
scroll to position [144, 0]
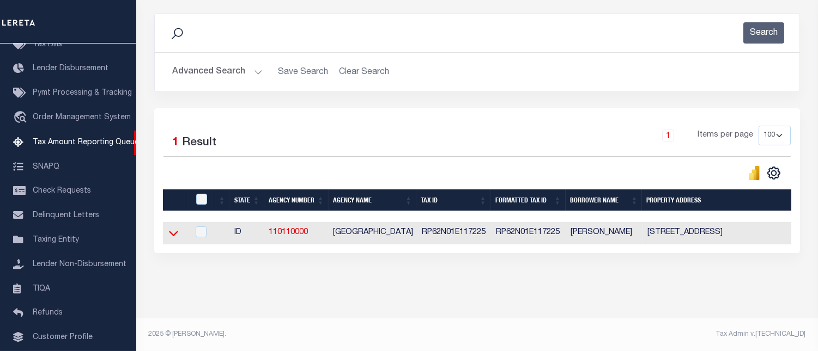
click at [175, 228] on icon at bounding box center [173, 233] width 9 height 11
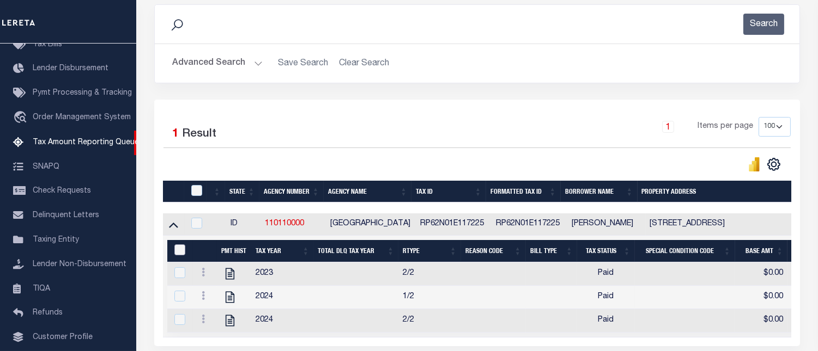
click at [180, 253] on input "&nbsp;" at bounding box center [179, 250] width 11 height 11
checkbox input "true"
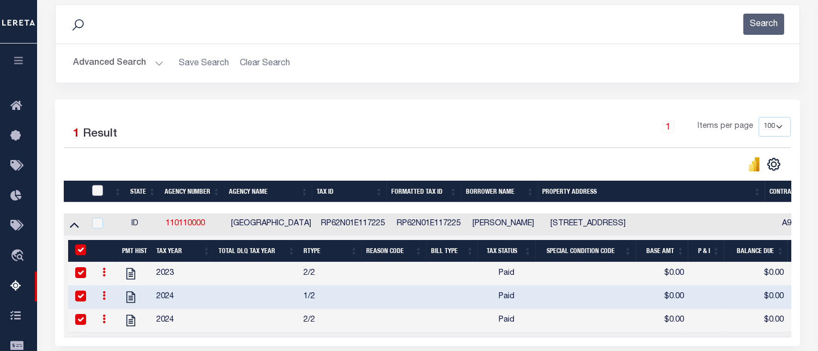
click at [99, 191] on input "checkbox" at bounding box center [97, 190] width 11 height 11
checkbox input "true"
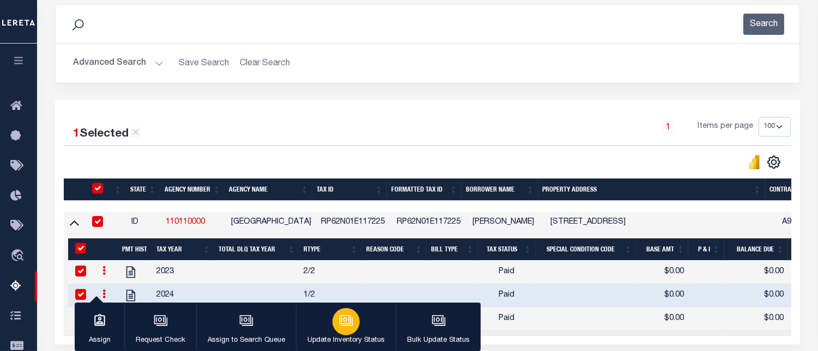
click at [346, 319] on icon "button" at bounding box center [346, 321] width 14 height 14
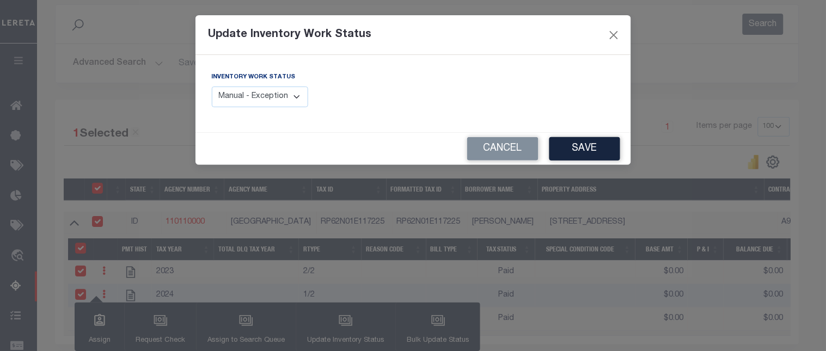
click at [263, 93] on select "Manual - Exception Pended - Awaiting Search Late Add Exception Completed" at bounding box center [260, 97] width 97 height 21
select select "4"
click at [212, 87] on select "Manual - Exception Pended - Awaiting Search Late Add Exception Completed" at bounding box center [260, 97] width 97 height 21
click at [597, 149] on button "Save" at bounding box center [585, 148] width 71 height 23
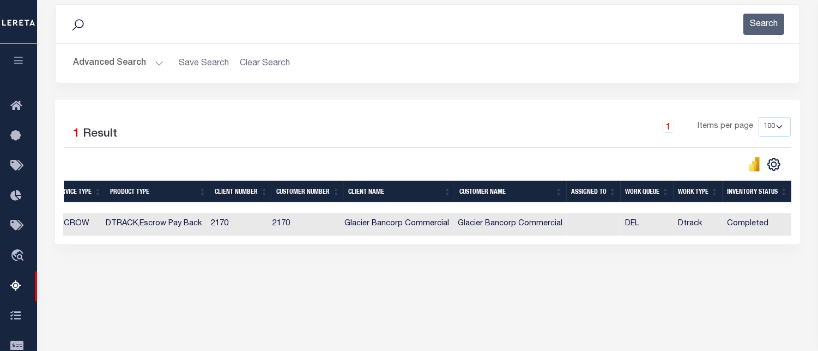
scroll to position [0, 0]
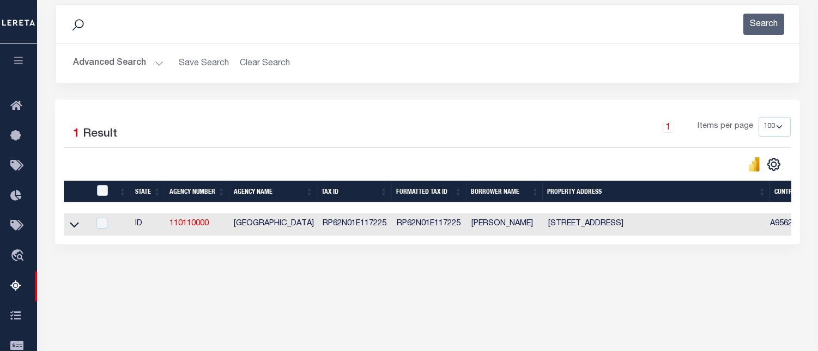
click at [100, 63] on button "Advanced Search" at bounding box center [118, 63] width 90 height 21
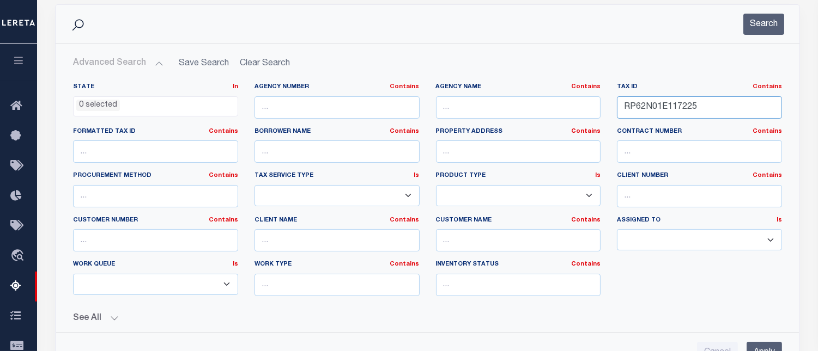
click at [646, 106] on input "RP62N01E117225" at bounding box center [699, 107] width 165 height 22
paste input "470"
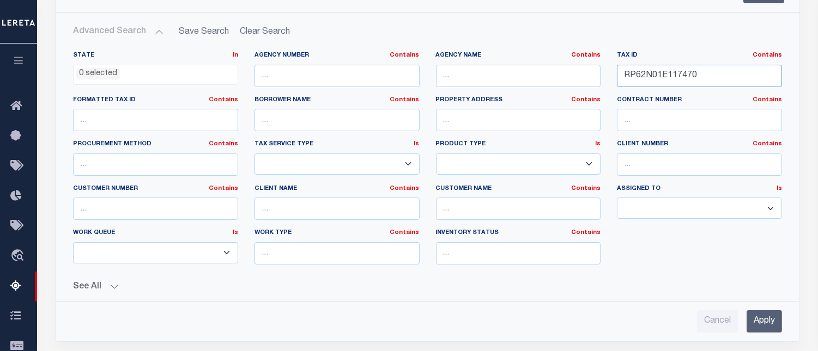
scroll to position [144, 0]
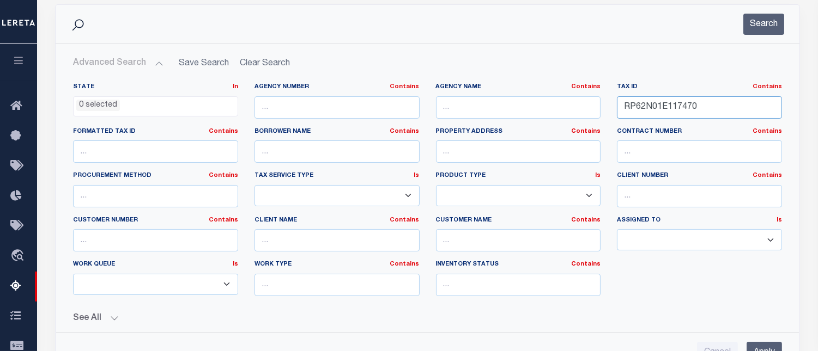
type input "RP62N01E117470"
click at [671, 110] on input "RP62N01E117470" at bounding box center [699, 107] width 165 height 22
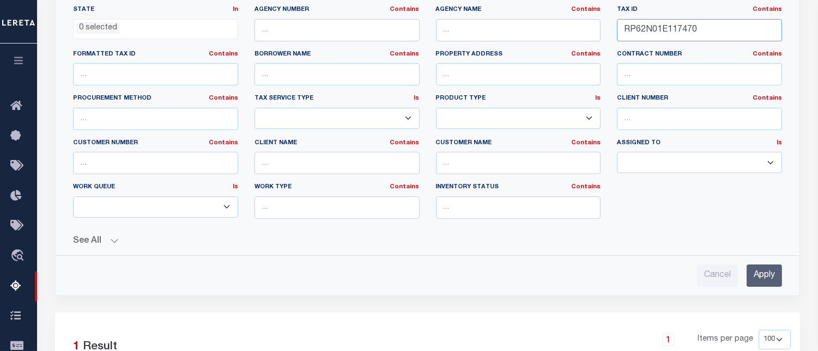
scroll to position [265, 0]
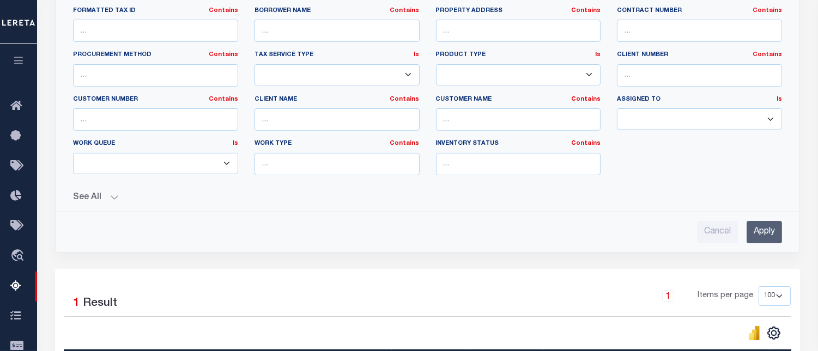
click at [766, 231] on input "Apply" at bounding box center [763, 232] width 35 height 22
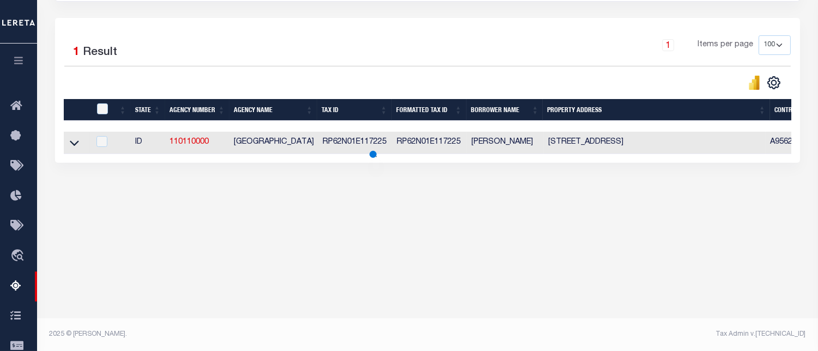
scroll to position [225, 0]
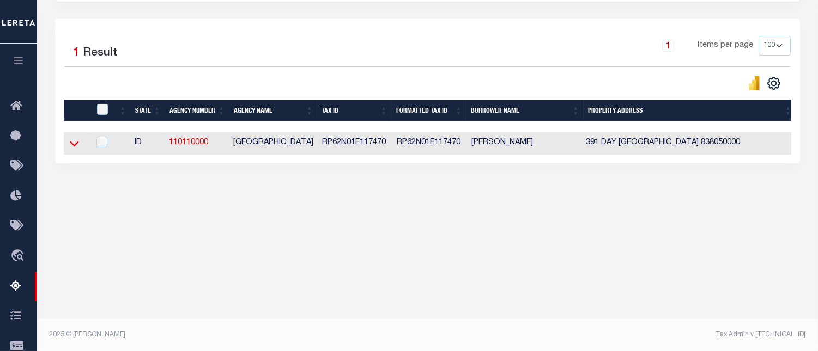
click at [74, 145] on icon at bounding box center [74, 143] width 9 height 11
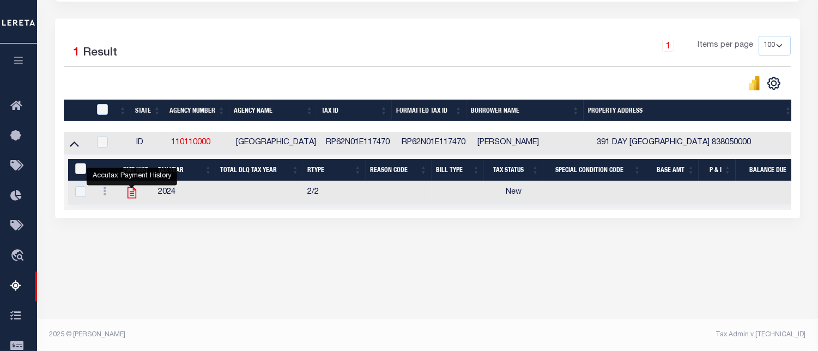
click at [132, 198] on icon "" at bounding box center [131, 192] width 9 height 11
checkbox input "true"
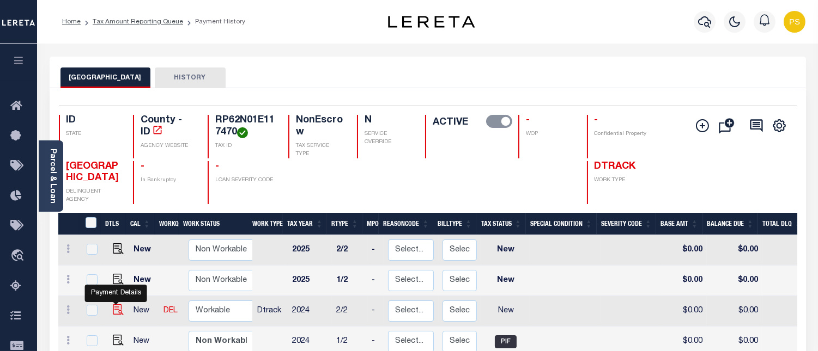
click at [116, 309] on img "" at bounding box center [118, 309] width 11 height 11
checkbox input "true"
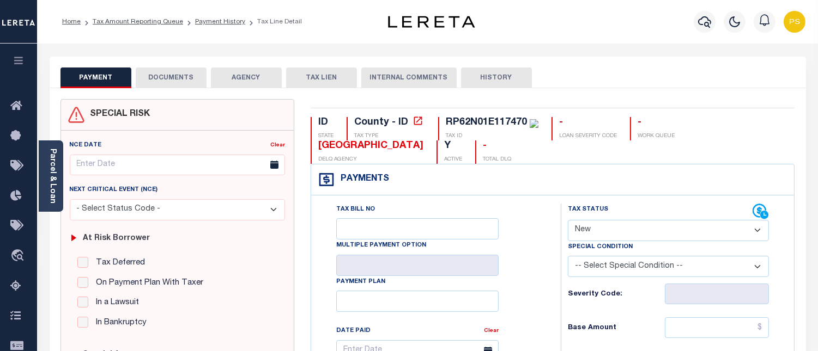
click at [594, 235] on select "- Select Status Code - Open Due/Unpaid Paid Incomplete No Tax Due Internal Refu…" at bounding box center [668, 230] width 201 height 21
select select "PYD"
click at [568, 221] on select "- Select Status Code - Open Due/Unpaid Paid Incomplete No Tax Due Internal Refu…" at bounding box center [668, 230] width 201 height 21
type input "[DATE]"
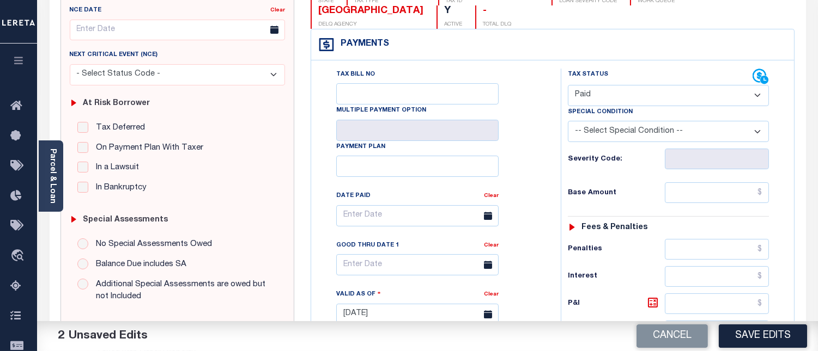
scroll to position [242, 0]
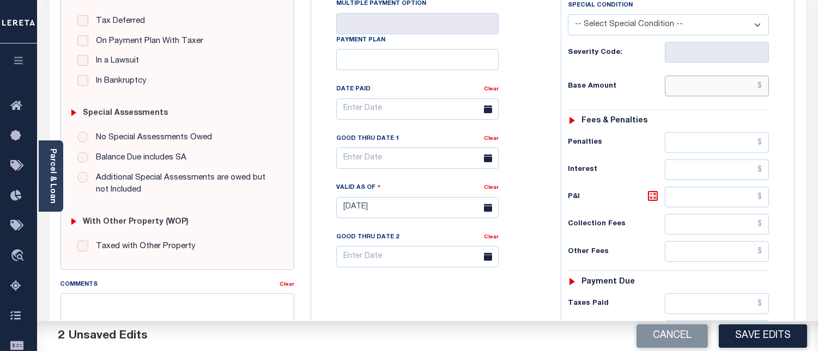
click at [763, 84] on input "text" at bounding box center [716, 86] width 104 height 21
type input "$0.00"
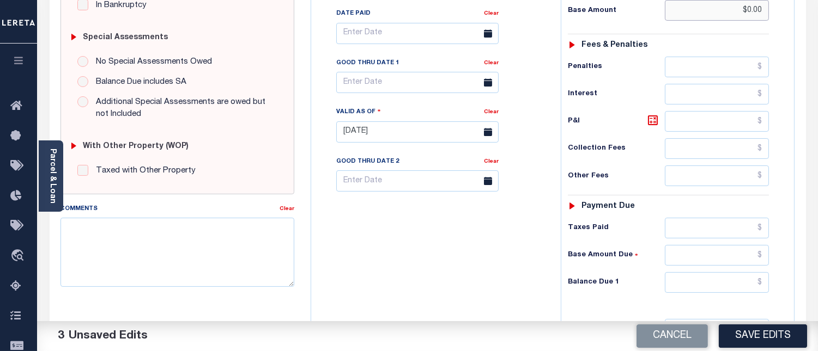
scroll to position [363, 0]
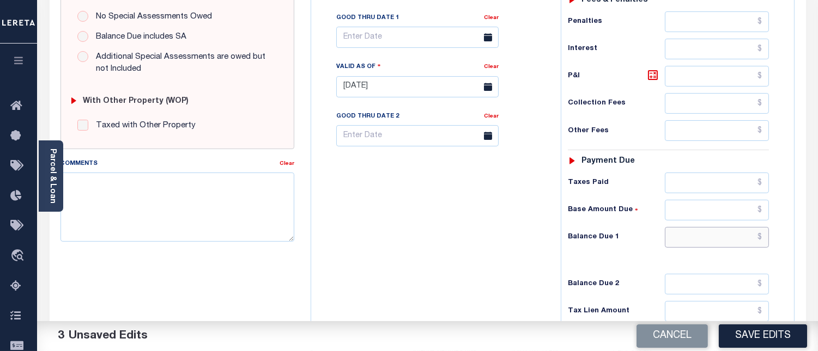
click at [760, 240] on input "text" at bounding box center [716, 237] width 104 height 21
type input "$0.00"
click at [198, 211] on textarea "Comments" at bounding box center [177, 207] width 234 height 69
click at [174, 199] on textarea "Comments" at bounding box center [177, 207] width 234 height 69
paste textarea "[DATE] - Per [PERSON_NAME] at [GEOGRAPHIC_DATA] properties have been paid curre…"
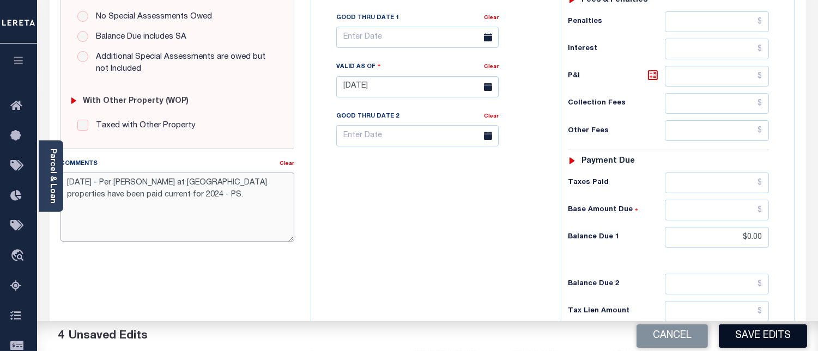
type textarea "[DATE] - Per [PERSON_NAME] at [GEOGRAPHIC_DATA] properties have been paid curre…"
click at [752, 338] on button "Save Edits" at bounding box center [762, 336] width 88 height 23
checkbox input "false"
type input "$0"
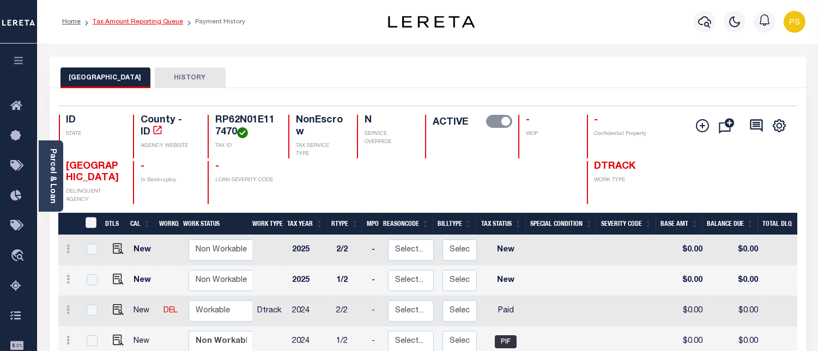
click at [137, 19] on link "Tax Amount Reporting Queue" at bounding box center [138, 22] width 90 height 7
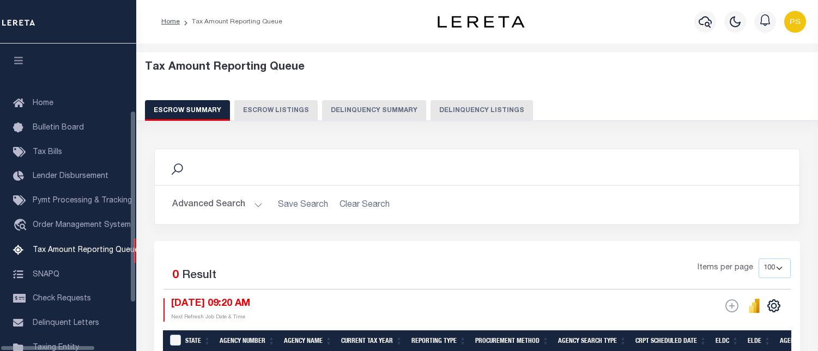
select select "100"
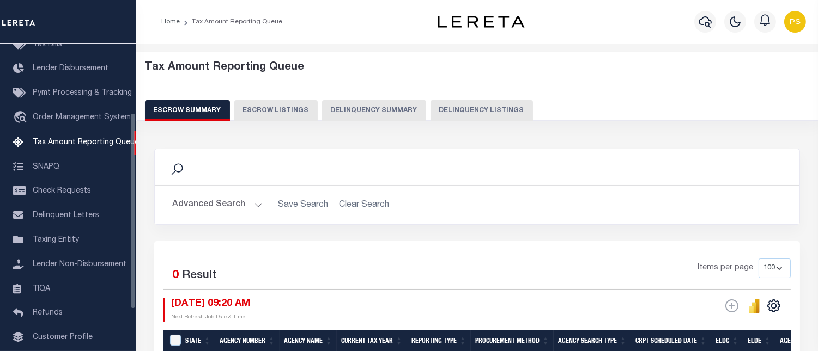
click at [447, 113] on button "Delinquency Listings" at bounding box center [481, 110] width 102 height 21
select select "100"
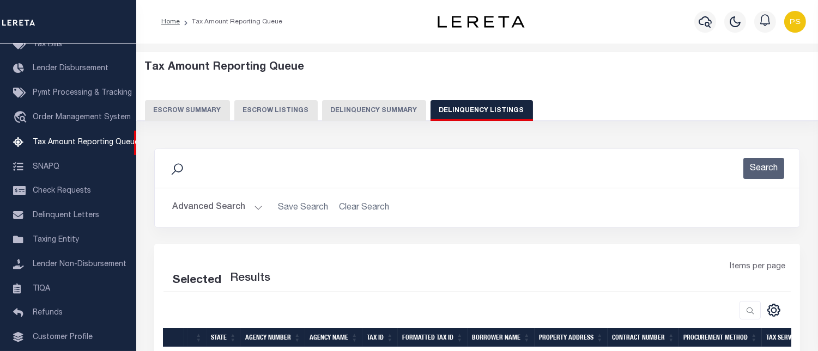
select select "100"
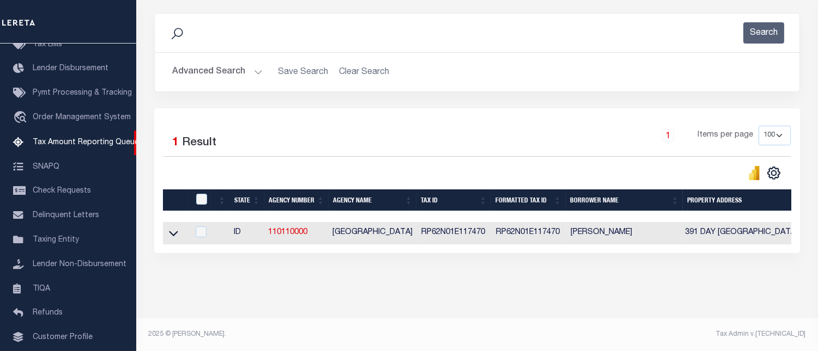
scroll to position [144, 0]
click at [172, 231] on icon at bounding box center [173, 233] width 9 height 5
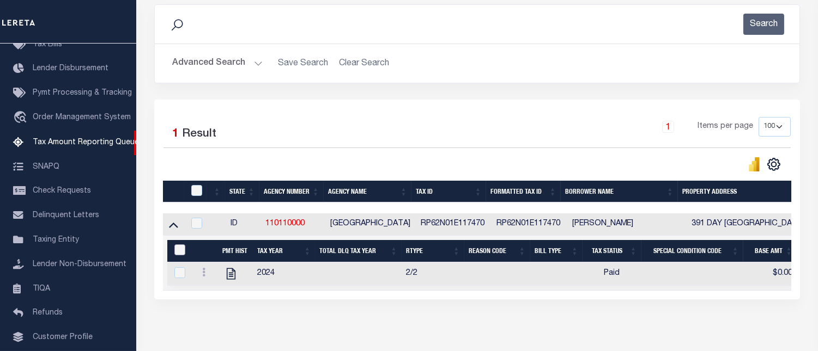
click at [178, 252] on input "&nbsp;" at bounding box center [179, 250] width 11 height 11
checkbox input "true"
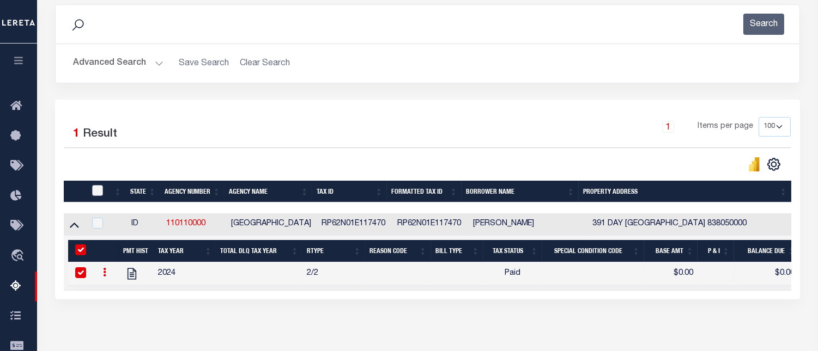
click at [95, 190] on input "checkbox" at bounding box center [97, 190] width 11 height 11
checkbox input "true"
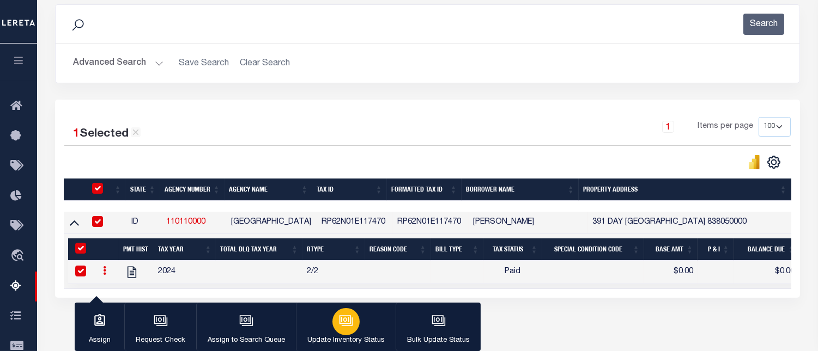
click at [325, 322] on button "Update Inventory Status" at bounding box center [346, 327] width 100 height 49
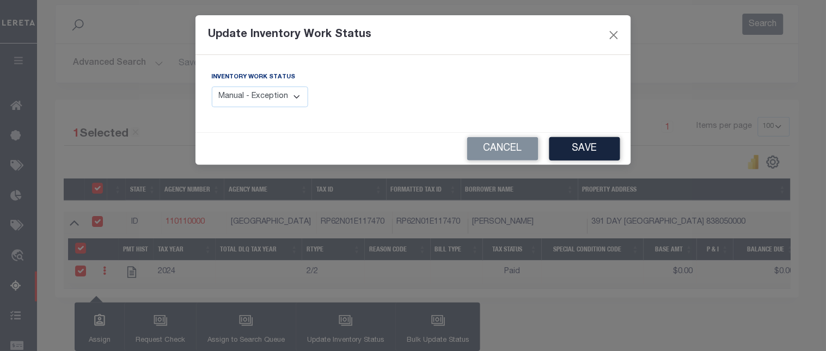
drag, startPoint x: 295, startPoint y: 95, endPoint x: 301, endPoint y: 107, distance: 13.4
click at [297, 99] on select "Manual - Exception Pended - Awaiting Search Late Add Exception Completed" at bounding box center [260, 97] width 97 height 21
select select "4"
click at [212, 87] on select "Manual - Exception Pended - Awaiting Search Late Add Exception Completed" at bounding box center [260, 97] width 97 height 21
click at [589, 149] on button "Save" at bounding box center [585, 148] width 71 height 23
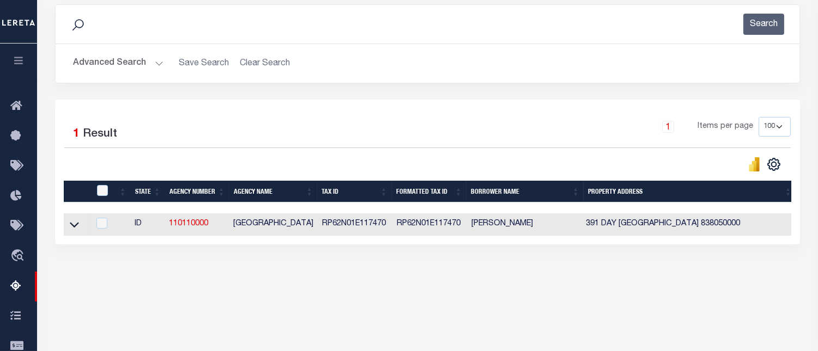
click at [118, 64] on button "Advanced Search" at bounding box center [118, 63] width 90 height 21
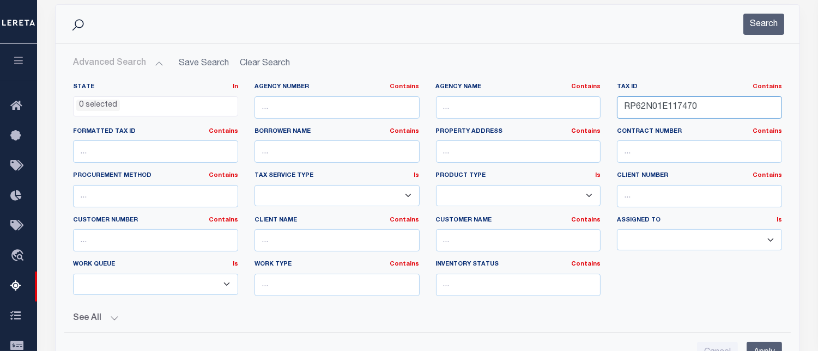
click at [641, 105] on input "RP62N01E117470" at bounding box center [699, 107] width 165 height 22
paste input "20755"
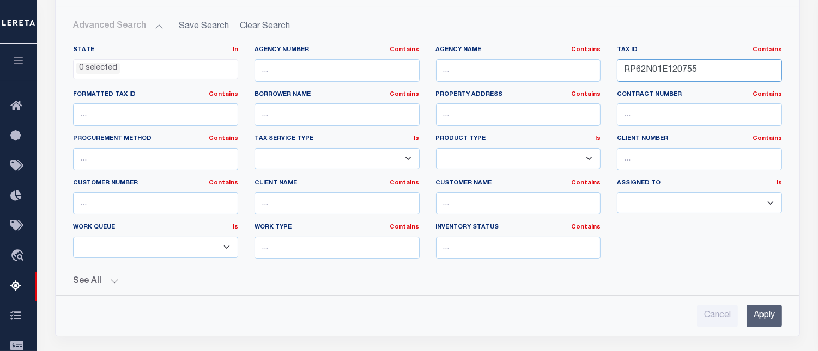
scroll to position [326, 0]
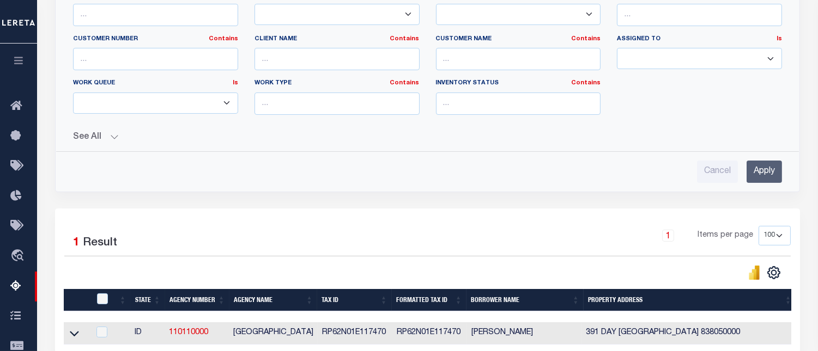
type input "RP62N01E120755"
click at [761, 174] on input "Apply" at bounding box center [763, 172] width 35 height 22
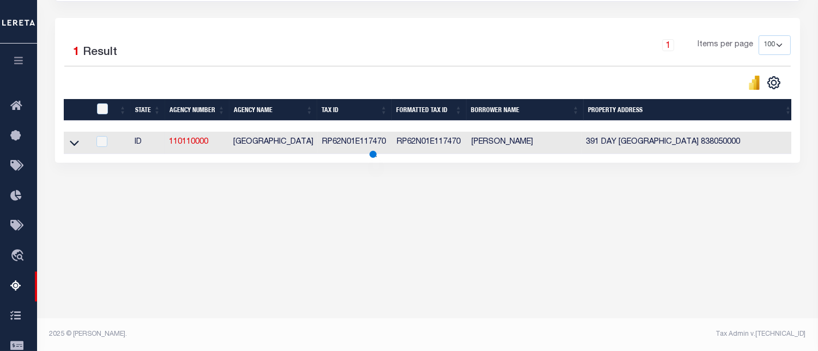
scroll to position [225, 0]
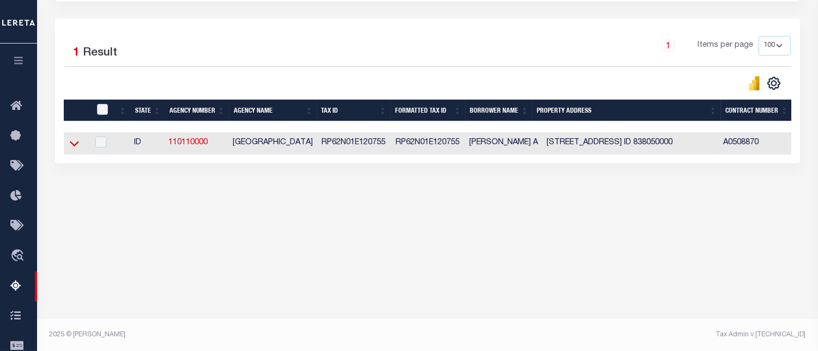
click at [75, 147] on icon at bounding box center [74, 144] width 9 height 5
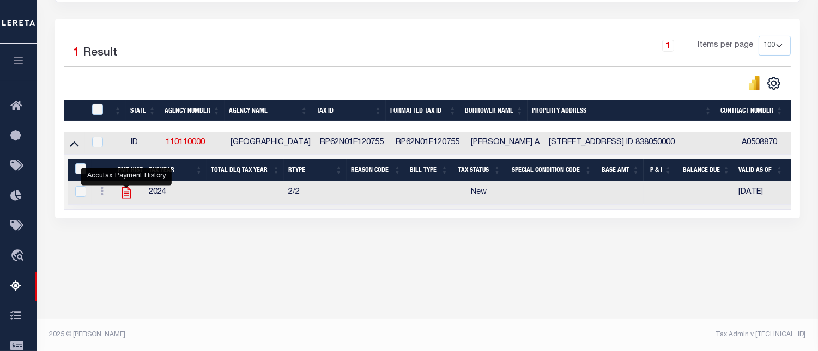
click at [127, 193] on icon "" at bounding box center [126, 193] width 14 height 14
checkbox input "true"
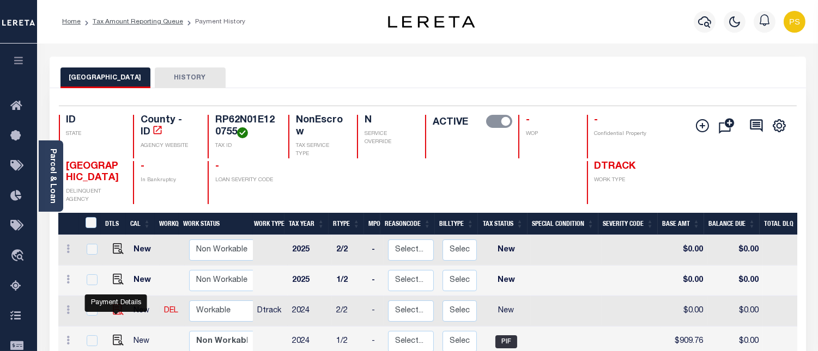
click at [117, 312] on img "" at bounding box center [118, 309] width 11 height 11
checkbox input "true"
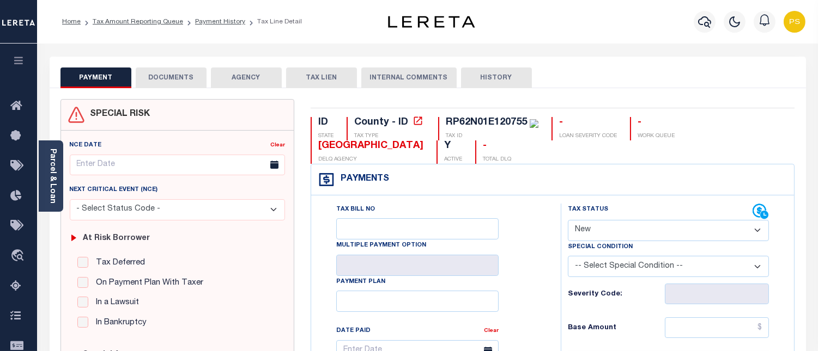
click at [600, 230] on select "- Select Status Code - Open Due/Unpaid Paid Incomplete No Tax Due Internal Refu…" at bounding box center [668, 230] width 201 height 21
select select "PYD"
click at [568, 221] on select "- Select Status Code - Open Due/Unpaid Paid Incomplete No Tax Due Internal Refu…" at bounding box center [668, 230] width 201 height 21
type input "[DATE]"
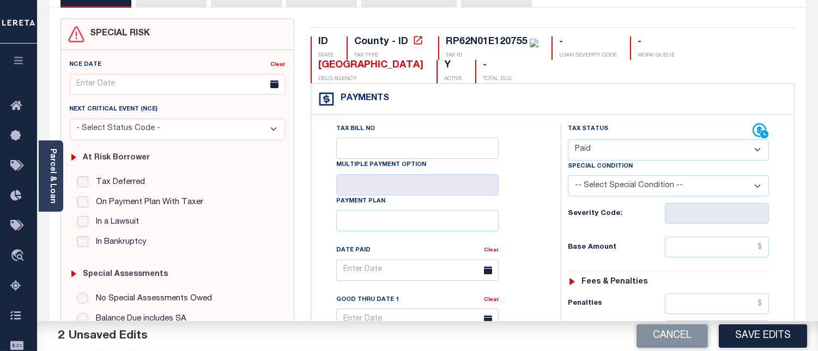
scroll to position [181, 0]
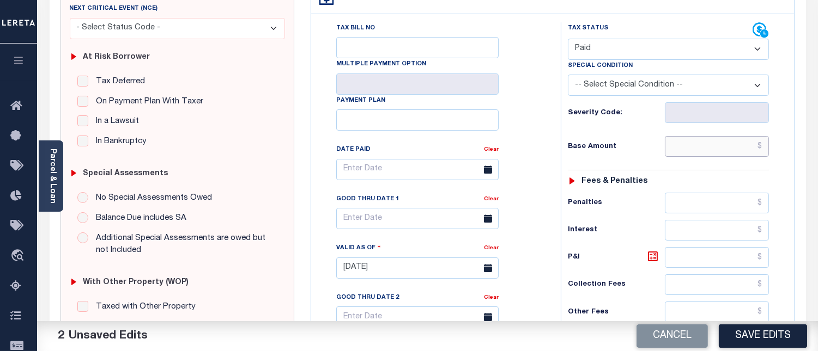
click at [763, 144] on input "text" at bounding box center [716, 146] width 104 height 21
type input "$0.00"
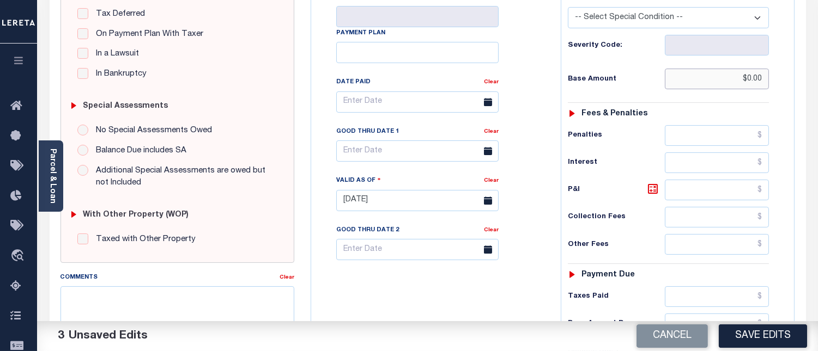
scroll to position [302, 0]
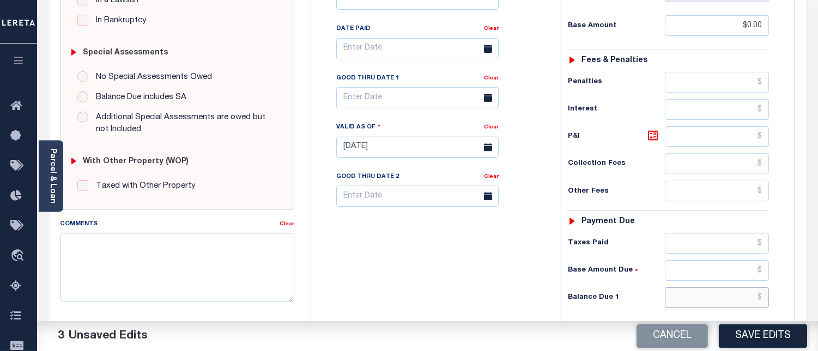
click at [763, 297] on input "text" at bounding box center [716, 298] width 104 height 21
type input "$0.00"
click at [212, 267] on textarea "Comments" at bounding box center [177, 267] width 234 height 69
click at [153, 268] on textarea "Comments" at bounding box center [177, 267] width 234 height 69
paste textarea "08/14/2025 - Per Sharon at BOUNDARY COUNTY properties have been paid current fo…"
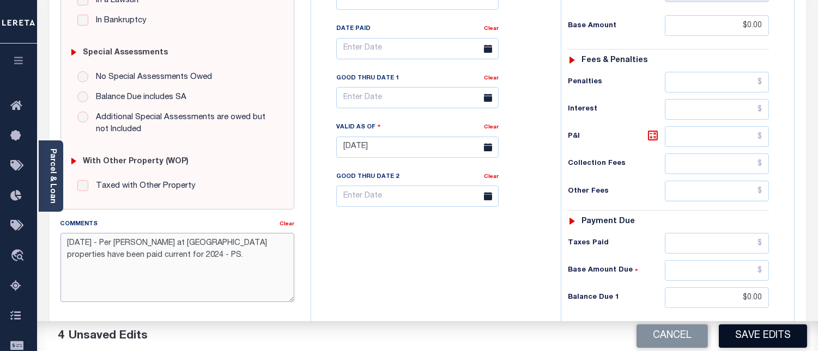
type textarea "08/14/2025 - Per Sharon at BOUNDARY COUNTY properties have been paid current fo…"
click at [761, 333] on button "Save Edits" at bounding box center [762, 336] width 88 height 23
checkbox input "false"
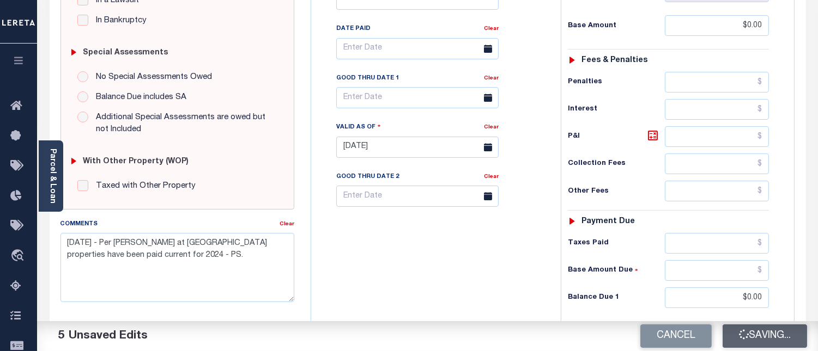
checkbox input "false"
type input "$0"
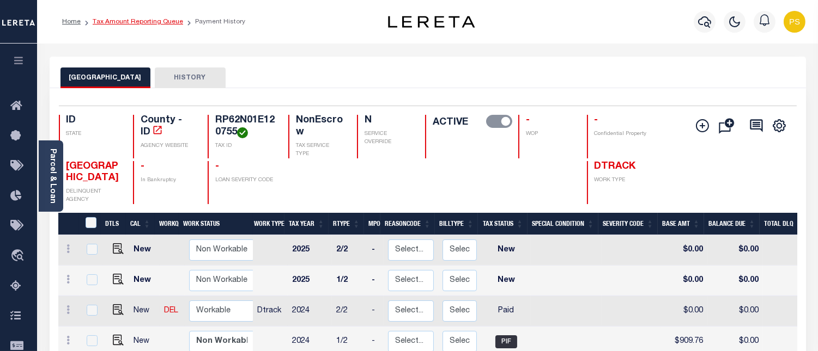
click at [149, 19] on link "Tax Amount Reporting Queue" at bounding box center [138, 22] width 90 height 7
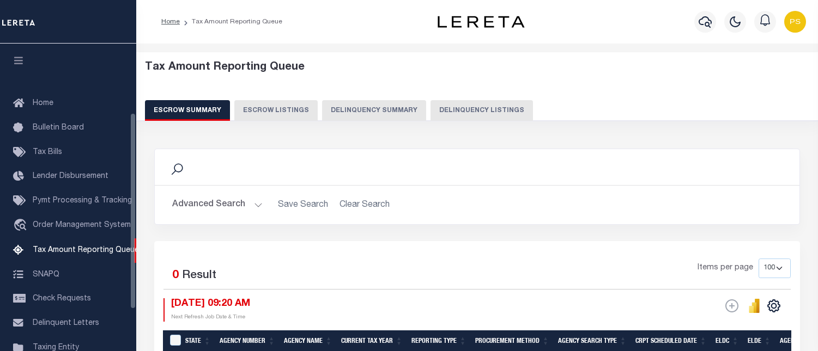
select select "100"
click at [471, 113] on button "Delinquency Listings" at bounding box center [481, 110] width 102 height 21
select select "100"
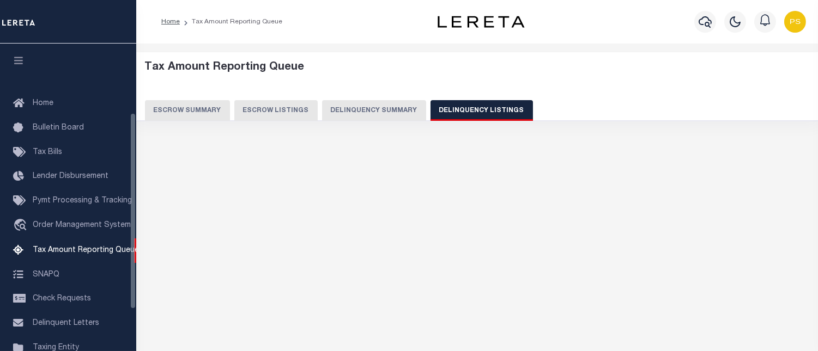
scroll to position [108, 0]
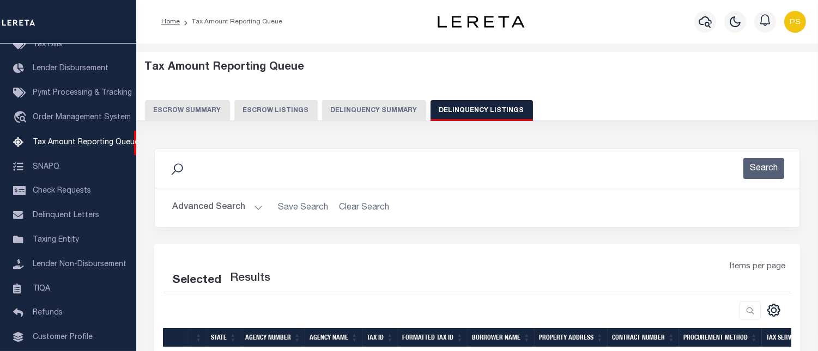
select select "100"
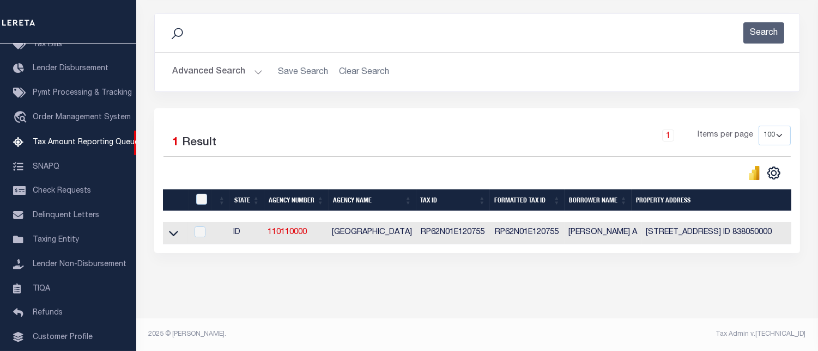
scroll to position [144, 0]
click at [176, 230] on icon at bounding box center [173, 233] width 9 height 11
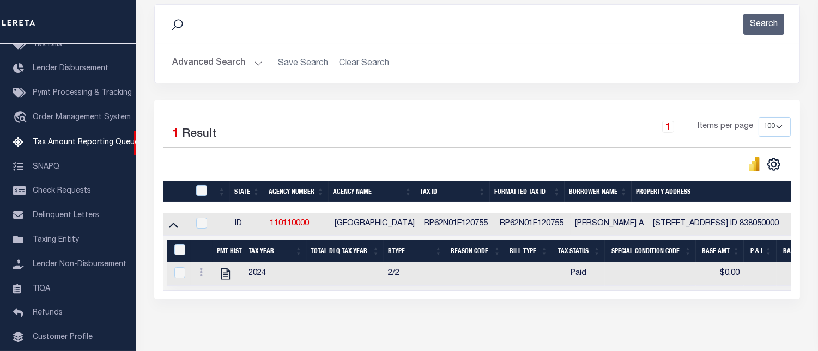
scroll to position [199, 0]
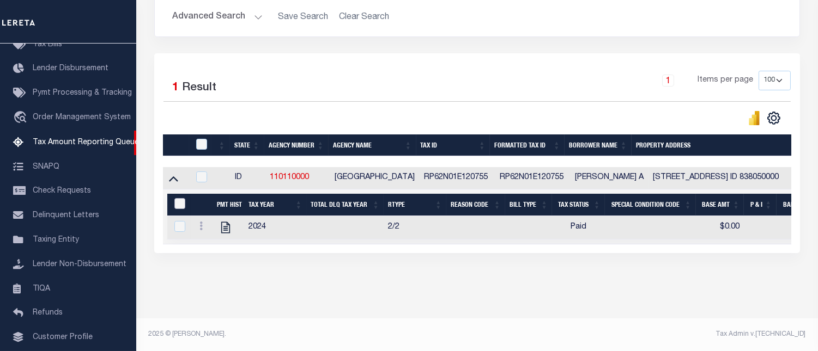
click at [180, 198] on input "&nbsp;" at bounding box center [179, 203] width 11 height 11
checkbox input "true"
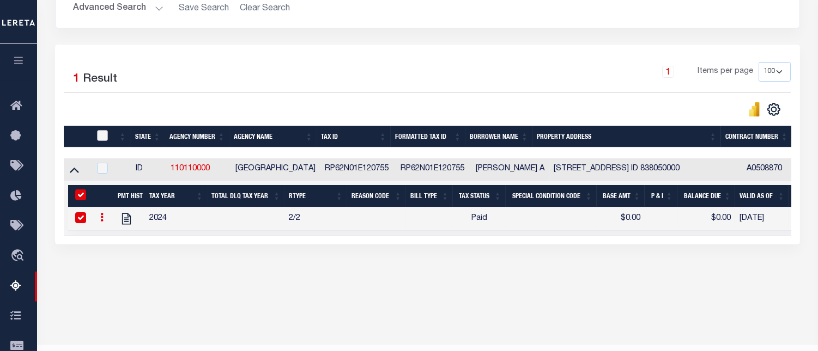
click at [102, 137] on input "checkbox" at bounding box center [102, 135] width 11 height 11
checkbox input "true"
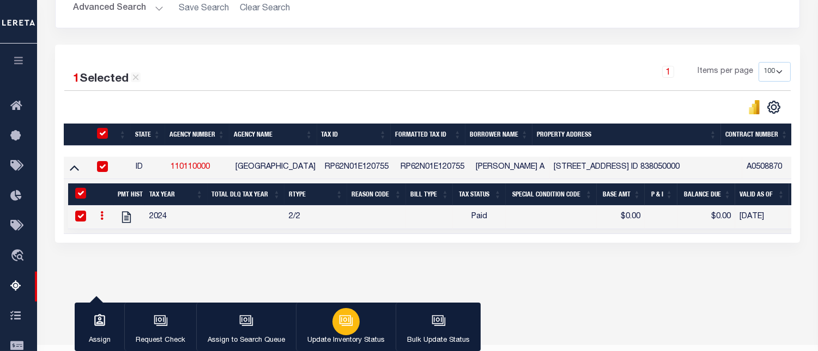
click at [361, 325] on button "Update Inventory Status" at bounding box center [346, 327] width 100 height 49
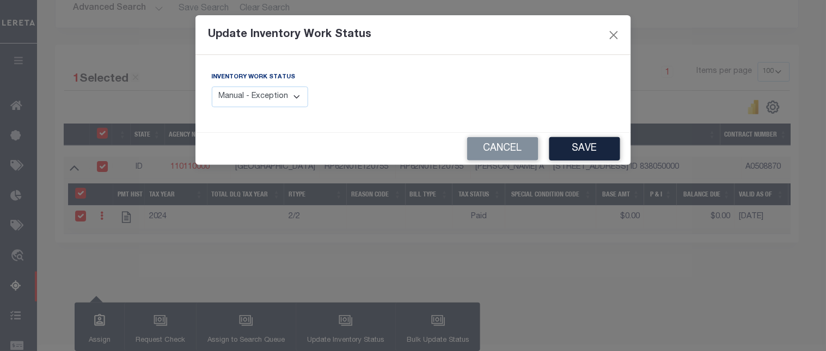
drag, startPoint x: 280, startPoint y: 95, endPoint x: 284, endPoint y: 103, distance: 9.7
click at [280, 95] on select "Manual - Exception Pended - Awaiting Search Late Add Exception Completed" at bounding box center [260, 97] width 97 height 21
select select "4"
click at [212, 87] on select "Manual - Exception Pended - Awaiting Search Late Add Exception Completed" at bounding box center [260, 97] width 97 height 21
click at [596, 145] on button "Save" at bounding box center [585, 148] width 71 height 23
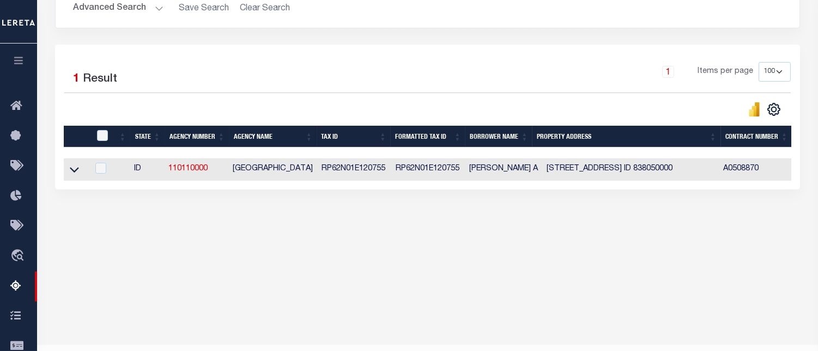
click at [111, 9] on button "Advanced Search" at bounding box center [118, 8] width 90 height 21
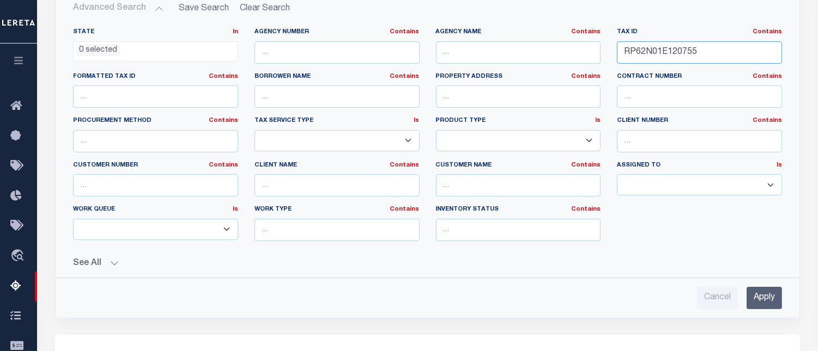
click at [659, 52] on input "RP62N01E120755" at bounding box center [699, 52] width 165 height 22
paste input "1057"
type input "RP62N01E121057"
click at [763, 290] on input "Apply" at bounding box center [763, 298] width 35 height 22
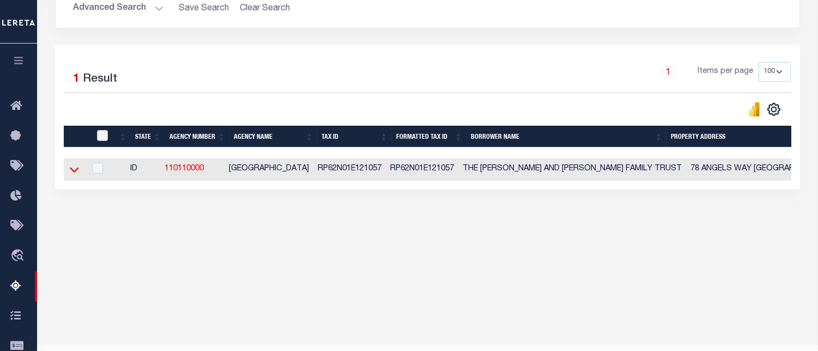
click at [72, 175] on icon at bounding box center [74, 169] width 9 height 11
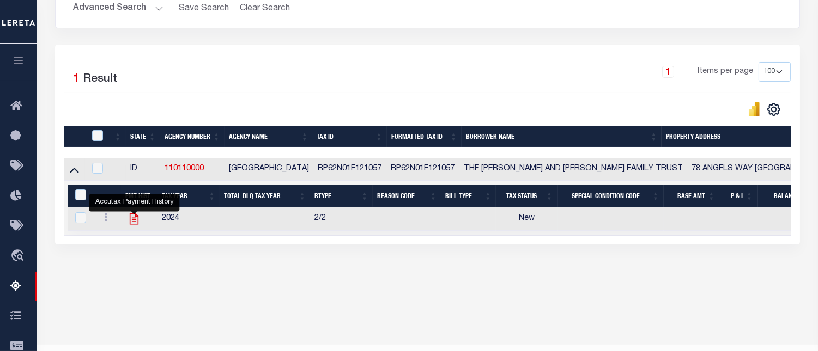
click at [132, 225] on icon "" at bounding box center [134, 219] width 14 height 14
checkbox input "true"
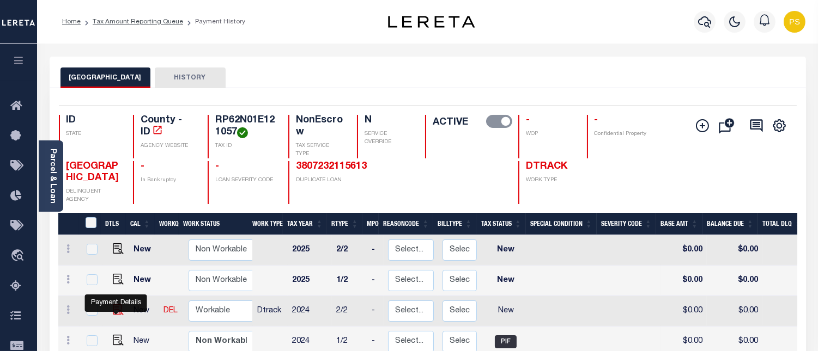
click at [115, 308] on img "" at bounding box center [118, 309] width 11 height 11
checkbox input "true"
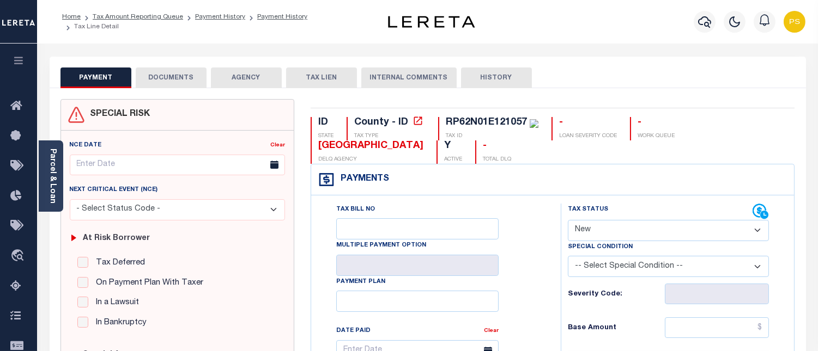
click at [635, 230] on select "- Select Status Code - Open Due/Unpaid Paid Incomplete No Tax Due Internal Refu…" at bounding box center [668, 230] width 201 height 21
select select "PYD"
click at [568, 221] on select "- Select Status Code - Open Due/Unpaid Paid Incomplete No Tax Due Internal Refu…" at bounding box center [668, 230] width 201 height 21
type input "[DATE]"
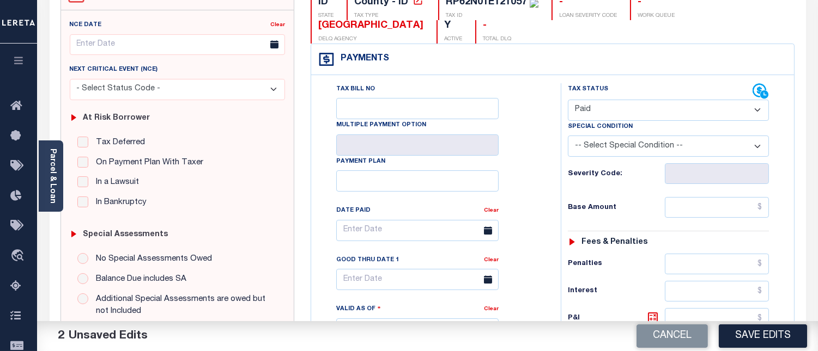
scroll to position [121, 0]
click at [764, 207] on input "text" at bounding box center [716, 207] width 104 height 21
type input "$0.00"
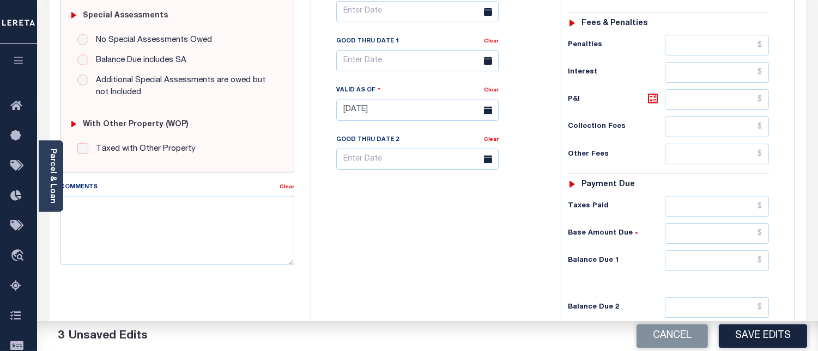
scroll to position [363, 0]
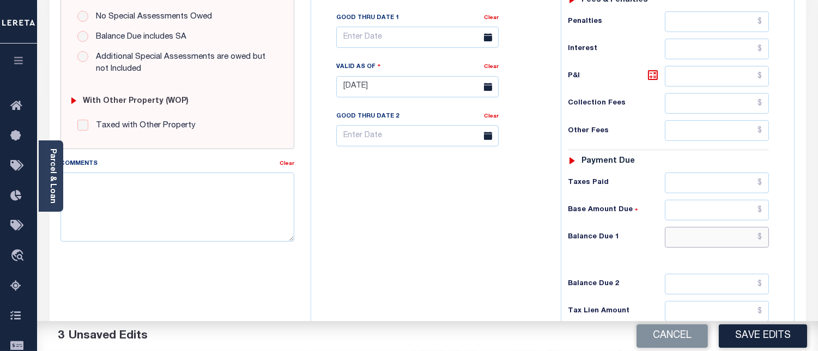
click at [761, 239] on input "text" at bounding box center [716, 237] width 104 height 21
type input "$0.00"
click at [241, 179] on textarea "Comments" at bounding box center [177, 207] width 234 height 69
click at [184, 205] on textarea "Comments" at bounding box center [177, 207] width 234 height 69
paste textarea "08/14/2025 - Per Sharon at BOUNDARY COUNTY properties have been paid current fo…"
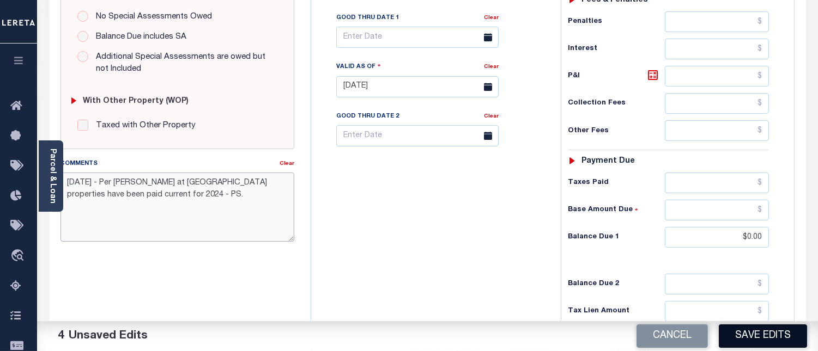
type textarea "08/14/2025 - Per Sharon at BOUNDARY COUNTY properties have been paid current fo…"
click at [783, 330] on button "Save Edits" at bounding box center [762, 336] width 88 height 23
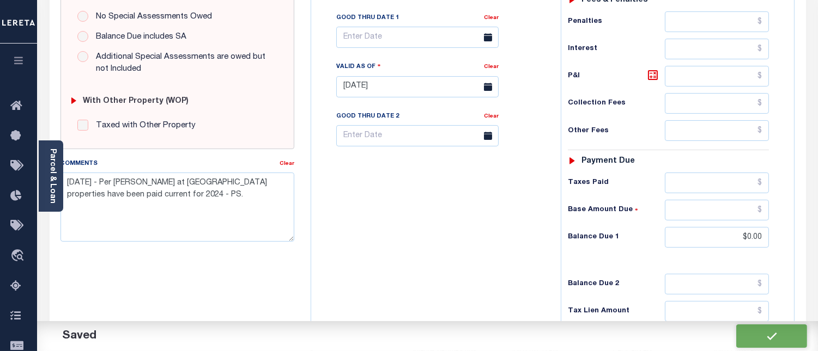
checkbox input "false"
type input "$0"
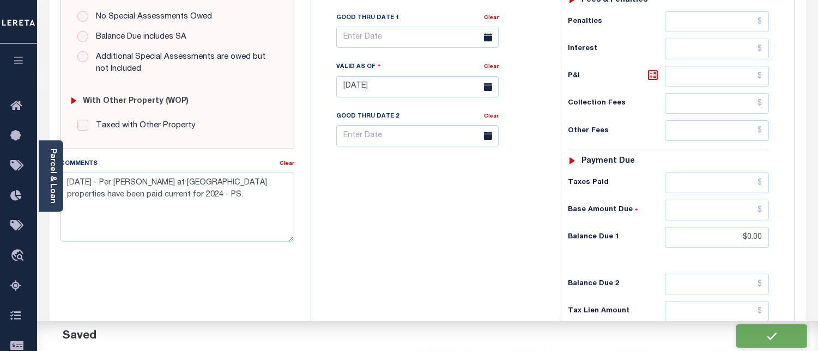
type input "$0"
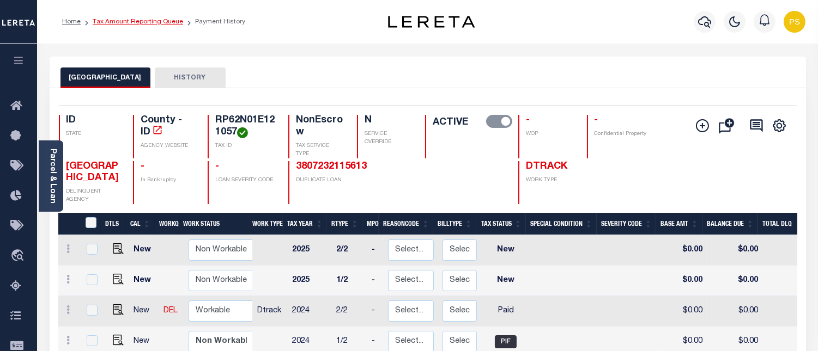
click at [134, 25] on link "Tax Amount Reporting Queue" at bounding box center [138, 22] width 90 height 7
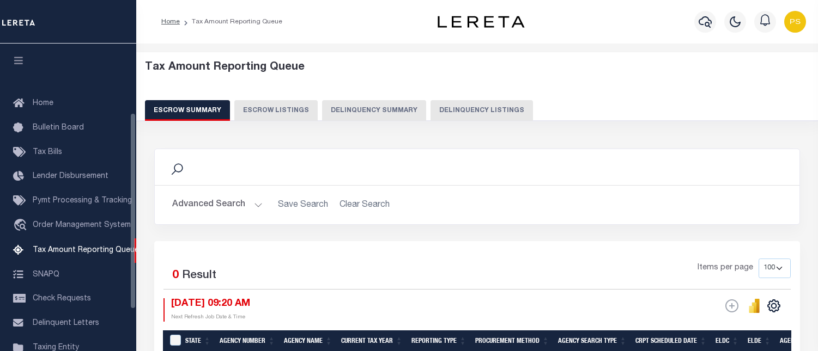
select select "100"
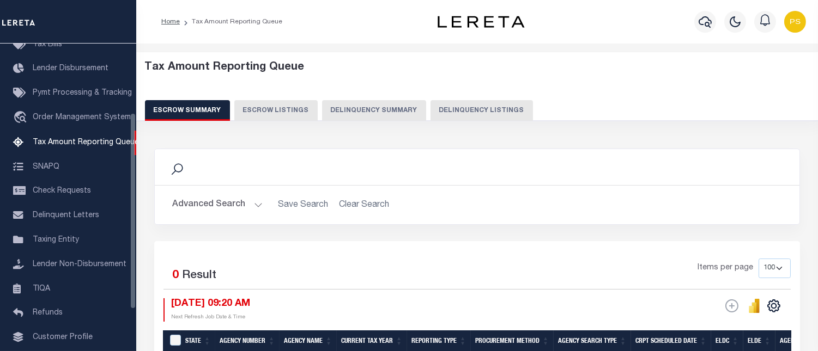
click at [480, 112] on button "Delinquency Listings" at bounding box center [481, 110] width 102 height 21
select select "100"
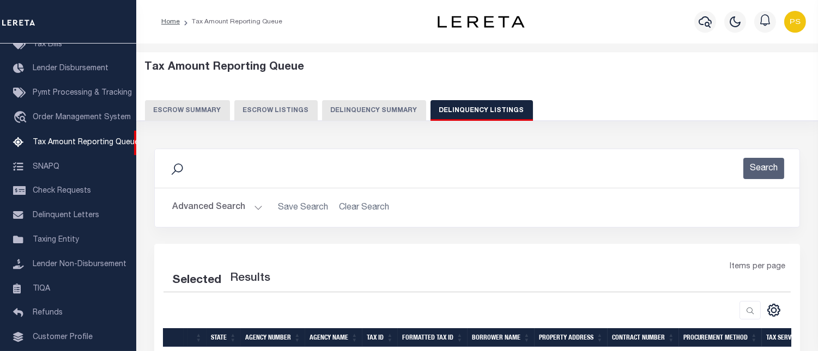
select select "100"
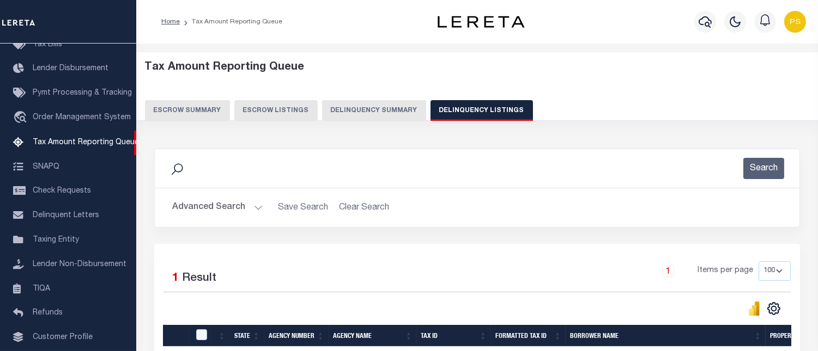
scroll to position [144, 0]
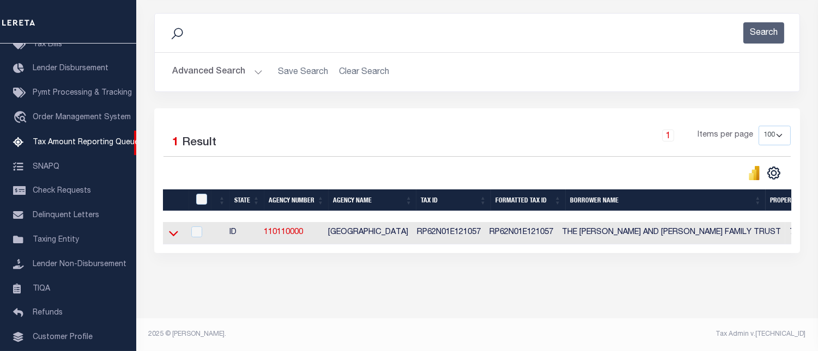
click at [175, 228] on icon at bounding box center [173, 233] width 9 height 11
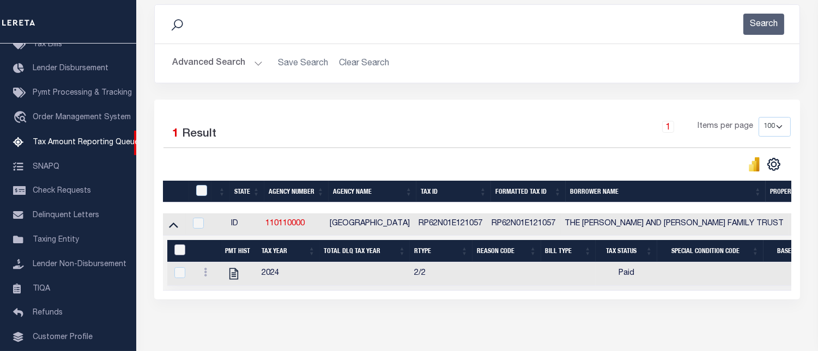
click at [178, 255] on input "&nbsp;" at bounding box center [179, 250] width 11 height 11
checkbox input "true"
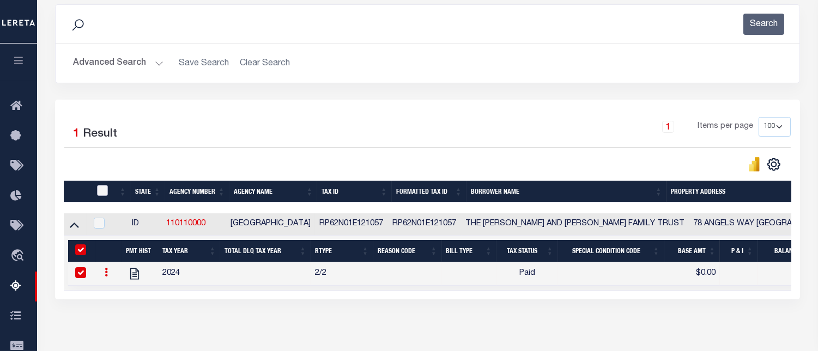
click at [104, 193] on input "checkbox" at bounding box center [102, 190] width 11 height 11
checkbox input "true"
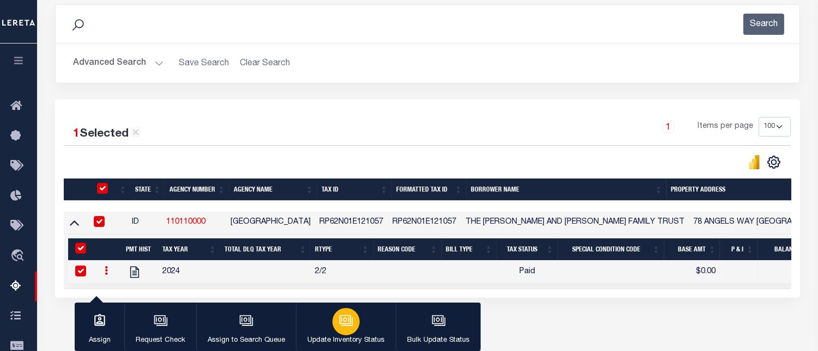
click at [339, 328] on icon "button" at bounding box center [346, 321] width 14 height 14
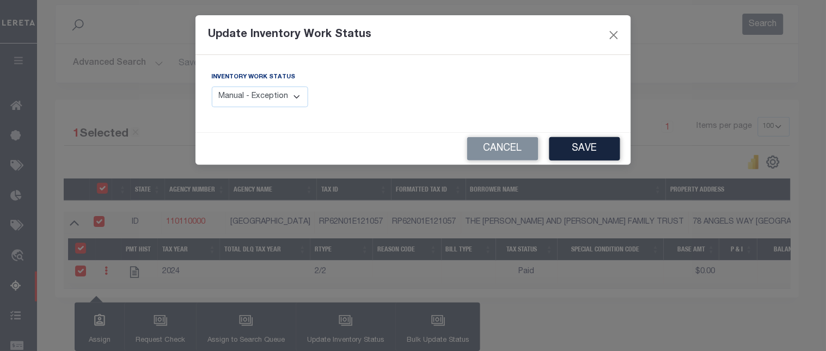
click at [289, 96] on select "Manual - Exception Pended - Awaiting Search Late Add Exception Completed" at bounding box center [260, 97] width 97 height 21
select select "4"
click at [212, 87] on select "Manual - Exception Pended - Awaiting Search Late Add Exception Completed" at bounding box center [260, 97] width 97 height 21
click at [578, 145] on button "Save" at bounding box center [585, 148] width 71 height 23
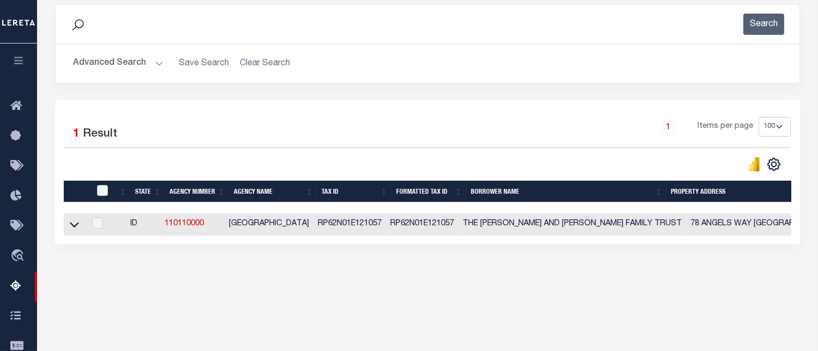
click at [130, 66] on button "Advanced Search" at bounding box center [118, 63] width 90 height 21
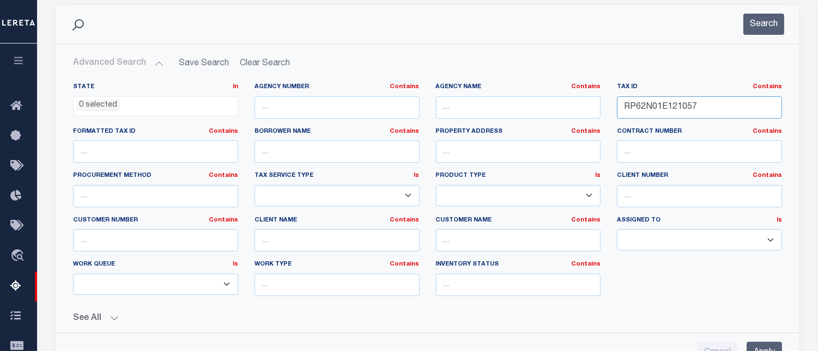
click at [656, 106] on input "RP62N01E121057" at bounding box center [699, 107] width 165 height 22
paste input "6020"
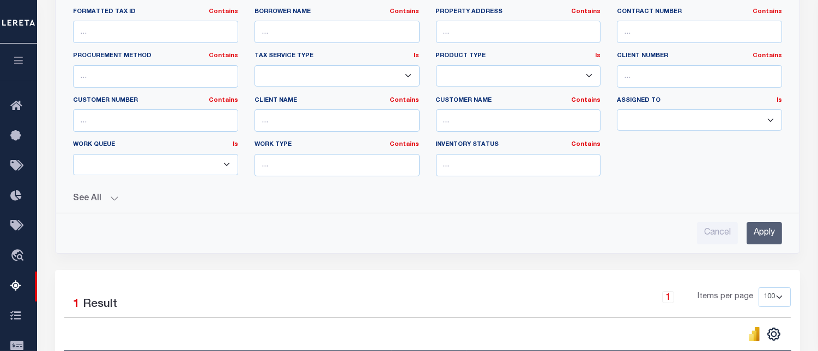
scroll to position [326, 0]
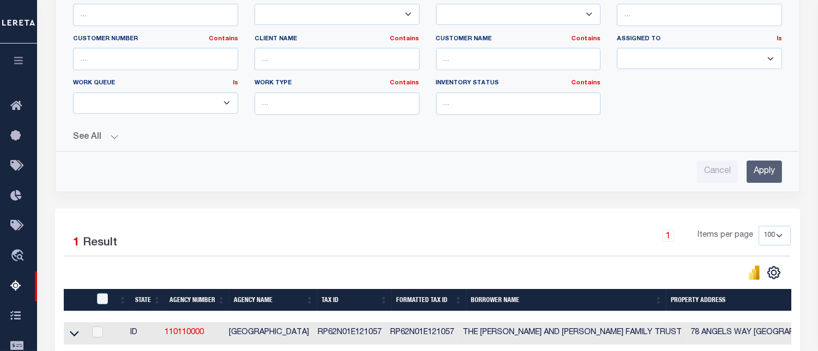
type input "RP62N01E126020"
click at [761, 170] on input "Apply" at bounding box center [763, 172] width 35 height 22
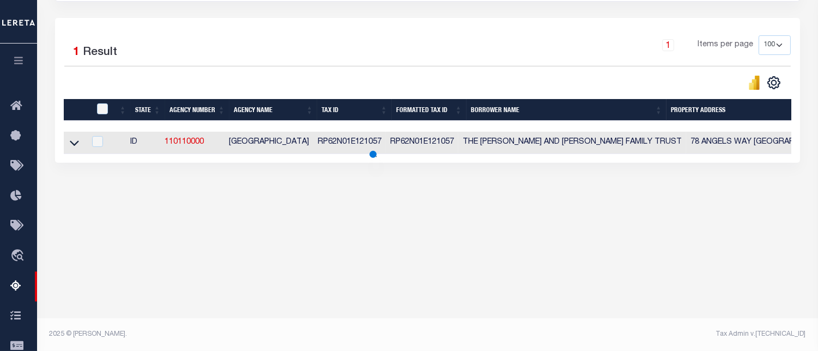
scroll to position [225, 0]
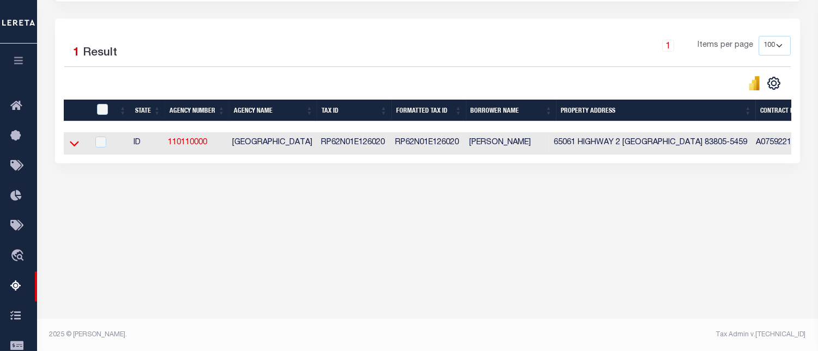
click at [71, 149] on icon at bounding box center [74, 143] width 9 height 11
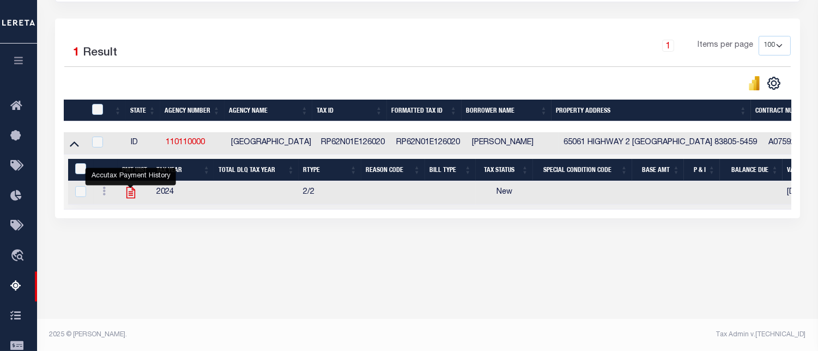
click at [129, 196] on icon "" at bounding box center [130, 192] width 9 height 11
checkbox input "true"
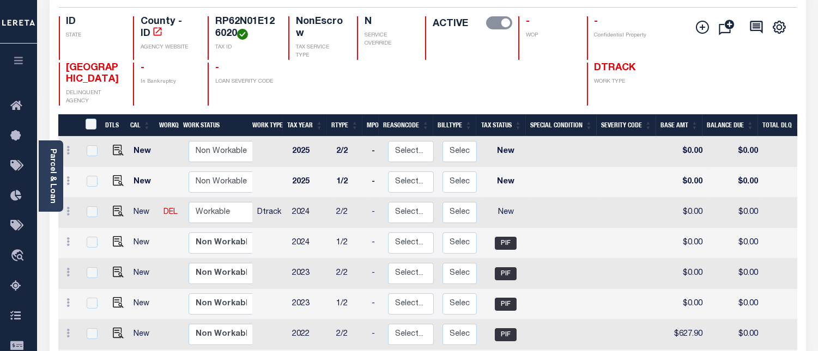
scroll to position [121, 0]
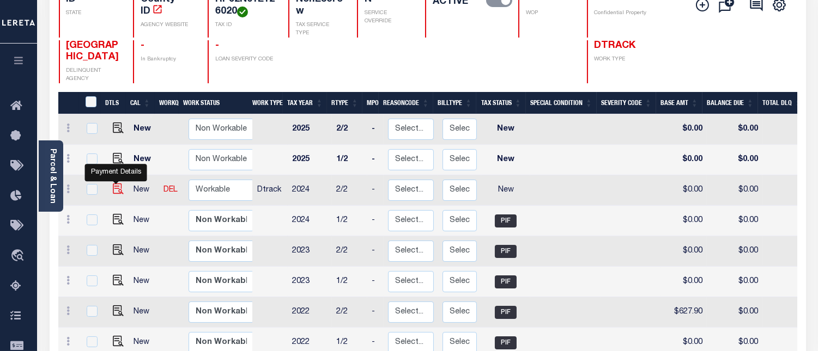
click at [114, 186] on img "" at bounding box center [118, 189] width 11 height 11
checkbox input "true"
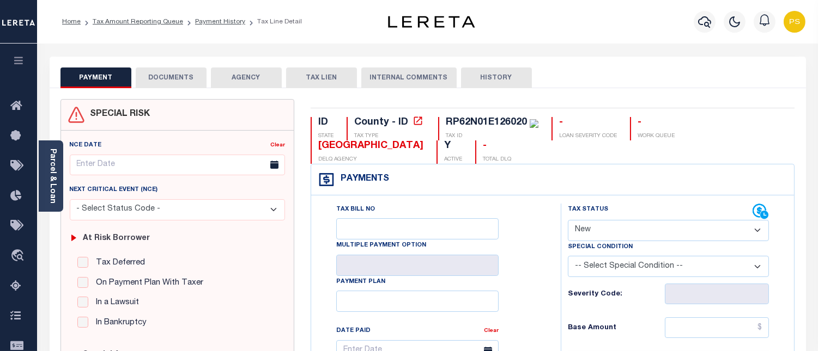
click at [617, 235] on select "- Select Status Code - Open Due/Unpaid Paid Incomplete No Tax Due Internal Refu…" at bounding box center [668, 230] width 201 height 21
select select "PYD"
click at [568, 221] on select "- Select Status Code - Open Due/Unpaid Paid Incomplete No Tax Due Internal Refu…" at bounding box center [668, 230] width 201 height 21
type input "[DATE]"
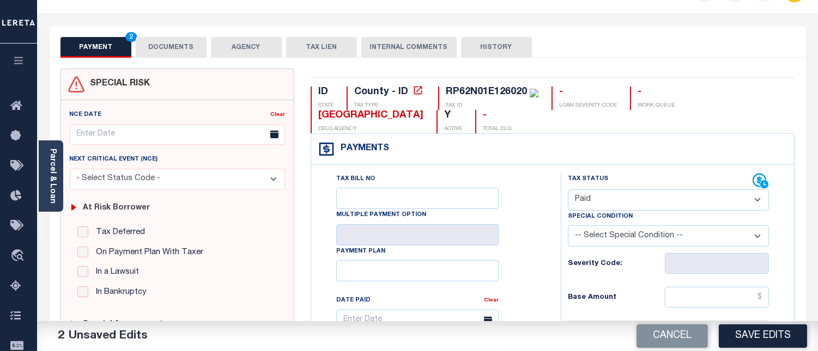
scroll to position [121, 0]
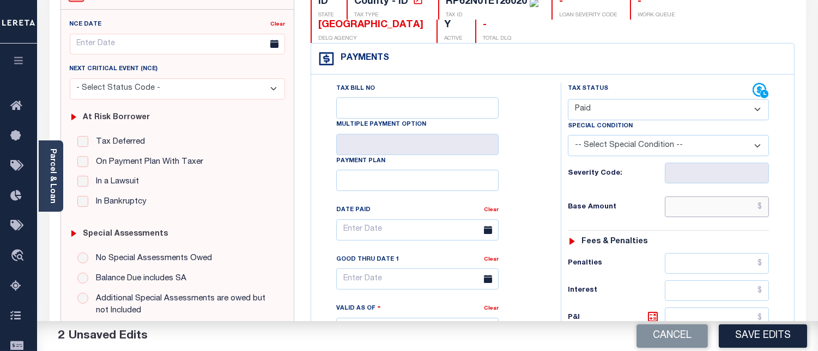
click at [763, 208] on input "text" at bounding box center [716, 207] width 104 height 21
type input "$0.00"
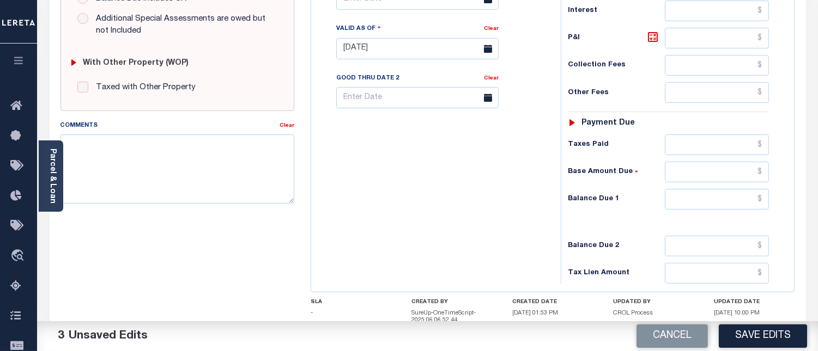
scroll to position [423, 0]
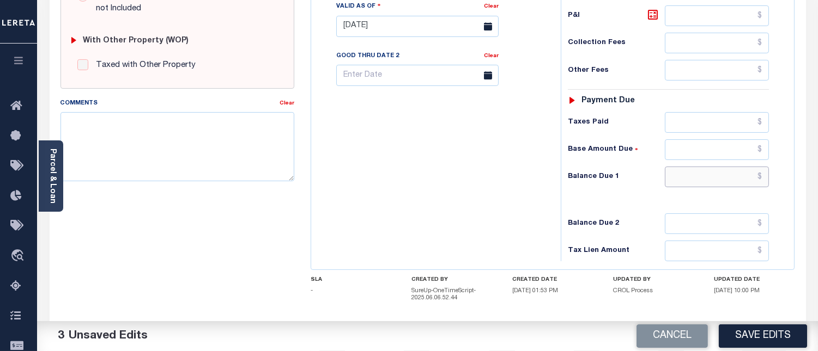
click at [764, 179] on input "text" at bounding box center [716, 177] width 104 height 21
type input "$0.00"
click at [239, 156] on textarea "Comments" at bounding box center [177, 146] width 234 height 69
click at [130, 145] on textarea "Comments" at bounding box center [177, 146] width 234 height 69
paste textarea "[DATE] - Per [PERSON_NAME] at [GEOGRAPHIC_DATA] properties have been paid curre…"
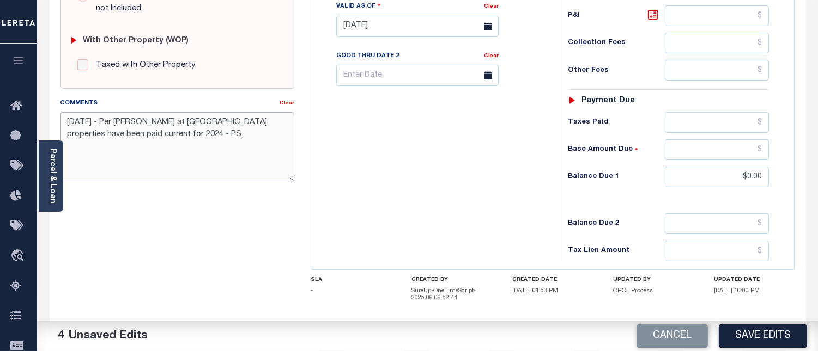
type textarea "[DATE] - Per [PERSON_NAME] at [GEOGRAPHIC_DATA] properties have been paid curre…"
click at [761, 344] on button "Save Edits" at bounding box center [762, 336] width 88 height 23
checkbox input "false"
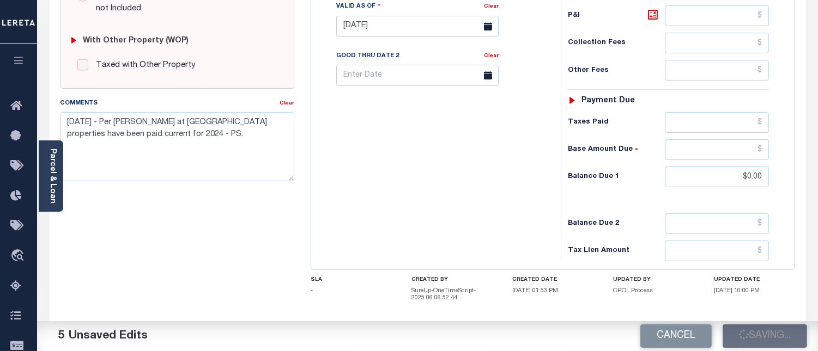
checkbox input "false"
type input "$0"
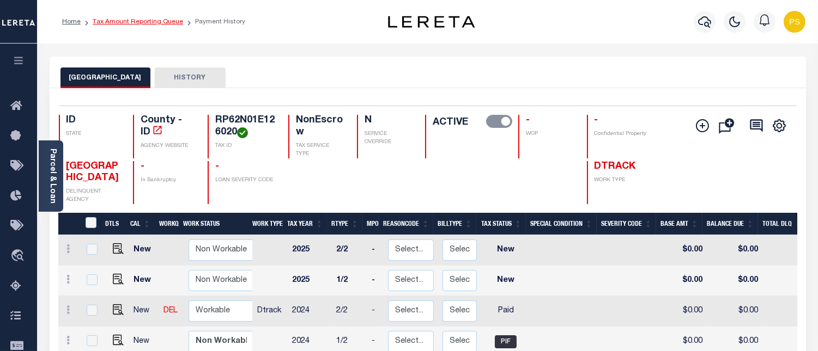
click at [155, 23] on link "Tax Amount Reporting Queue" at bounding box center [138, 22] width 90 height 7
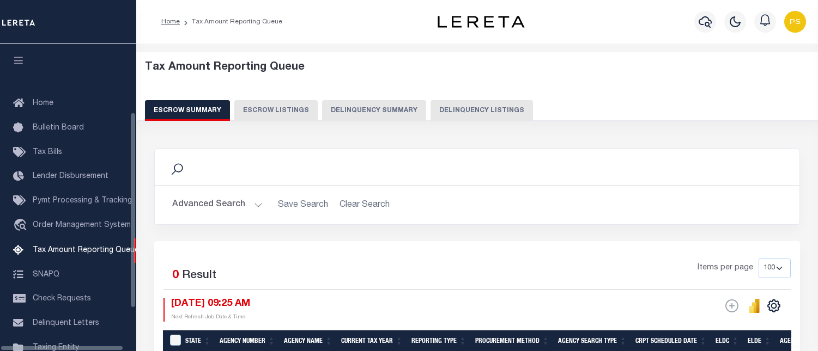
select select "100"
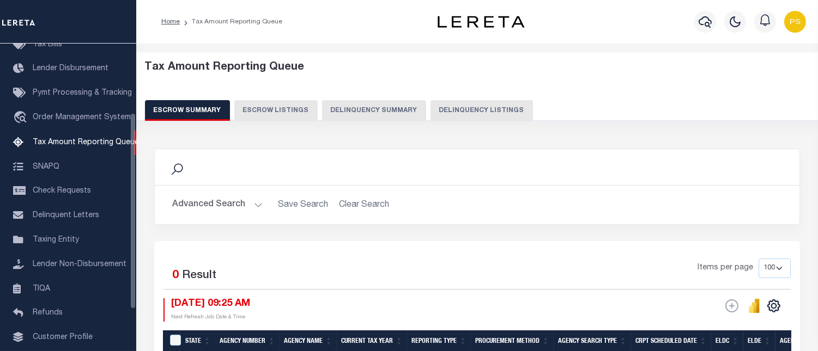
click at [486, 115] on button "Delinquency Listings" at bounding box center [481, 110] width 102 height 21
select select "100"
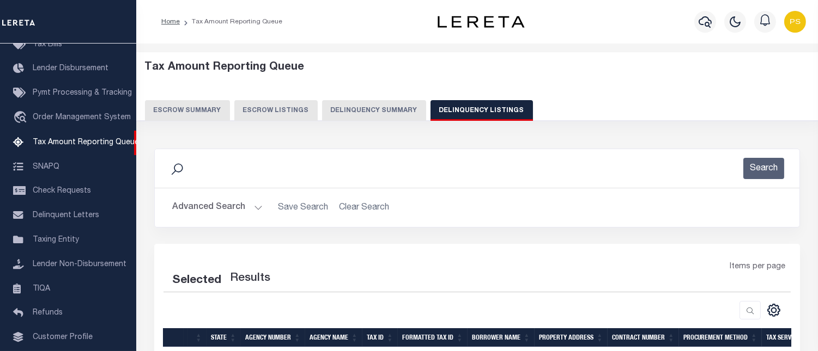
select select "100"
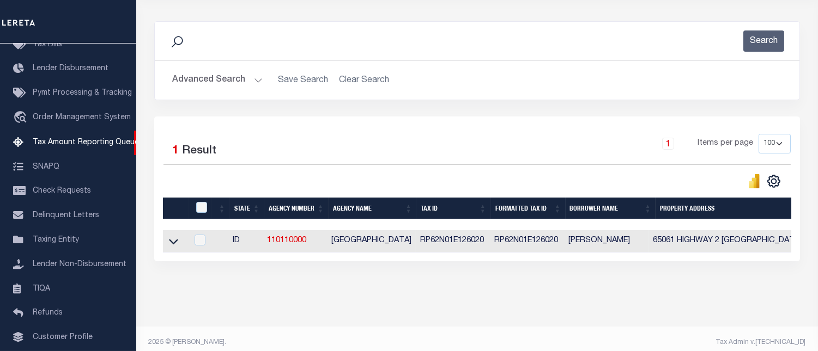
scroll to position [144, 0]
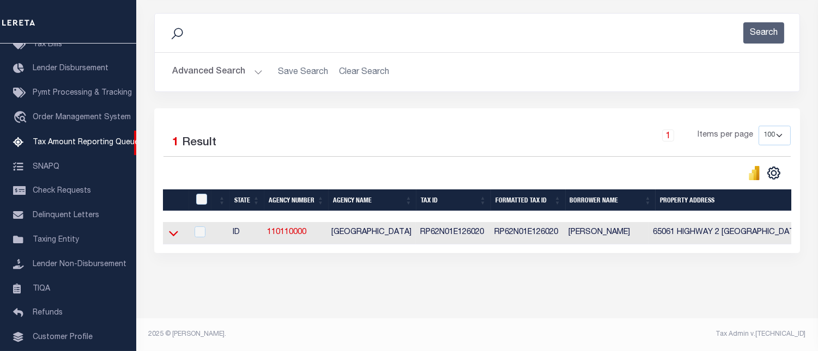
click at [173, 228] on icon at bounding box center [173, 233] width 9 height 11
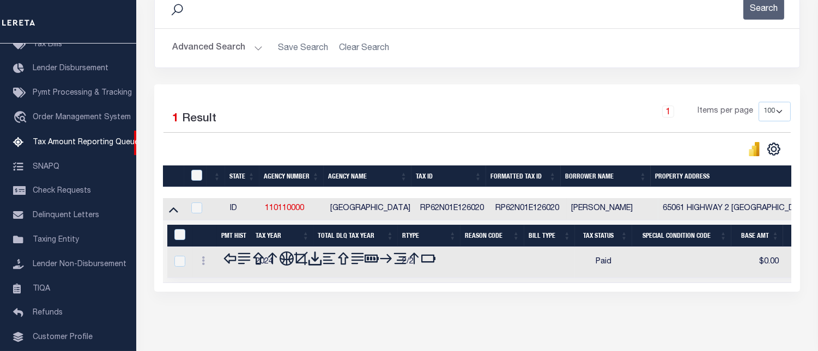
scroll to position [199, 0]
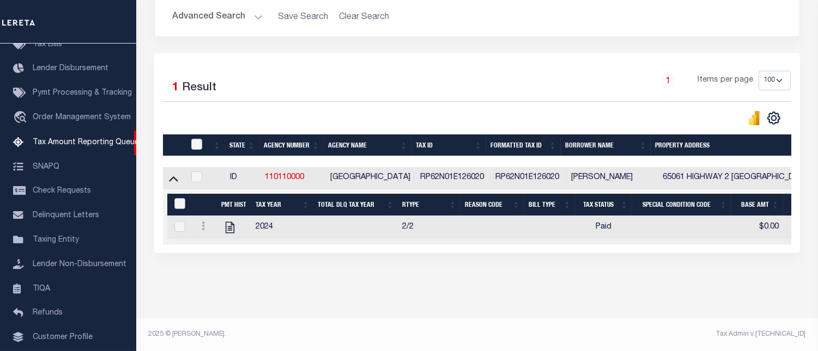
click at [179, 198] on input "&nbsp;" at bounding box center [179, 203] width 11 height 11
checkbox input "true"
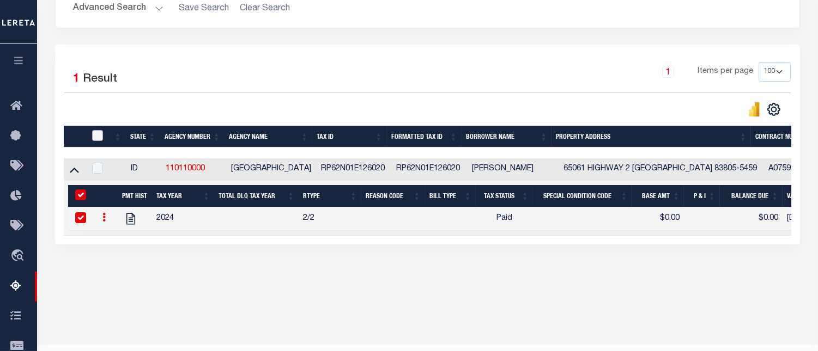
click at [96, 138] on input "checkbox" at bounding box center [97, 135] width 11 height 11
checkbox input "true"
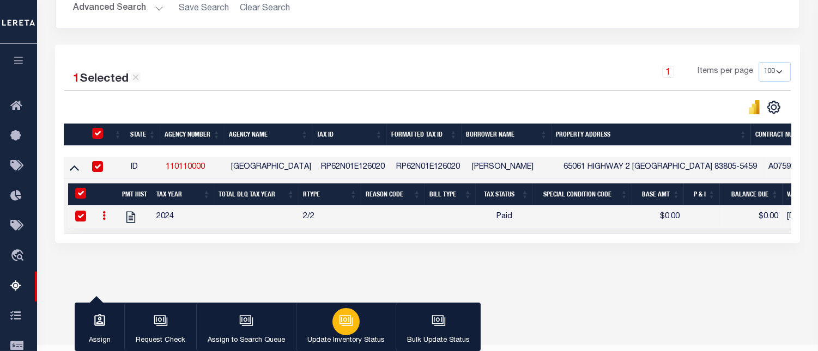
click at [339, 327] on icon "button" at bounding box center [346, 321] width 14 height 14
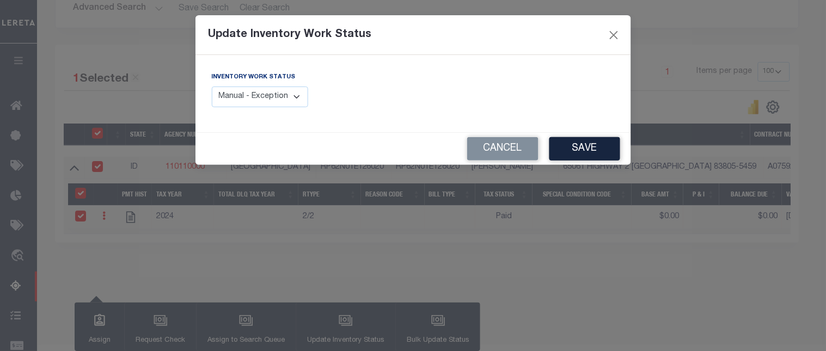
click at [269, 104] on select "Manual - Exception Pended - Awaiting Search Late Add Exception Completed" at bounding box center [260, 97] width 97 height 21
select select "4"
click at [212, 87] on select "Manual - Exception Pended - Awaiting Search Late Add Exception Completed" at bounding box center [260, 97] width 97 height 21
click at [589, 153] on button "Save" at bounding box center [585, 148] width 71 height 23
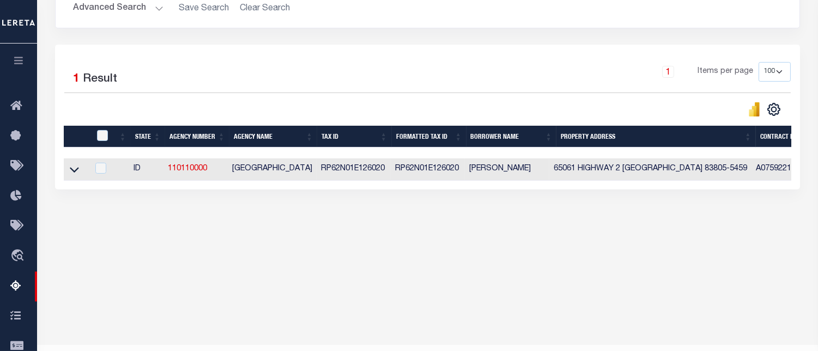
click at [107, 12] on button "Advanced Search" at bounding box center [118, 8] width 90 height 21
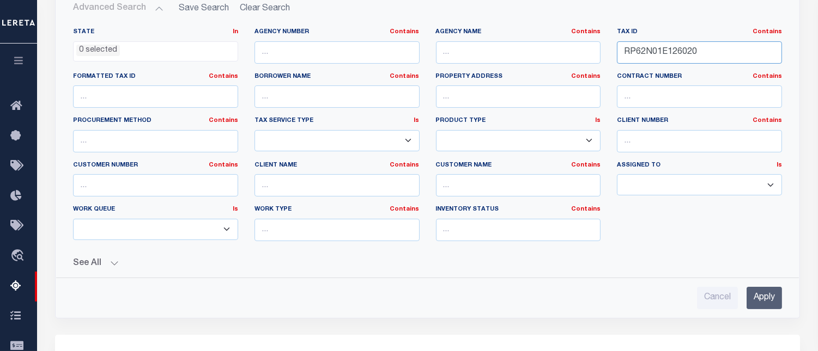
click at [642, 52] on input "RP62N01E126020" at bounding box center [699, 52] width 165 height 22
paste input "32"
type input "RP62N01E126032"
click at [765, 293] on input "Apply" at bounding box center [763, 298] width 35 height 22
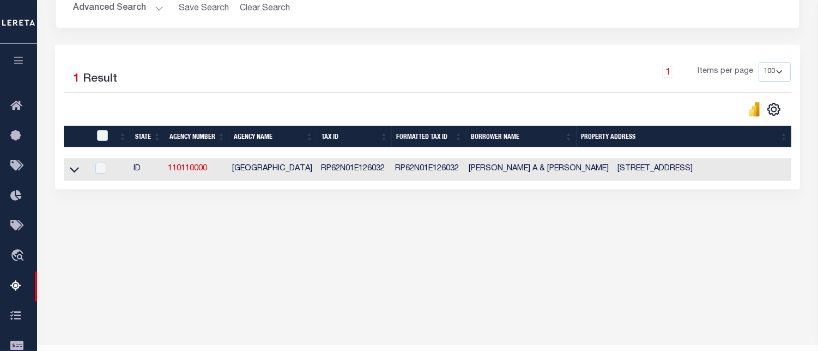
drag, startPoint x: 73, startPoint y: 173, endPoint x: 85, endPoint y: 187, distance: 18.6
click at [73, 173] on icon at bounding box center [74, 170] width 9 height 5
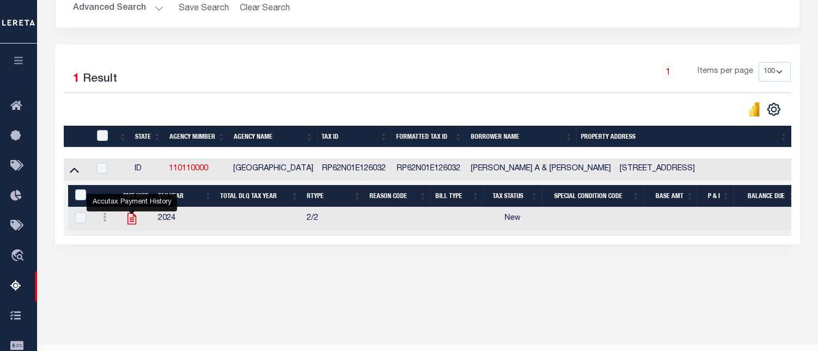
click at [131, 225] on icon "" at bounding box center [131, 219] width 9 height 11
checkbox input "true"
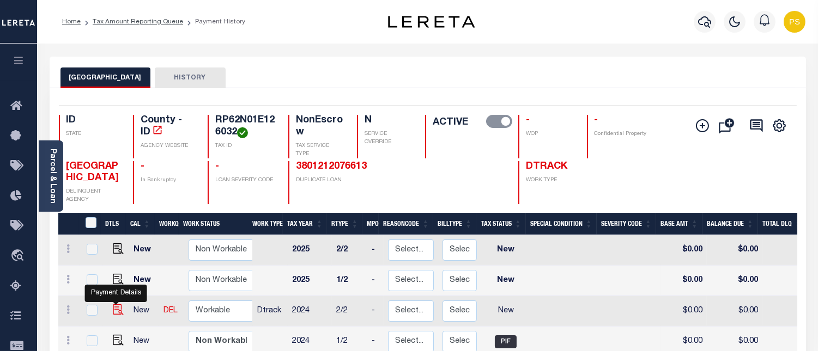
click at [115, 309] on img "" at bounding box center [118, 309] width 11 height 11
checkbox input "true"
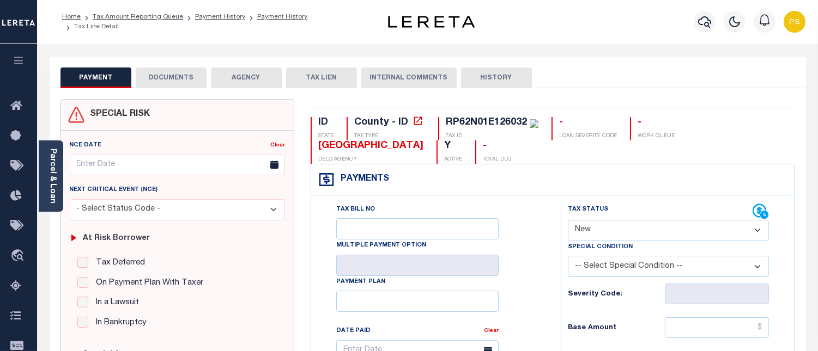
click at [608, 233] on select "- Select Status Code - Open Due/Unpaid Paid Incomplete No Tax Due Internal Refu…" at bounding box center [668, 230] width 201 height 21
select select "PYD"
click at [568, 221] on select "- Select Status Code - Open Due/Unpaid Paid Incomplete No Tax Due Internal Refu…" at bounding box center [668, 230] width 201 height 21
type input "[DATE]"
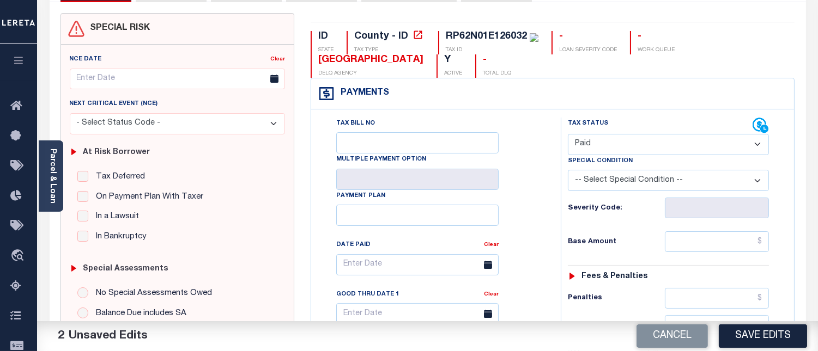
scroll to position [121, 0]
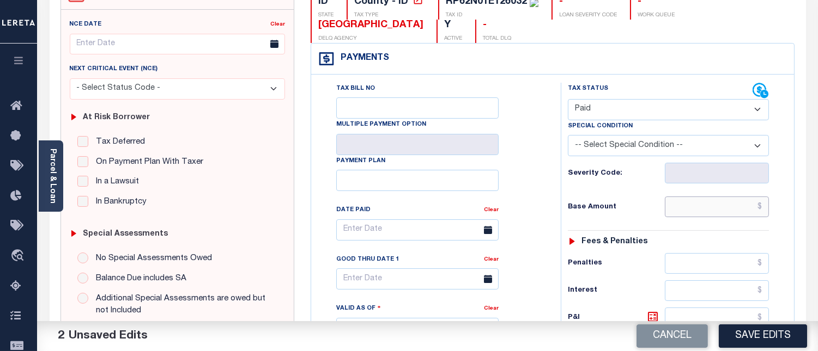
click at [761, 208] on input "text" at bounding box center [716, 207] width 104 height 21
type input "$0.00"
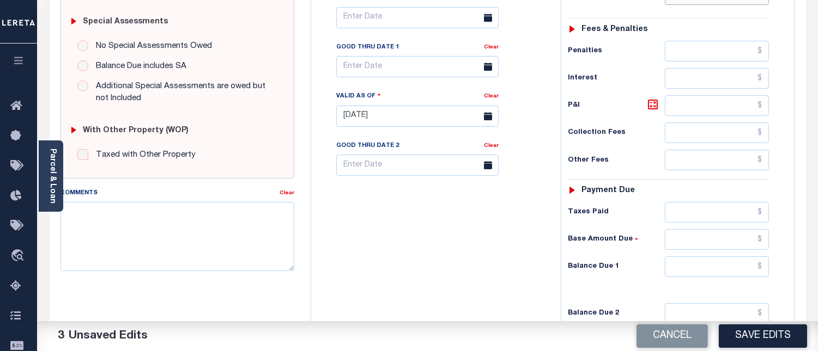
scroll to position [363, 0]
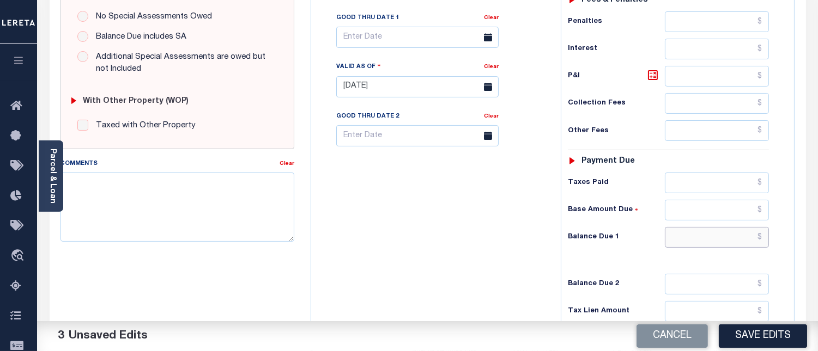
click at [761, 235] on input "text" at bounding box center [716, 237] width 104 height 21
type input "$0.00"
click at [197, 194] on textarea "Comments" at bounding box center [177, 207] width 234 height 69
click at [120, 193] on textarea "Comments" at bounding box center [177, 207] width 234 height 69
paste textarea "08/14/2025 - Per Sharon at BOUNDARY COUNTY properties have been paid current fo…"
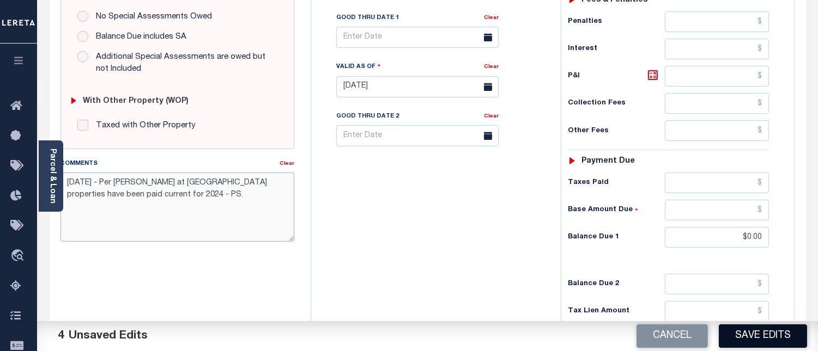
type textarea "08/14/2025 - Per Sharon at BOUNDARY COUNTY properties have been paid current fo…"
click at [743, 333] on button "Save Edits" at bounding box center [762, 336] width 88 height 23
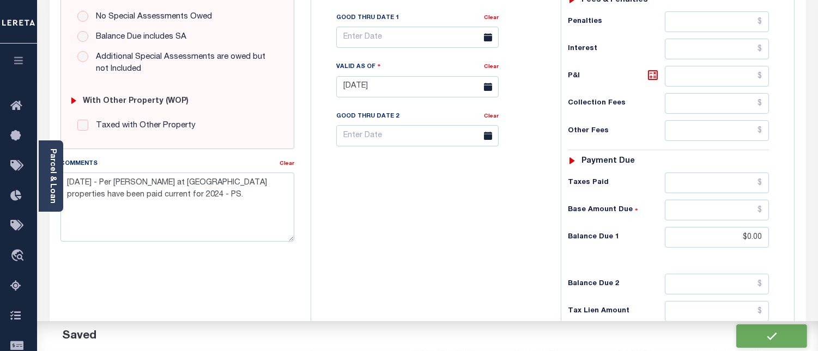
checkbox input "false"
type input "$0"
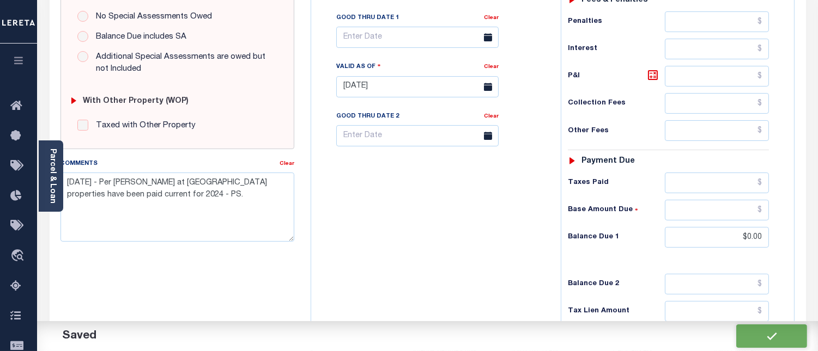
type input "$0"
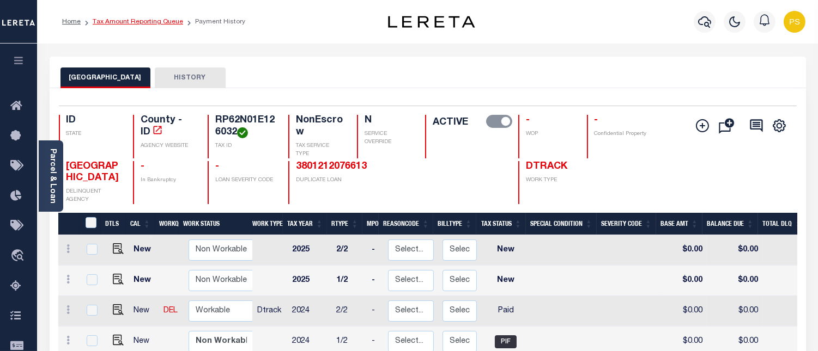
click at [115, 24] on link "Tax Amount Reporting Queue" at bounding box center [138, 22] width 90 height 7
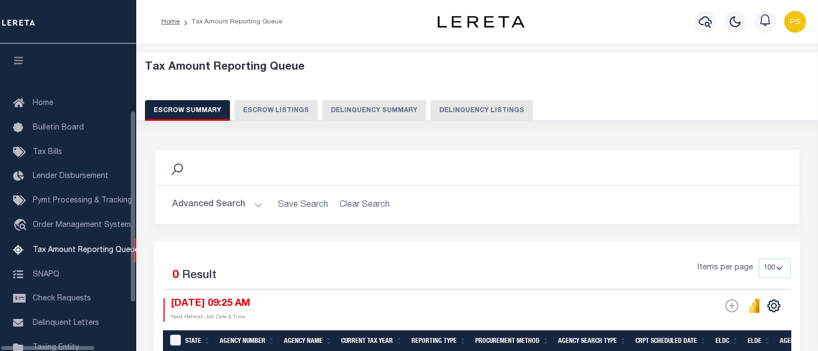
select select "100"
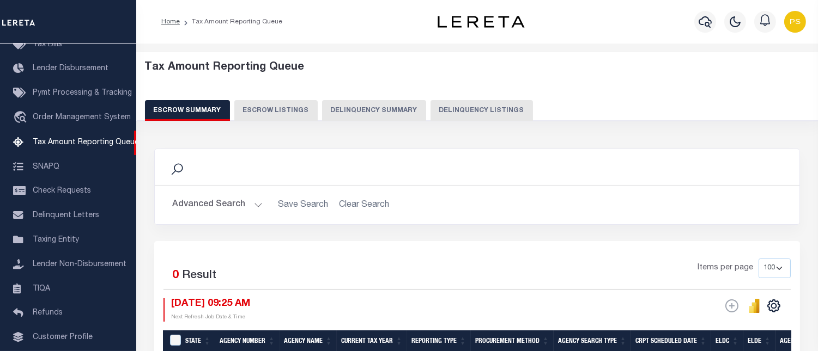
click at [493, 107] on button "Delinquency Listings" at bounding box center [481, 110] width 102 height 21
select select "100"
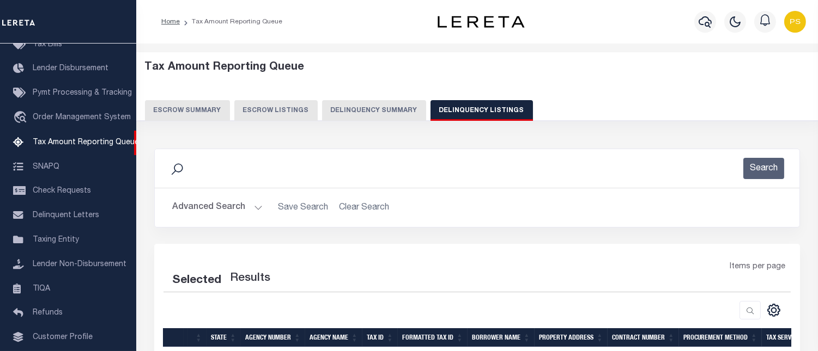
select select "100"
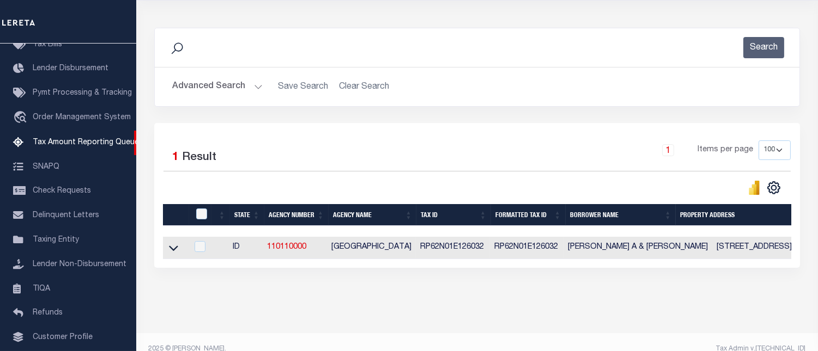
scroll to position [144, 0]
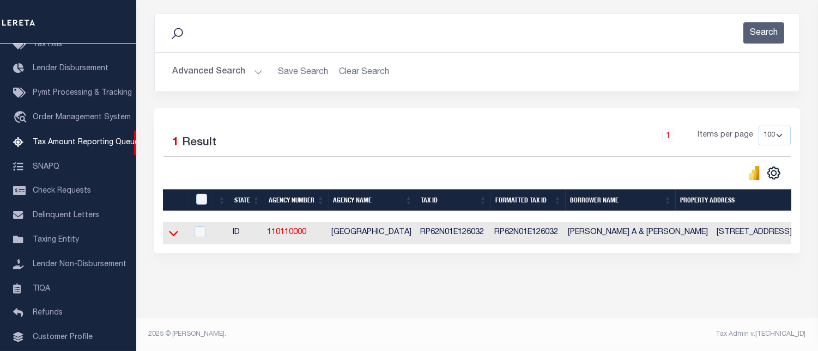
click at [172, 231] on icon at bounding box center [173, 233] width 9 height 5
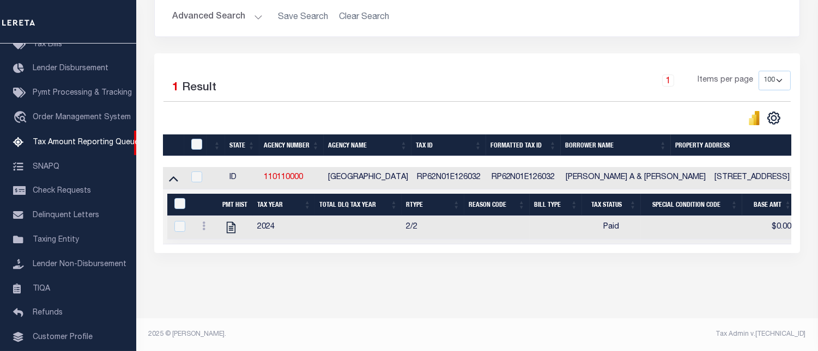
scroll to position [199, 0]
click at [178, 198] on input "&nbsp;" at bounding box center [179, 203] width 11 height 11
checkbox input "true"
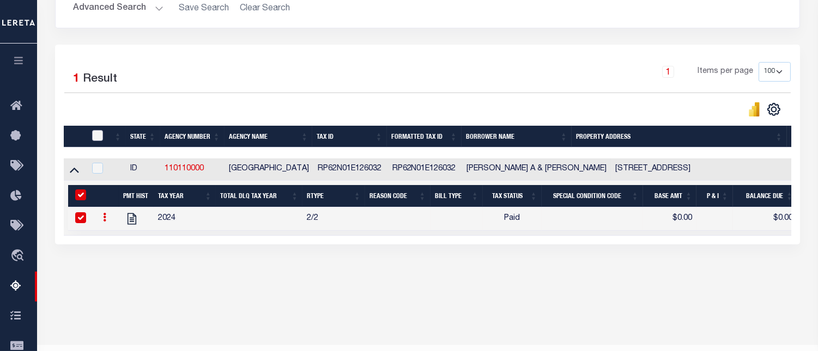
click at [96, 137] on input "checkbox" at bounding box center [97, 135] width 11 height 11
checkbox input "true"
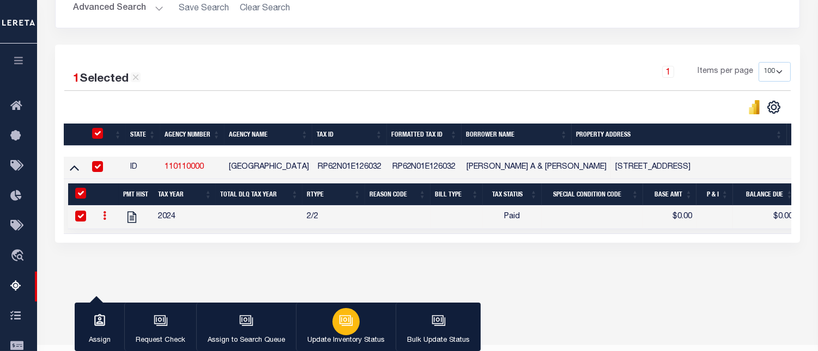
click at [358, 334] on button "Update Inventory Status" at bounding box center [346, 327] width 100 height 49
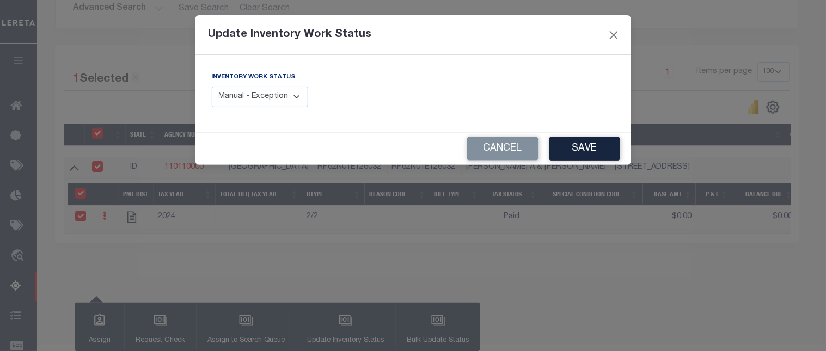
click at [278, 101] on select "Manual - Exception Pended - Awaiting Search Late Add Exception Completed" at bounding box center [260, 97] width 97 height 21
select select "4"
click at [212, 87] on select "Manual - Exception Pended - Awaiting Search Late Add Exception Completed" at bounding box center [260, 97] width 97 height 21
click at [571, 150] on button "Save" at bounding box center [585, 148] width 71 height 23
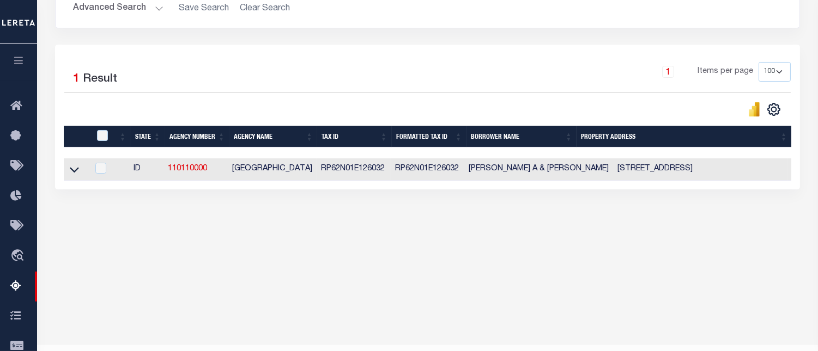
click at [107, 8] on button "Advanced Search" at bounding box center [118, 8] width 90 height 21
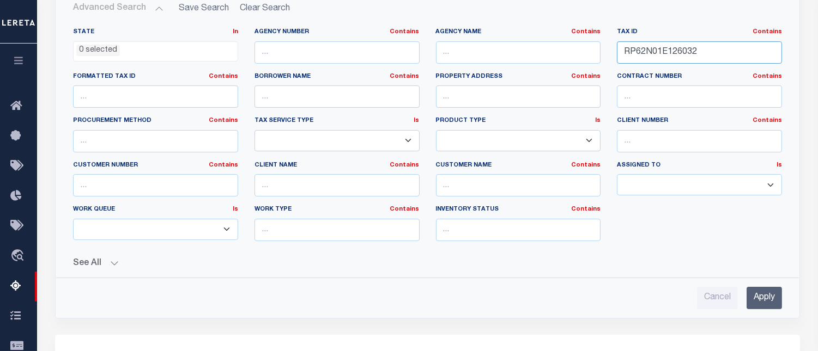
click at [654, 53] on input "RP62N01E126032" at bounding box center [699, 52] width 165 height 22
paste input "75"
type input "RP62N01E126752"
click at [769, 304] on input "Apply" at bounding box center [763, 298] width 35 height 22
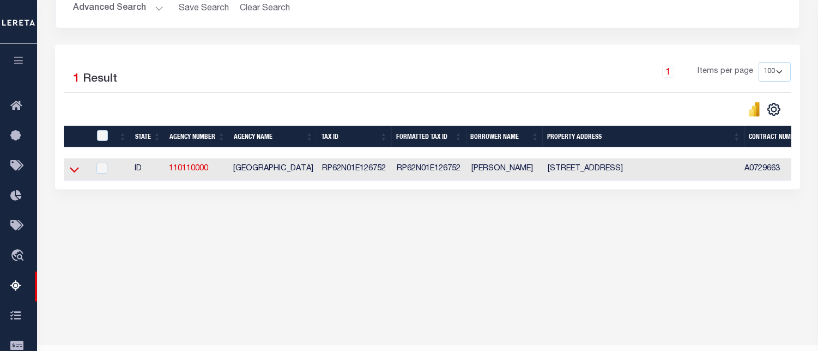
click at [74, 175] on icon at bounding box center [74, 169] width 9 height 11
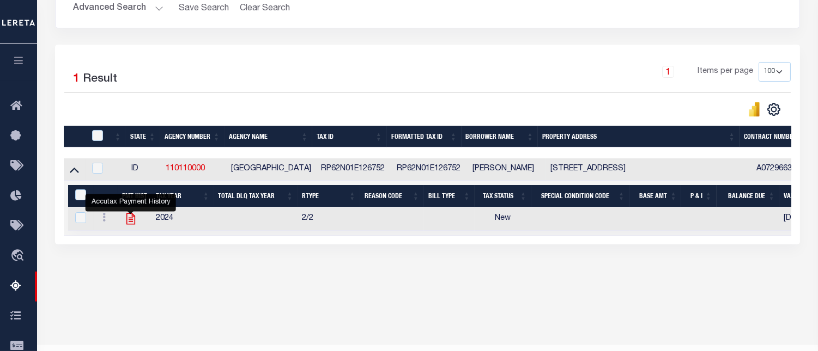
click at [129, 222] on icon "" at bounding box center [130, 219] width 9 height 11
checkbox input "true"
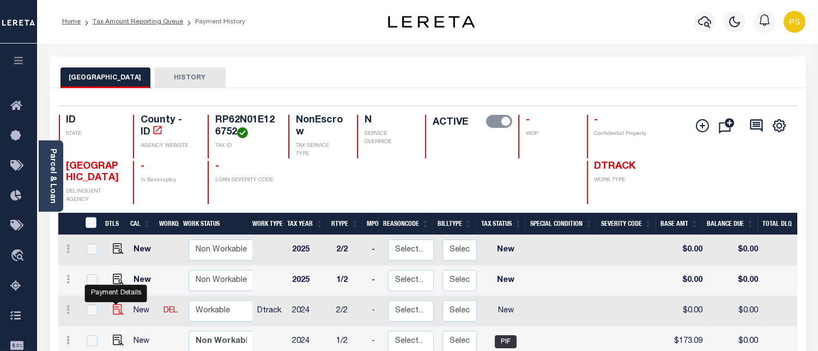
click at [113, 313] on img "" at bounding box center [118, 309] width 11 height 11
checkbox input "true"
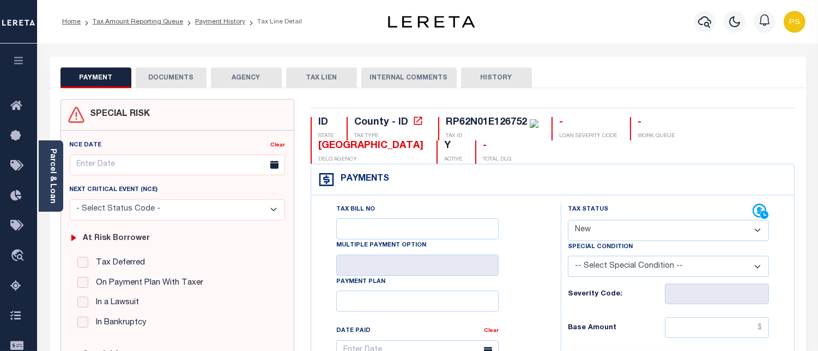
click at [629, 231] on select "- Select Status Code - Open Due/Unpaid Paid Incomplete No Tax Due Internal Refu…" at bounding box center [668, 230] width 201 height 21
select select "PYD"
click at [568, 221] on select "- Select Status Code - Open Due/Unpaid Paid Incomplete No Tax Due Internal Refu…" at bounding box center [668, 230] width 201 height 21
type input "[DATE]"
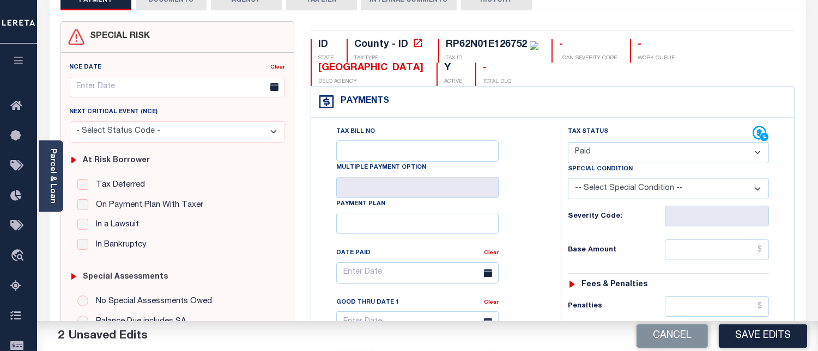
scroll to position [121, 0]
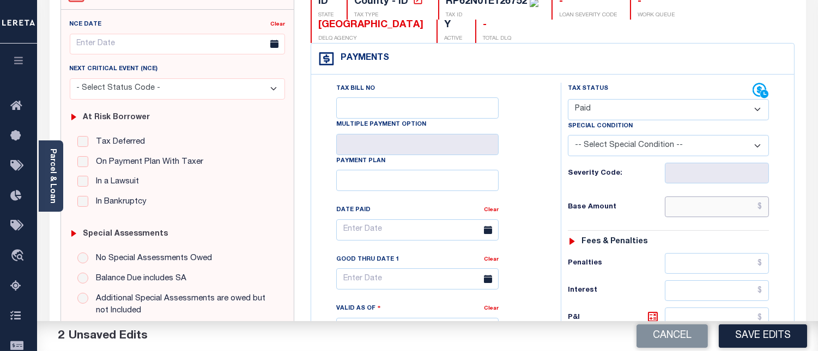
click at [761, 203] on input "text" at bounding box center [716, 207] width 104 height 21
type input "$0.00"
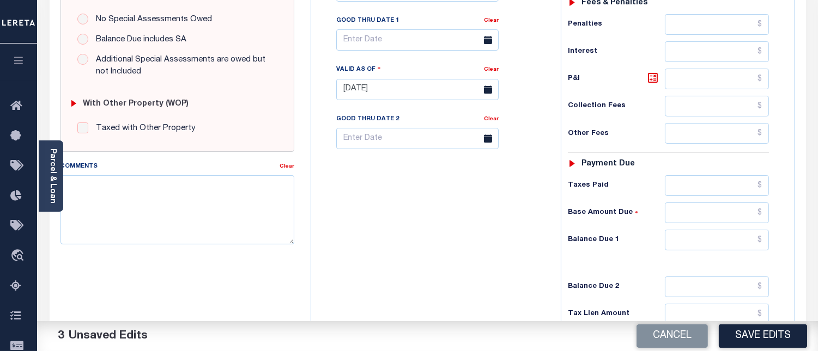
scroll to position [363, 0]
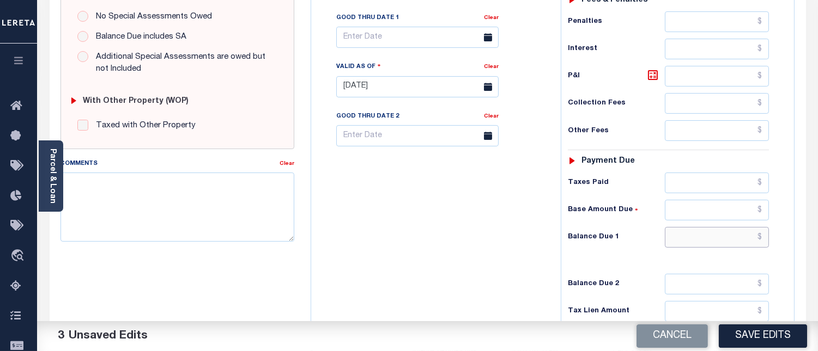
click at [763, 239] on input "text" at bounding box center [716, 237] width 104 height 21
type input "$0.00"
click at [164, 207] on textarea "Comments" at bounding box center [177, 207] width 234 height 69
click at [157, 199] on textarea "Comments" at bounding box center [177, 207] width 234 height 69
paste textarea "08/14/2025 - Per Sharon at BOUNDARY COUNTY properties have been paid current fo…"
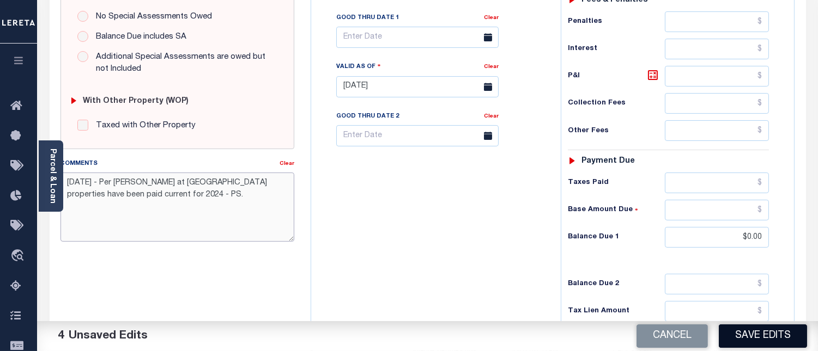
type textarea "08/14/2025 - Per Sharon at BOUNDARY COUNTY properties have been paid current fo…"
click at [771, 334] on button "Save Edits" at bounding box center [762, 336] width 88 height 23
checkbox input "false"
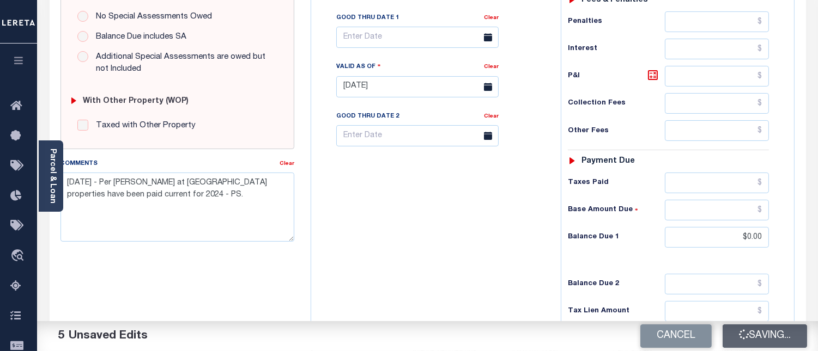
checkbox input "false"
type input "$0"
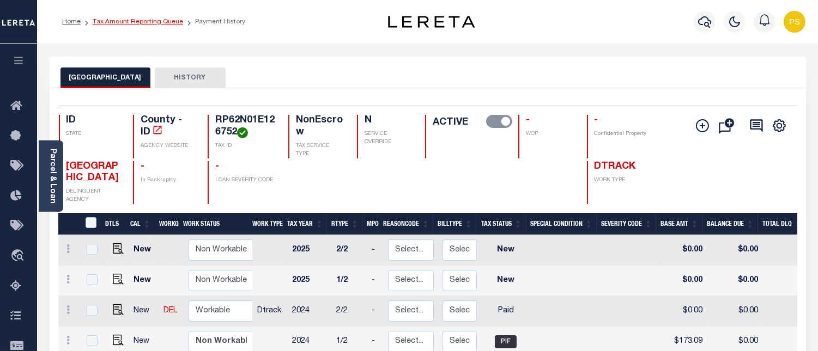
click at [130, 24] on link "Tax Amount Reporting Queue" at bounding box center [138, 22] width 90 height 7
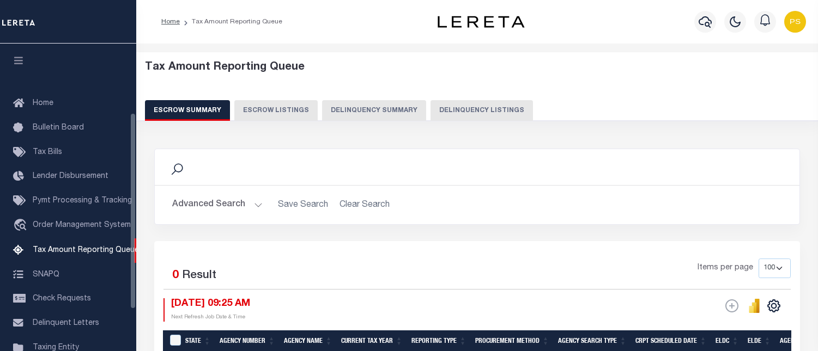
select select "100"
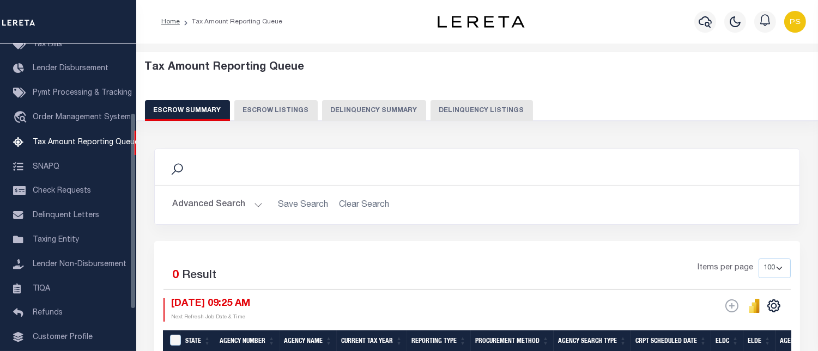
click at [465, 112] on button "Delinquency Listings" at bounding box center [481, 110] width 102 height 21
select select "100"
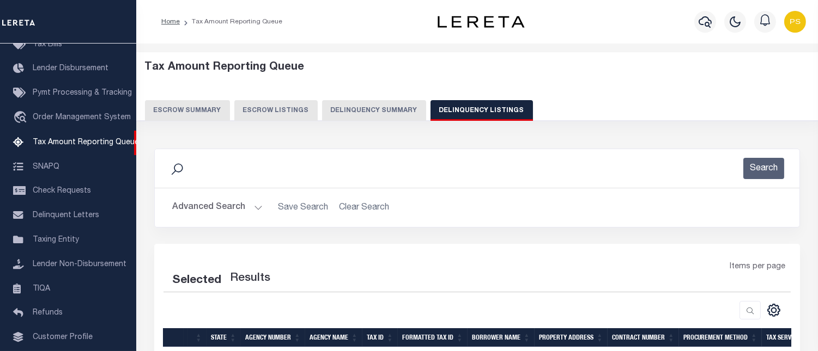
select select "100"
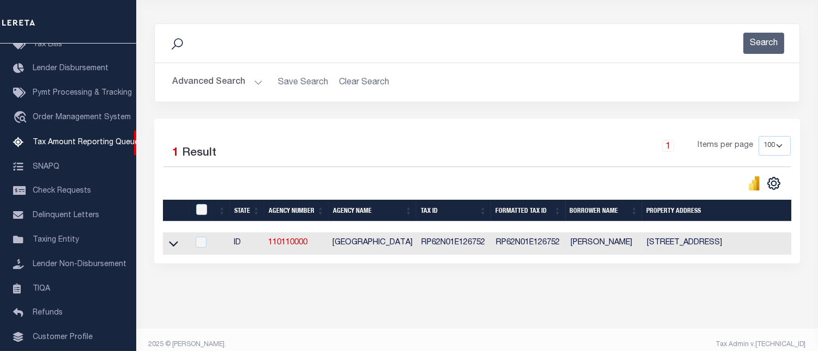
scroll to position [144, 0]
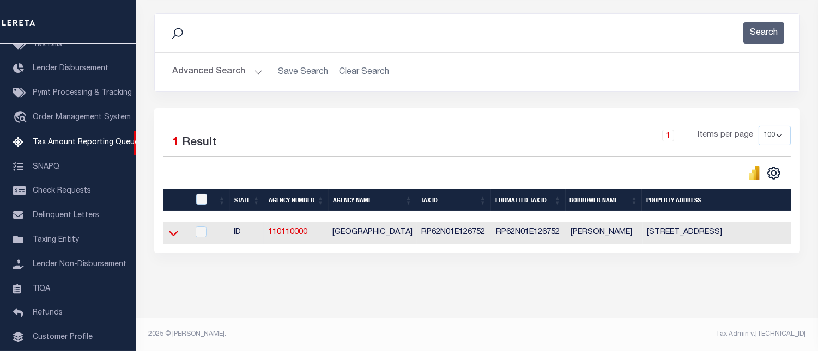
click at [171, 230] on icon at bounding box center [173, 233] width 9 height 11
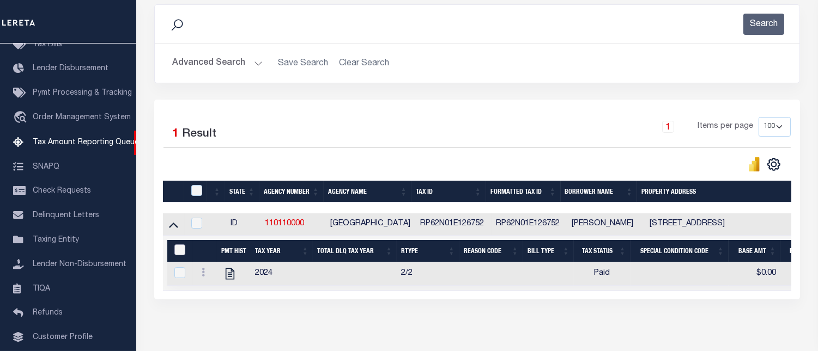
click at [177, 253] on input "&nbsp;" at bounding box center [179, 250] width 11 height 11
checkbox input "true"
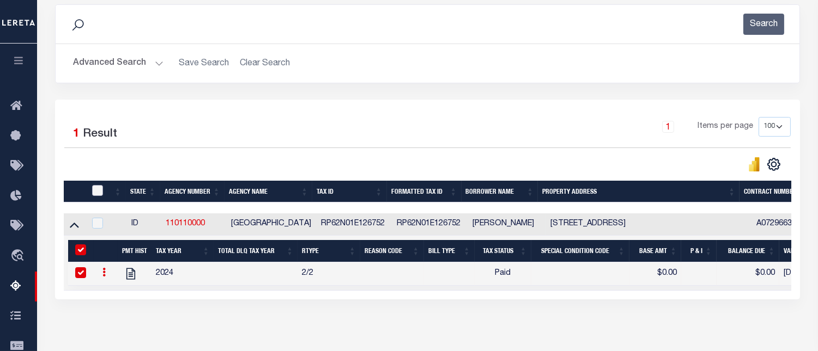
click at [95, 191] on input "checkbox" at bounding box center [97, 190] width 11 height 11
checkbox input "true"
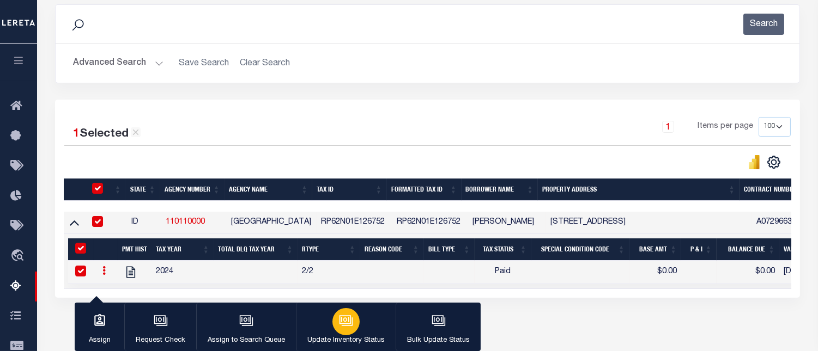
click at [352, 322] on div "button" at bounding box center [345, 321] width 27 height 27
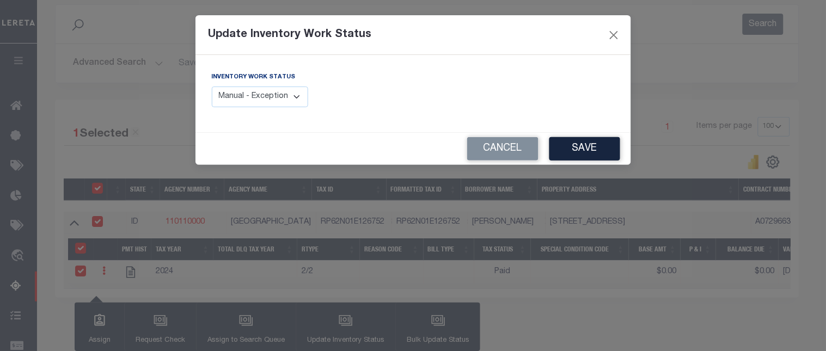
click at [278, 107] on select "Manual - Exception Pended - Awaiting Search Late Add Exception Completed" at bounding box center [260, 97] width 97 height 21
select select "4"
click at [212, 87] on select "Manual - Exception Pended - Awaiting Search Late Add Exception Completed" at bounding box center [260, 97] width 97 height 21
click at [570, 155] on button "Save" at bounding box center [585, 148] width 71 height 23
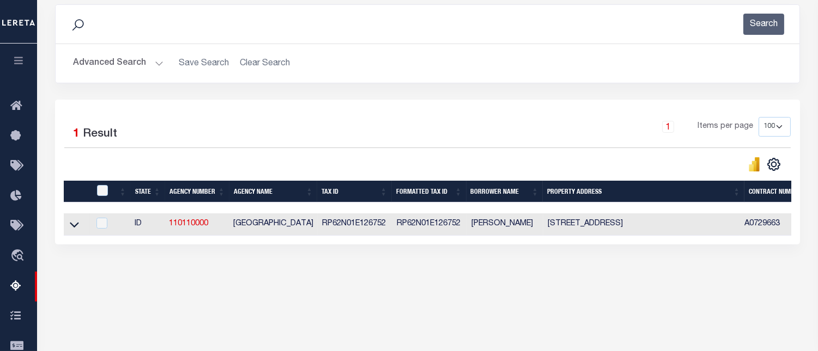
click at [131, 63] on button "Advanced Search" at bounding box center [118, 63] width 90 height 21
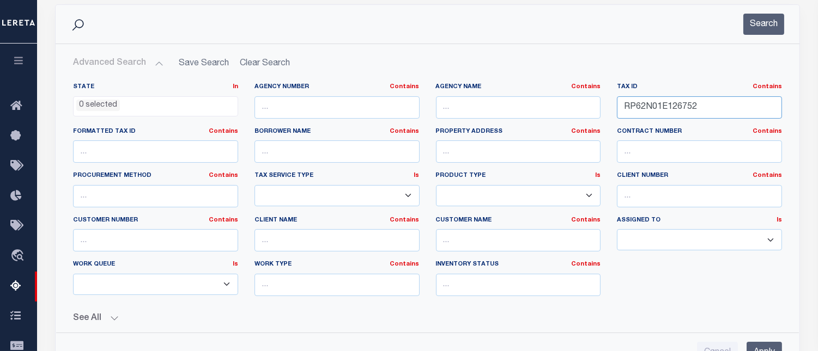
click at [664, 113] on input "RP62N01E126752" at bounding box center [699, 107] width 165 height 22
paste input "90"
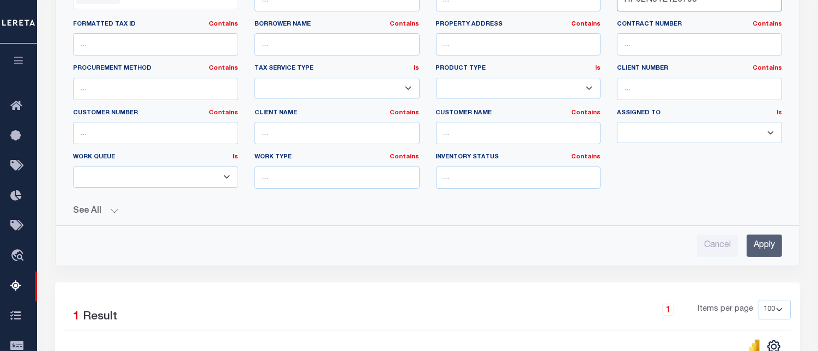
scroll to position [265, 0]
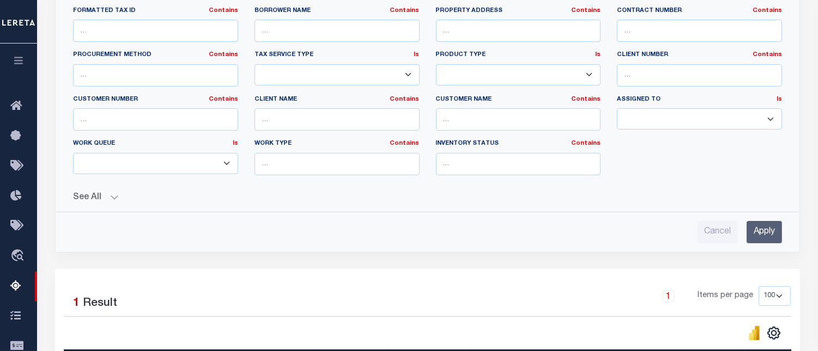
type input "RP62N01E126790"
click at [764, 240] on input "Apply" at bounding box center [763, 232] width 35 height 22
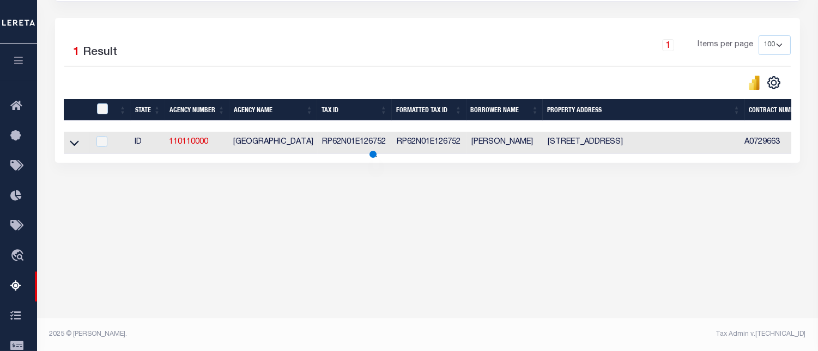
scroll to position [225, 0]
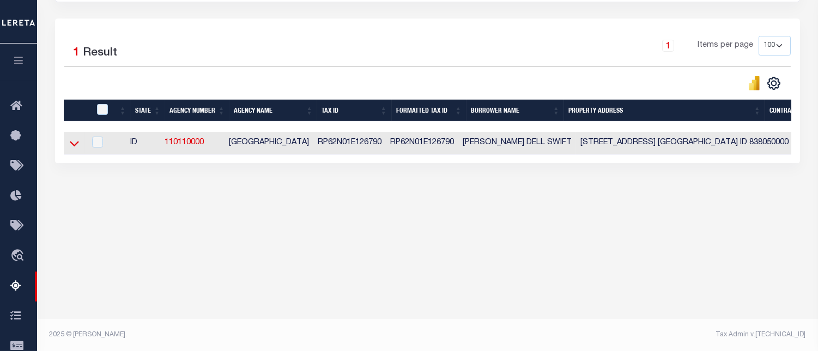
click at [74, 147] on icon at bounding box center [74, 144] width 9 height 5
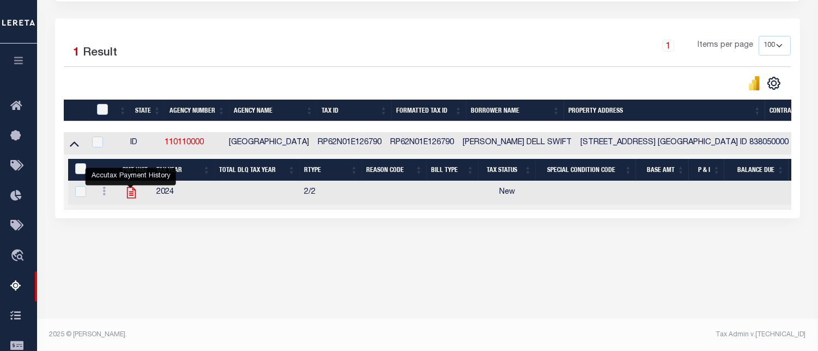
click at [132, 197] on icon "" at bounding box center [130, 192] width 9 height 11
checkbox input "true"
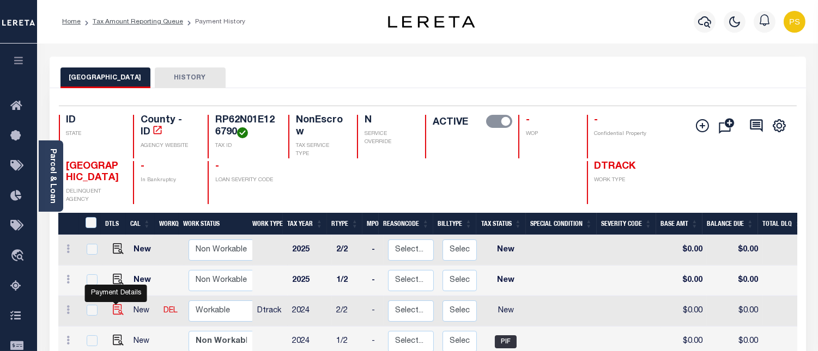
click at [113, 308] on img "" at bounding box center [118, 309] width 11 height 11
checkbox input "true"
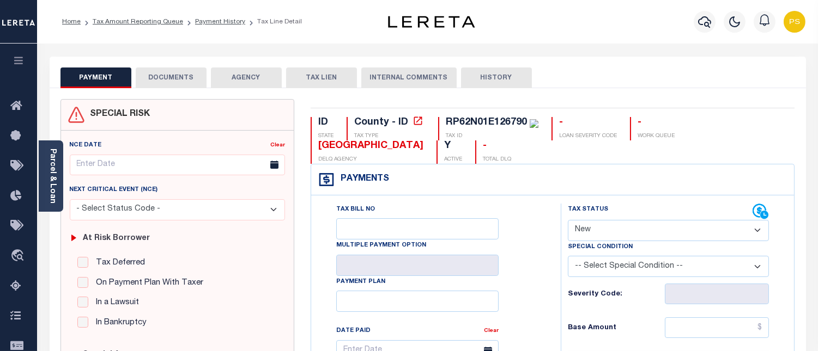
click at [614, 236] on select "- Select Status Code - Open Due/Unpaid Paid Incomplete No Tax Due Internal Refu…" at bounding box center [668, 230] width 201 height 21
select select "PYD"
click at [568, 221] on select "- Select Status Code - Open Due/Unpaid Paid Incomplete No Tax Due Internal Refu…" at bounding box center [668, 230] width 201 height 21
type input "[DATE]"
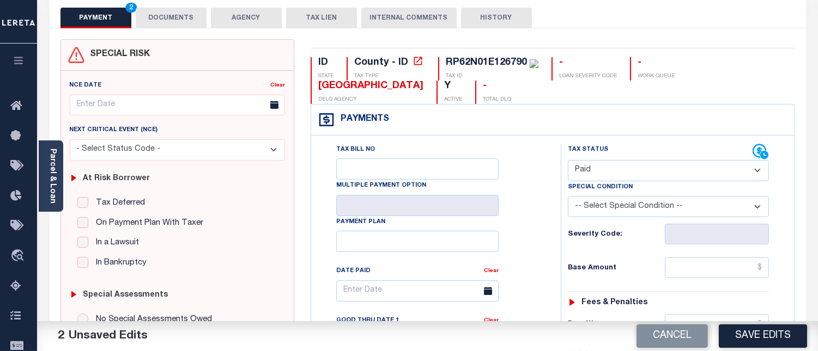
scroll to position [181, 0]
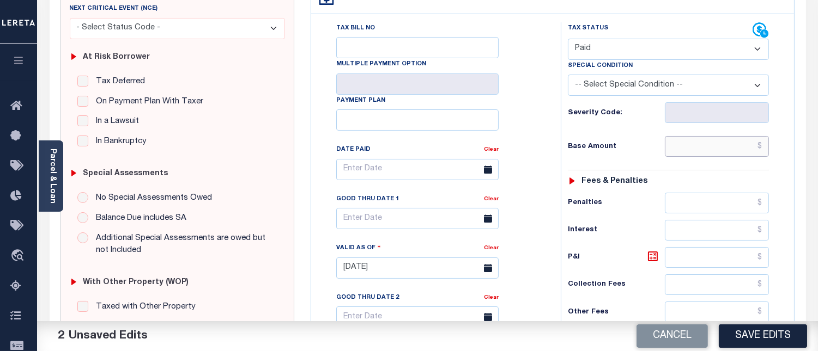
click at [764, 145] on input "text" at bounding box center [716, 146] width 104 height 21
type input "$0.00"
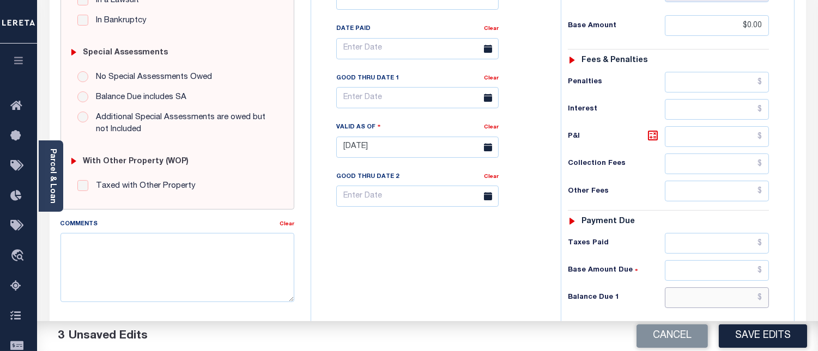
click at [761, 302] on input "text" at bounding box center [716, 298] width 104 height 21
type input "$0.00"
click at [189, 268] on textarea "Comments" at bounding box center [177, 267] width 234 height 69
click at [147, 259] on textarea "Comments" at bounding box center [177, 267] width 234 height 69
paste textarea "08/14/2025 - Per Sharon at BOUNDARY COUNTY properties have been paid current fo…"
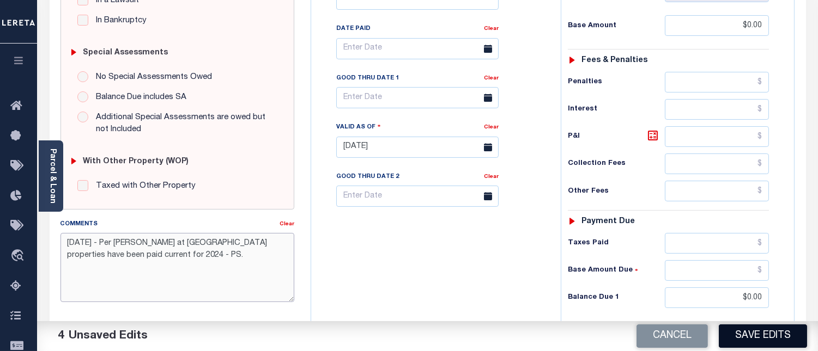
type textarea "08/14/2025 - Per Sharon at BOUNDARY COUNTY properties have been paid current fo…"
click at [765, 343] on button "Save Edits" at bounding box center [762, 336] width 88 height 23
checkbox input "false"
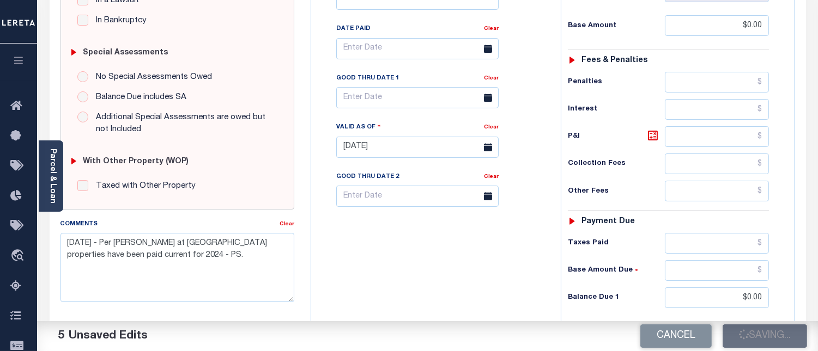
checkbox input "false"
type input "$0"
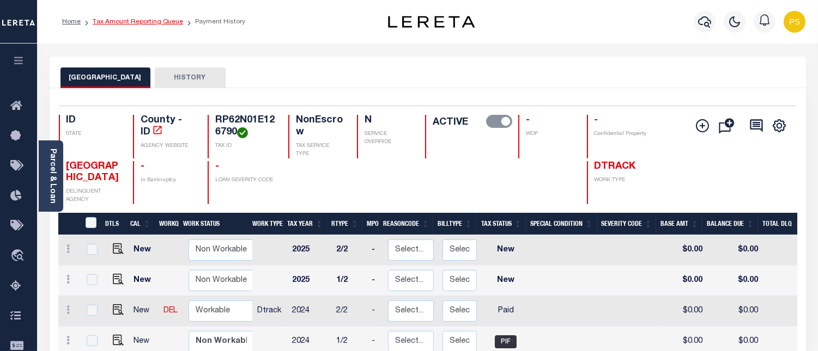
click at [150, 21] on link "Tax Amount Reporting Queue" at bounding box center [138, 22] width 90 height 7
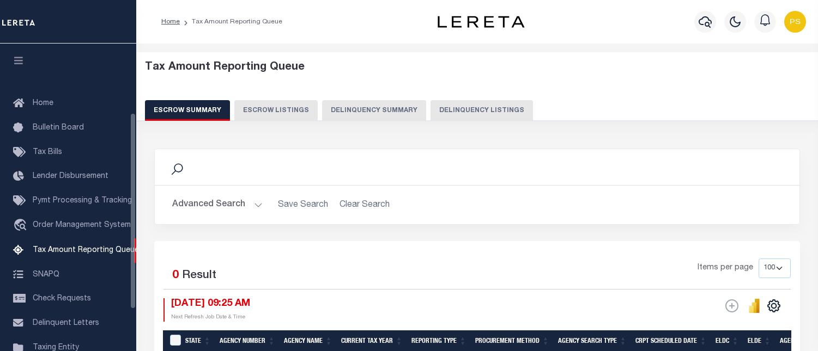
select select "100"
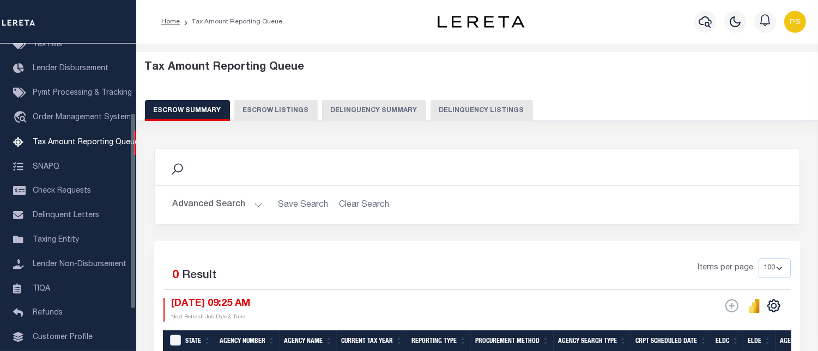
click at [471, 115] on button "Delinquency Listings" at bounding box center [481, 110] width 102 height 21
select select "100"
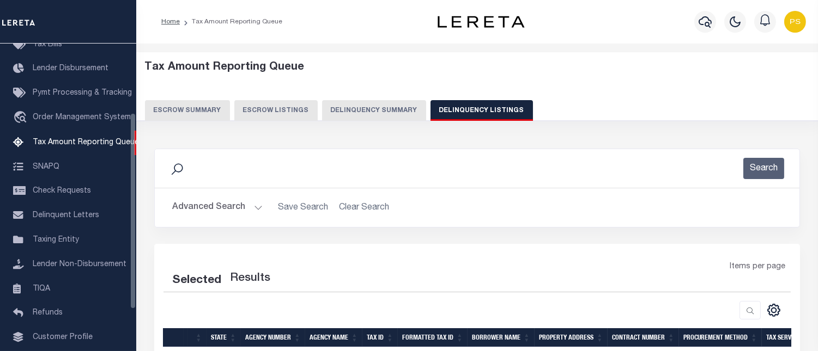
select select "100"
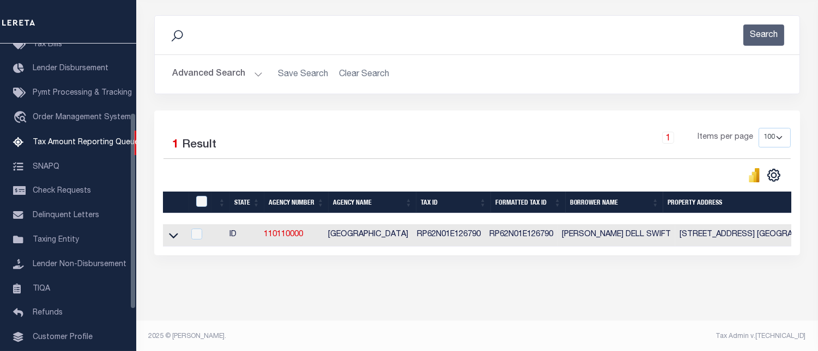
scroll to position [144, 0]
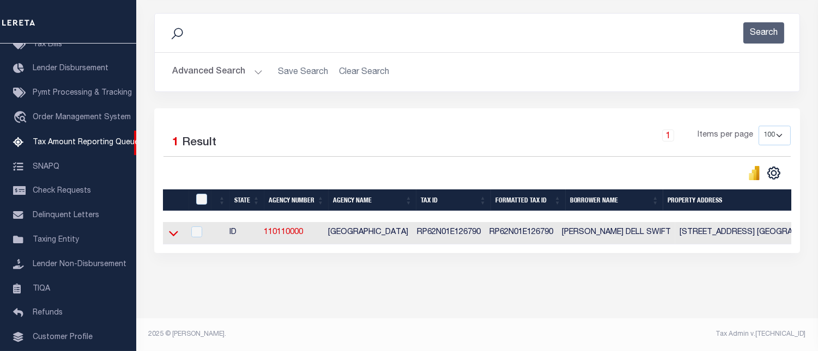
click at [170, 230] on icon at bounding box center [173, 233] width 9 height 11
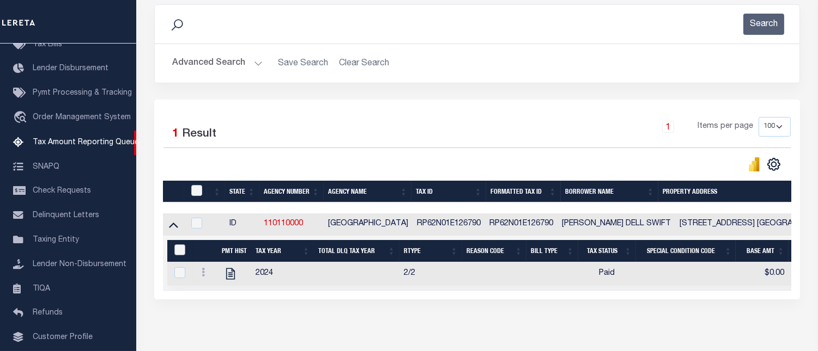
click at [178, 255] on input "&nbsp;" at bounding box center [179, 250] width 11 height 11
checkbox input "true"
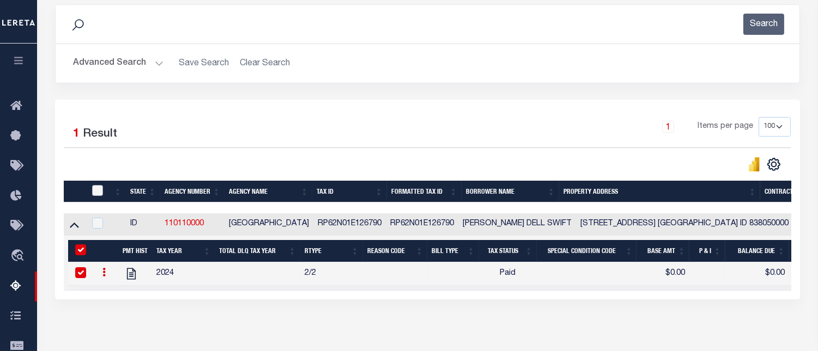
click at [95, 191] on input "checkbox" at bounding box center [97, 190] width 11 height 11
checkbox input "true"
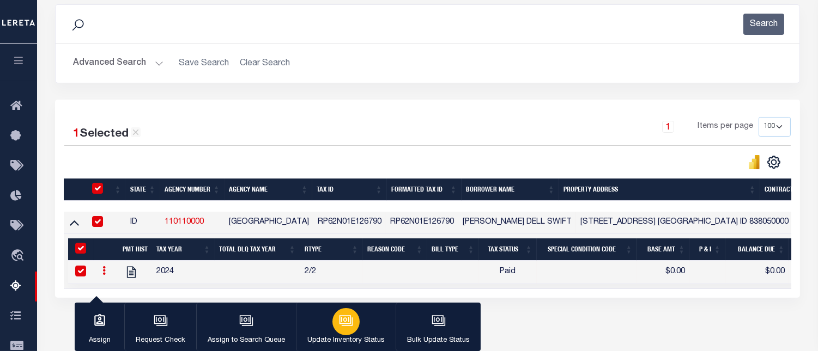
click at [339, 329] on div "button" at bounding box center [345, 321] width 27 height 27
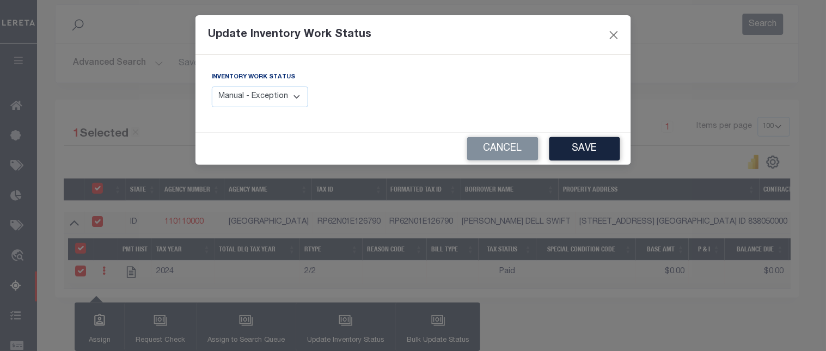
click at [295, 99] on select "Manual - Exception Pended - Awaiting Search Late Add Exception Completed" at bounding box center [260, 97] width 97 height 21
select select "4"
click at [212, 87] on select "Manual - Exception Pended - Awaiting Search Late Add Exception Completed" at bounding box center [260, 97] width 97 height 21
click at [576, 149] on button "Save" at bounding box center [585, 148] width 71 height 23
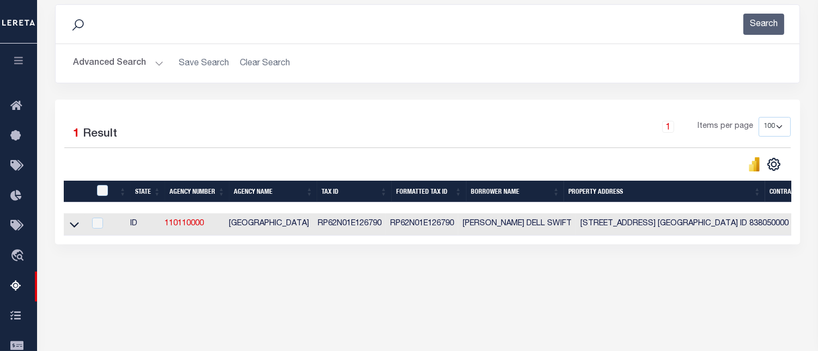
click at [127, 66] on button "Advanced Search" at bounding box center [118, 63] width 90 height 21
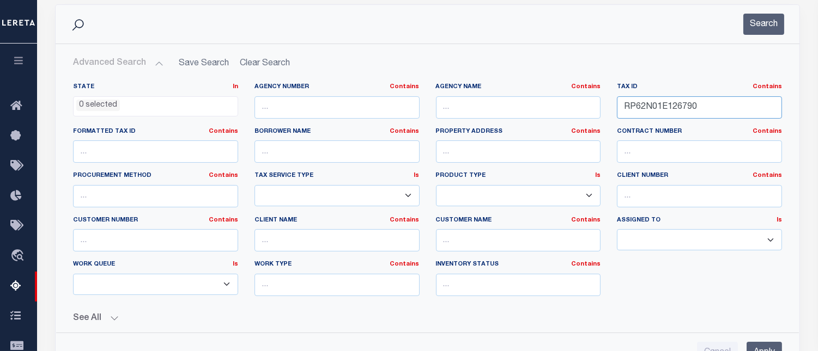
click at [673, 105] on input "RP62N01E126790" at bounding box center [699, 107] width 165 height 22
paste input "8151"
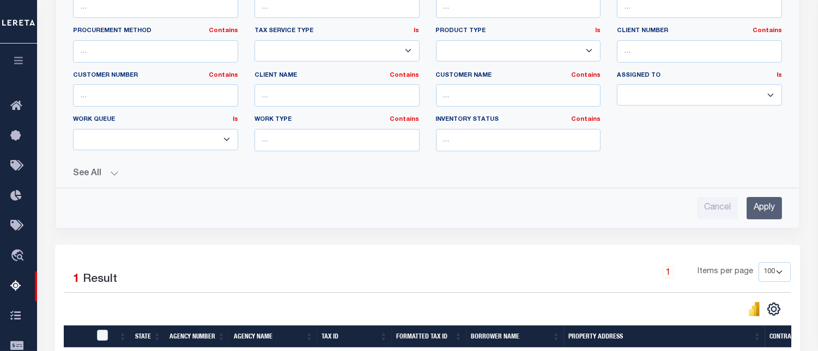
scroll to position [326, 0]
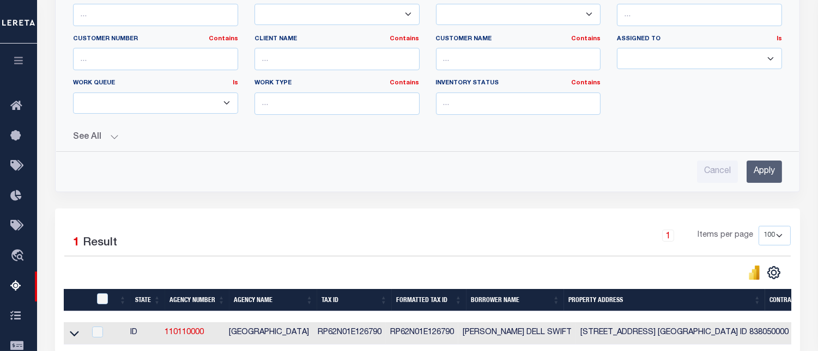
type input "RP62N01E128151"
click at [761, 175] on input "Apply" at bounding box center [763, 172] width 35 height 22
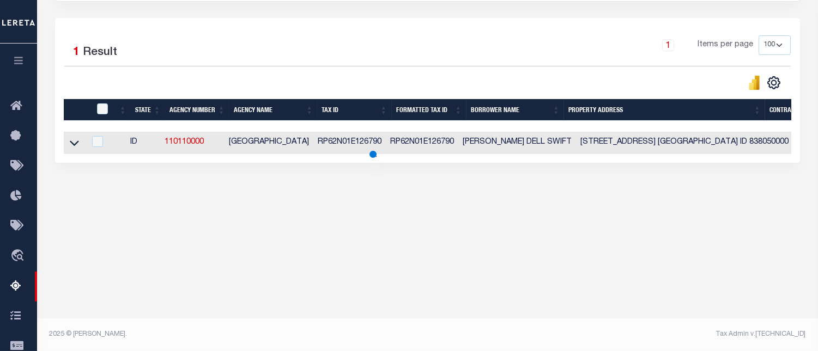
scroll to position [225, 0]
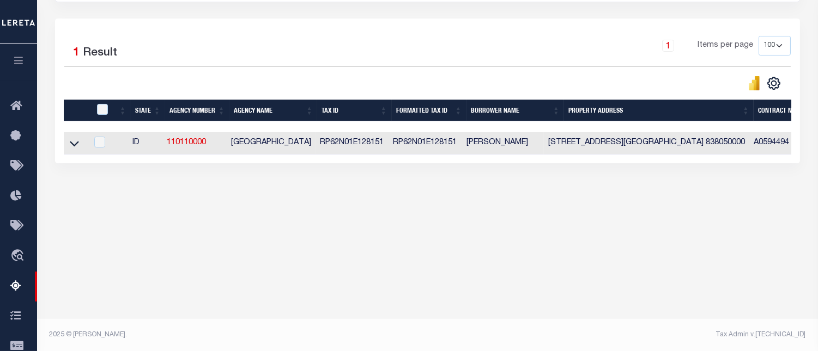
click at [69, 147] on link at bounding box center [74, 143] width 13 height 8
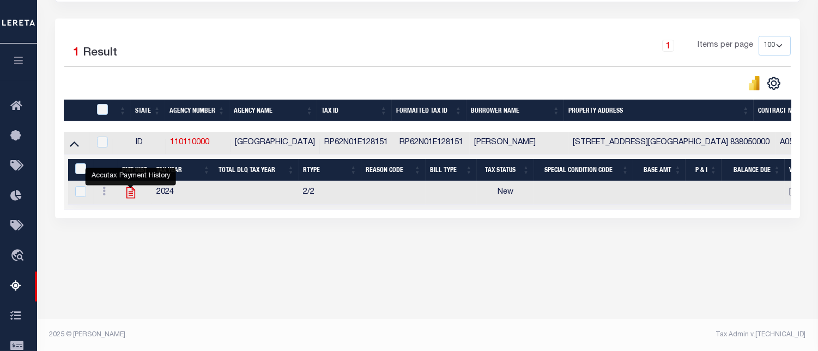
click at [128, 193] on icon "" at bounding box center [131, 193] width 14 height 14
checkbox input "true"
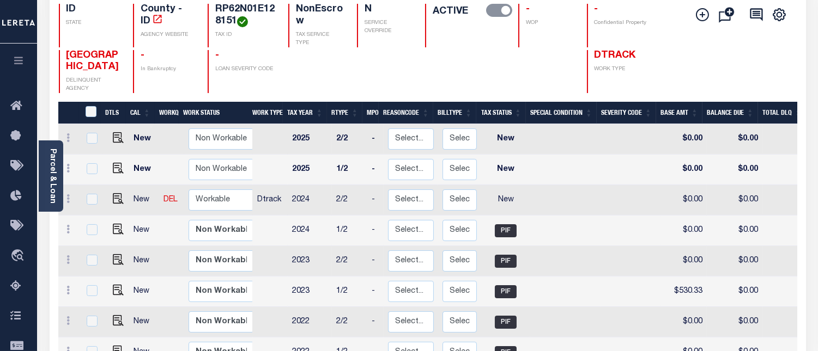
scroll to position [121, 0]
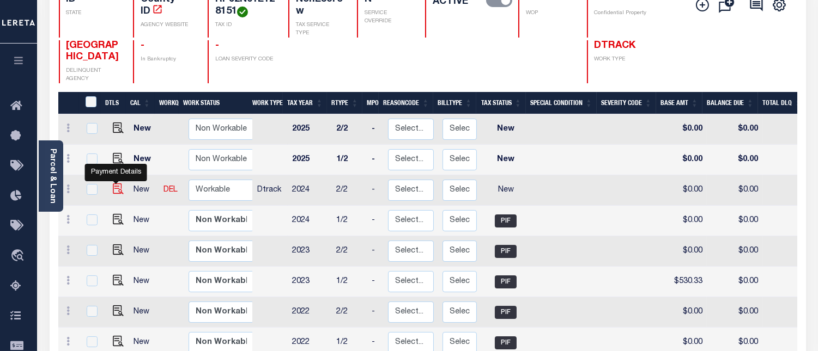
click at [114, 192] on img "" at bounding box center [118, 189] width 11 height 11
checkbox input "true"
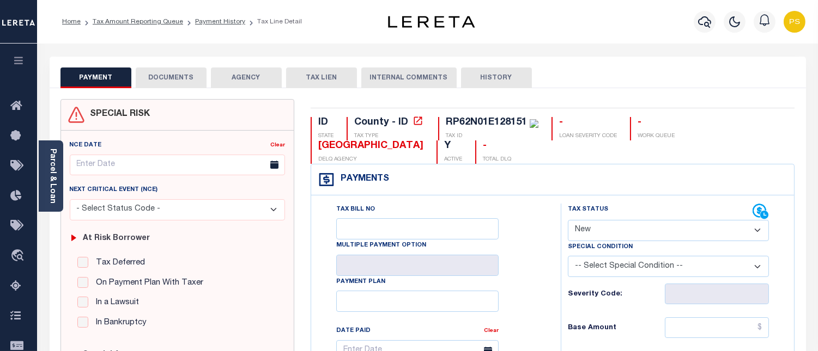
click at [580, 237] on select "- Select Status Code - Open Due/Unpaid Paid Incomplete No Tax Due Internal Refu…" at bounding box center [668, 230] width 201 height 21
select select "PYD"
click at [568, 221] on select "- Select Status Code - Open Due/Unpaid Paid Incomplete No Tax Due Internal Refu…" at bounding box center [668, 230] width 201 height 21
type input "[DATE]"
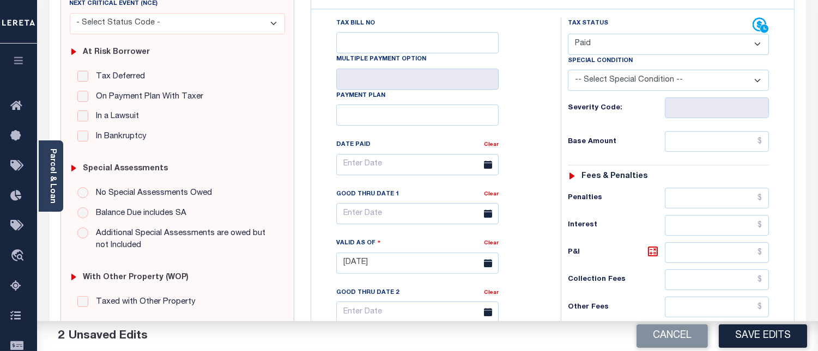
scroll to position [242, 0]
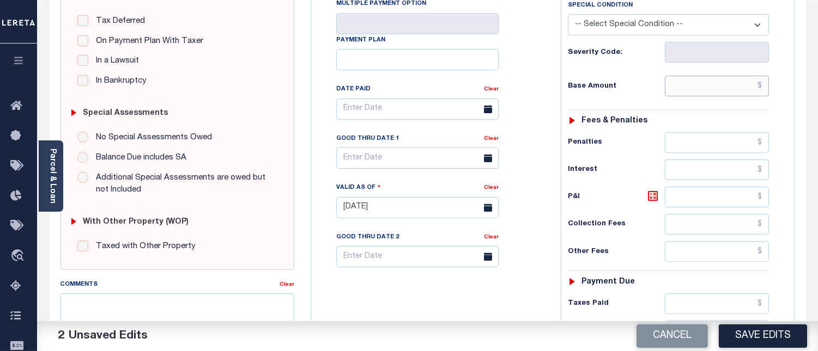
click at [765, 85] on input "text" at bounding box center [716, 86] width 104 height 21
type input "$0.00"
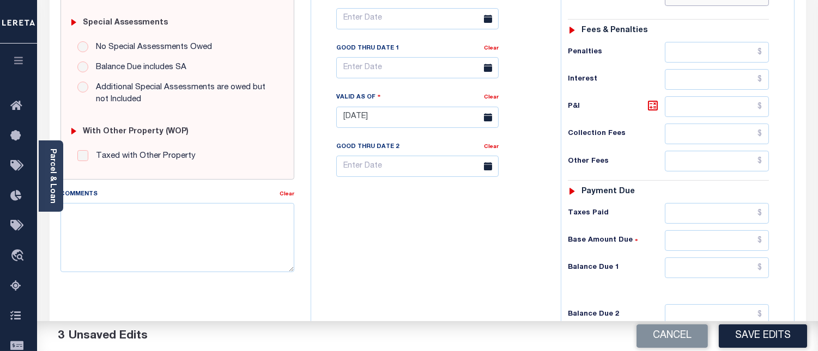
scroll to position [363, 0]
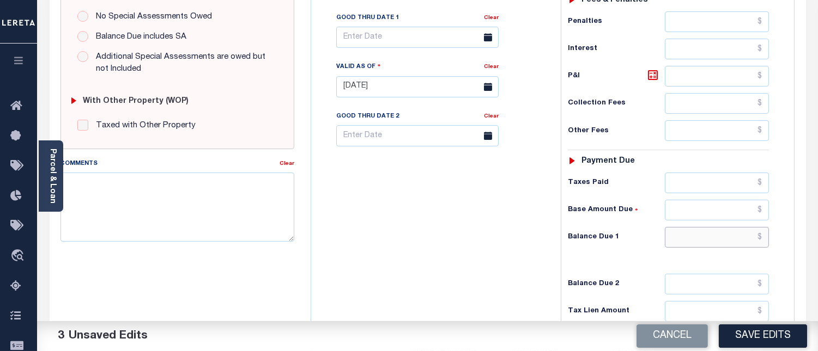
click at [763, 236] on input "text" at bounding box center [716, 237] width 104 height 21
type input "$0.00"
click at [234, 191] on textarea "Comments" at bounding box center [177, 207] width 234 height 69
click at [159, 207] on textarea "Comments" at bounding box center [177, 207] width 234 height 69
paste textarea "[DATE] - Per [PERSON_NAME] at [GEOGRAPHIC_DATA] properties have been paid curre…"
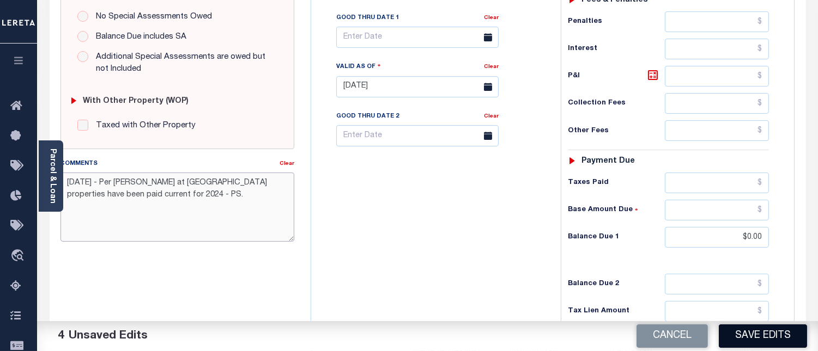
type textarea "[DATE] - Per [PERSON_NAME] at [GEOGRAPHIC_DATA] properties have been paid curre…"
click at [781, 334] on button "Save Edits" at bounding box center [762, 336] width 88 height 23
checkbox input "false"
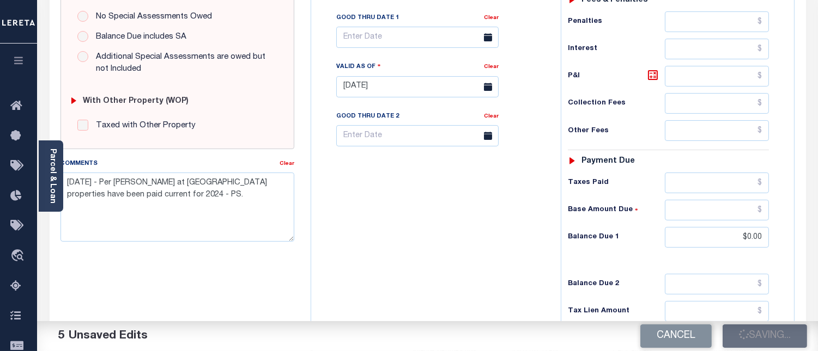
checkbox input "false"
type input "$0"
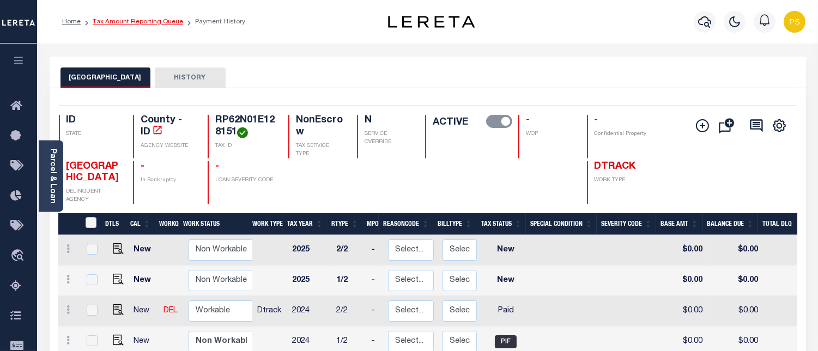
click at [132, 23] on link "Tax Amount Reporting Queue" at bounding box center [138, 22] width 90 height 7
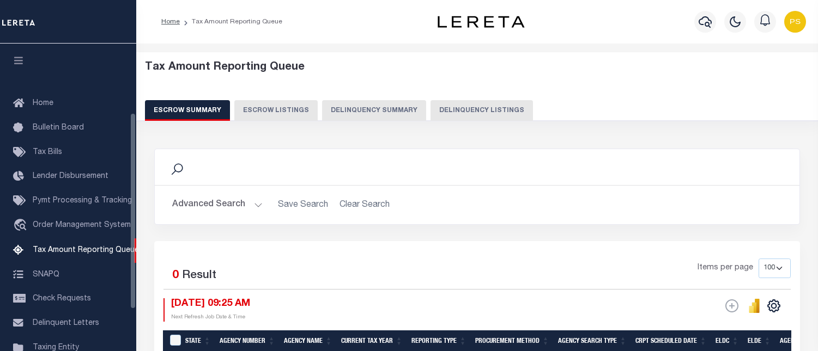
select select "100"
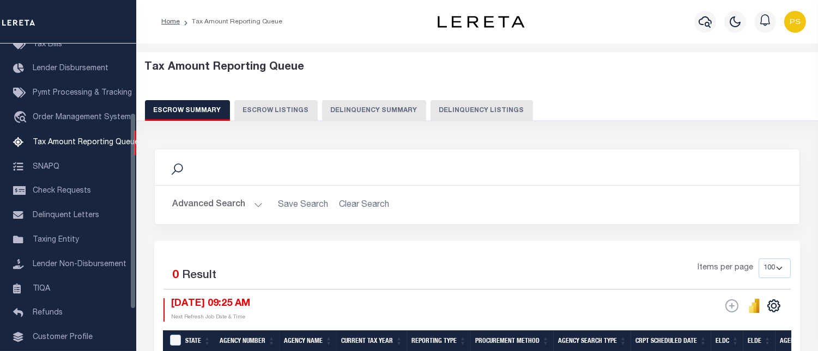
click at [453, 113] on button "Delinquency Listings" at bounding box center [481, 110] width 102 height 21
select select "100"
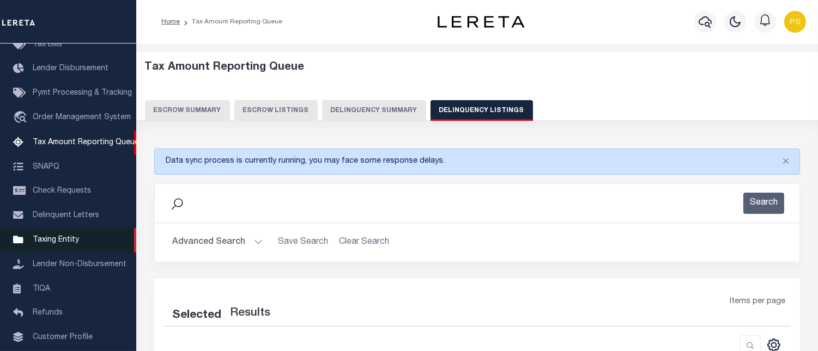
select select "100"
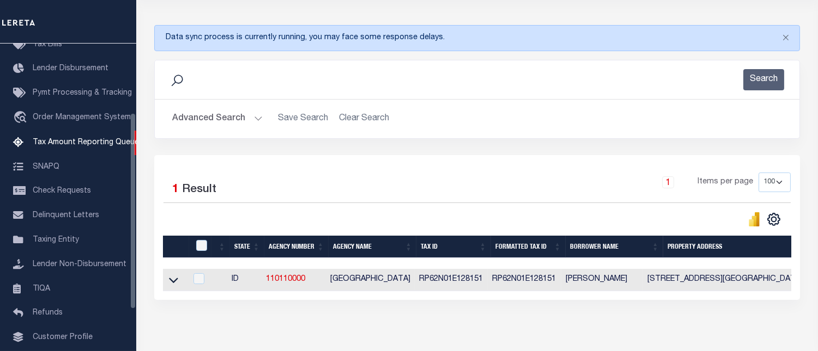
scroll to position [179, 0]
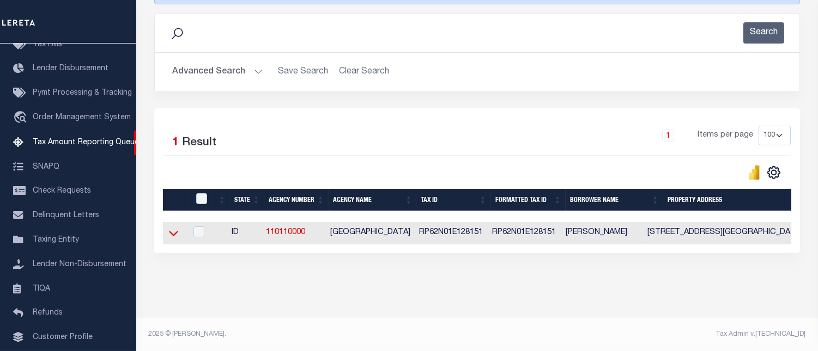
click at [175, 231] on icon at bounding box center [173, 233] width 9 height 5
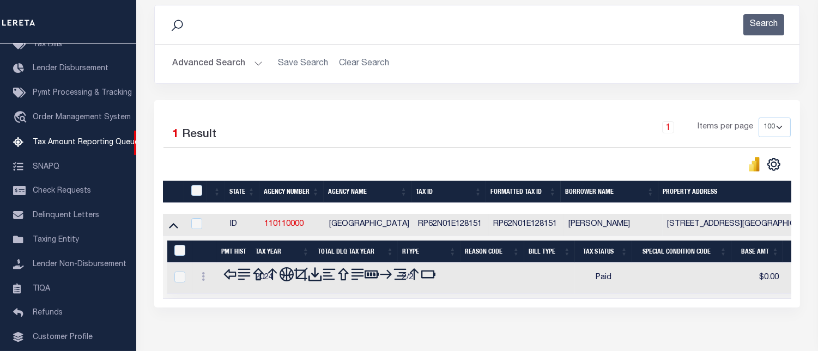
scroll to position [176, 0]
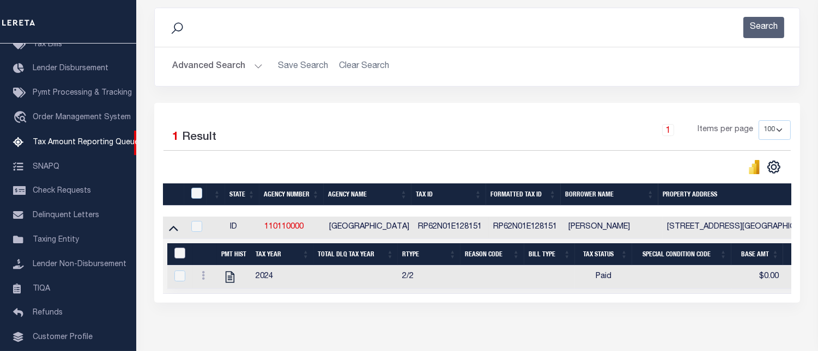
click at [176, 255] on input "&nbsp;" at bounding box center [179, 253] width 11 height 11
checkbox input "true"
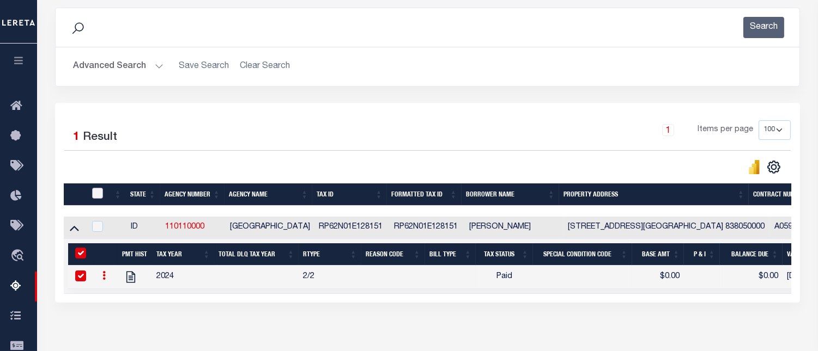
click at [94, 194] on input "checkbox" at bounding box center [97, 193] width 11 height 11
checkbox input "true"
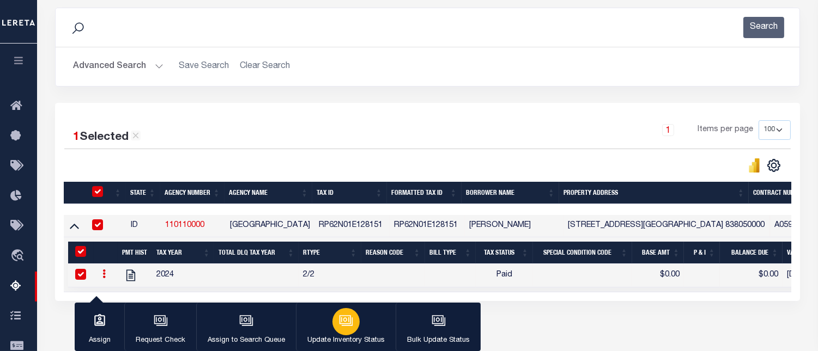
click at [341, 336] on p "Update Inventory Status" at bounding box center [345, 341] width 77 height 11
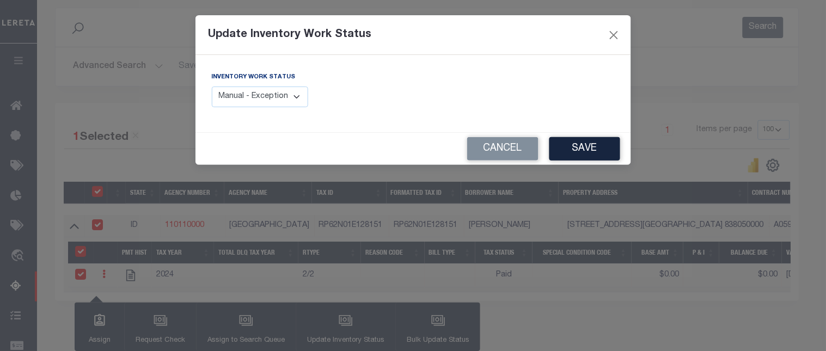
drag, startPoint x: 265, startPoint y: 99, endPoint x: 266, endPoint y: 107, distance: 7.7
click at [265, 99] on select "Manual - Exception Pended - Awaiting Search Late Add Exception Completed" at bounding box center [260, 97] width 97 height 21
select select "4"
click at [212, 87] on select "Manual - Exception Pended - Awaiting Search Late Add Exception Completed" at bounding box center [260, 97] width 97 height 21
click at [597, 144] on button "Save" at bounding box center [585, 148] width 71 height 23
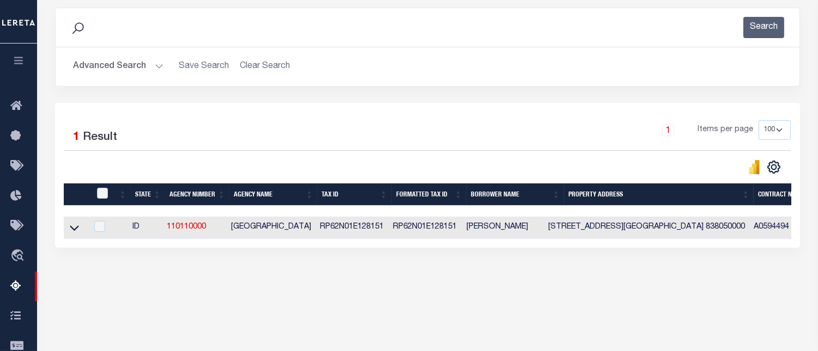
click at [102, 69] on button "Advanced Search" at bounding box center [118, 66] width 90 height 21
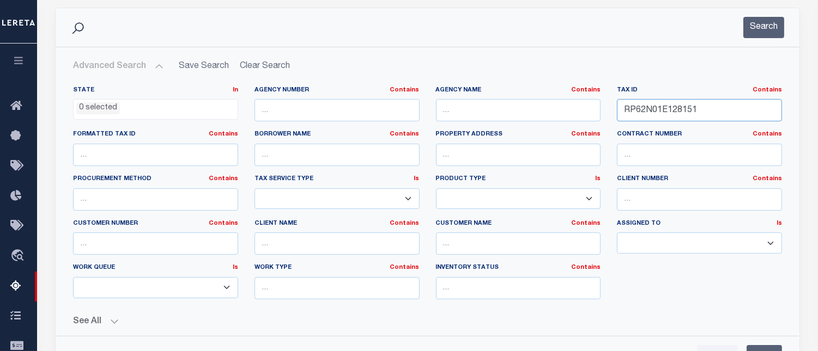
click at [679, 108] on input "RP62N01E128151" at bounding box center [699, 110] width 165 height 22
paste input "30172"
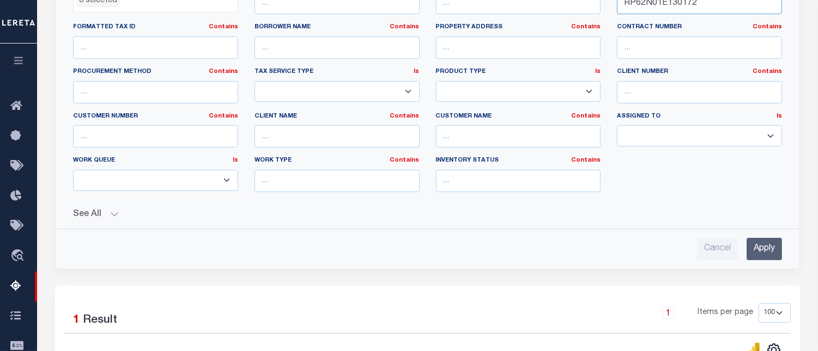
scroll to position [297, 0]
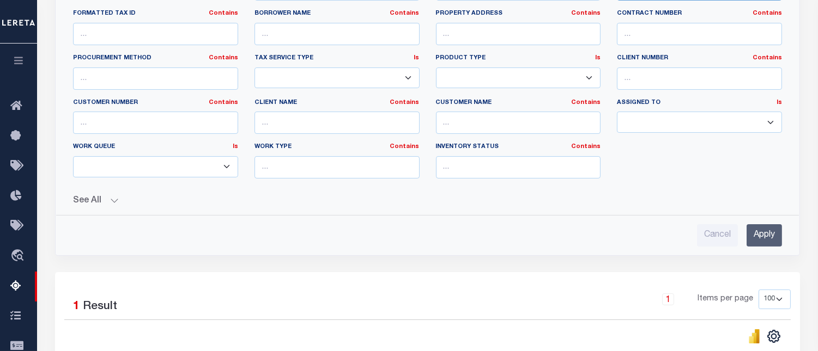
type input "RP62N01E130172"
click at [770, 236] on input "Apply" at bounding box center [763, 235] width 35 height 22
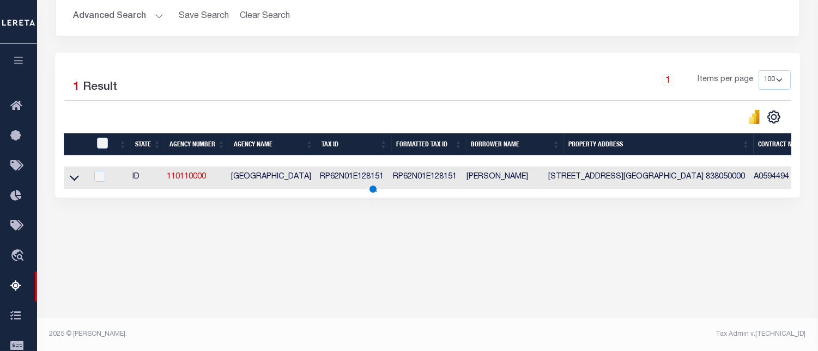
scroll to position [225, 0]
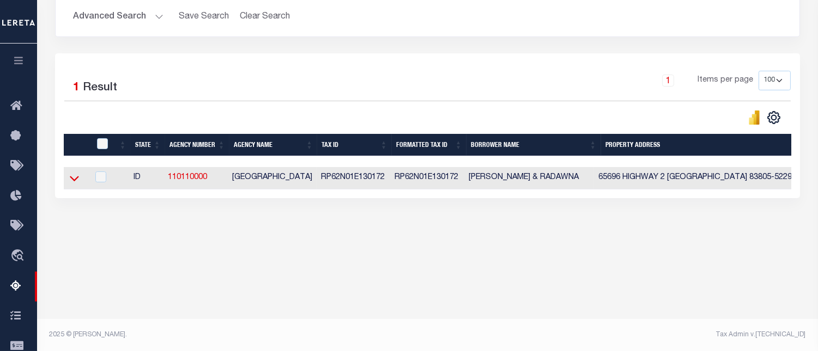
click at [77, 184] on icon at bounding box center [74, 178] width 9 height 11
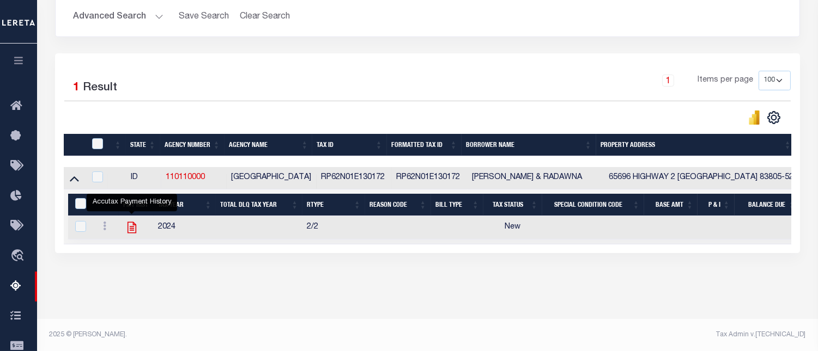
click at [132, 233] on icon "" at bounding box center [131, 227] width 9 height 11
checkbox input "true"
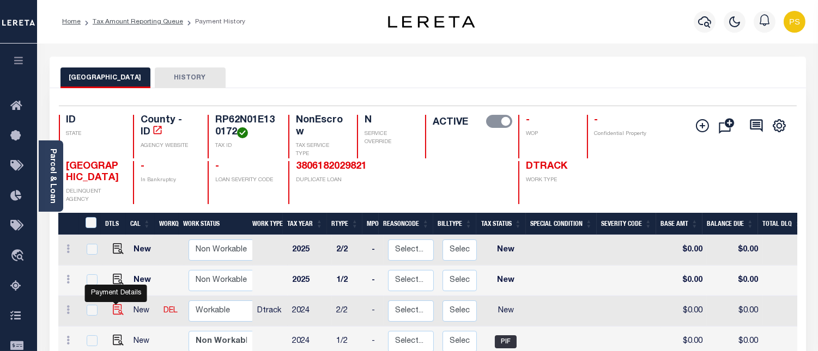
click at [116, 309] on img "" at bounding box center [118, 309] width 11 height 11
checkbox input "true"
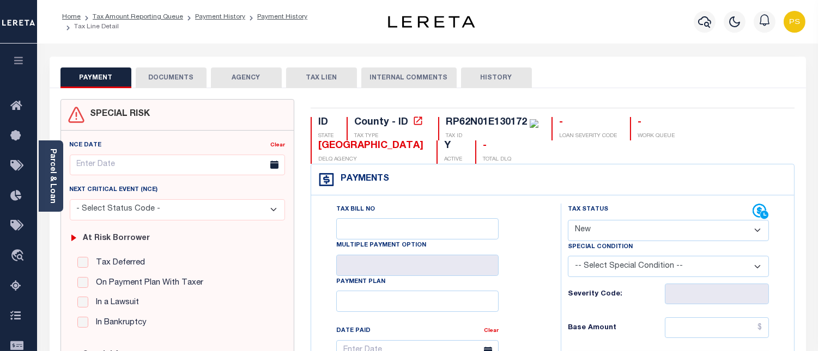
click at [592, 227] on select "- Select Status Code - Open Due/Unpaid Paid Incomplete No Tax Due Internal Refu…" at bounding box center [668, 230] width 201 height 21
select select "PYD"
click at [568, 221] on select "- Select Status Code - Open Due/Unpaid Paid Incomplete No Tax Due Internal Refu…" at bounding box center [668, 230] width 201 height 21
type input "[DATE]"
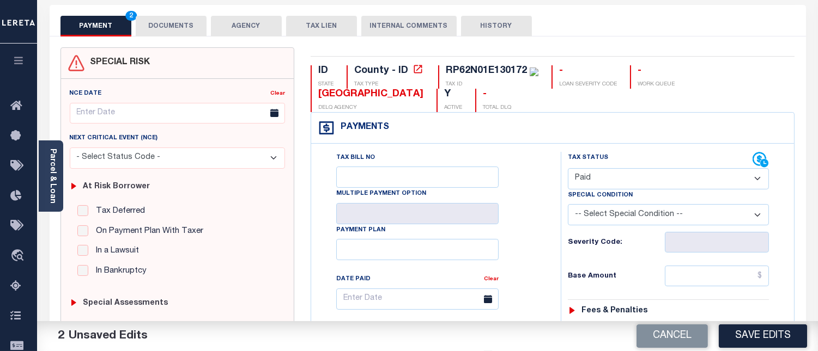
scroll to position [121, 0]
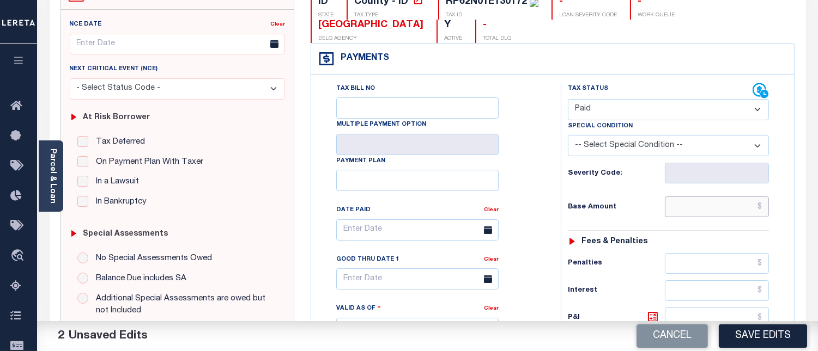
click at [760, 210] on input "text" at bounding box center [716, 207] width 104 height 21
type input "$0.00"
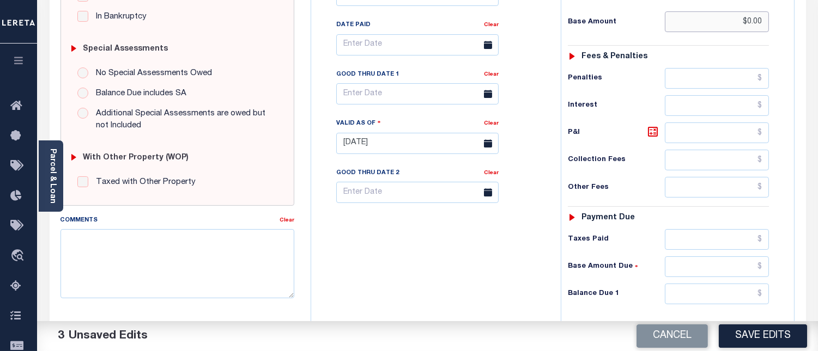
scroll to position [363, 0]
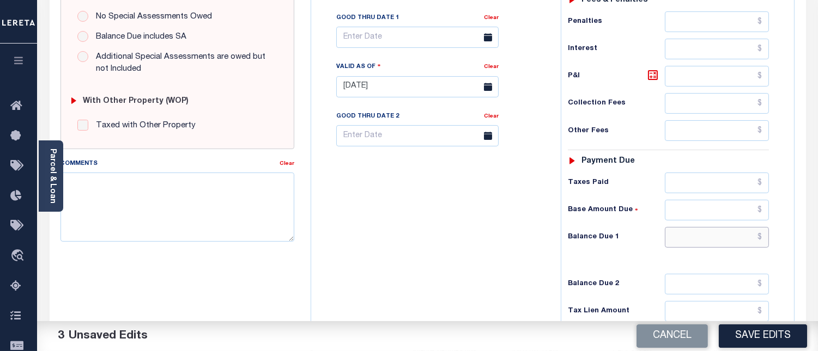
click at [766, 242] on input "text" at bounding box center [716, 237] width 104 height 21
type input "$0.00"
click at [147, 218] on textarea "Comments" at bounding box center [177, 207] width 234 height 69
click at [143, 205] on textarea "Comments" at bounding box center [177, 207] width 234 height 69
paste textarea "[DATE] - Per [PERSON_NAME] at [GEOGRAPHIC_DATA] properties have been paid curre…"
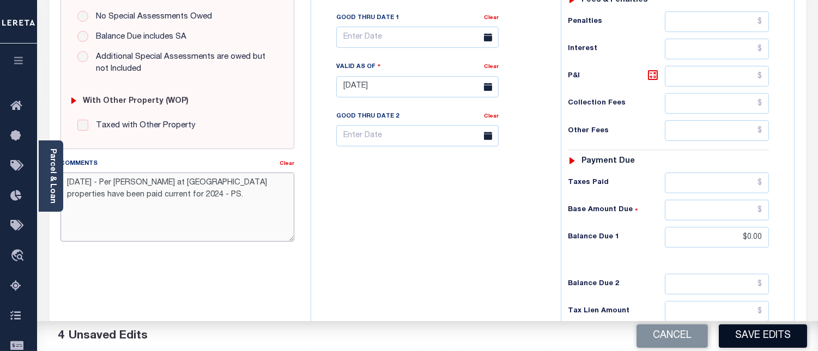
type textarea "[DATE] - Per [PERSON_NAME] at [GEOGRAPHIC_DATA] properties have been paid curre…"
click at [759, 341] on button "Save Edits" at bounding box center [762, 336] width 88 height 23
checkbox input "false"
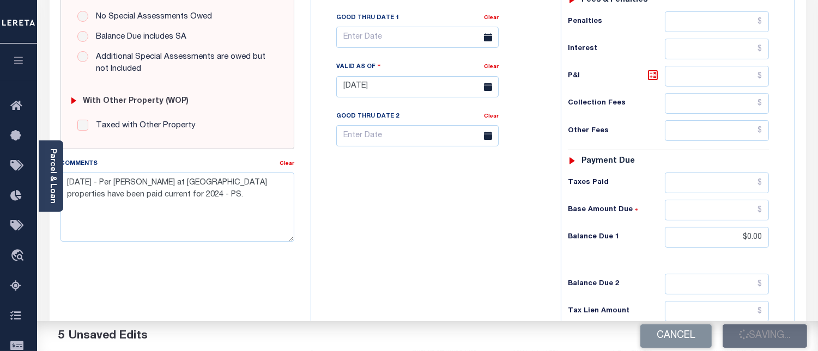
checkbox input "false"
type input "$0"
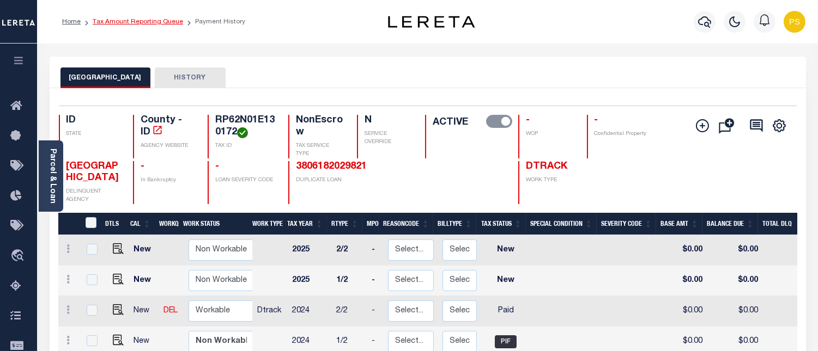
click at [162, 24] on link "Tax Amount Reporting Queue" at bounding box center [138, 22] width 90 height 7
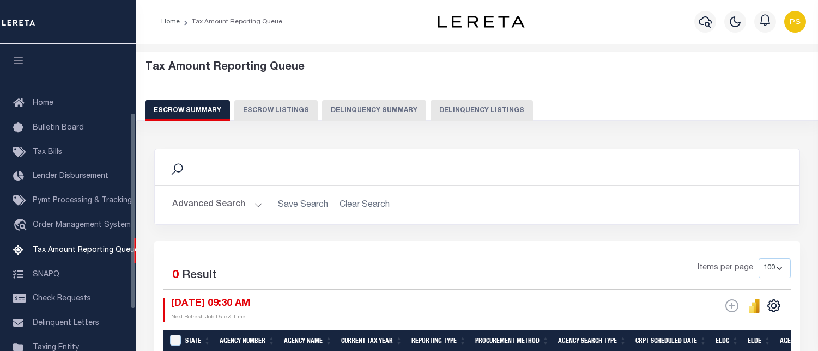
select select "100"
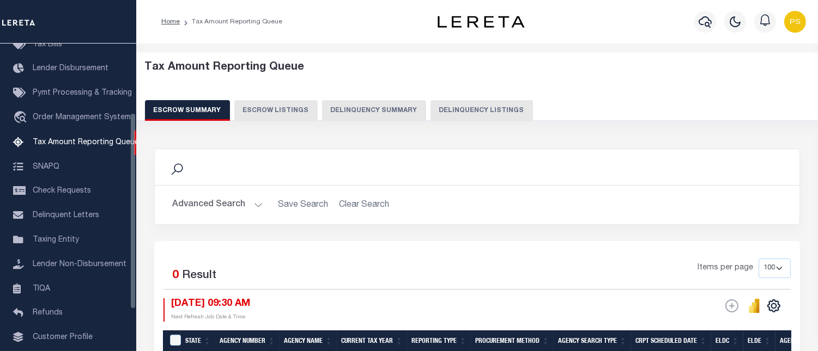
drag, startPoint x: 453, startPoint y: 111, endPoint x: 447, endPoint y: 112, distance: 6.7
click at [453, 110] on button "Delinquency Listings" at bounding box center [481, 110] width 102 height 21
select select "100"
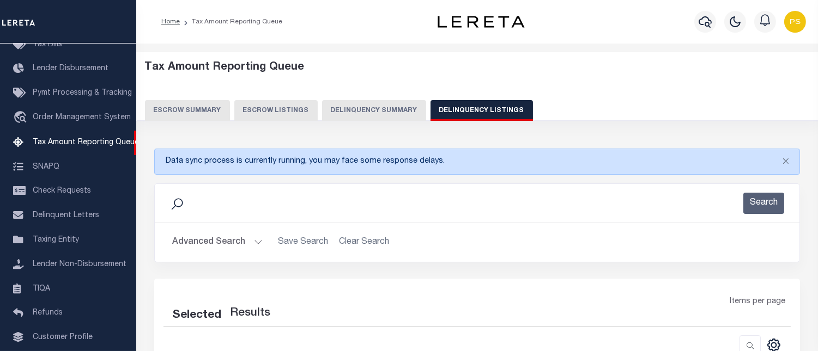
select select "100"
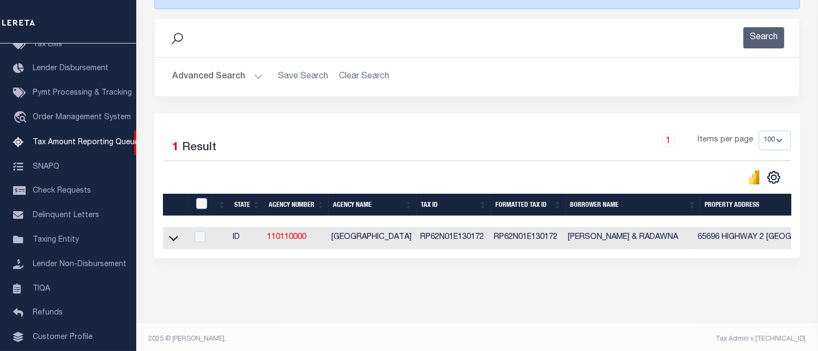
scroll to position [179, 0]
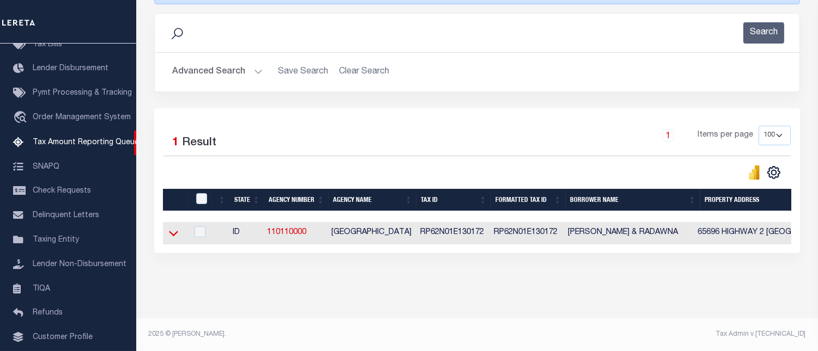
click at [173, 231] on icon at bounding box center [173, 233] width 9 height 11
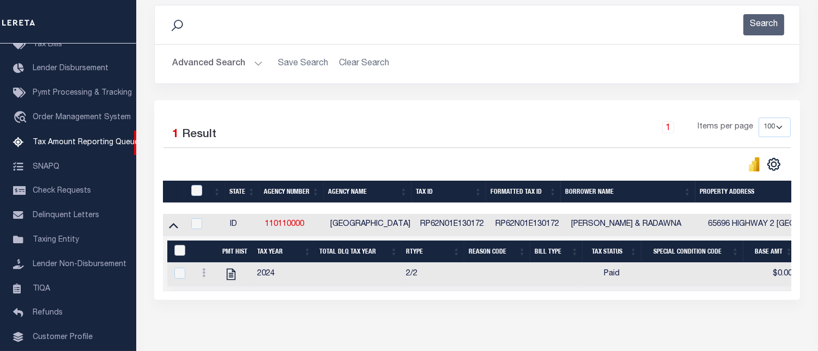
click at [181, 256] on input "&nbsp;" at bounding box center [179, 250] width 11 height 11
checkbox input "true"
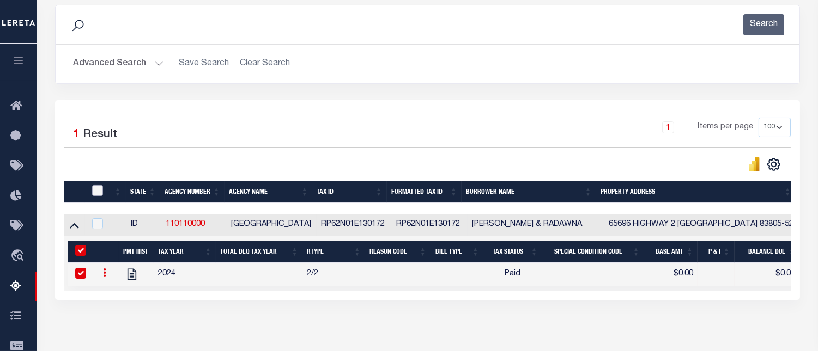
click at [98, 194] on input "checkbox" at bounding box center [97, 190] width 11 height 11
checkbox input "true"
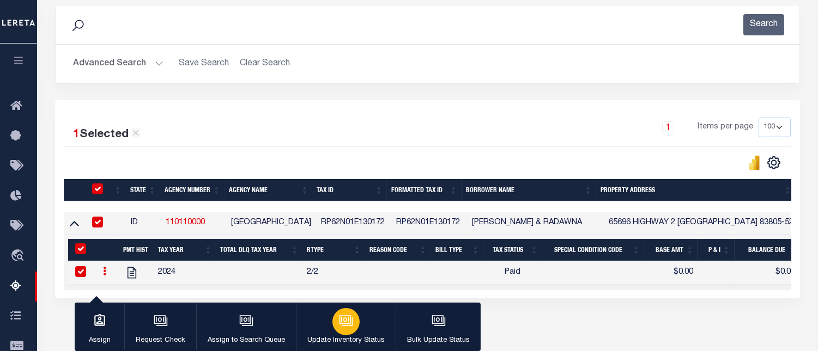
click at [345, 318] on icon "button" at bounding box center [346, 321] width 14 height 14
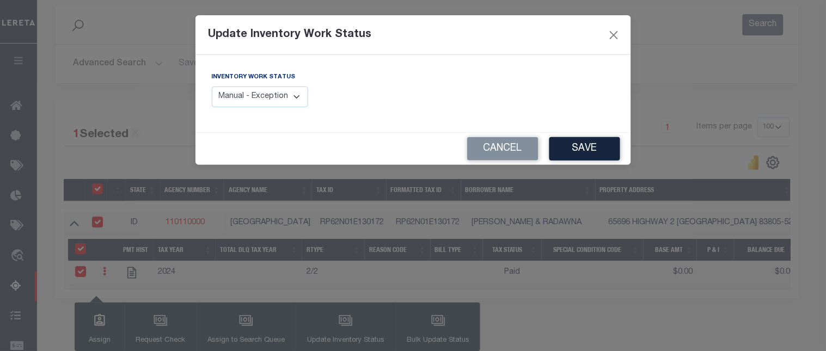
drag, startPoint x: 236, startPoint y: 97, endPoint x: 236, endPoint y: 107, distance: 9.8
click at [236, 97] on select "Manual - Exception Pended - Awaiting Search Late Add Exception Completed" at bounding box center [260, 97] width 97 height 21
select select "4"
click at [212, 87] on select "Manual - Exception Pended - Awaiting Search Late Add Exception Completed" at bounding box center [260, 97] width 97 height 21
click at [582, 154] on button "Save" at bounding box center [585, 148] width 71 height 23
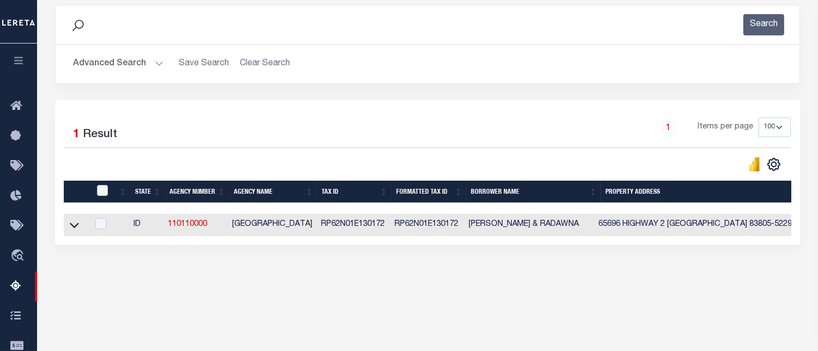
click at [121, 69] on button "Advanced Search" at bounding box center [118, 63] width 90 height 21
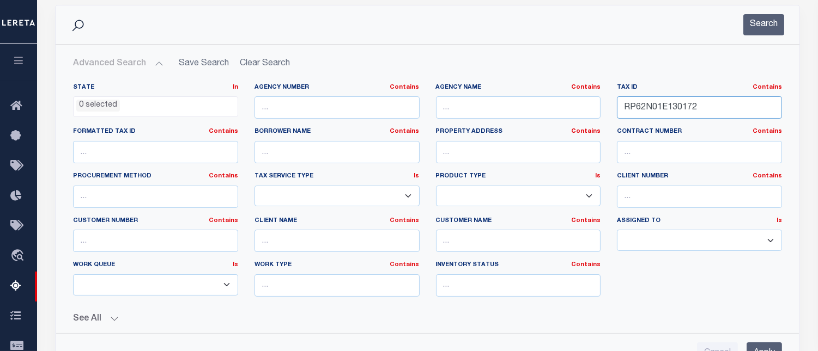
click at [670, 105] on input "RP62N01E130172" at bounding box center [699, 107] width 165 height 22
paste input "50160"
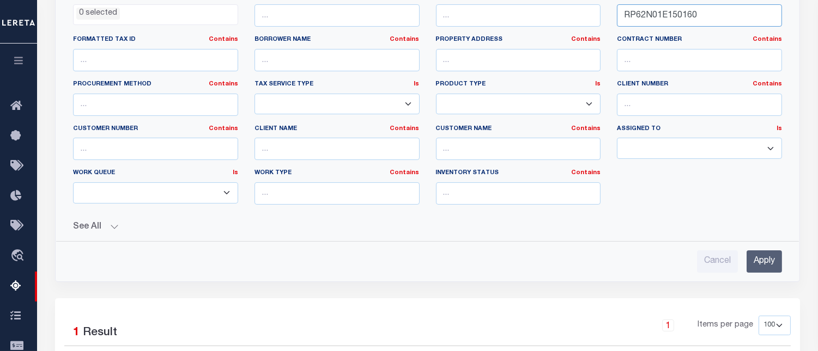
scroll to position [300, 0]
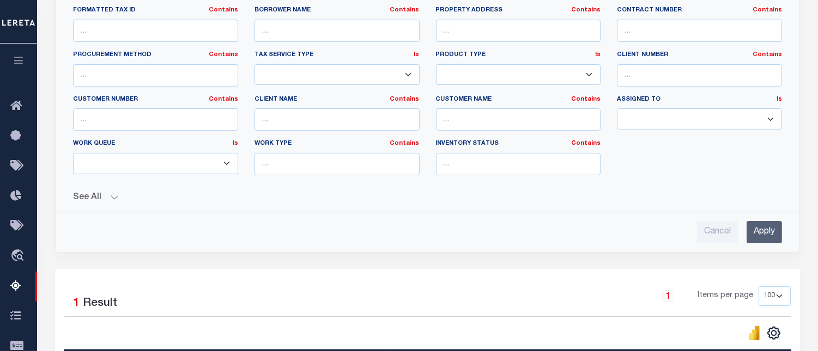
type input "RP62N01E150160"
click at [764, 236] on input "Apply" at bounding box center [763, 232] width 35 height 22
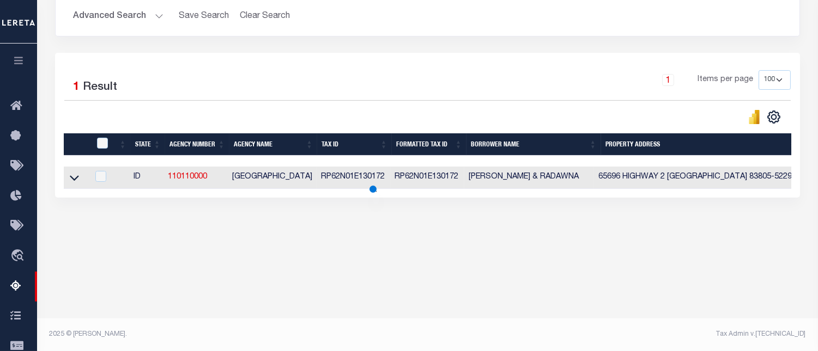
scroll to position [225, 0]
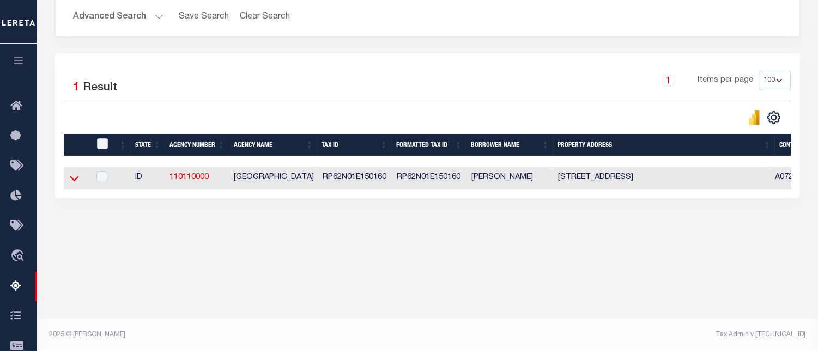
click at [75, 183] on icon at bounding box center [74, 178] width 9 height 11
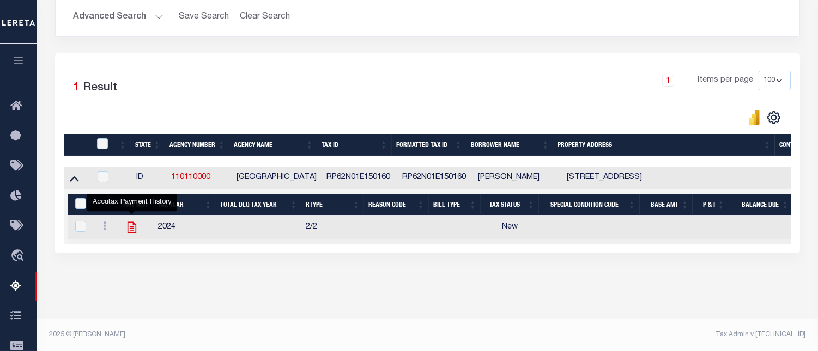
click at [131, 235] on icon "" at bounding box center [132, 228] width 14 height 14
checkbox input "true"
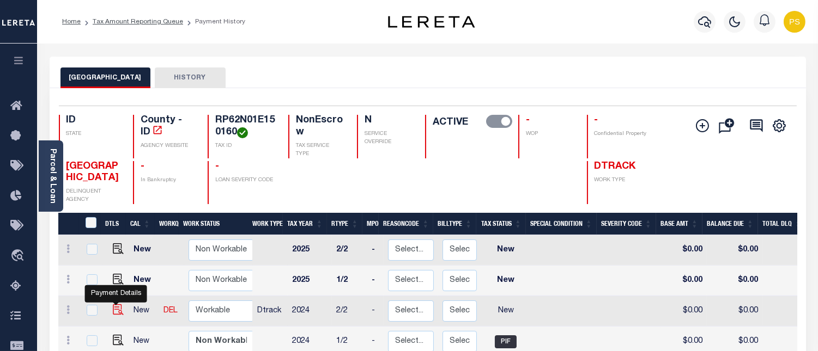
click at [114, 312] on img "" at bounding box center [118, 309] width 11 height 11
checkbox input "true"
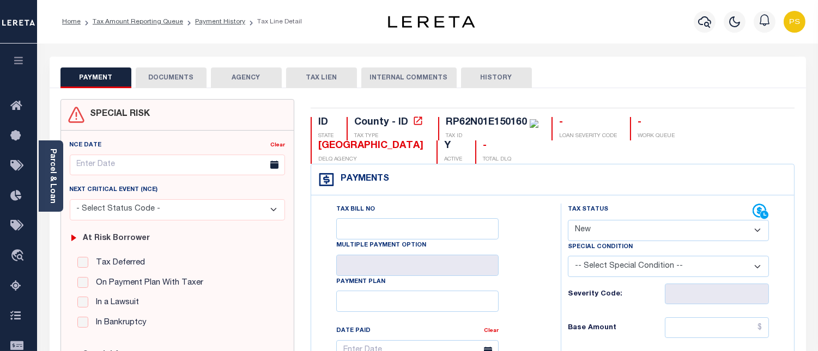
click at [625, 236] on select "- Select Status Code - Open Due/Unpaid Paid Incomplete No Tax Due Internal Refu…" at bounding box center [668, 230] width 201 height 21
select select "PYD"
click at [568, 221] on select "- Select Status Code - Open Due/Unpaid Paid Incomplete No Tax Due Internal Refu…" at bounding box center [668, 230] width 201 height 21
type input "[DATE]"
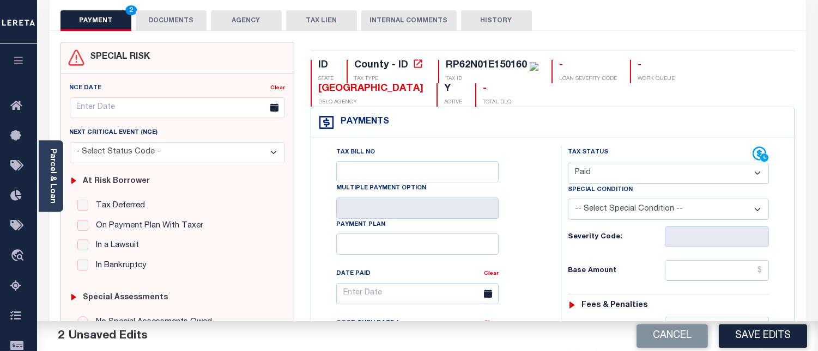
scroll to position [60, 0]
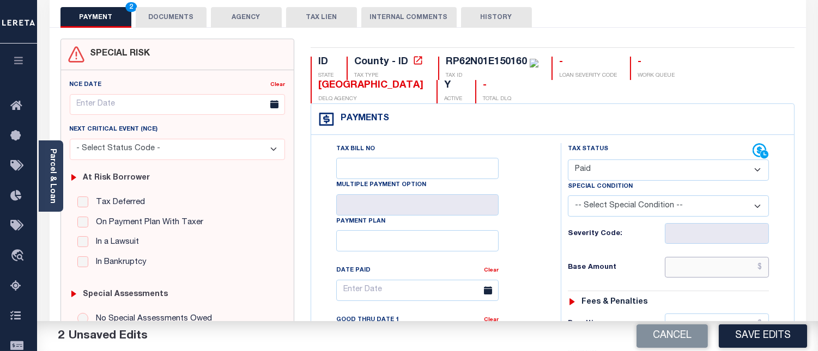
click at [764, 267] on input "text" at bounding box center [716, 267] width 104 height 21
type input "$0.00"
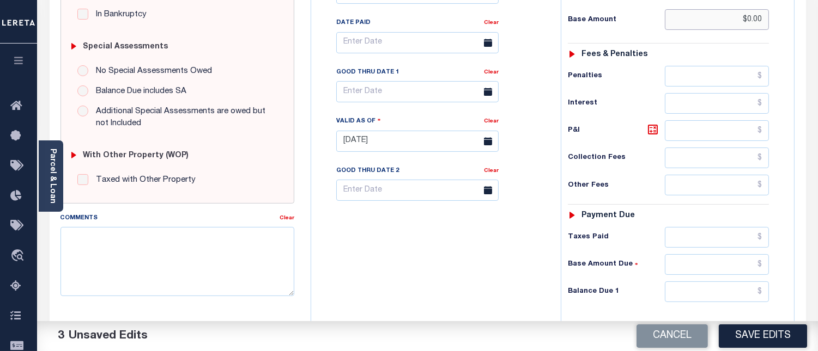
scroll to position [363, 0]
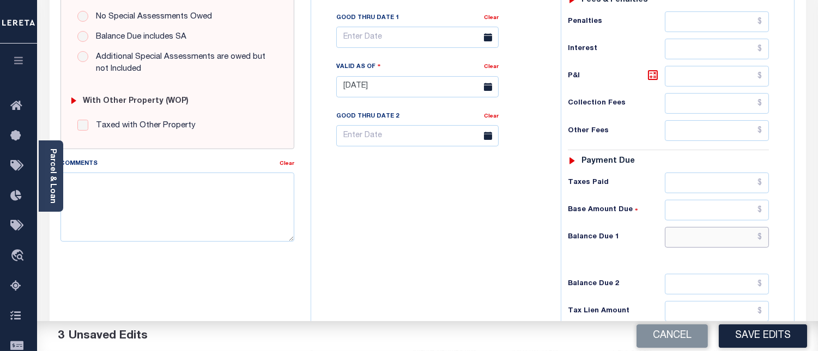
click at [765, 237] on input "text" at bounding box center [716, 237] width 104 height 21
type input "$0.00"
click at [146, 193] on textarea "Comments" at bounding box center [177, 207] width 234 height 69
click at [125, 222] on textarea "Comments" at bounding box center [177, 207] width 234 height 69
paste textarea "08/14/2025 - Per Sharon at BOUNDARY COUNTY properties have been paid current fo…"
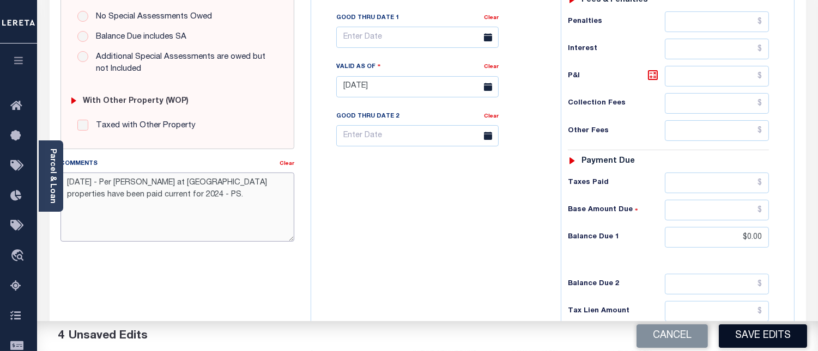
type textarea "08/14/2025 - Per Sharon at BOUNDARY COUNTY properties have been paid current fo…"
click at [742, 340] on button "Save Edits" at bounding box center [762, 336] width 88 height 23
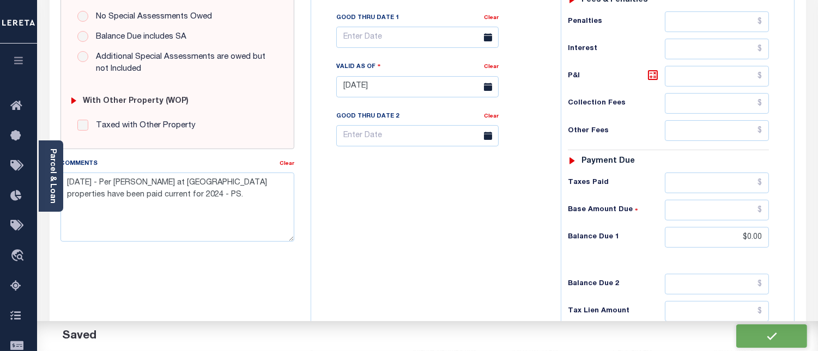
checkbox input "false"
type input "$0"
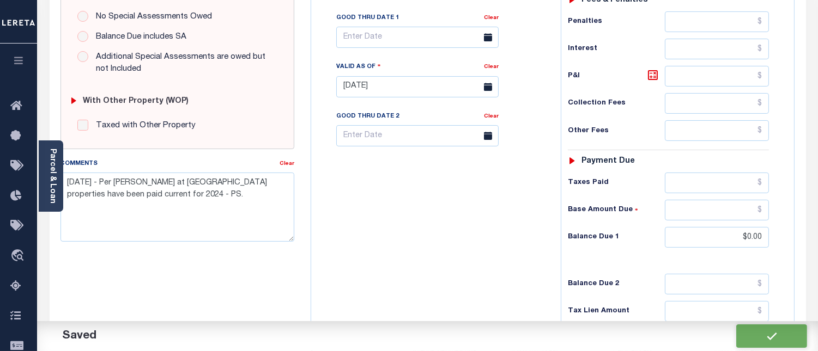
type input "$0"
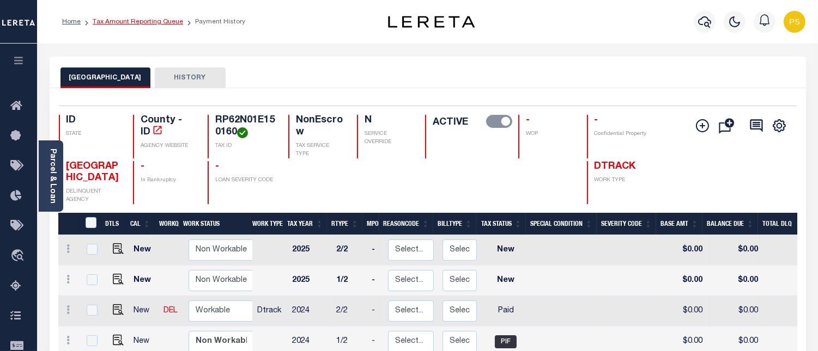
click at [147, 23] on link "Tax Amount Reporting Queue" at bounding box center [138, 22] width 90 height 7
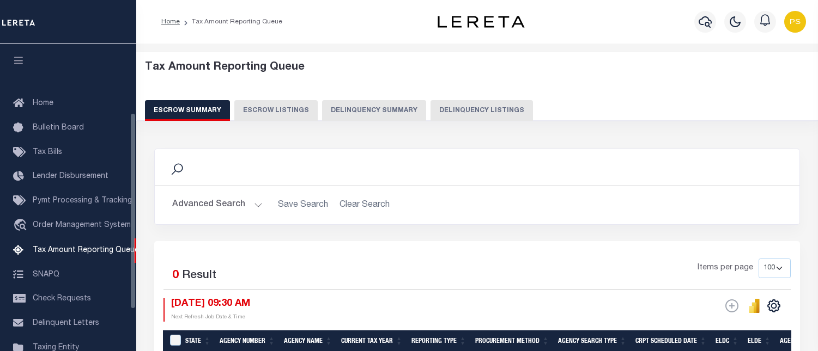
select select "100"
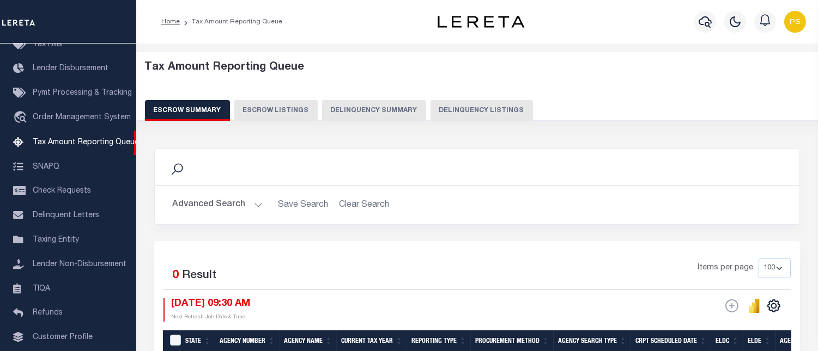
click at [459, 111] on button "Delinquency Listings" at bounding box center [481, 110] width 102 height 21
select select "100"
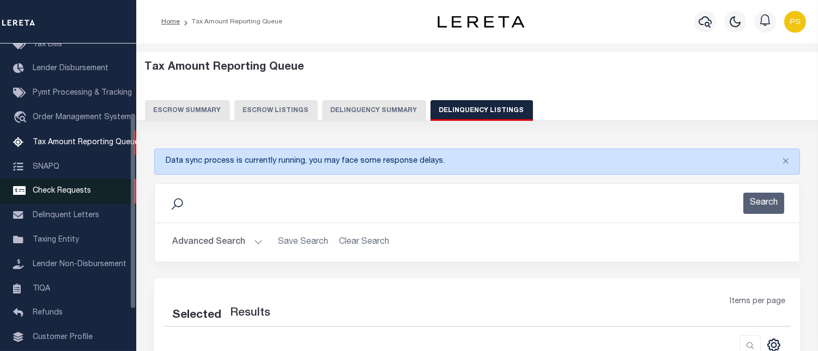
select select "100"
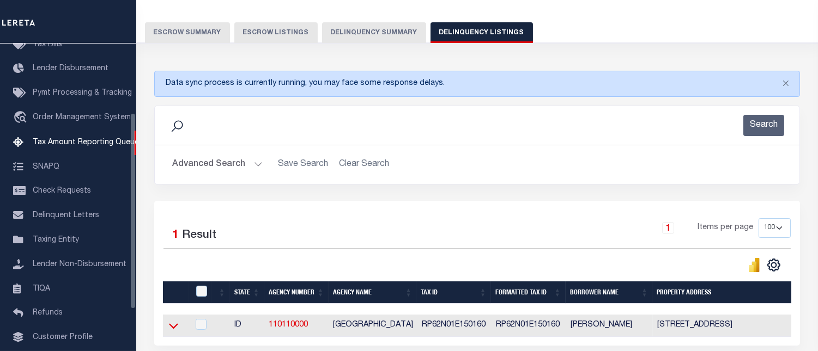
scroll to position [179, 0]
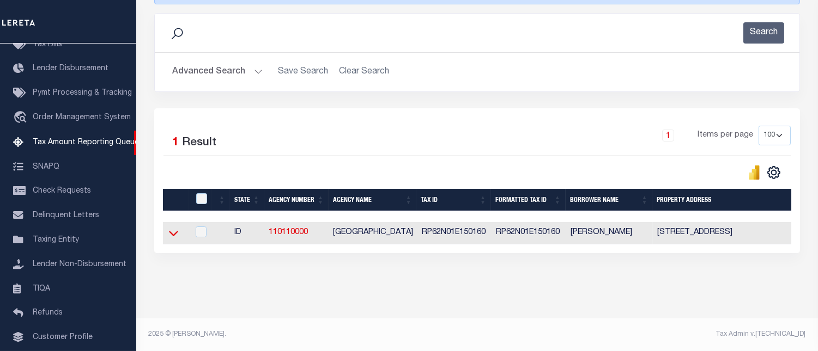
click at [171, 229] on icon at bounding box center [173, 233] width 9 height 11
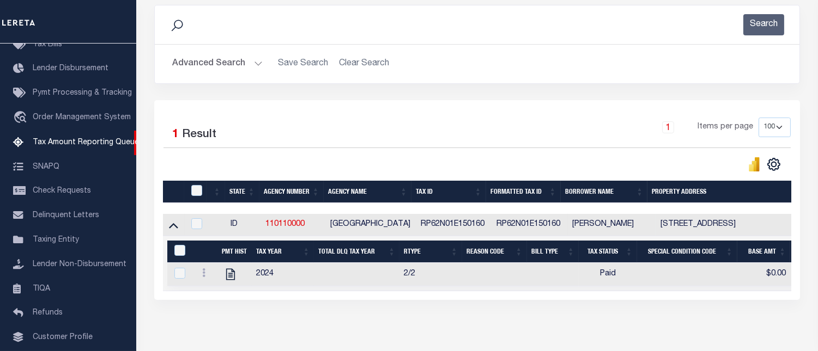
scroll to position [235, 0]
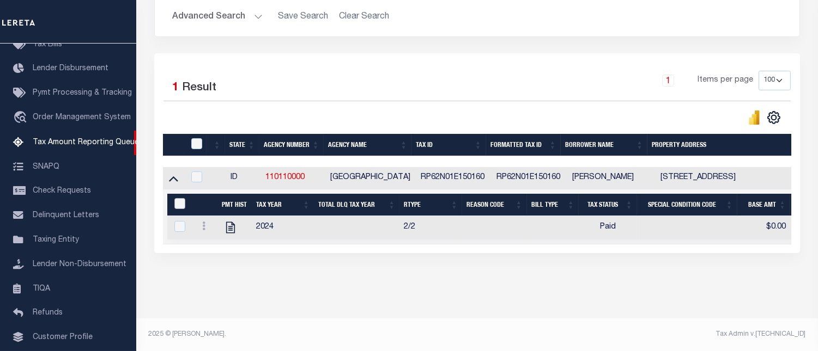
click at [180, 198] on input "&nbsp;" at bounding box center [179, 203] width 11 height 11
checkbox input "true"
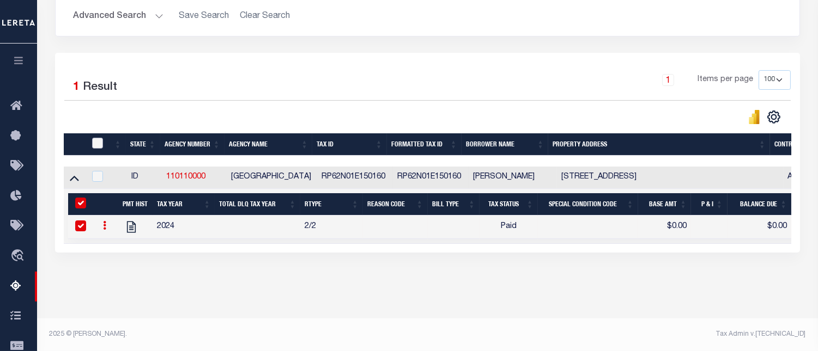
click at [95, 138] on input "checkbox" at bounding box center [97, 143] width 11 height 11
checkbox input "true"
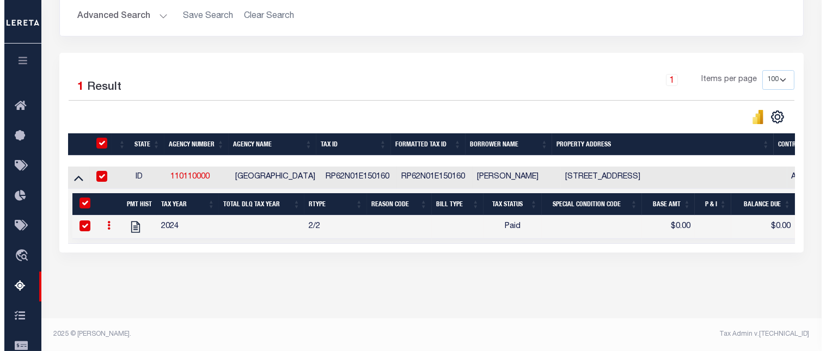
scroll to position [233, 0]
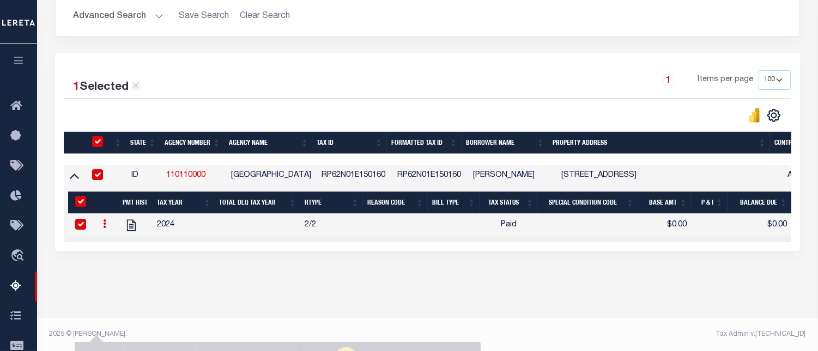
click at [347, 324] on icon "button" at bounding box center [344, 319] width 11 height 9
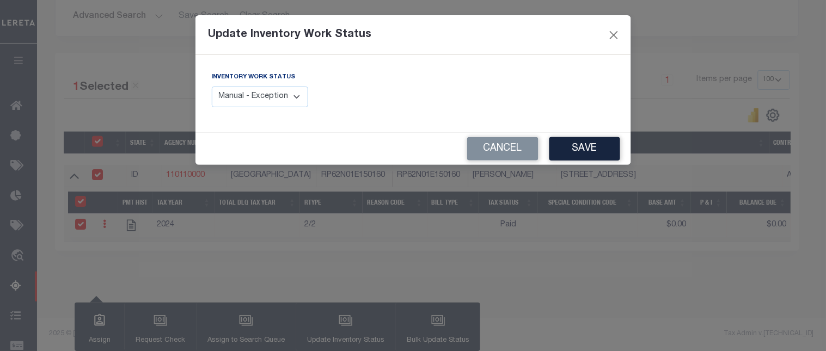
click at [282, 102] on select "Manual - Exception Pended - Awaiting Search Late Add Exception Completed" at bounding box center [260, 97] width 97 height 21
select select "4"
click at [212, 87] on select "Manual - Exception Pended - Awaiting Search Late Add Exception Completed" at bounding box center [260, 97] width 97 height 21
click at [596, 151] on button "Save" at bounding box center [585, 148] width 71 height 23
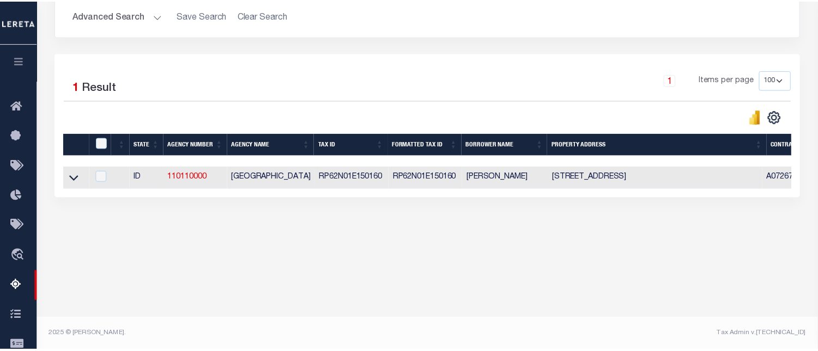
scroll to position [225, 0]
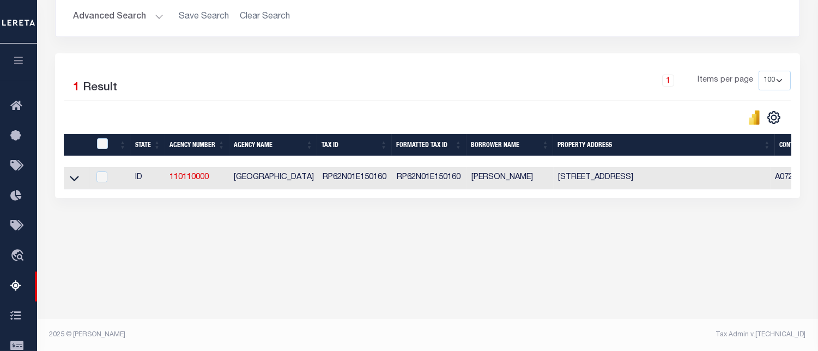
click at [112, 18] on button "Advanced Search" at bounding box center [118, 17] width 90 height 21
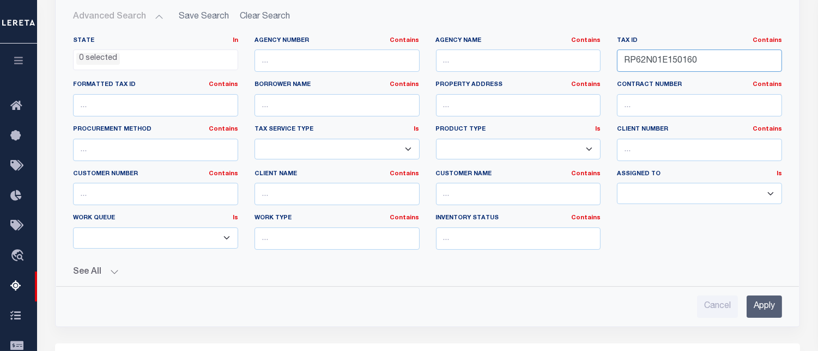
click at [660, 62] on input "RP62N01E150160" at bounding box center [699, 61] width 165 height 22
paste input "355551"
click at [771, 306] on input "Apply" at bounding box center [763, 307] width 35 height 22
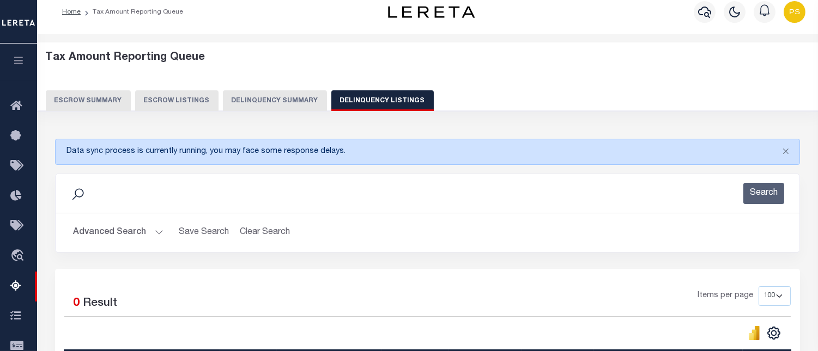
scroll to position [0, 0]
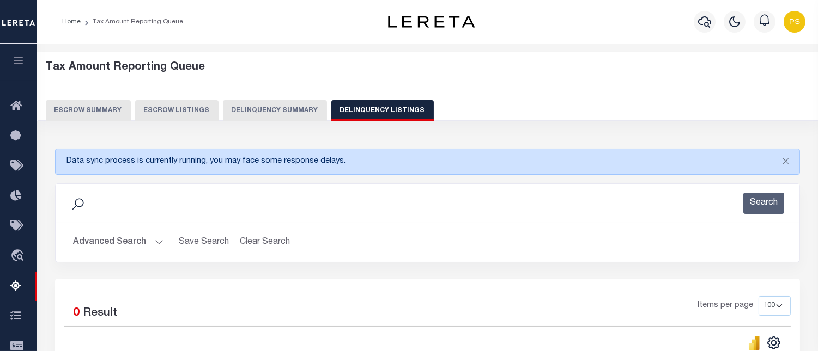
click at [118, 243] on button "Advanced Search" at bounding box center [118, 242] width 90 height 21
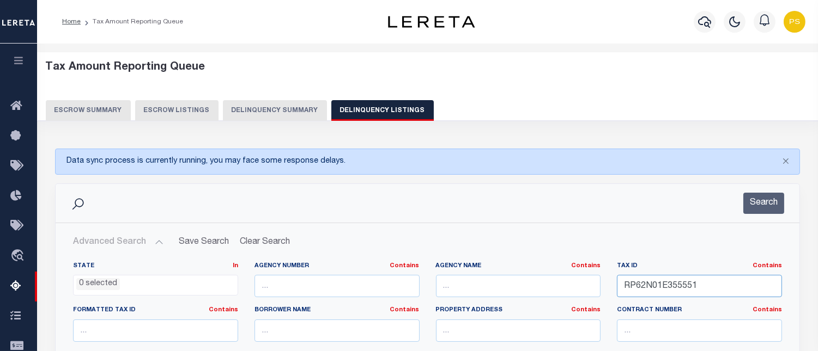
click at [674, 285] on input "RP62N01E355551" at bounding box center [699, 286] width 165 height 22
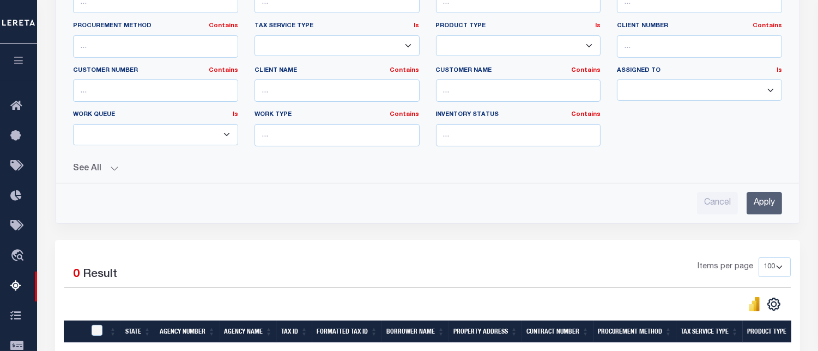
scroll to position [363, 0]
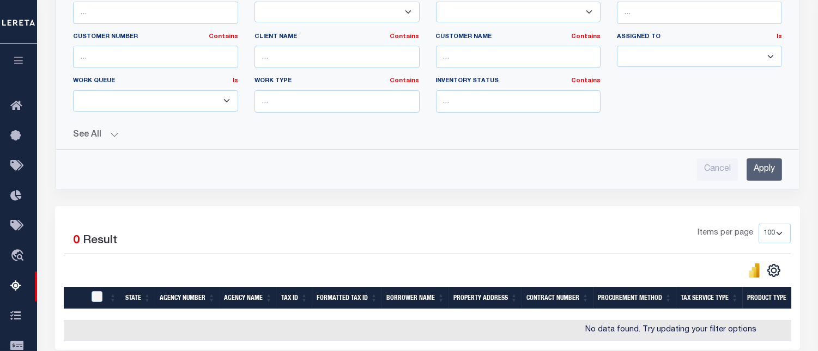
click at [770, 166] on input "Apply" at bounding box center [763, 169] width 35 height 22
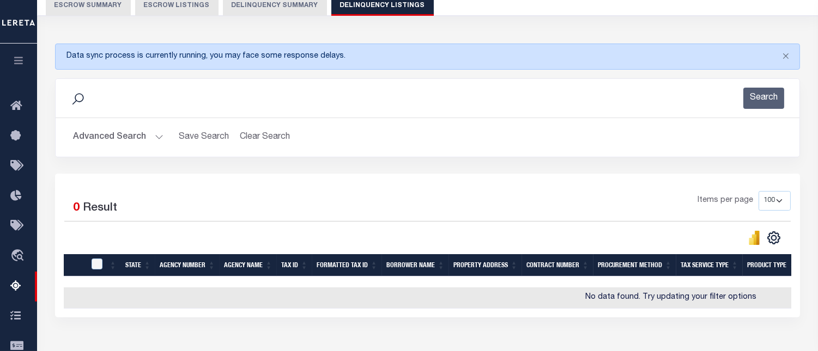
scroll to position [105, 0]
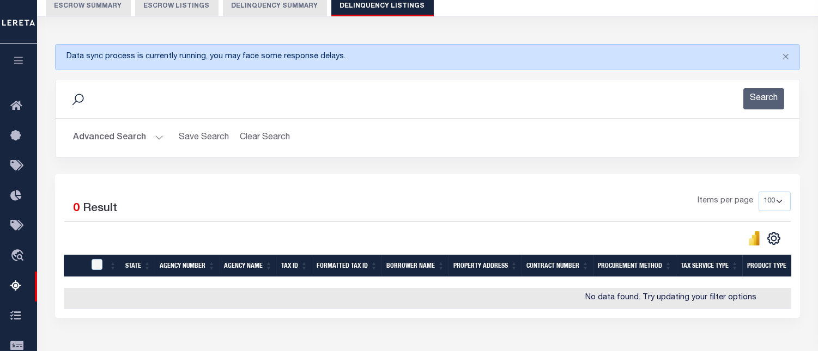
click at [111, 137] on button "Advanced Search" at bounding box center [118, 137] width 90 height 21
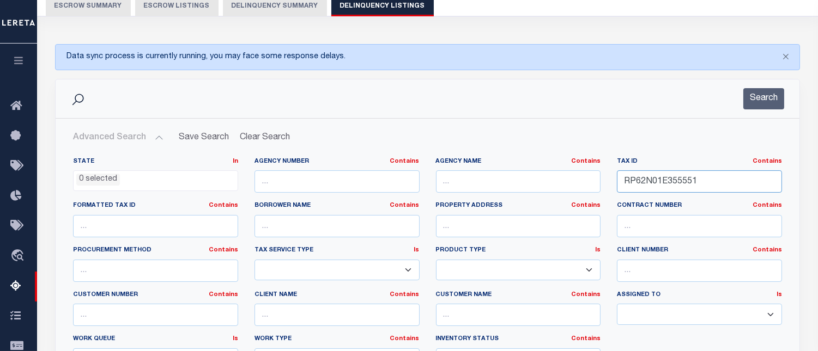
click at [669, 181] on input "RP62N01E355551" at bounding box center [699, 181] width 165 height 22
paste input "1N01E211502"
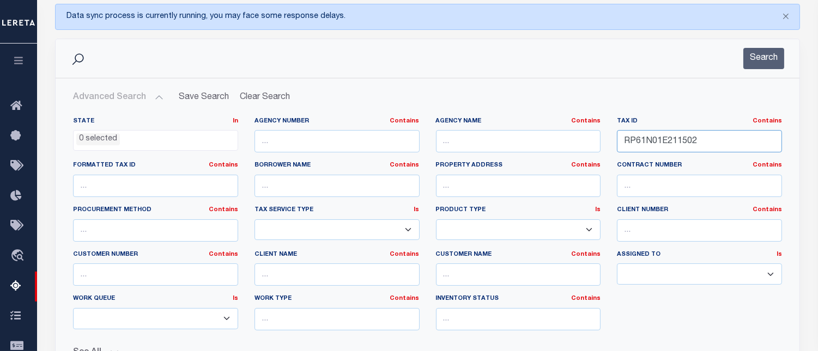
scroll to position [225, 0]
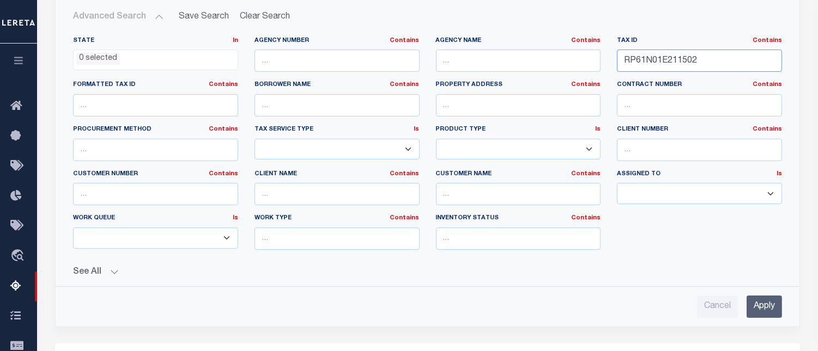
type input "RP61N01E211502"
click at [761, 307] on input "Apply" at bounding box center [763, 307] width 35 height 22
